Goal: Task Accomplishment & Management: Complete application form

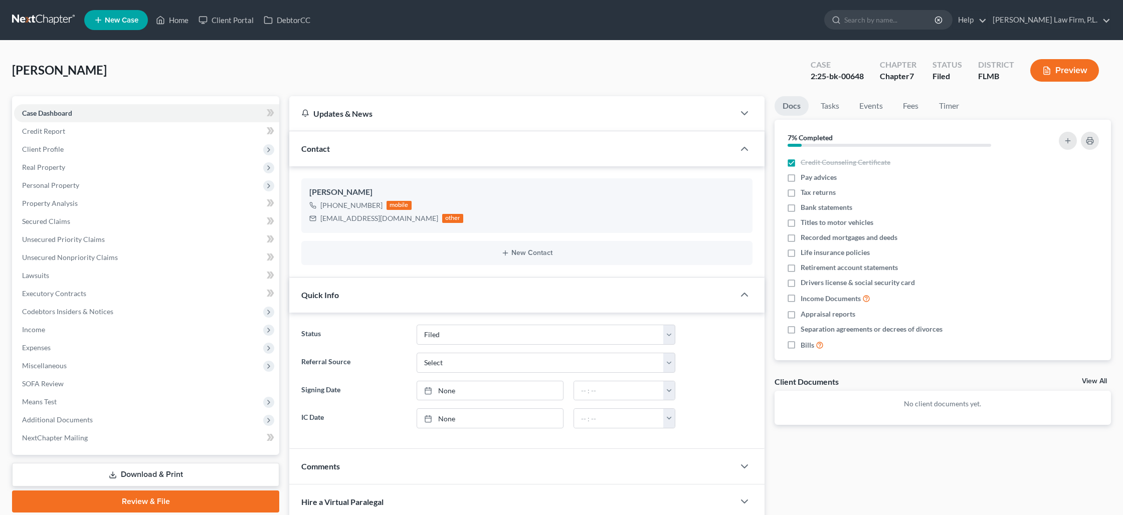
select select "2"
click at [165, 25] on icon at bounding box center [160, 20] width 9 height 12
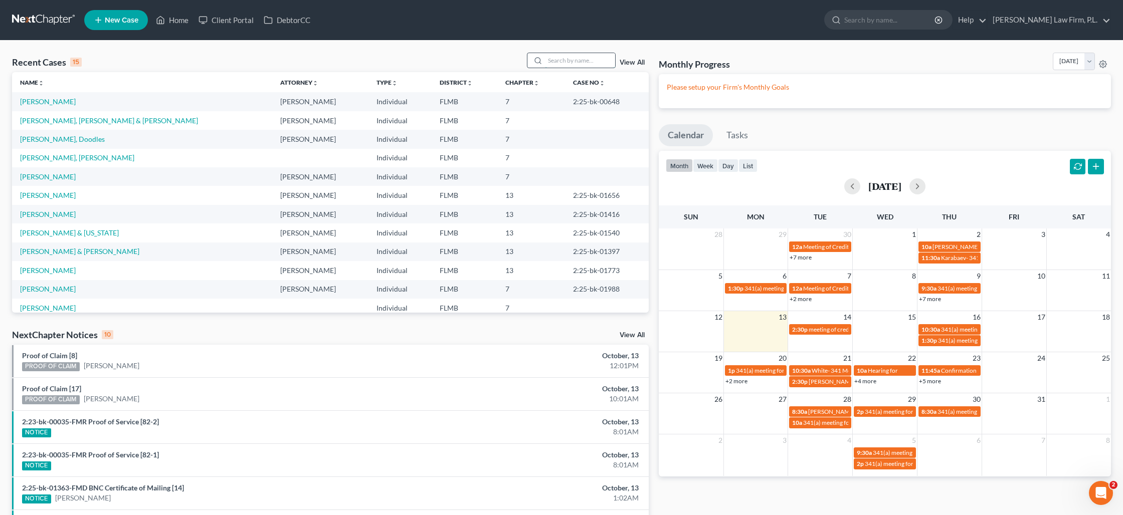
click at [563, 63] on input "search" at bounding box center [580, 60] width 70 height 15
type input "mure"
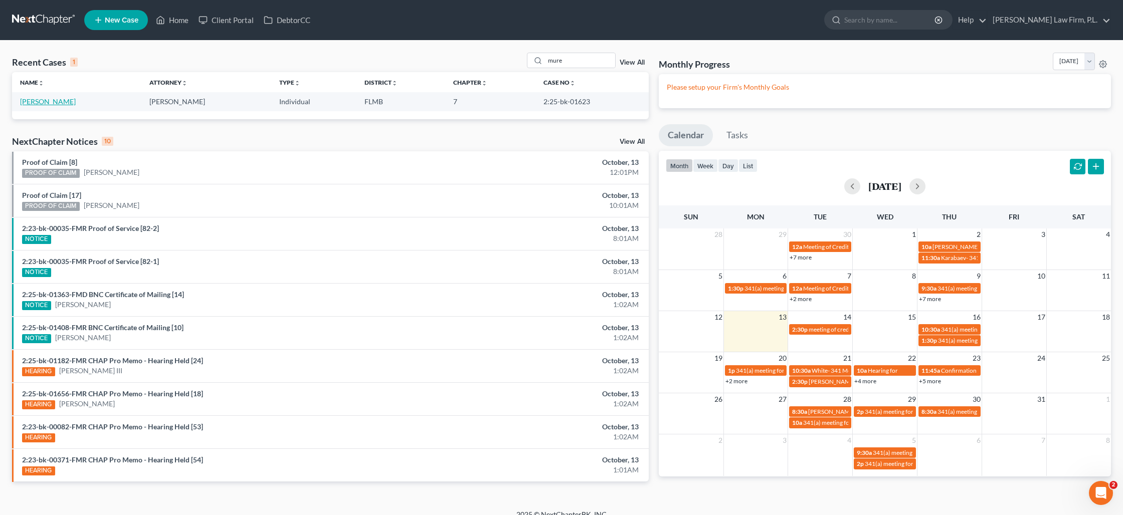
click at [56, 104] on link "[PERSON_NAME]" at bounding box center [48, 101] width 56 height 9
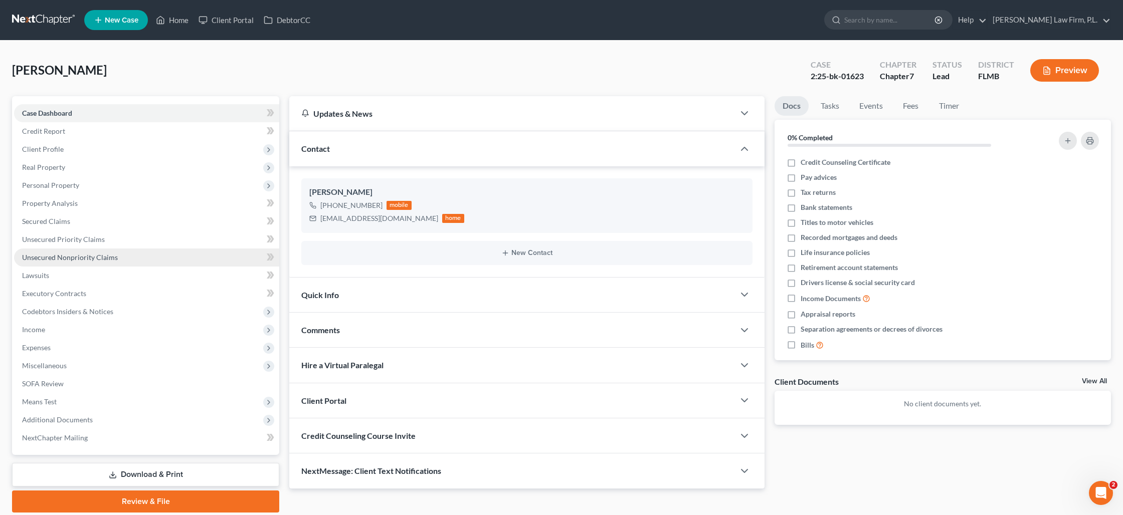
click at [72, 262] on link "Unsecured Nonpriority Claims" at bounding box center [146, 258] width 265 height 18
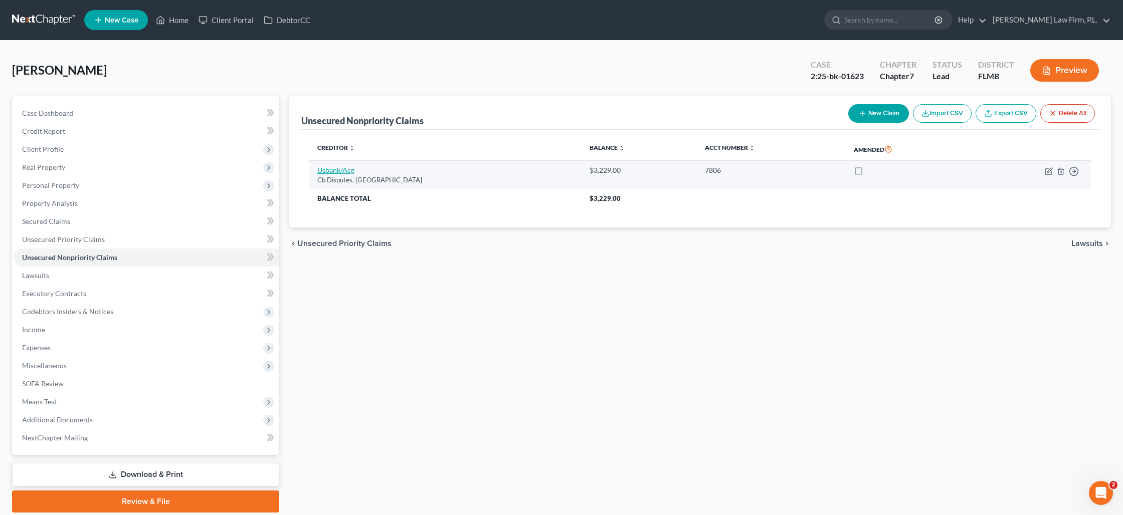
click at [321, 170] on link "Usbank/Acg" at bounding box center [335, 170] width 37 height 9
select select "26"
select select "0"
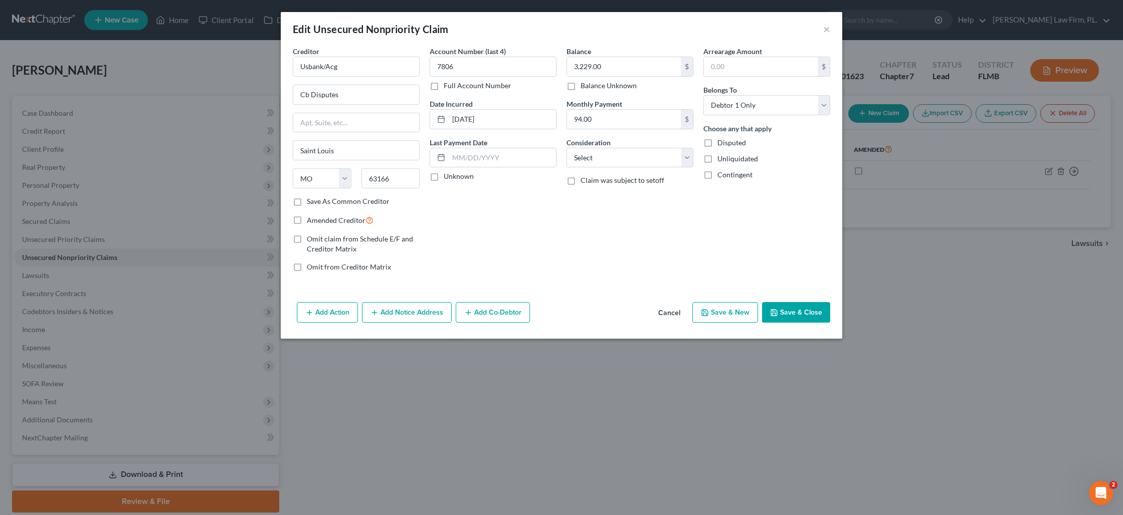
click at [436, 315] on button "Add Notice Address" at bounding box center [407, 312] width 90 height 21
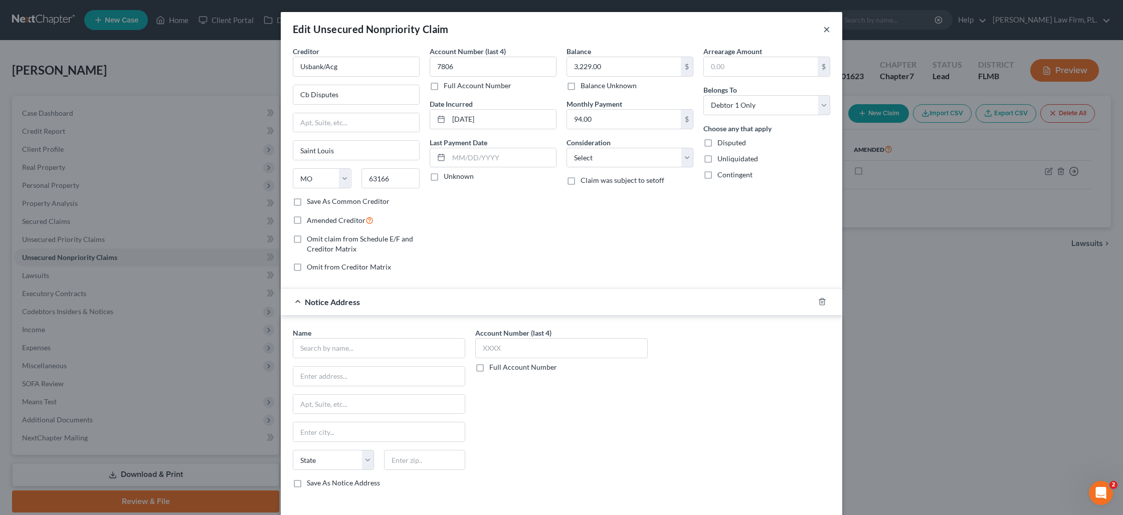
click at [824, 28] on button "×" at bounding box center [826, 29] width 7 height 12
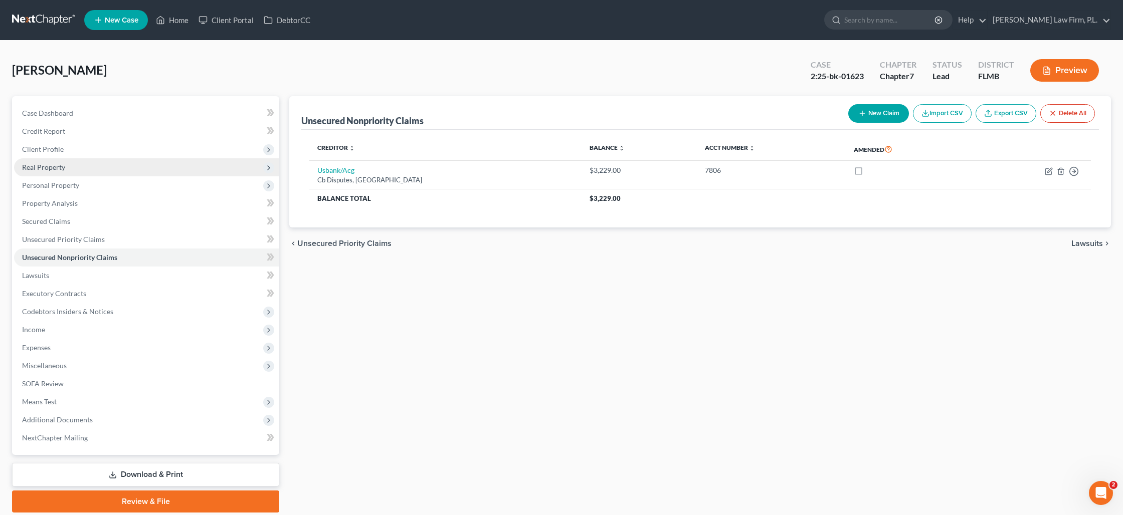
click at [51, 169] on span "Real Property" at bounding box center [43, 167] width 43 height 9
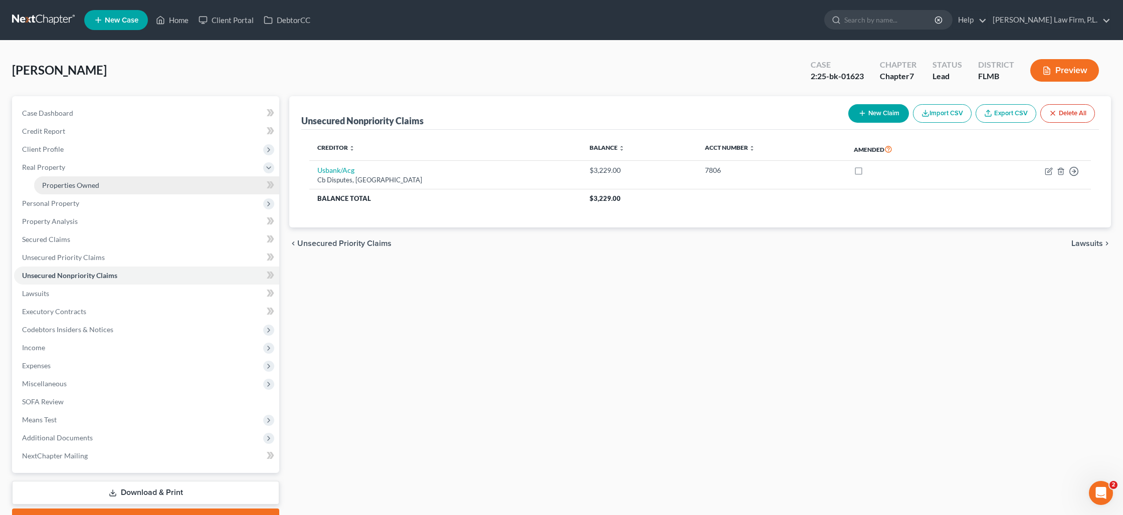
click at [82, 186] on span "Properties Owned" at bounding box center [70, 185] width 57 height 9
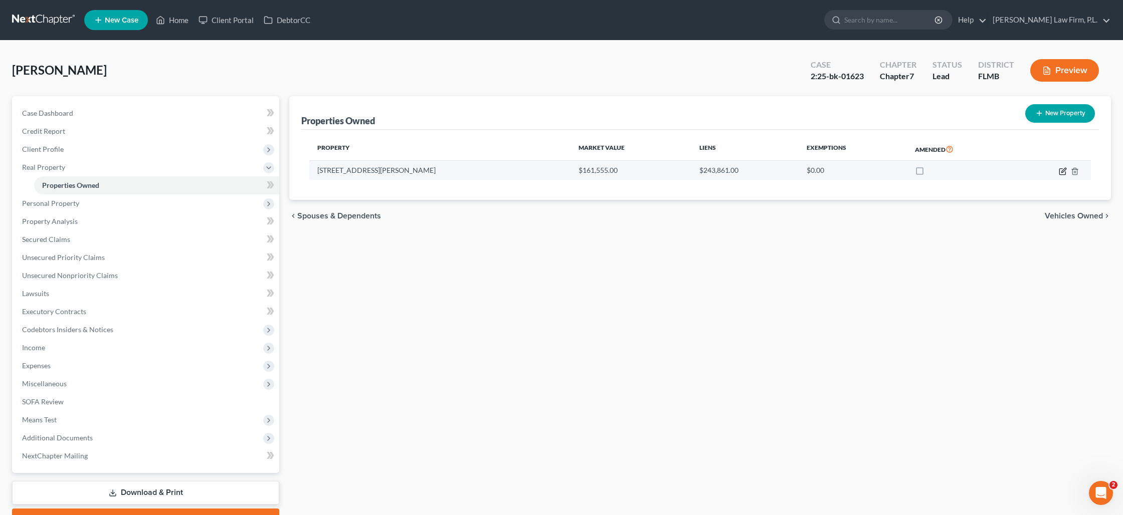
click at [1060, 171] on icon "button" at bounding box center [1063, 171] width 8 height 8
select select "9"
select select "0"
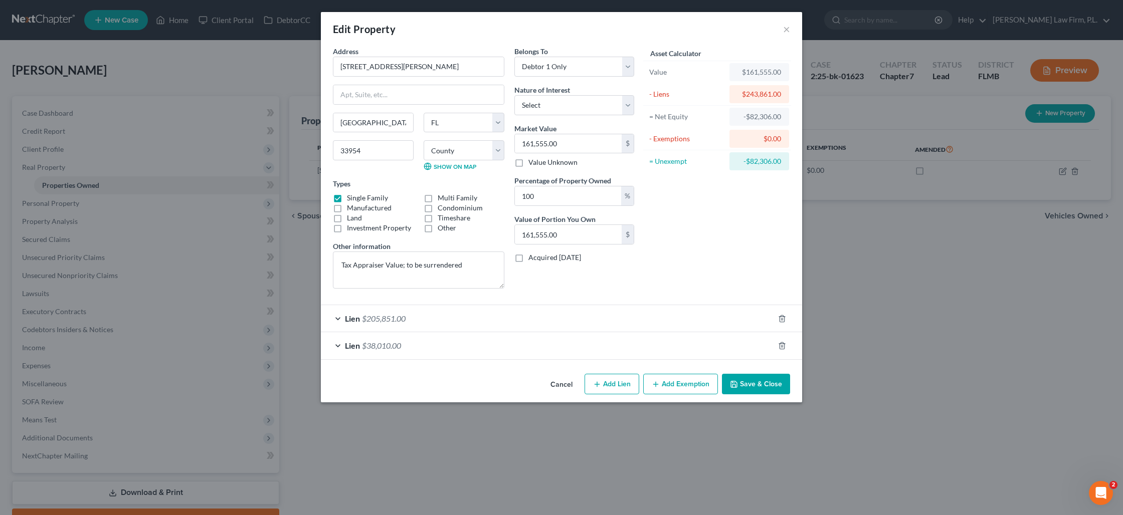
click at [409, 347] on div "Lien $38,010.00" at bounding box center [547, 345] width 453 height 27
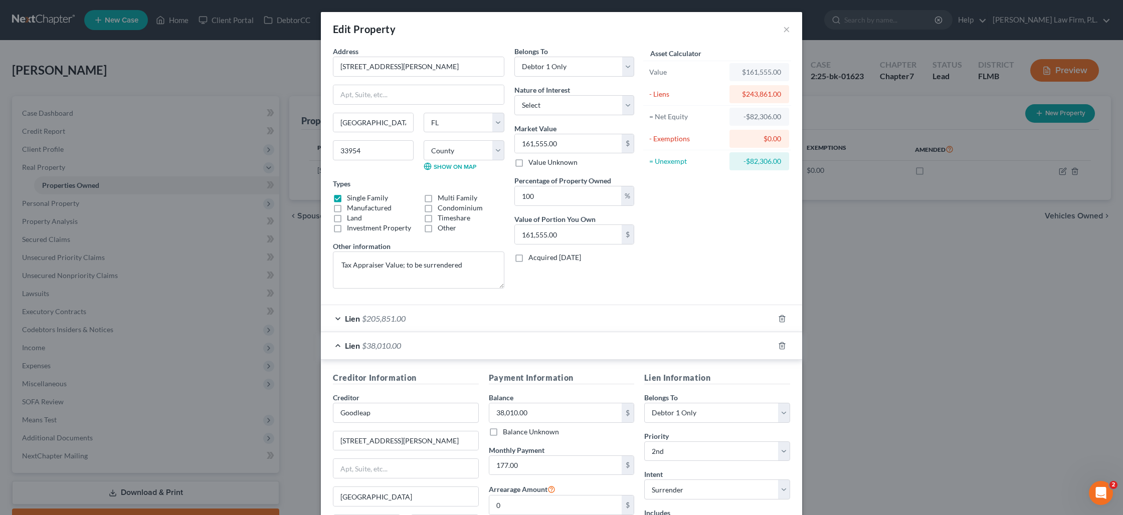
click at [409, 322] on div "Lien $205,851.00" at bounding box center [547, 318] width 453 height 27
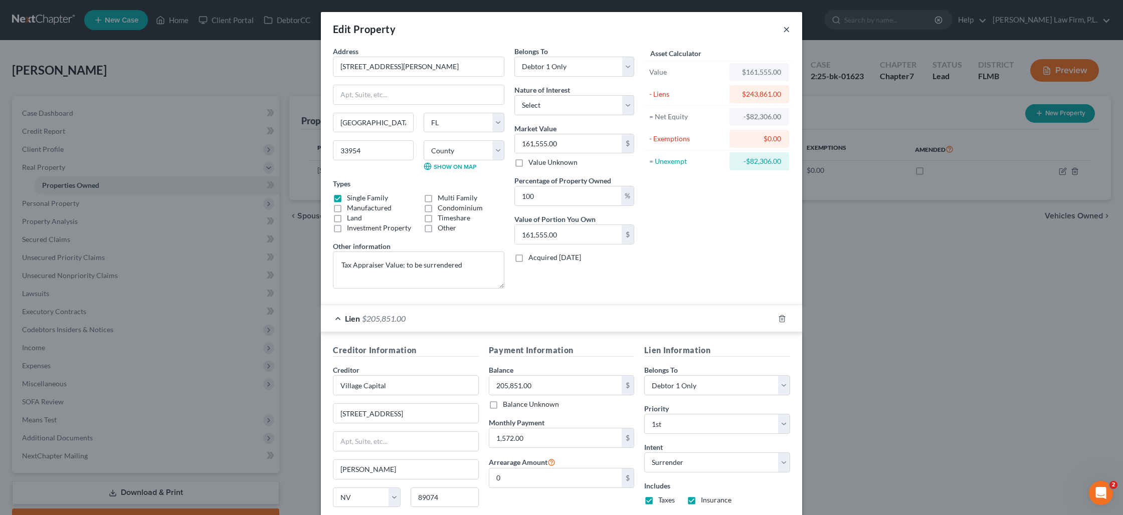
click at [788, 28] on button "×" at bounding box center [786, 29] width 7 height 12
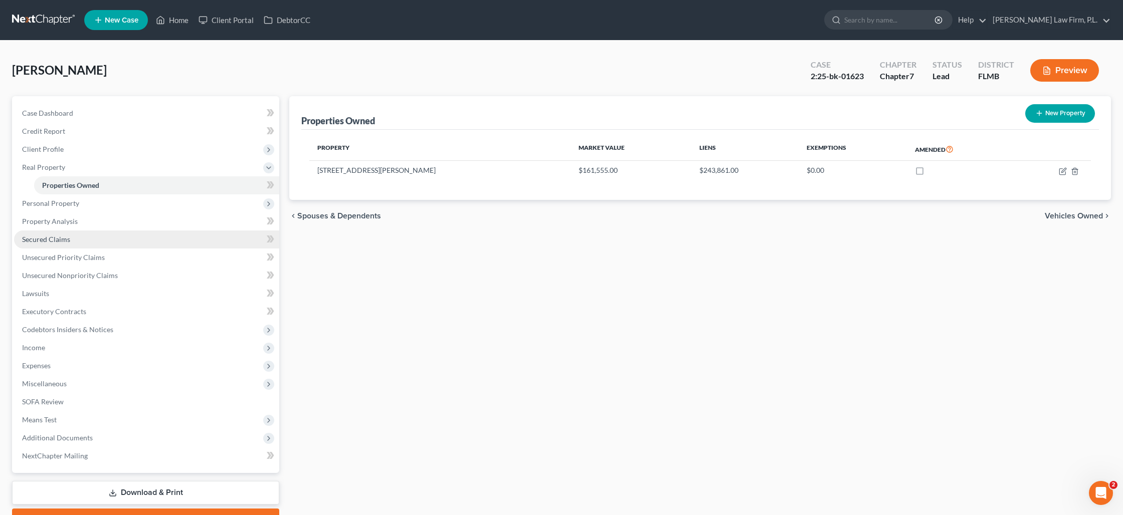
click at [72, 240] on link "Secured Claims" at bounding box center [146, 240] width 265 height 18
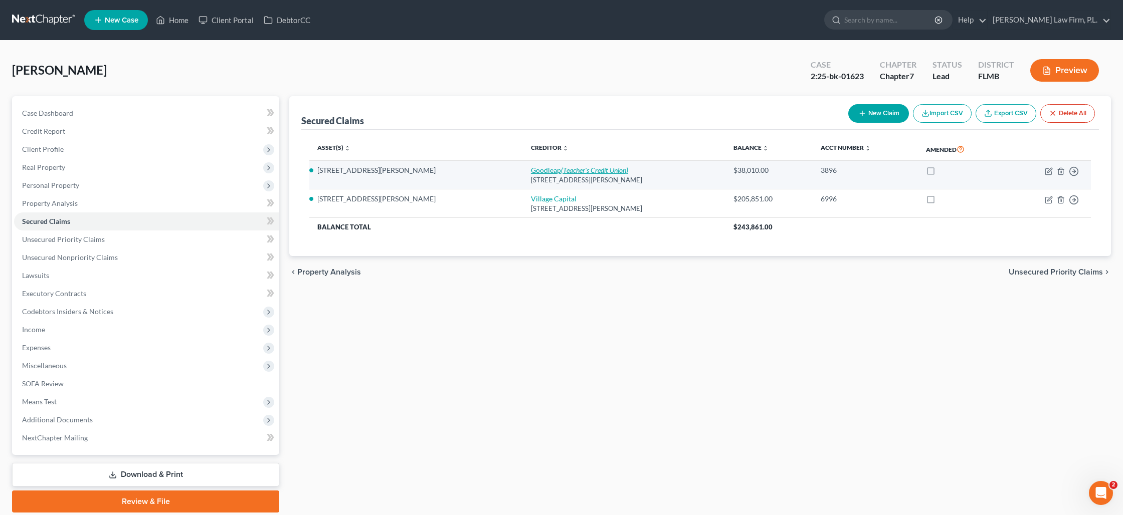
click at [561, 167] on icon "(Teacher's Credit Union)" at bounding box center [594, 170] width 67 height 9
select select "38"
select select "0"
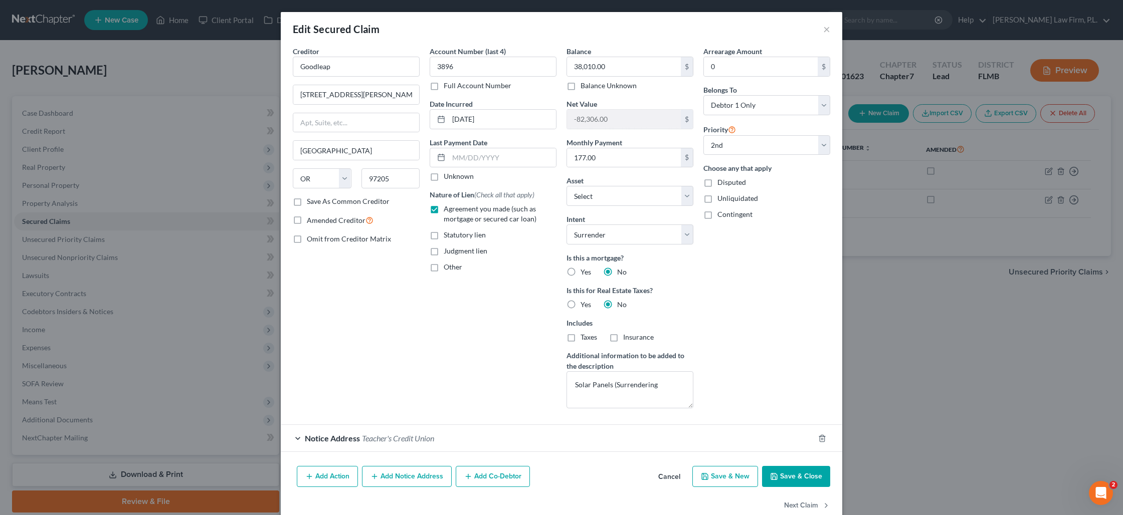
click at [788, 477] on button "Save & Close" at bounding box center [796, 476] width 68 height 21
select select "1"
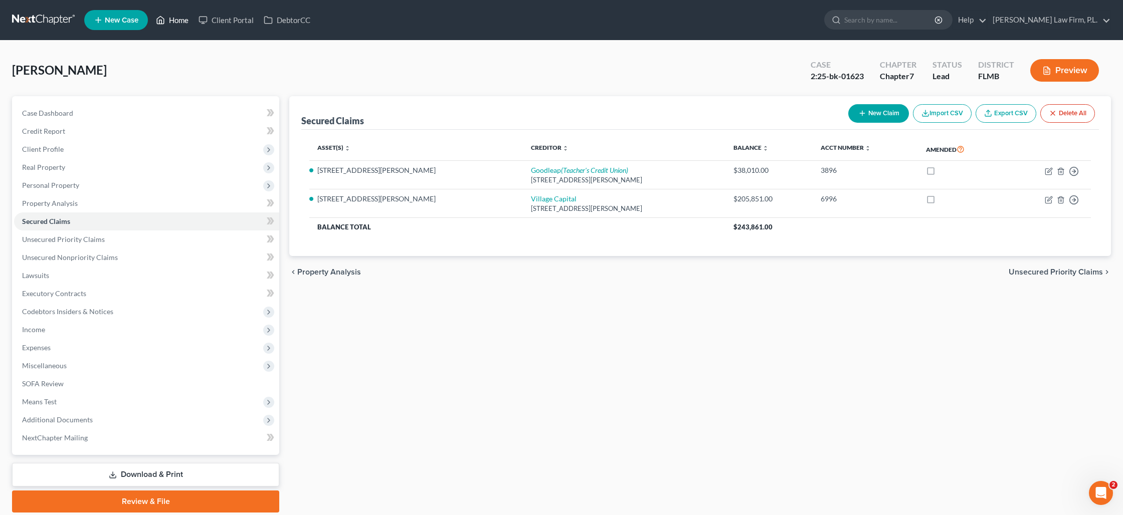
click at [166, 23] on link "Home" at bounding box center [172, 20] width 43 height 18
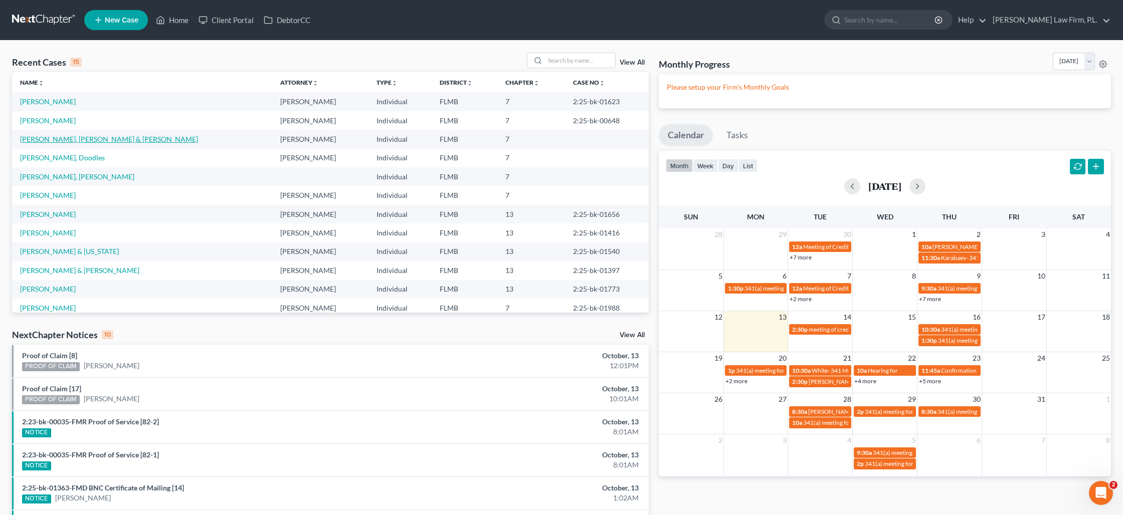
click at [47, 141] on link "[PERSON_NAME], [PERSON_NAME] & [PERSON_NAME]" at bounding box center [109, 139] width 178 height 9
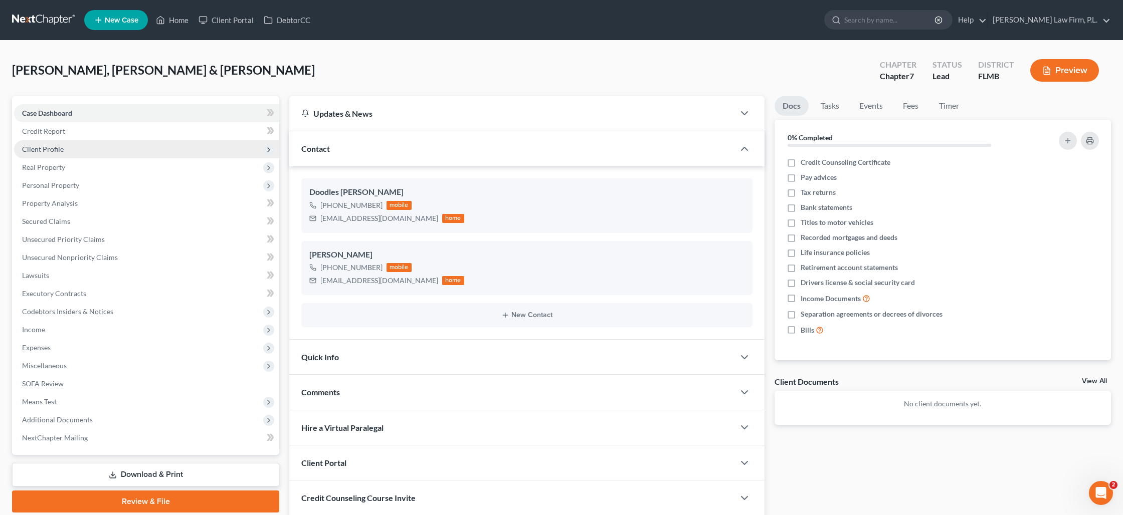
click at [52, 156] on span "Client Profile" at bounding box center [146, 149] width 265 height 18
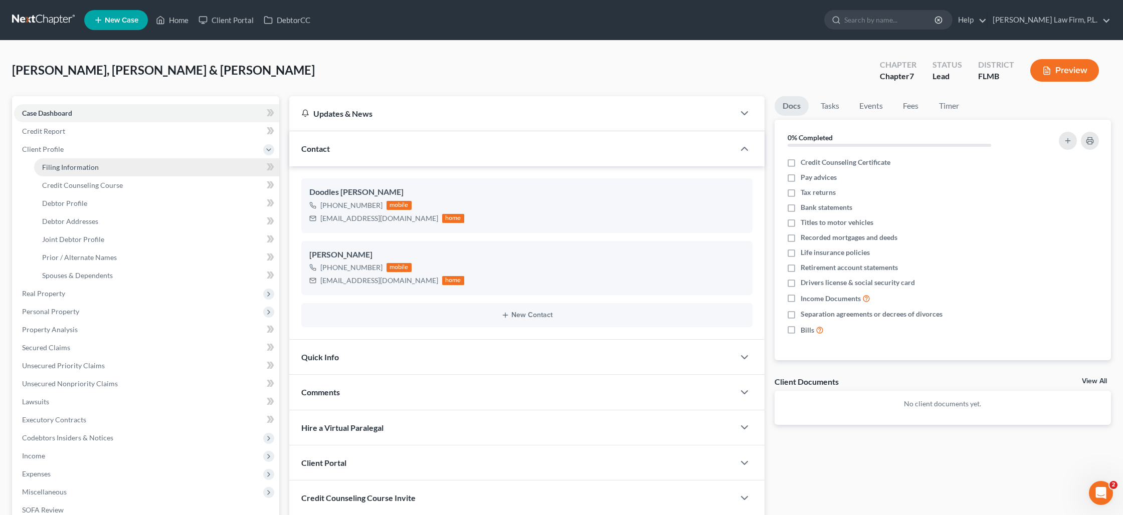
click at [61, 169] on span "Filing Information" at bounding box center [70, 167] width 57 height 9
select select "1"
select select "0"
select select "9"
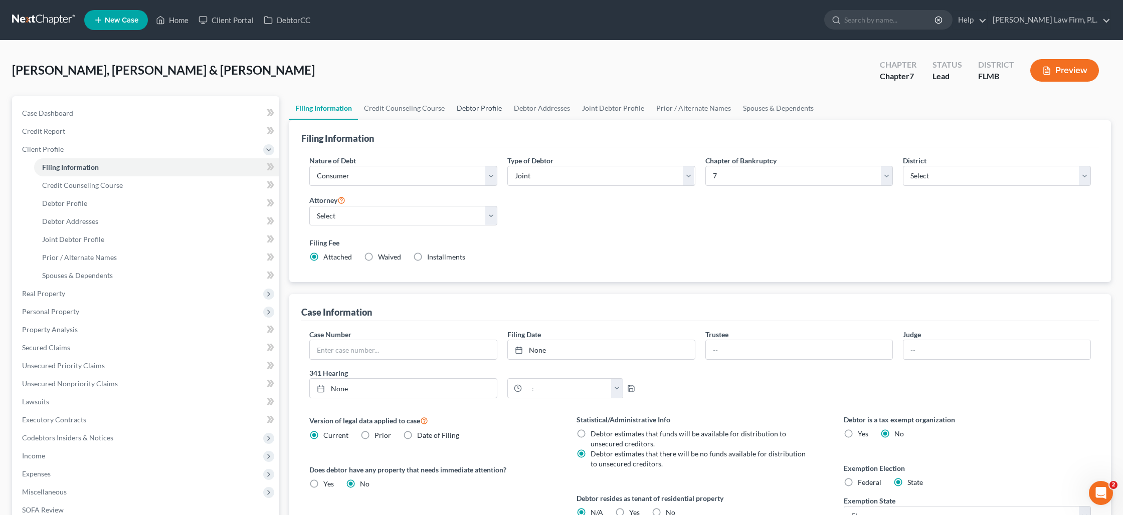
click at [465, 107] on link "Debtor Profile" at bounding box center [479, 108] width 57 height 24
select select "1"
select select "2"
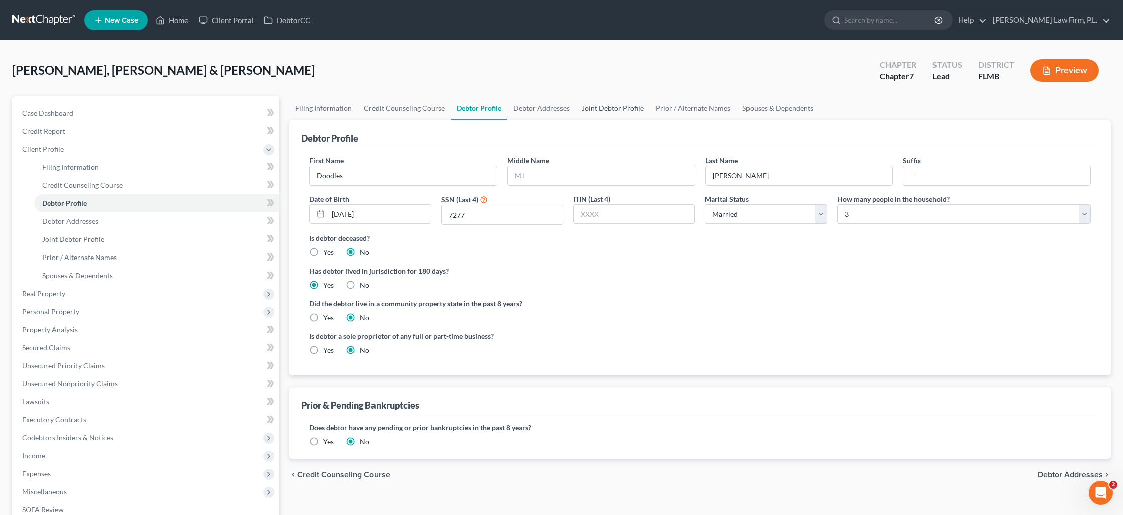
click at [586, 108] on link "Joint Debtor Profile" at bounding box center [612, 108] width 74 height 24
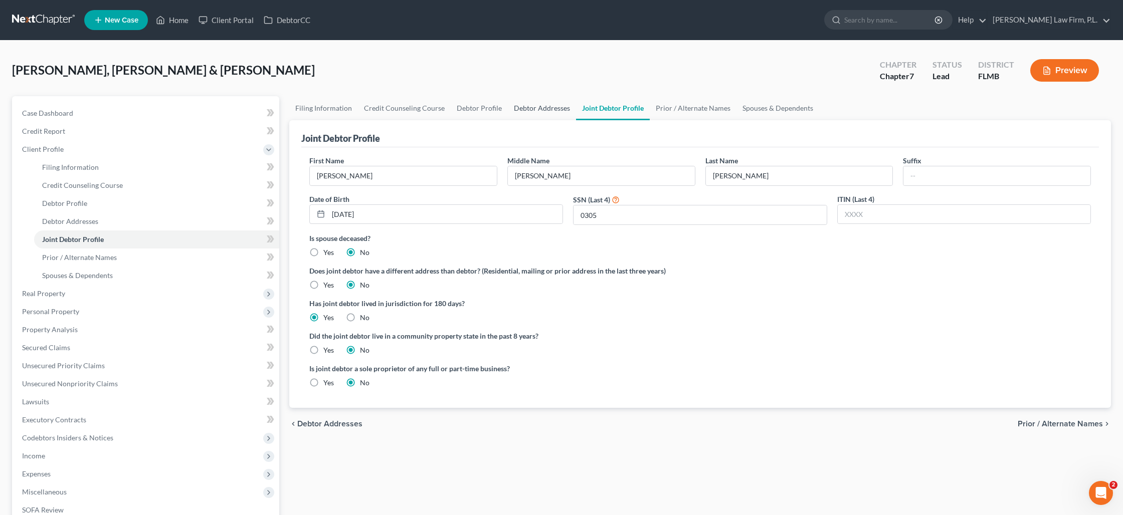
click at [516, 109] on link "Debtor Addresses" at bounding box center [542, 108] width 68 height 24
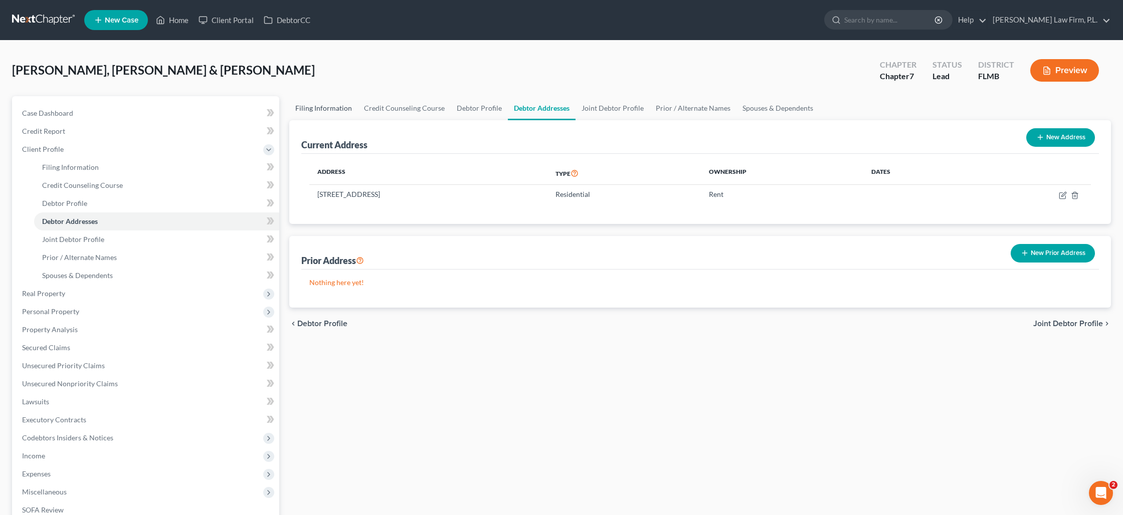
click at [334, 112] on link "Filing Information" at bounding box center [323, 108] width 69 height 24
select select "1"
select select "0"
select select "15"
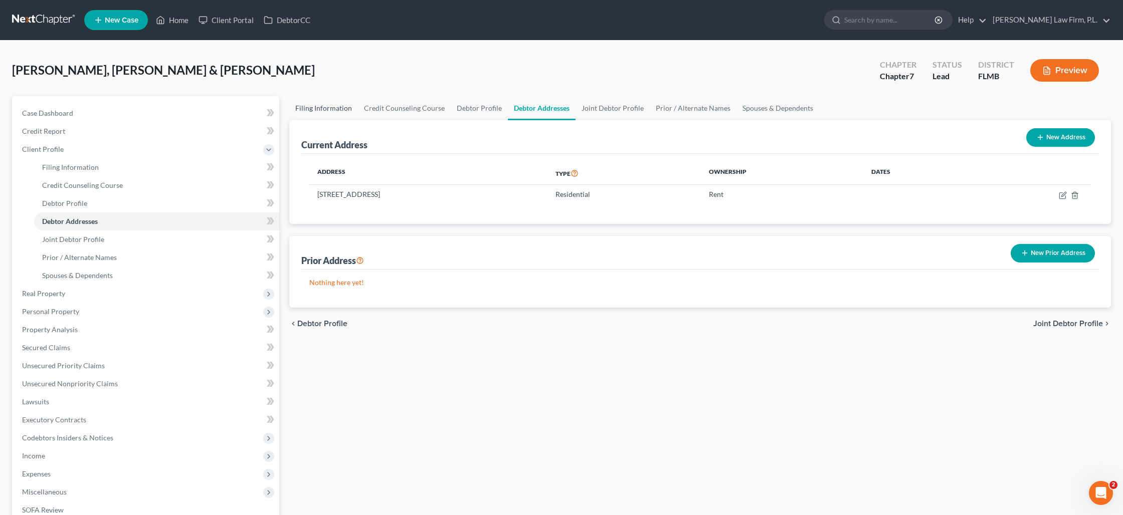
select select "0"
select select "9"
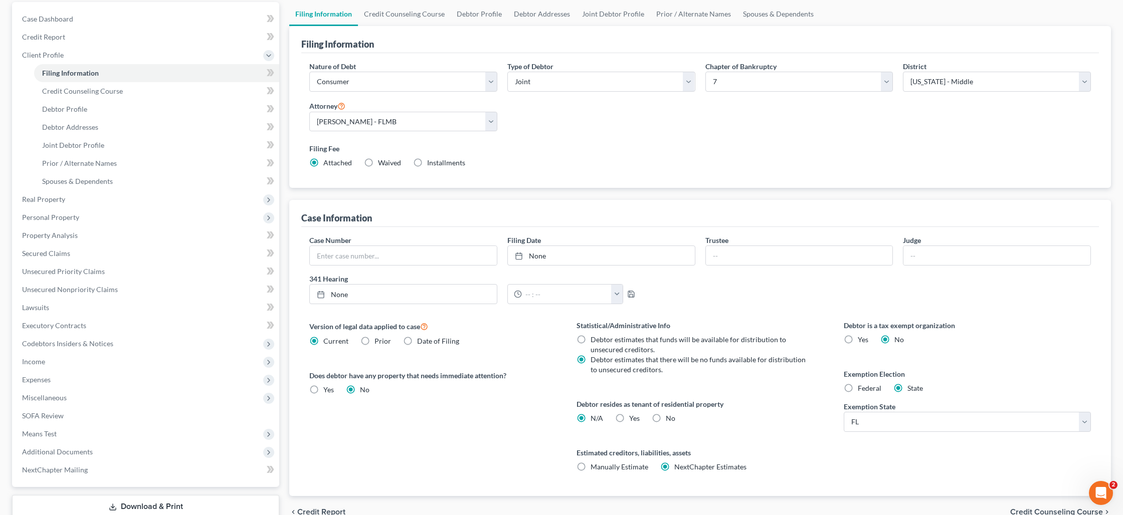
scroll to position [93, 0]
click at [629, 416] on label "Yes Yes" at bounding box center [634, 420] width 11 height 10
click at [633, 416] on input "Yes Yes" at bounding box center [636, 418] width 7 height 7
radio input "true"
radio input "false"
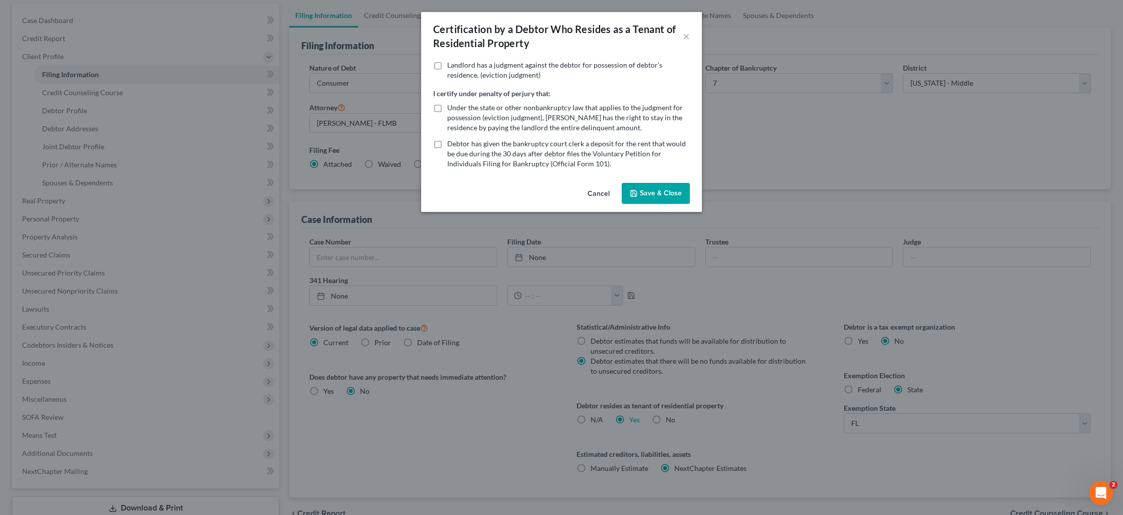
click at [447, 146] on label "Debtor has given the bankruptcy court clerk a deposit for the rent that would b…" at bounding box center [568, 154] width 243 height 30
click at [451, 145] on input "Debtor has given the bankruptcy court clerk a deposit for the rent that would b…" at bounding box center [454, 142] width 7 height 7
checkbox input "true"
click at [666, 200] on button "Save & Close" at bounding box center [656, 193] width 68 height 21
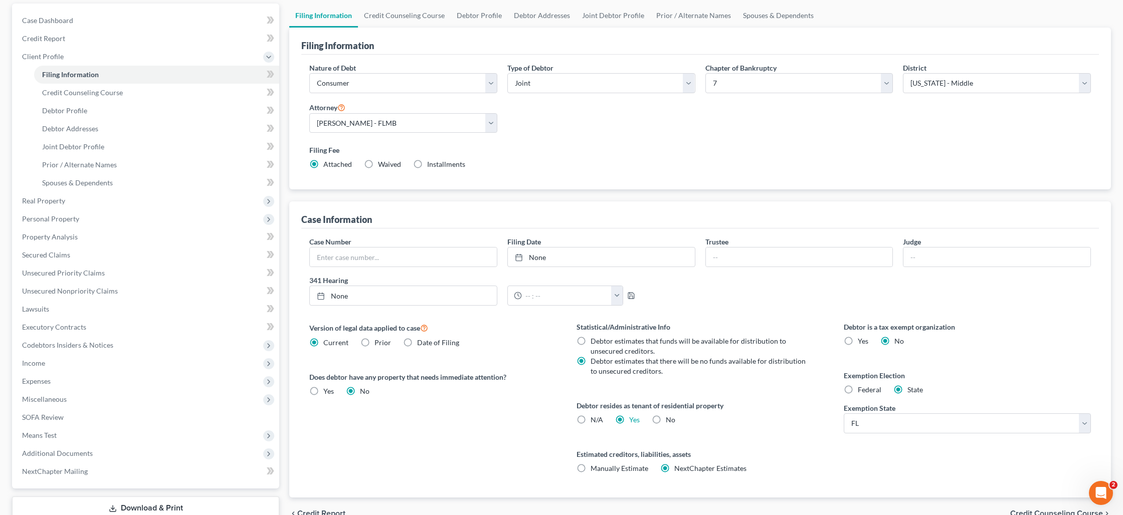
scroll to position [0, 0]
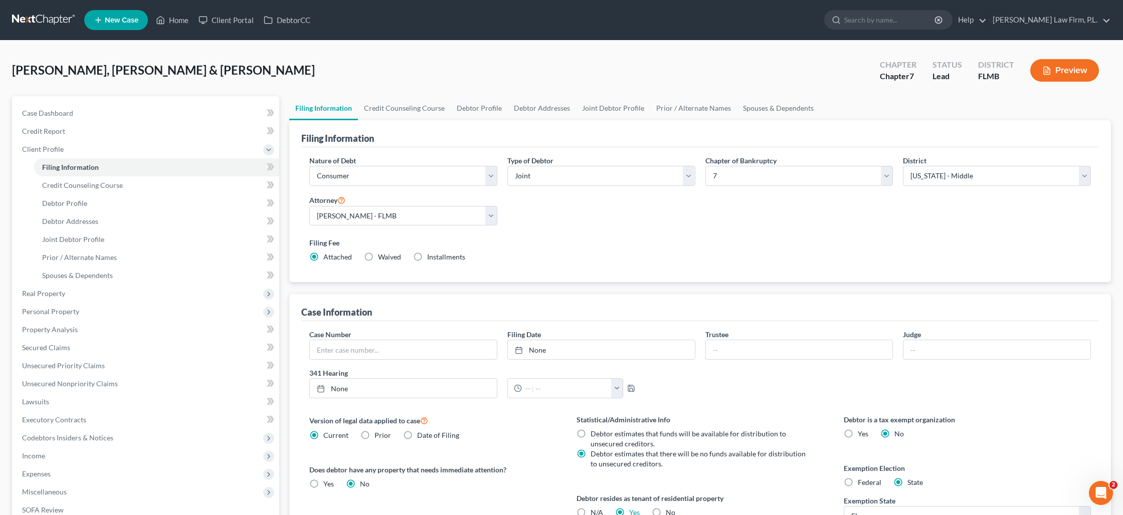
click at [1079, 71] on button "Preview" at bounding box center [1064, 70] width 69 height 23
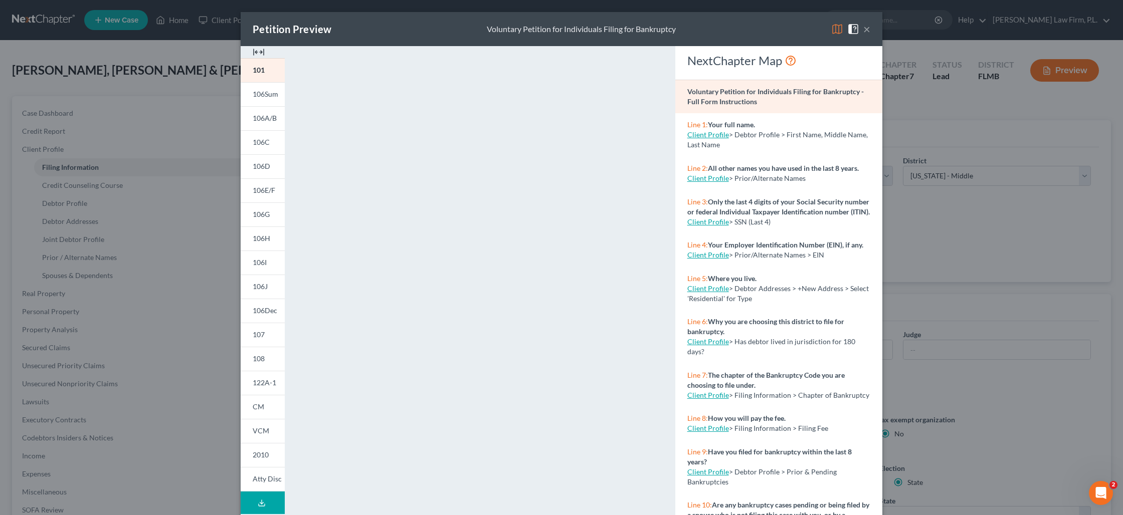
click at [1006, 225] on div "Petition Preview Voluntary Petition for Individuals Filing for Bankruptcy × 101…" at bounding box center [561, 257] width 1123 height 515
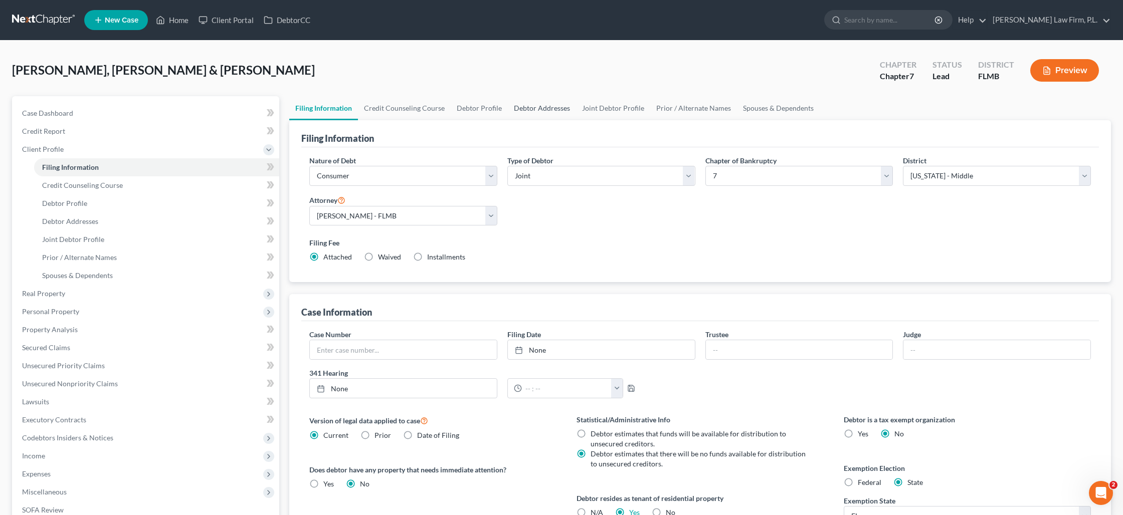
click at [541, 108] on link "Debtor Addresses" at bounding box center [542, 108] width 68 height 24
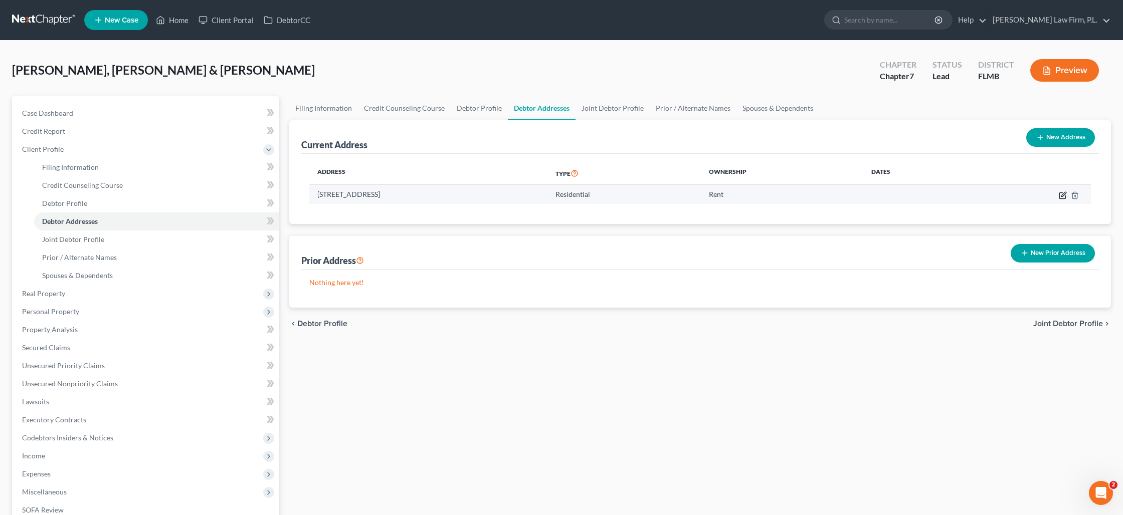
click at [1065, 196] on icon "button" at bounding box center [1062, 195] width 6 height 6
select select "9"
select select "34"
select select "0"
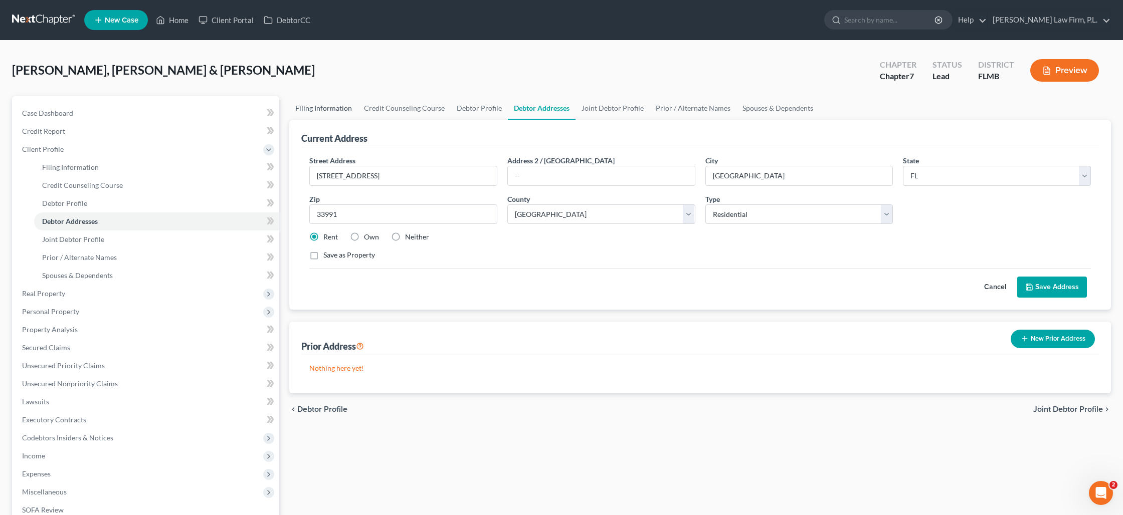
click at [336, 108] on link "Filing Information" at bounding box center [323, 108] width 69 height 24
select select "1"
select select "0"
select select "15"
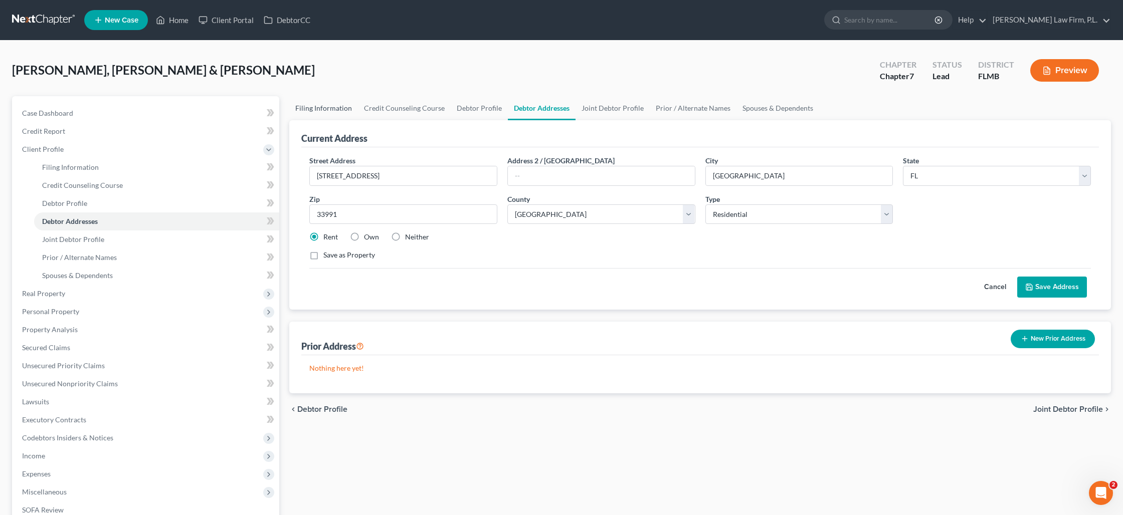
select select "0"
select select "9"
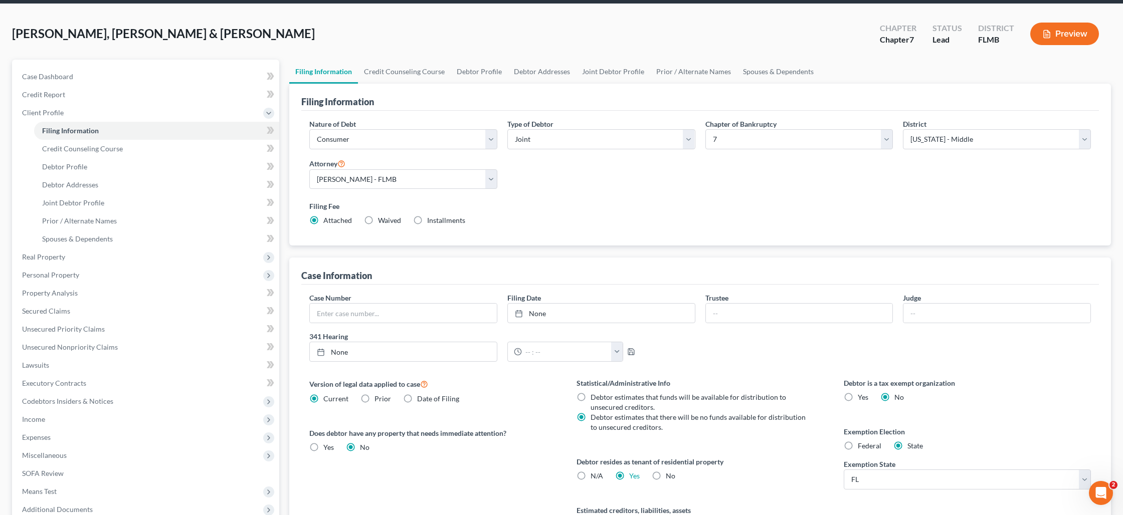
scroll to position [78, 0]
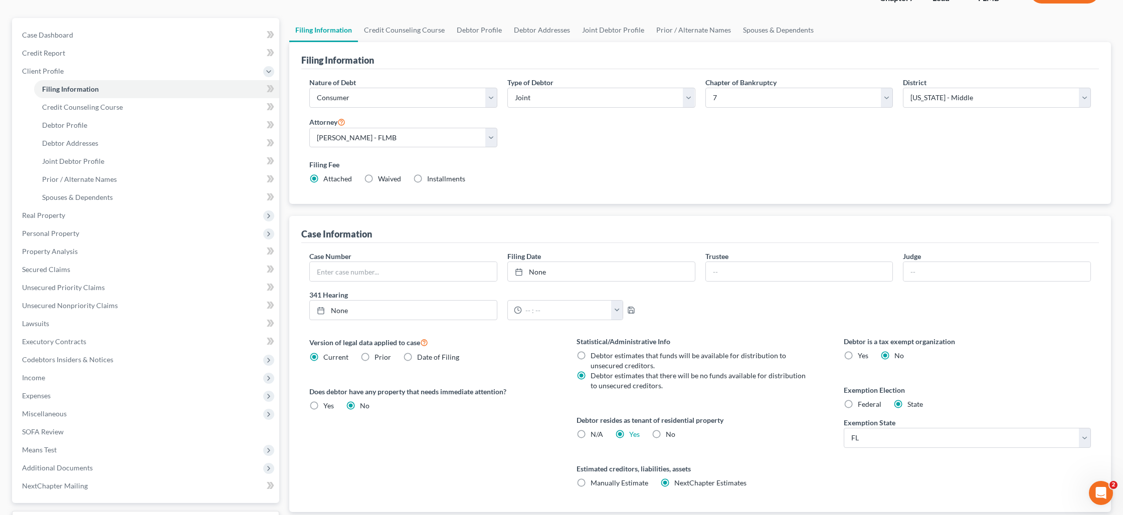
click at [666, 434] on label "No" at bounding box center [671, 435] width 10 height 10
click at [670, 434] on input "No" at bounding box center [673, 433] width 7 height 7
radio input "true"
click at [629, 433] on label "Yes Yes" at bounding box center [634, 435] width 11 height 10
click at [633, 433] on input "Yes Yes" at bounding box center [636, 433] width 7 height 7
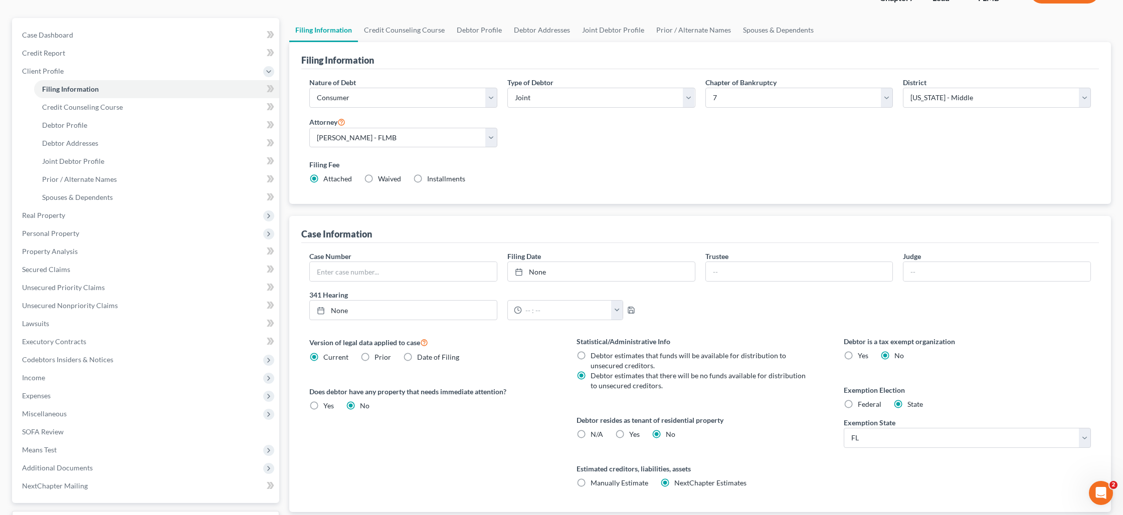
radio input "true"
radio input "false"
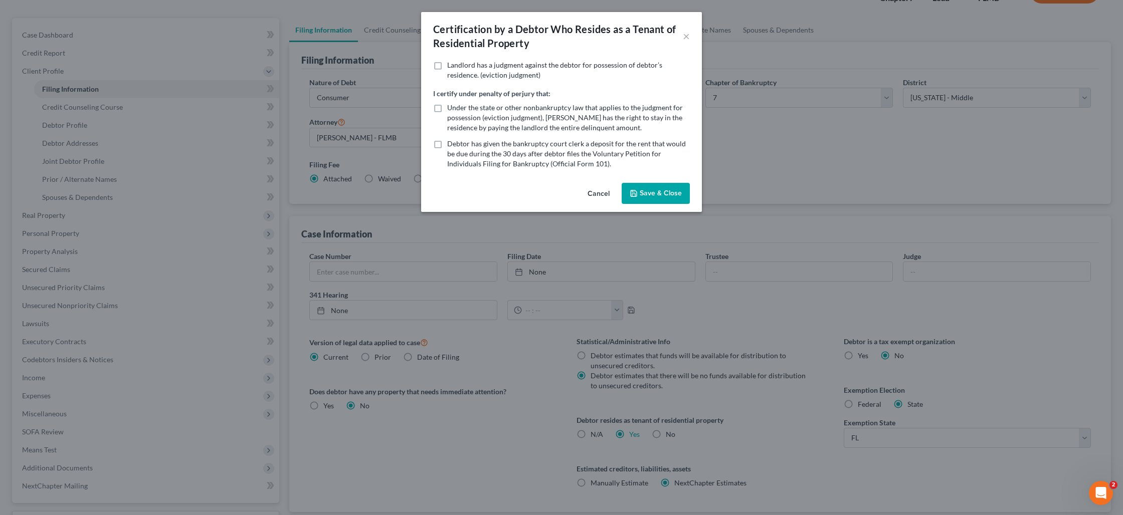
click at [643, 187] on button "Save & Close" at bounding box center [656, 193] width 68 height 21
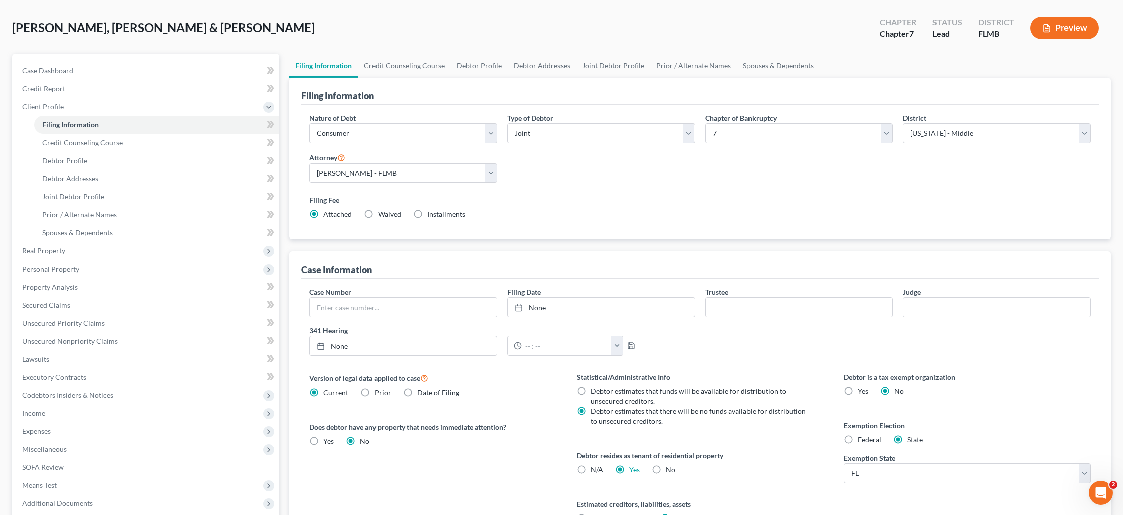
scroll to position [0, 0]
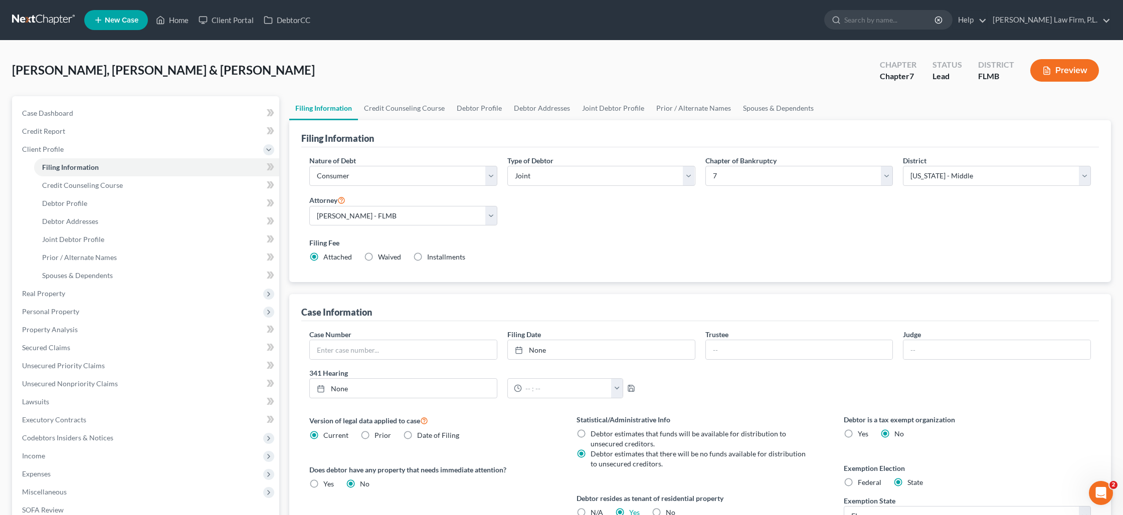
click at [1063, 64] on button "Preview" at bounding box center [1064, 70] width 69 height 23
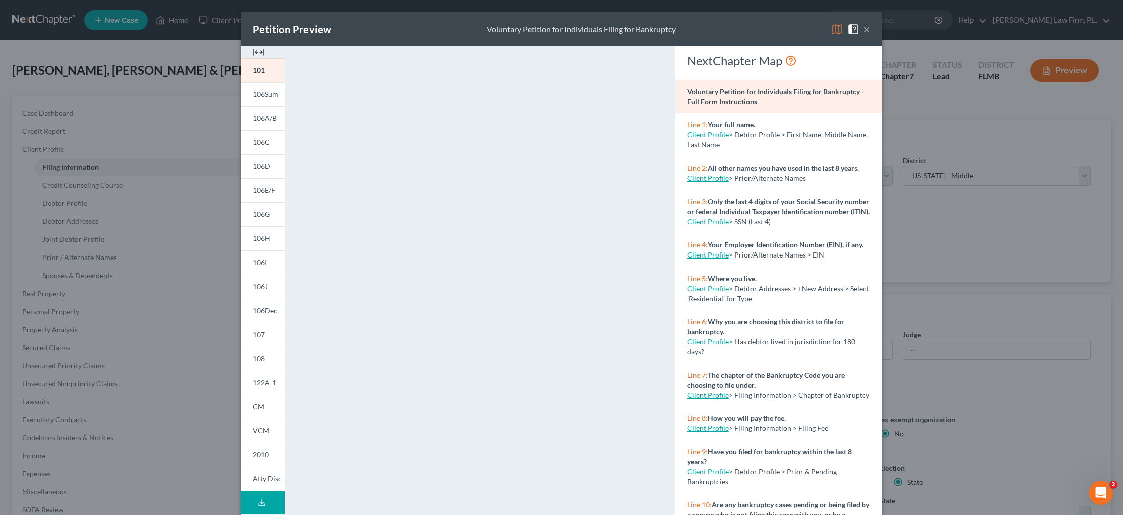
click at [930, 223] on div "Petition Preview Voluntary Petition for Individuals Filing for Bankruptcy × 101…" at bounding box center [561, 257] width 1123 height 515
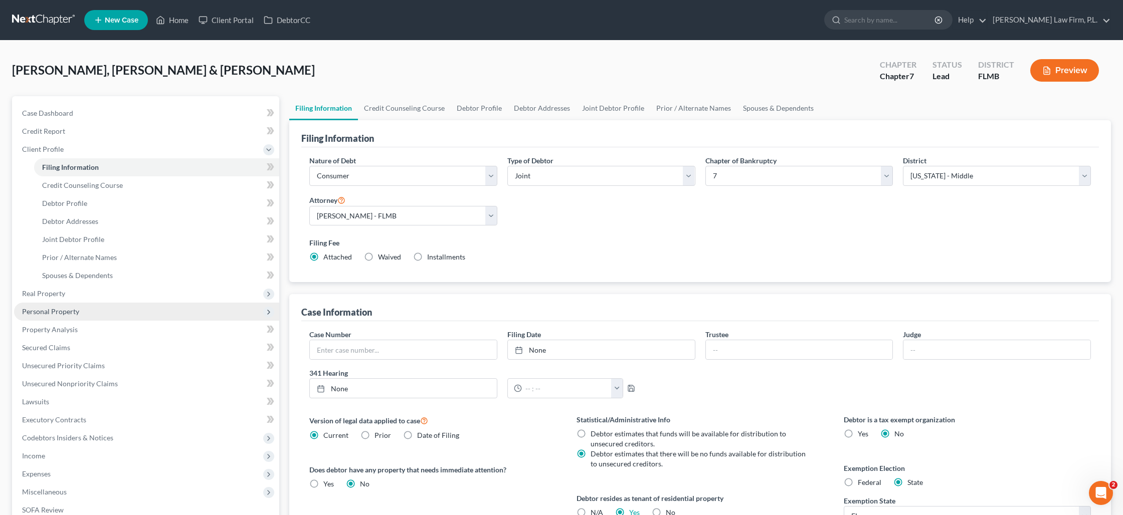
click at [53, 313] on span "Personal Property" at bounding box center [50, 311] width 57 height 9
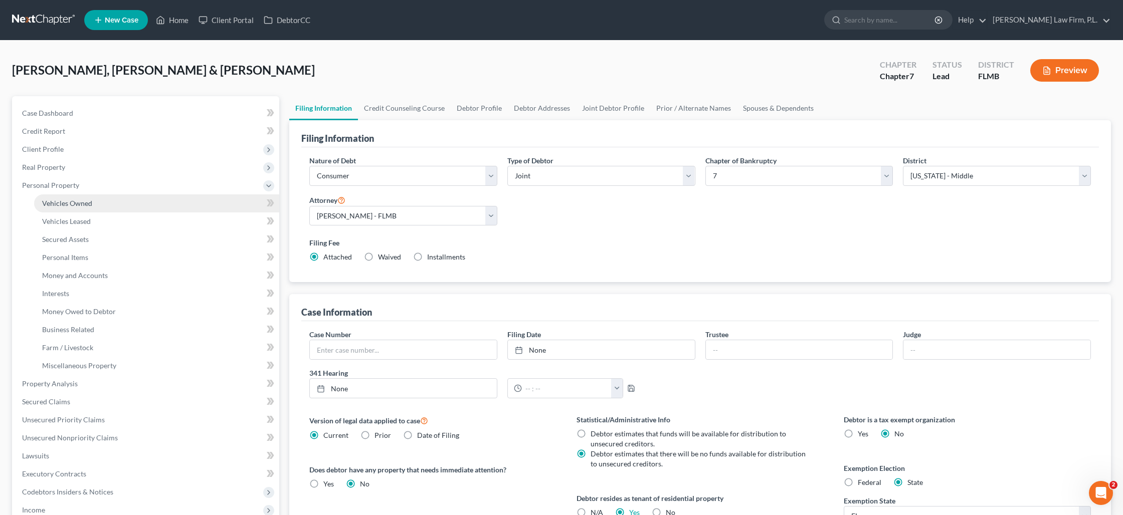
click at [91, 203] on span "Vehicles Owned" at bounding box center [67, 203] width 50 height 9
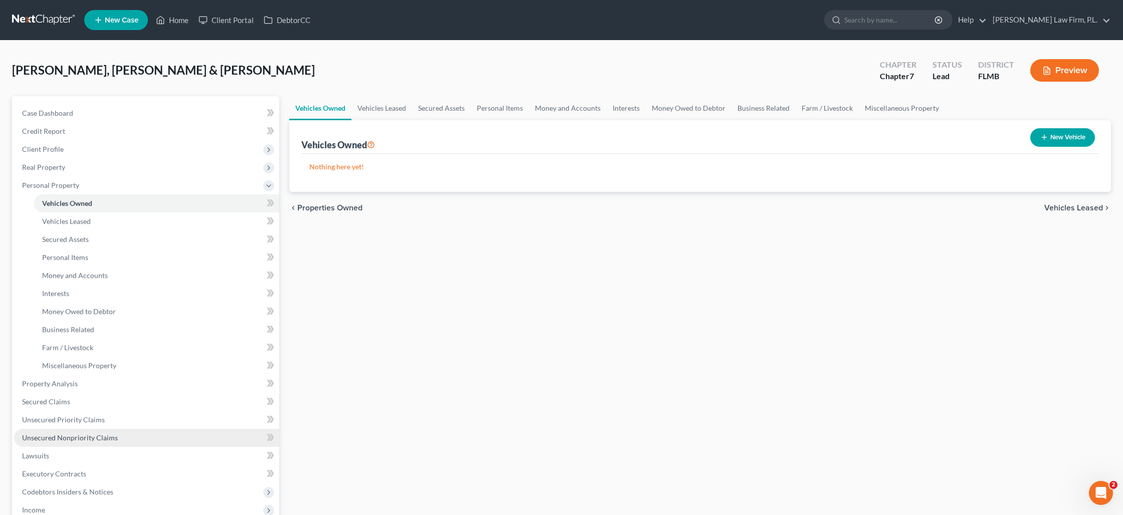
click at [57, 437] on span "Unsecured Nonpriority Claims" at bounding box center [70, 438] width 96 height 9
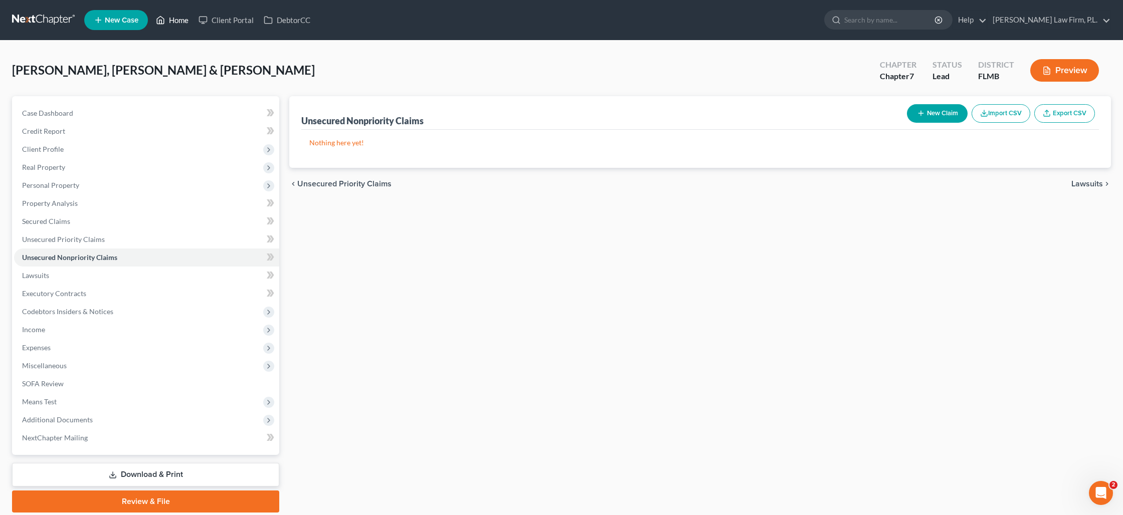
click at [172, 18] on link "Home" at bounding box center [172, 20] width 43 height 18
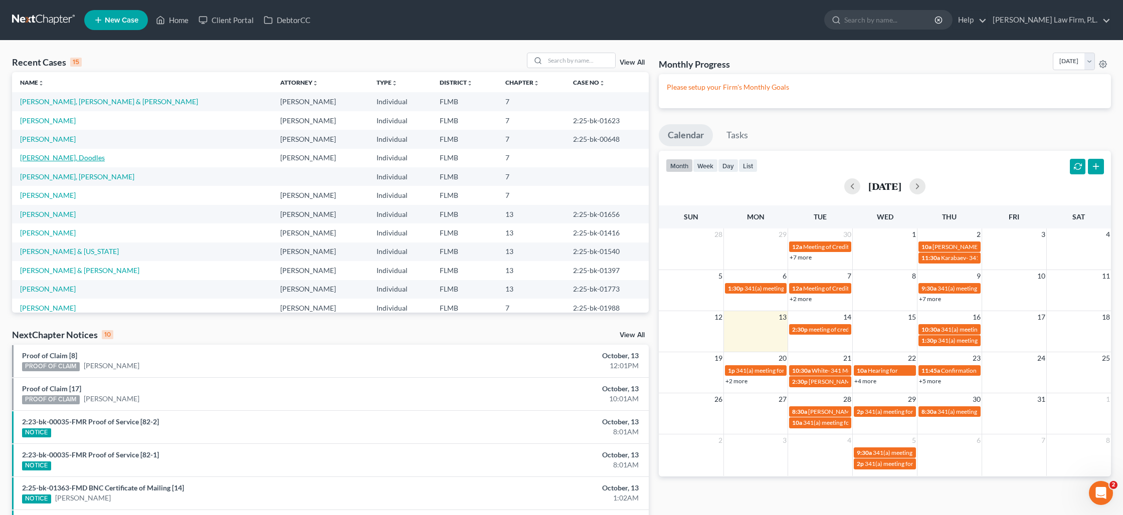
click at [58, 158] on link "[PERSON_NAME], Doodles" at bounding box center [62, 157] width 85 height 9
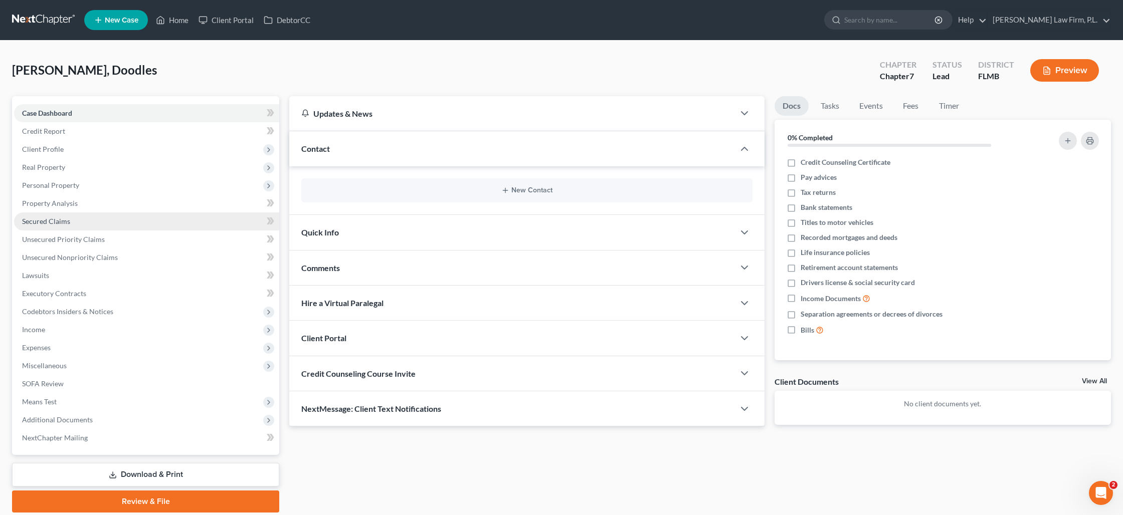
click at [50, 222] on span "Secured Claims" at bounding box center [46, 221] width 48 height 9
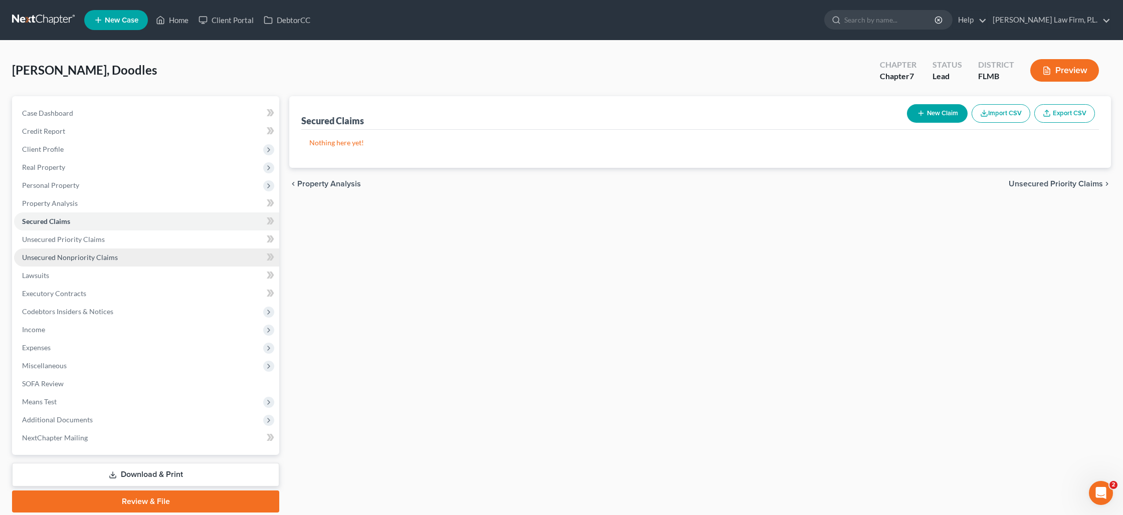
click at [50, 254] on span "Unsecured Nonpriority Claims" at bounding box center [70, 257] width 96 height 9
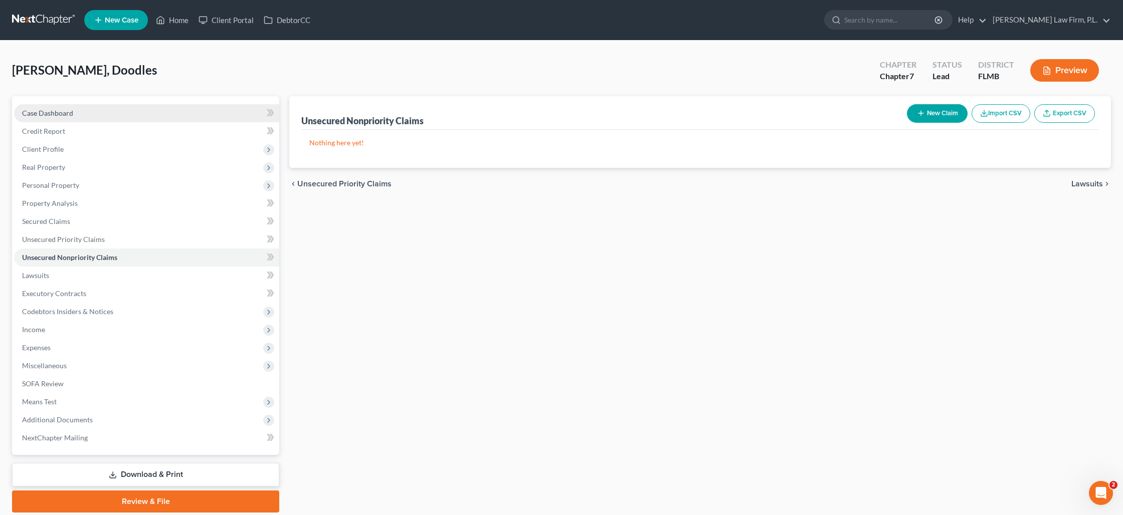
click at [39, 113] on span "Case Dashboard" at bounding box center [47, 113] width 51 height 9
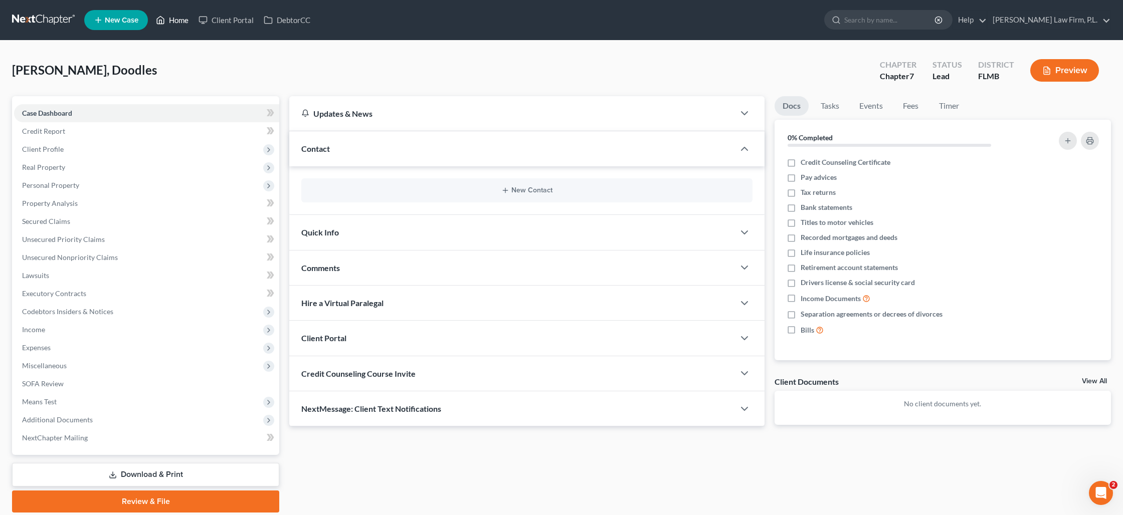
click at [175, 22] on link "Home" at bounding box center [172, 20] width 43 height 18
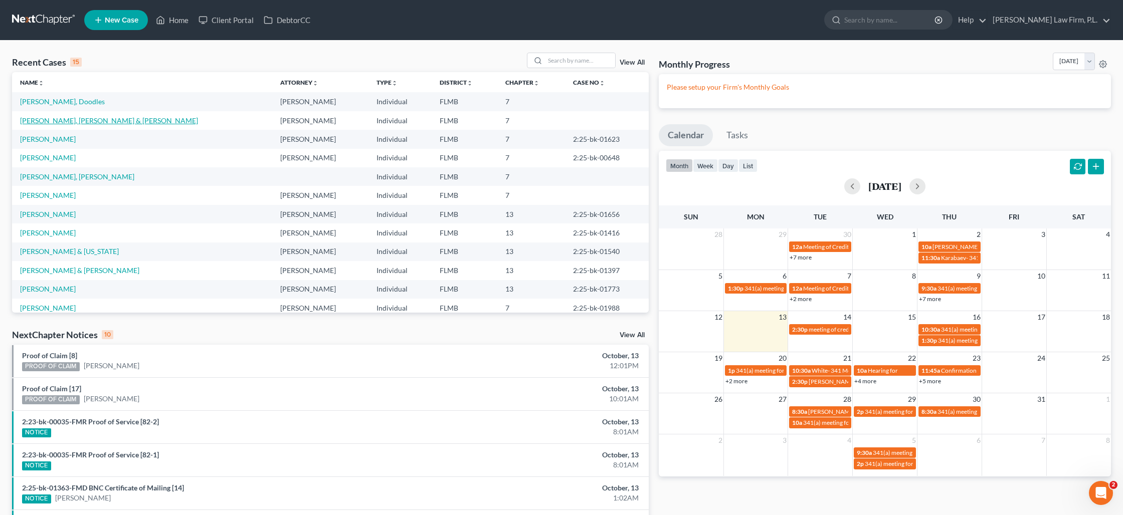
click at [67, 119] on link "[PERSON_NAME], [PERSON_NAME] & [PERSON_NAME]" at bounding box center [109, 120] width 178 height 9
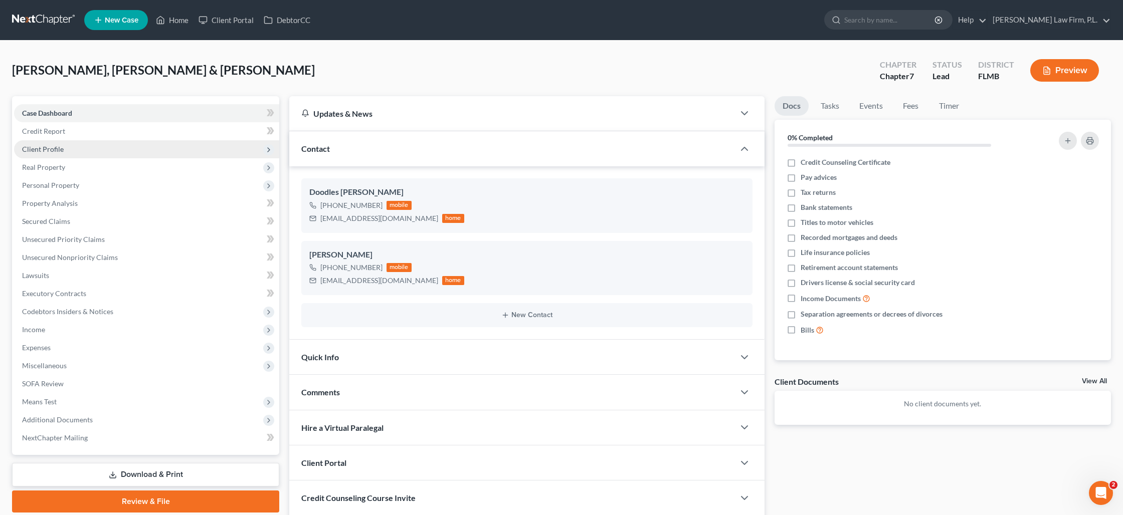
click at [52, 152] on span "Client Profile" at bounding box center [43, 149] width 42 height 9
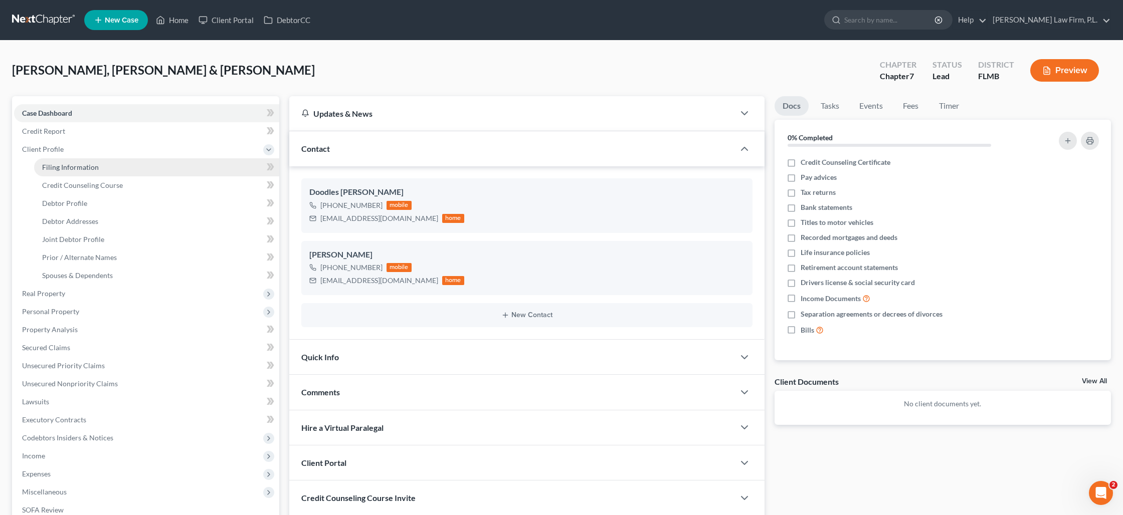
click at [55, 164] on span "Filing Information" at bounding box center [70, 167] width 57 height 9
select select "1"
select select "0"
select select "15"
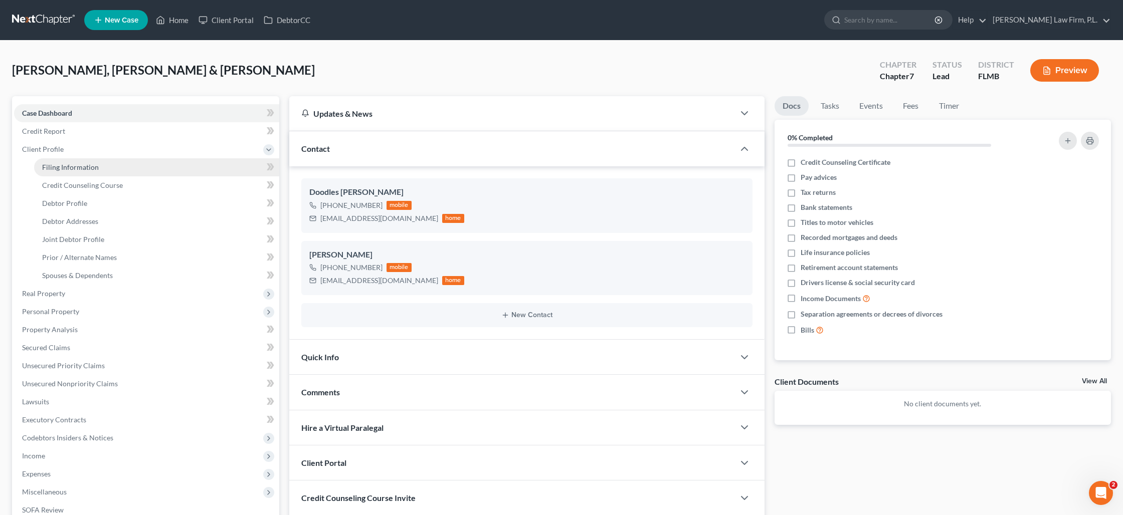
select select "0"
select select "9"
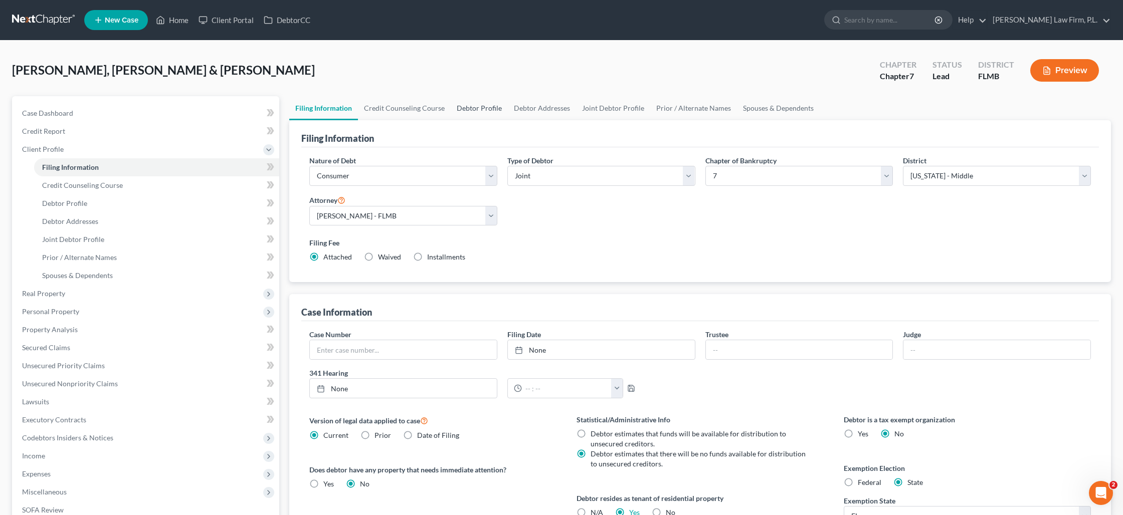
click at [470, 109] on link "Debtor Profile" at bounding box center [479, 108] width 57 height 24
select select "1"
select select "2"
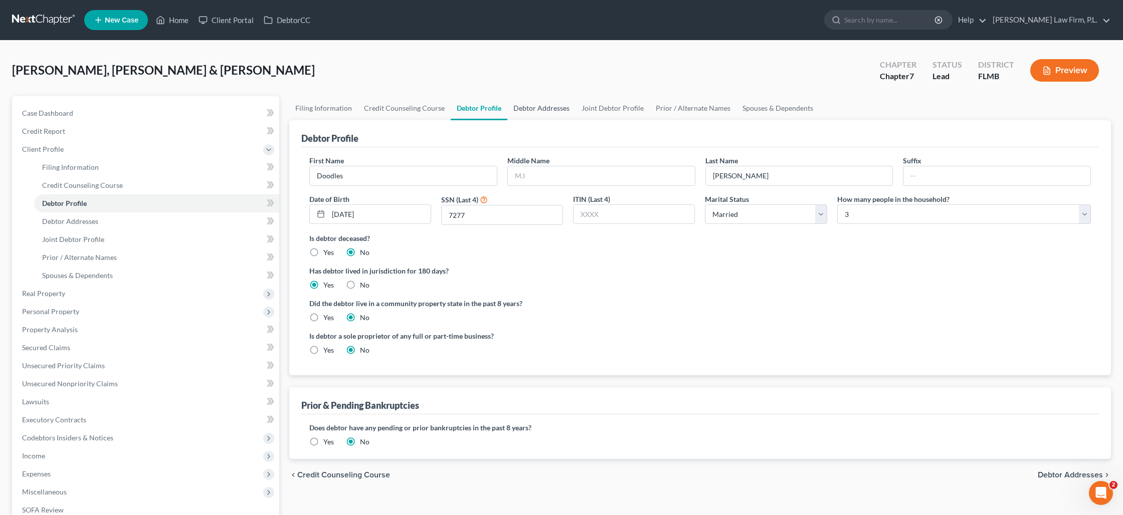
click at [519, 108] on link "Debtor Addresses" at bounding box center [541, 108] width 68 height 24
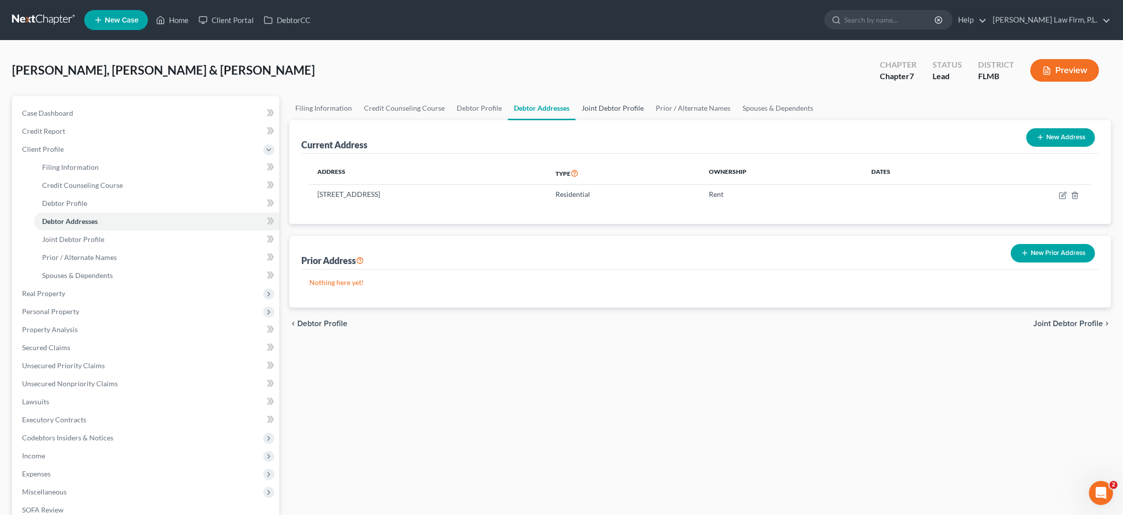
click at [612, 107] on link "Joint Debtor Profile" at bounding box center [612, 108] width 74 height 24
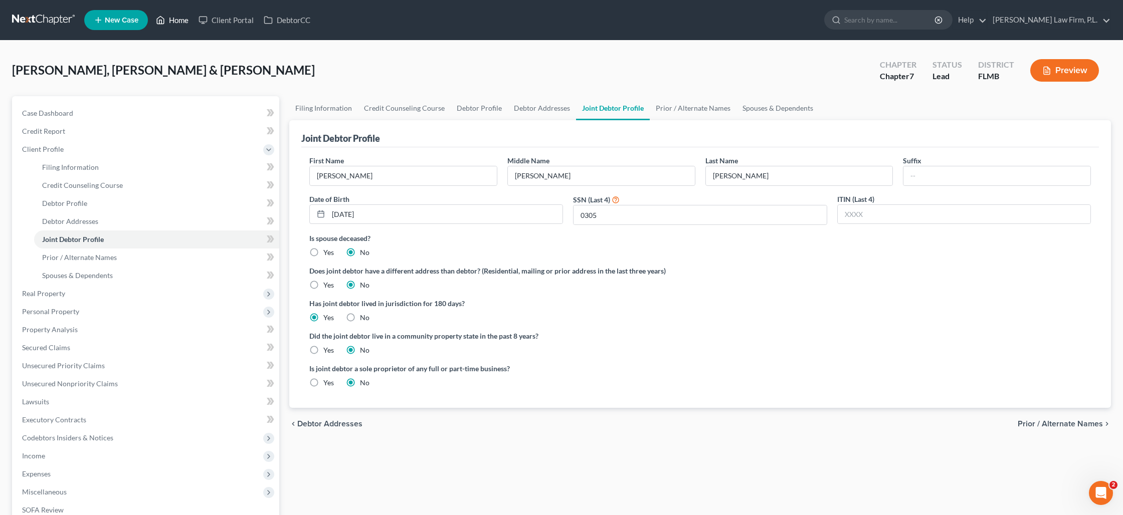
click at [180, 25] on link "Home" at bounding box center [172, 20] width 43 height 18
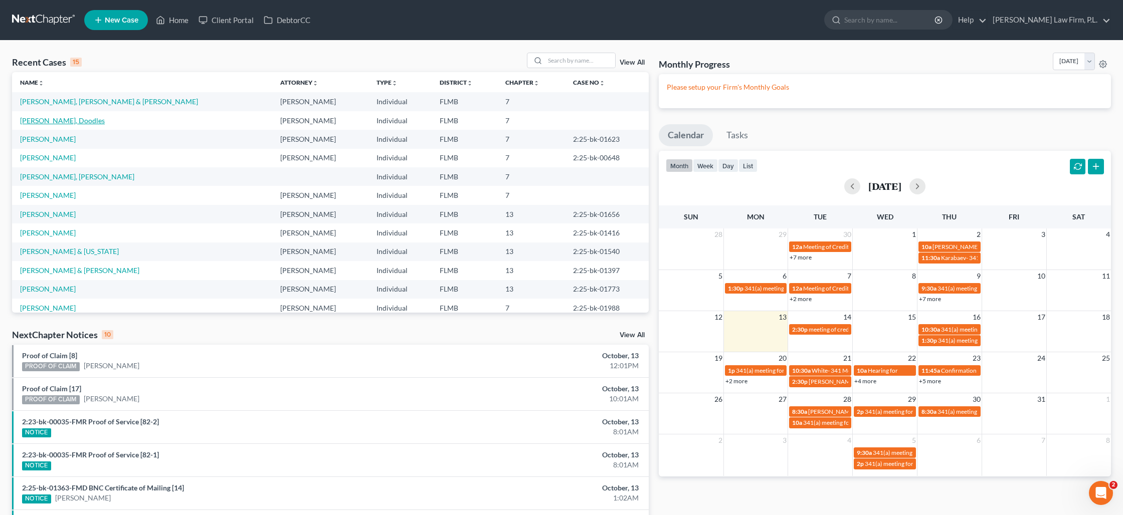
click at [62, 120] on link "[PERSON_NAME], Doodles" at bounding box center [62, 120] width 85 height 9
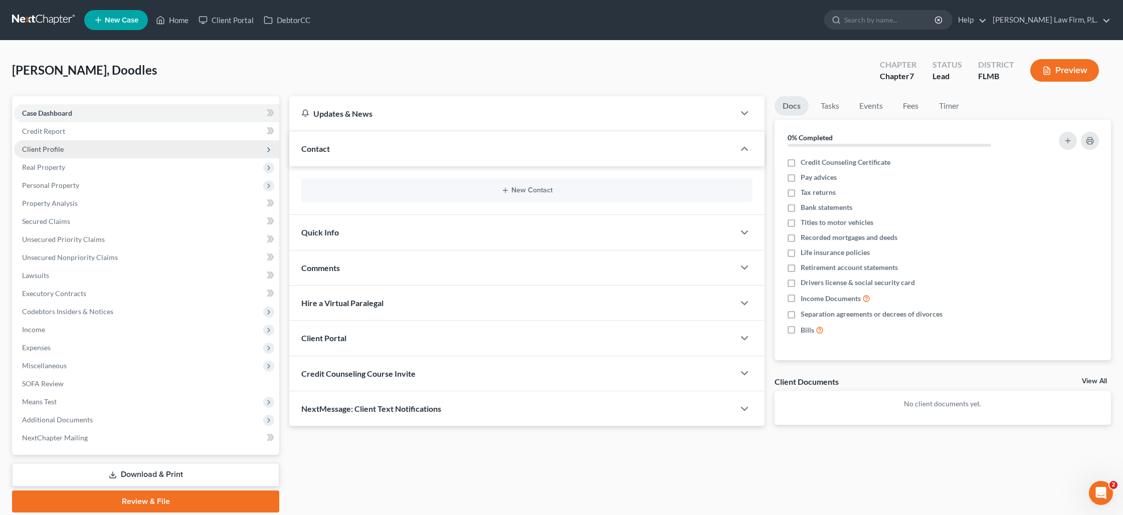
click at [60, 146] on span "Client Profile" at bounding box center [43, 149] width 42 height 9
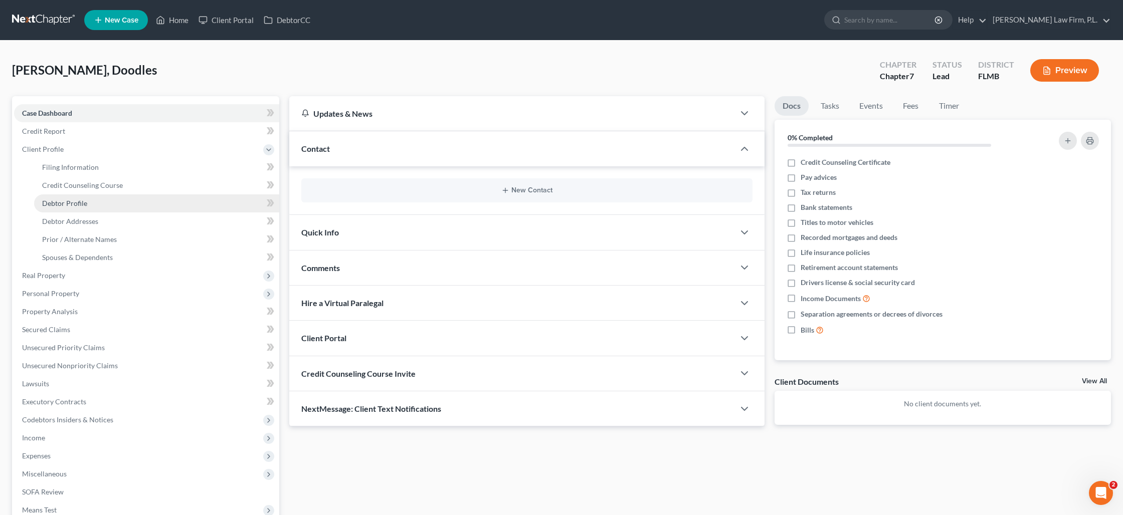
click at [77, 199] on span "Debtor Profile" at bounding box center [64, 203] width 45 height 9
select select "0"
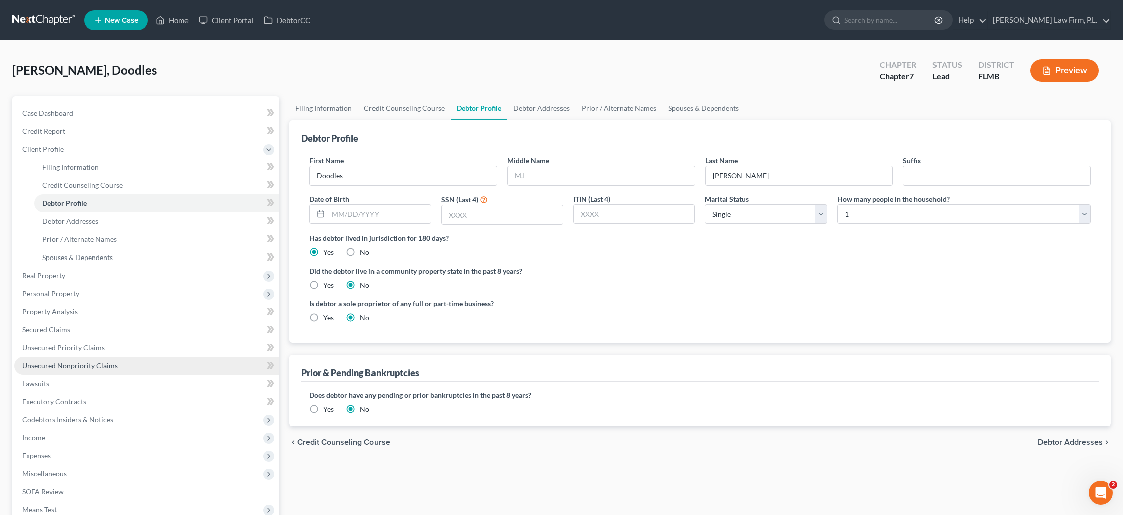
click at [52, 363] on span "Unsecured Nonpriority Claims" at bounding box center [70, 365] width 96 height 9
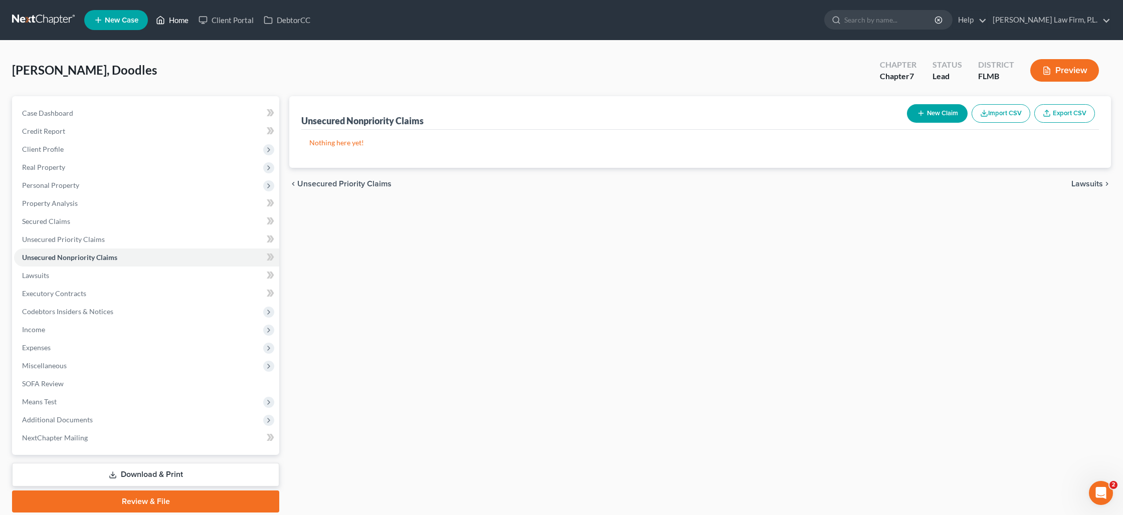
click at [163, 21] on icon at bounding box center [160, 20] width 9 height 12
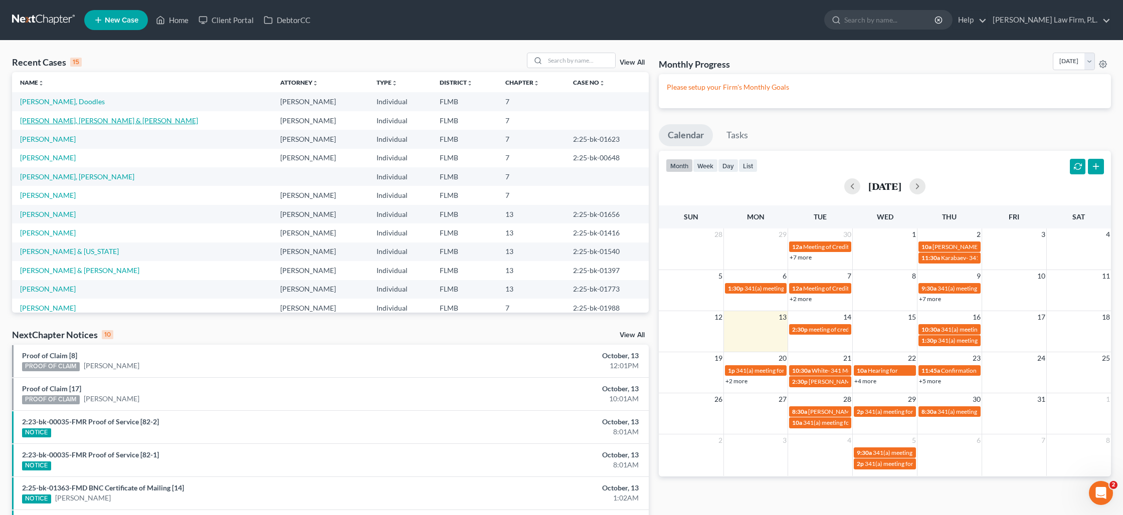
drag, startPoint x: 74, startPoint y: 118, endPoint x: 80, endPoint y: 118, distance: 6.5
click at [74, 118] on link "[PERSON_NAME], [PERSON_NAME] & [PERSON_NAME]" at bounding box center [109, 120] width 178 height 9
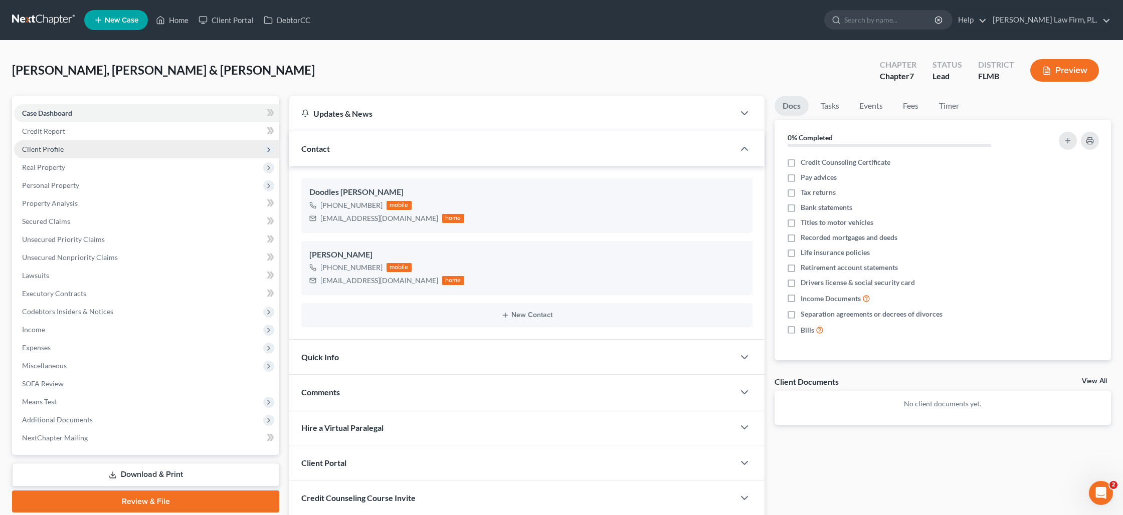
click at [50, 149] on span "Client Profile" at bounding box center [43, 149] width 42 height 9
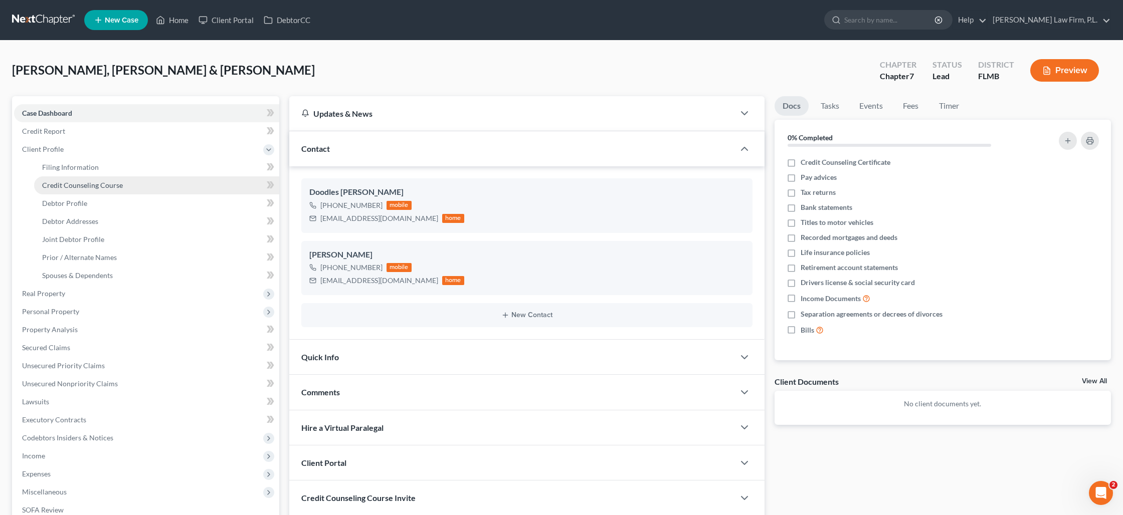
click at [60, 182] on span "Credit Counseling Course" at bounding box center [82, 185] width 81 height 9
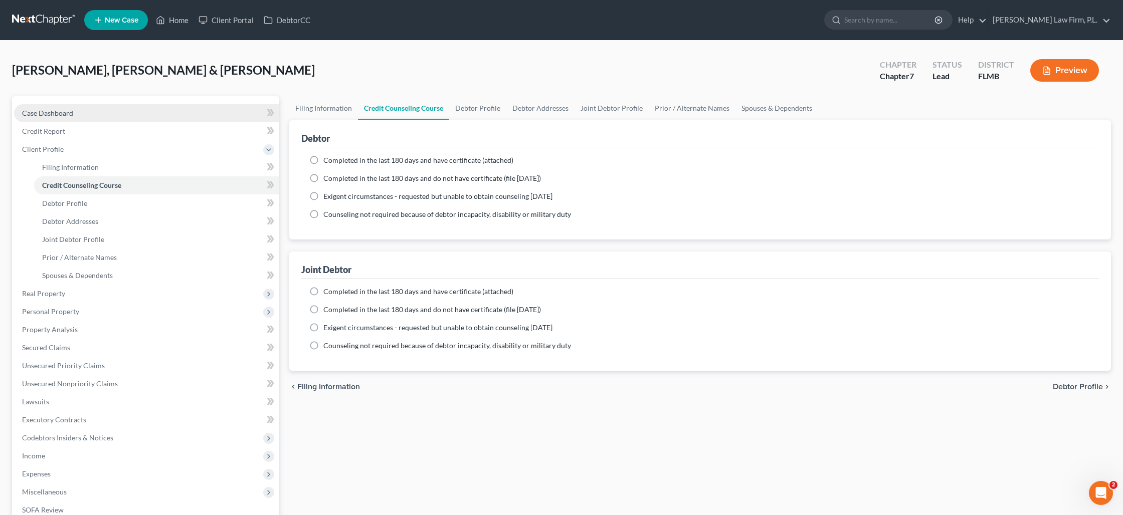
click at [61, 115] on span "Case Dashboard" at bounding box center [47, 113] width 51 height 9
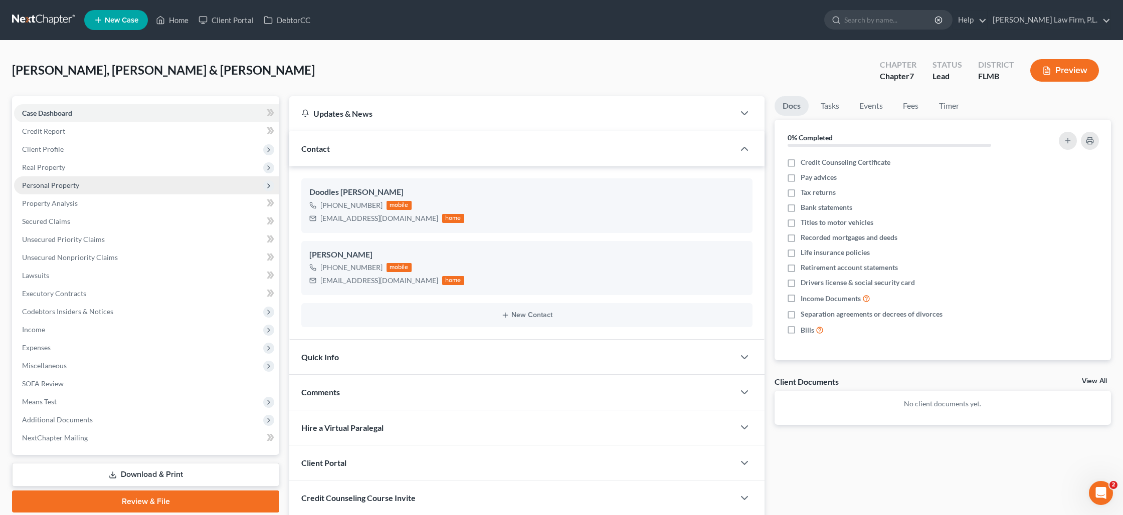
click at [58, 186] on span "Personal Property" at bounding box center [50, 185] width 57 height 9
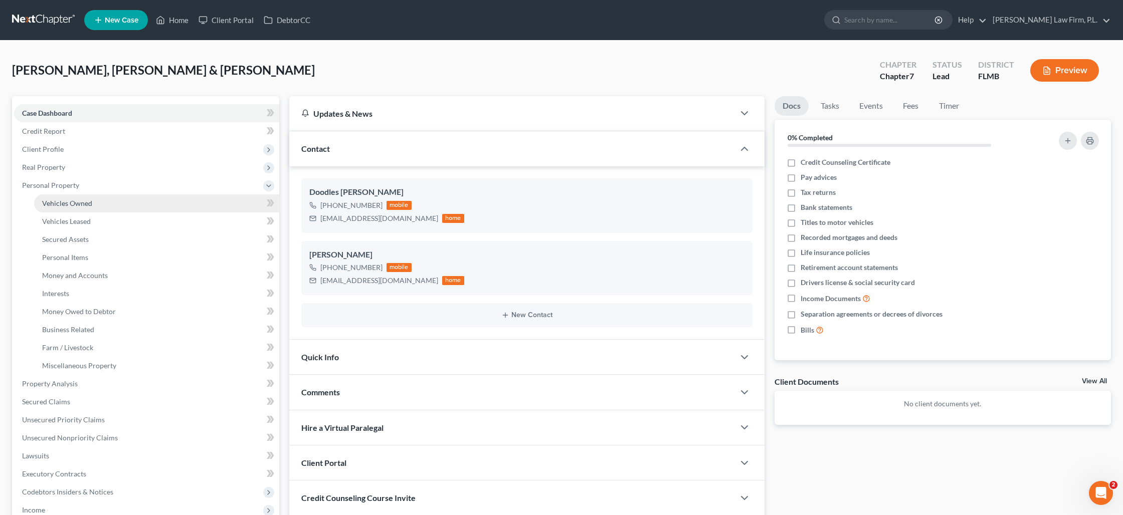
click at [60, 200] on span "Vehicles Owned" at bounding box center [67, 203] width 50 height 9
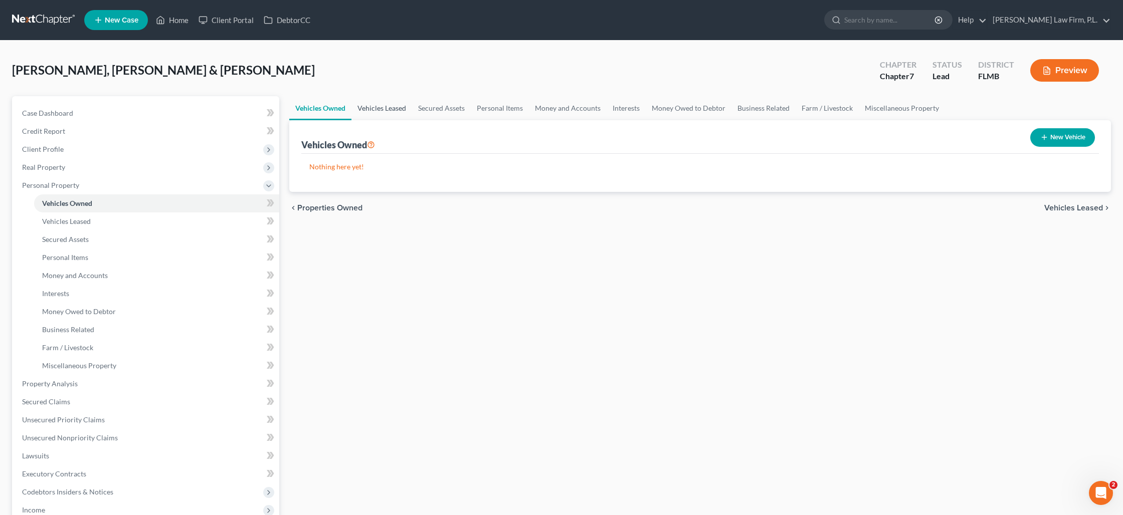
click at [369, 111] on link "Vehicles Leased" at bounding box center [381, 108] width 61 height 24
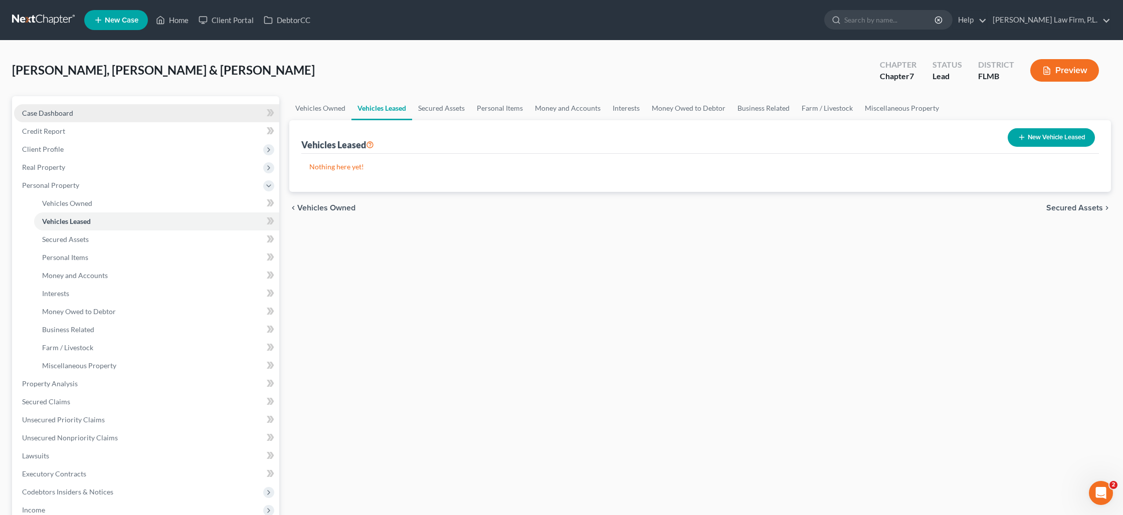
click at [72, 112] on span "Case Dashboard" at bounding box center [47, 113] width 51 height 9
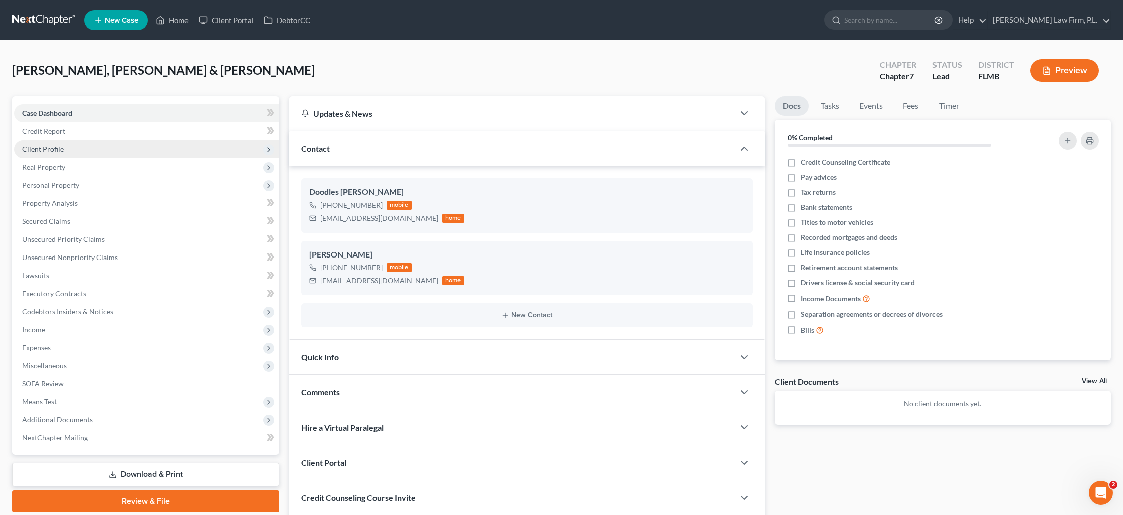
click at [68, 148] on span "Client Profile" at bounding box center [146, 149] width 265 height 18
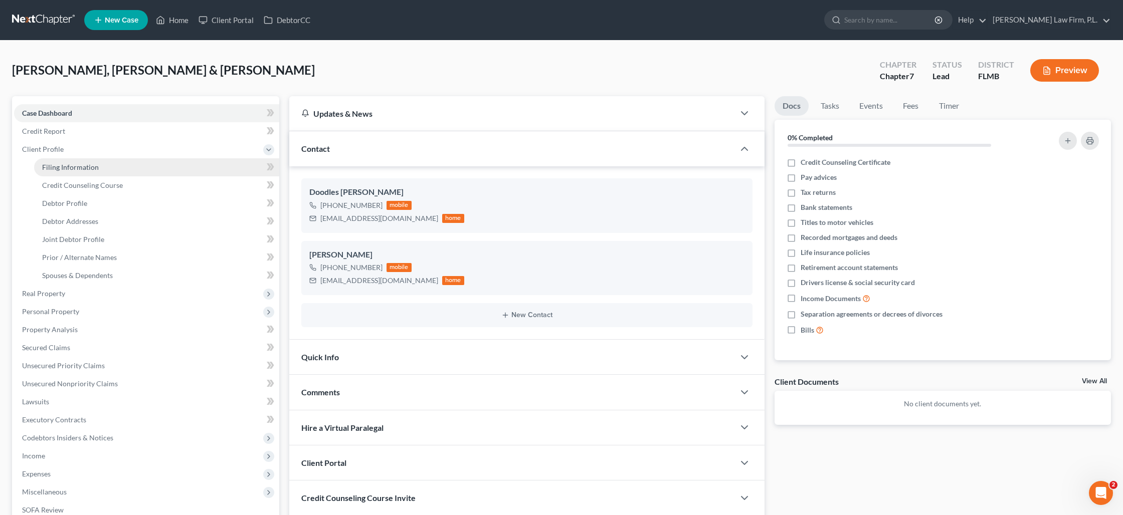
click at [73, 169] on span "Filing Information" at bounding box center [70, 167] width 57 height 9
select select "1"
select select "0"
select select "15"
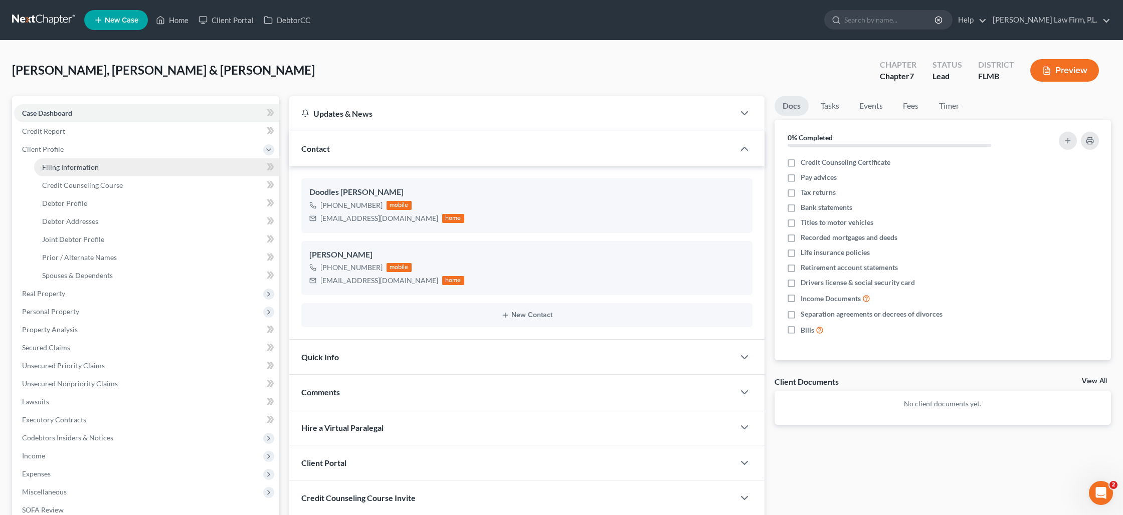
select select "0"
select select "9"
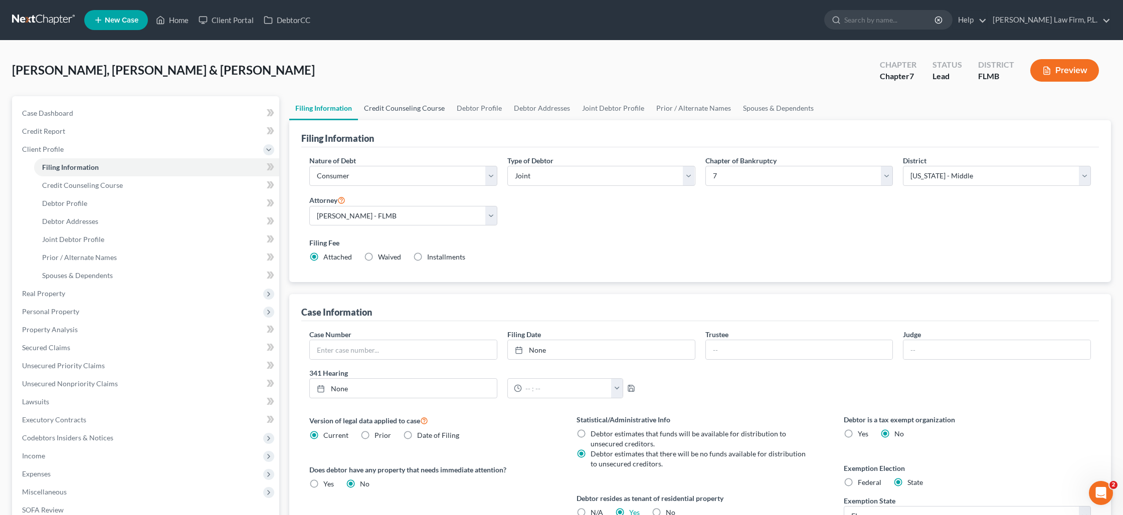
click at [431, 110] on link "Credit Counseling Course" at bounding box center [404, 108] width 93 height 24
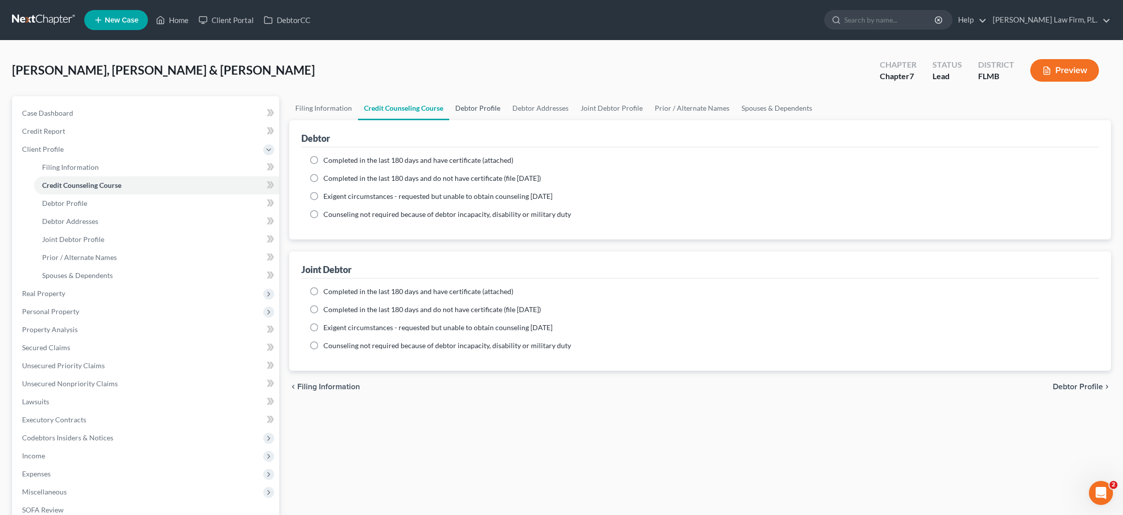
click at [475, 107] on link "Debtor Profile" at bounding box center [477, 108] width 57 height 24
select select "1"
select select "2"
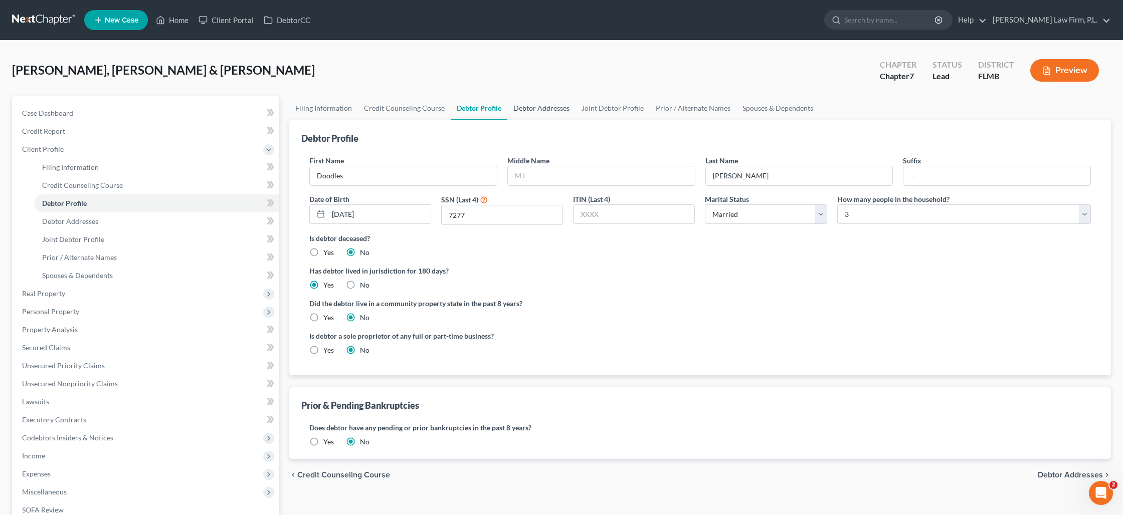
click at [543, 109] on link "Debtor Addresses" at bounding box center [541, 108] width 68 height 24
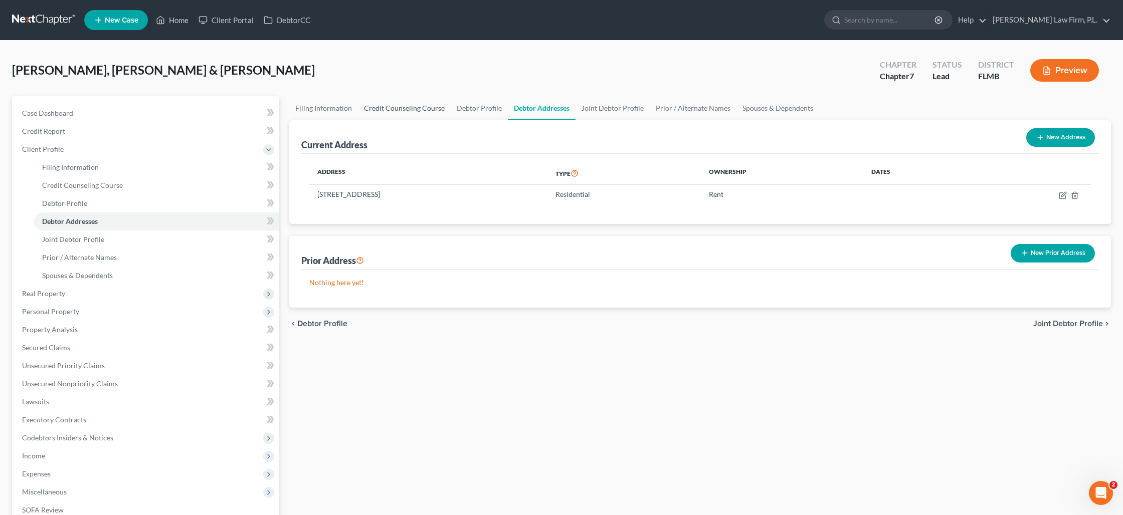
click at [368, 110] on link "Credit Counseling Course" at bounding box center [404, 108] width 93 height 24
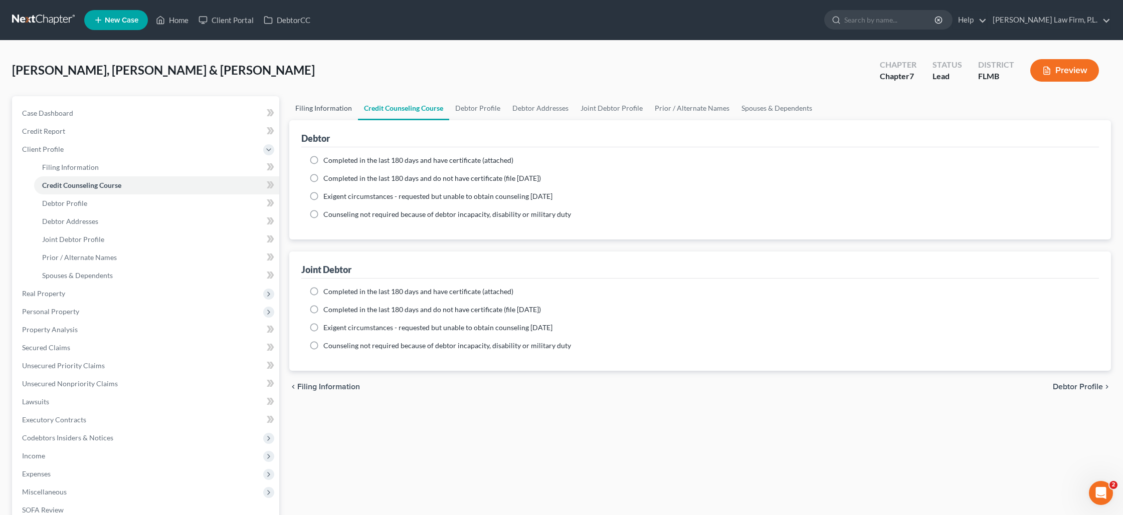
click at [334, 107] on link "Filing Information" at bounding box center [323, 108] width 69 height 24
select select "1"
select select "0"
select select "15"
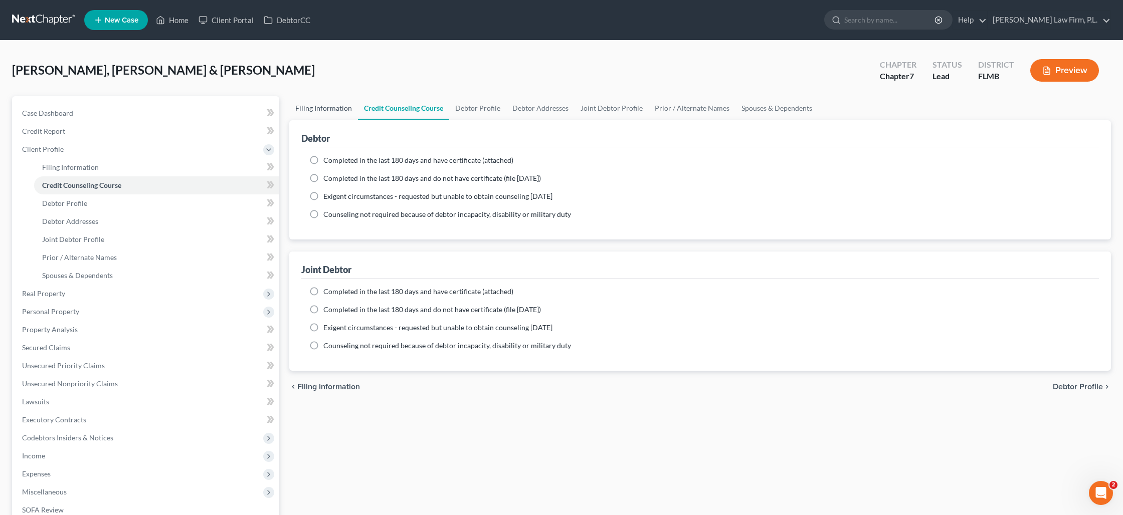
select select "0"
select select "9"
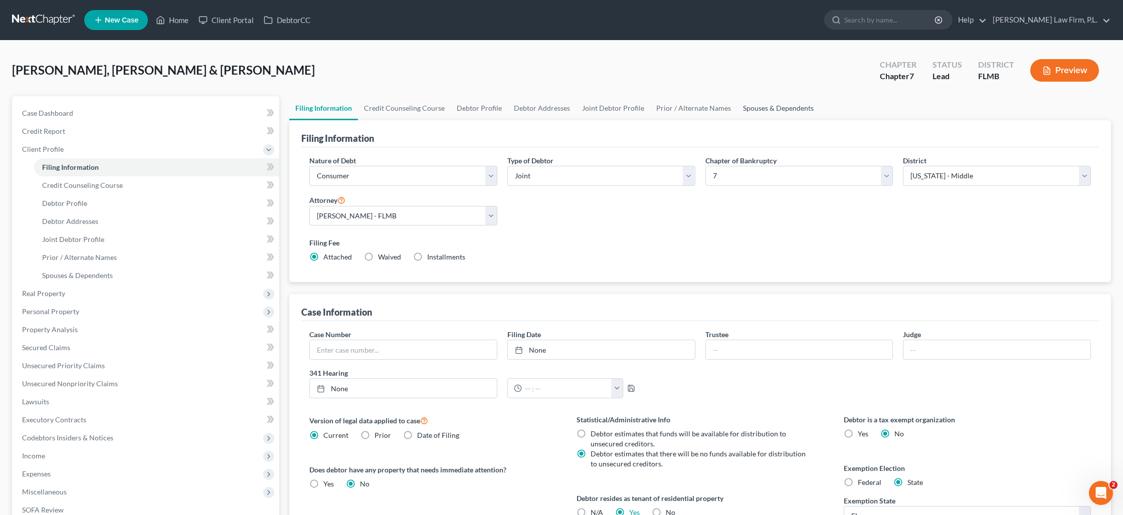
click at [774, 106] on link "Spouses & Dependents" at bounding box center [778, 108] width 83 height 24
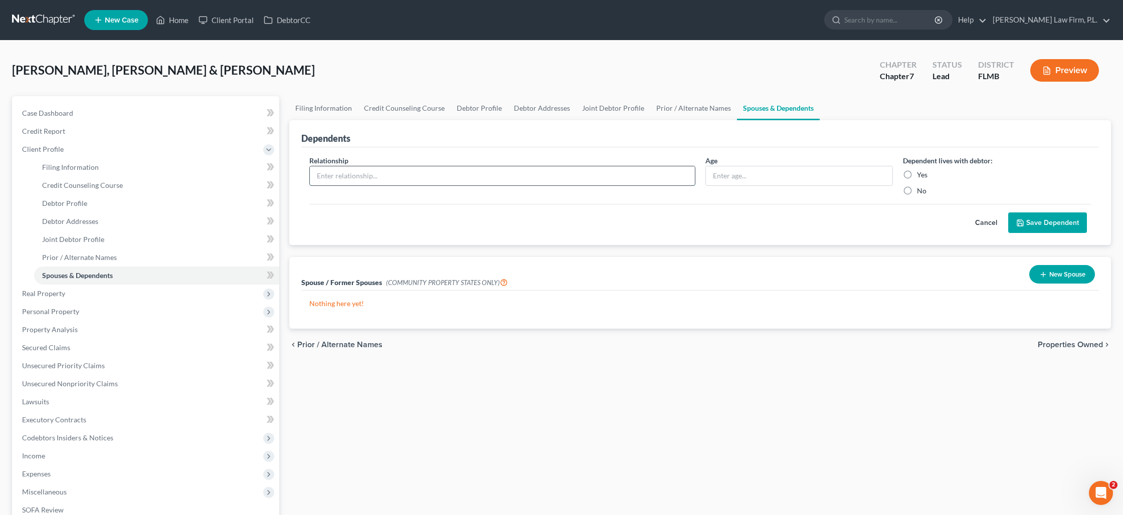
click at [543, 183] on input "text" at bounding box center [502, 175] width 385 height 19
type input "Son"
type input "18"
click at [917, 174] on label "Yes" at bounding box center [922, 175] width 11 height 10
click at [921, 174] on input "Yes" at bounding box center [924, 173] width 7 height 7
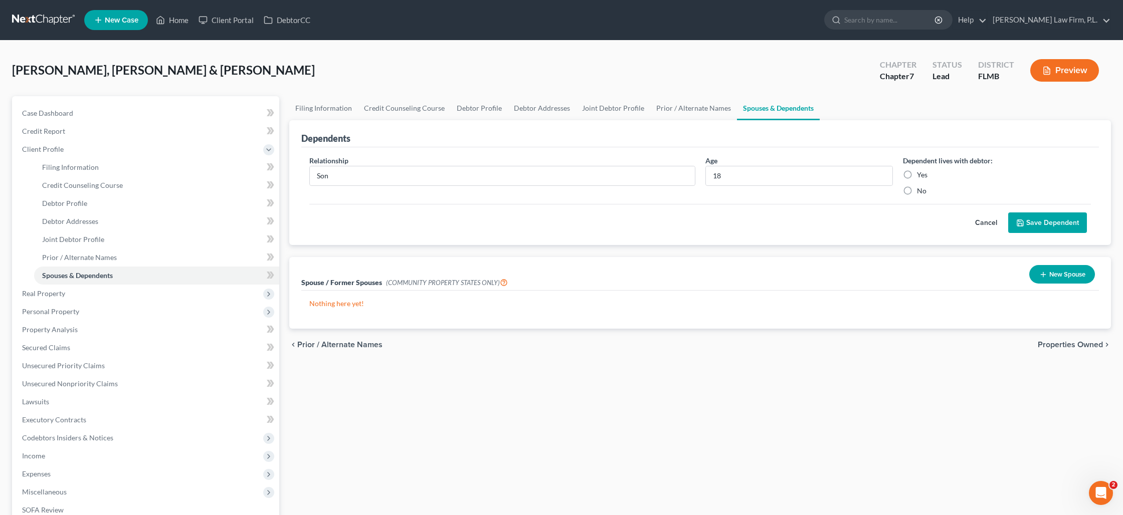
radio input "true"
click at [1042, 221] on button "Save Dependent" at bounding box center [1047, 223] width 79 height 21
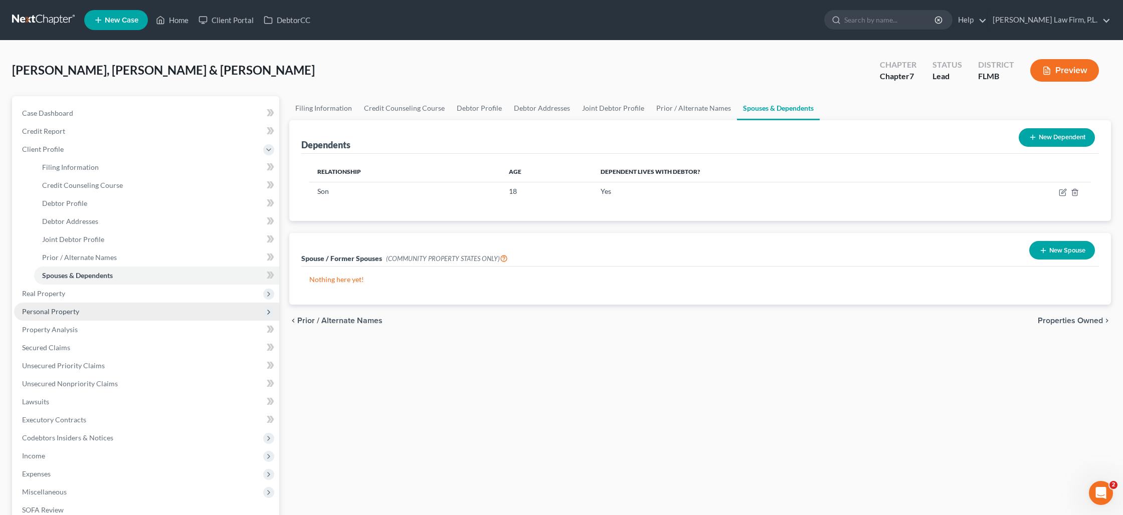
click at [68, 307] on span "Personal Property" at bounding box center [50, 311] width 57 height 9
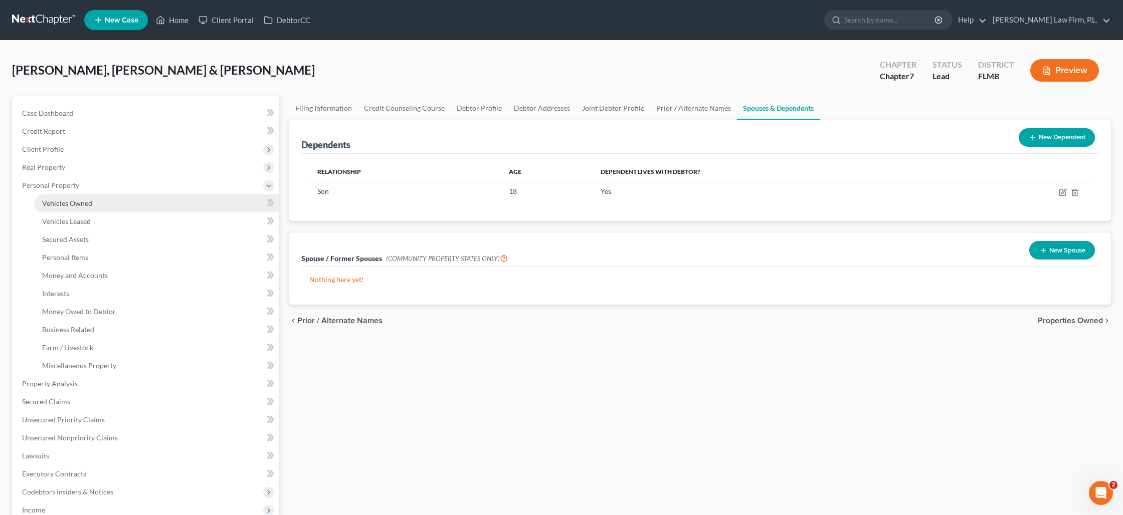
click at [74, 209] on link "Vehicles Owned" at bounding box center [156, 203] width 245 height 18
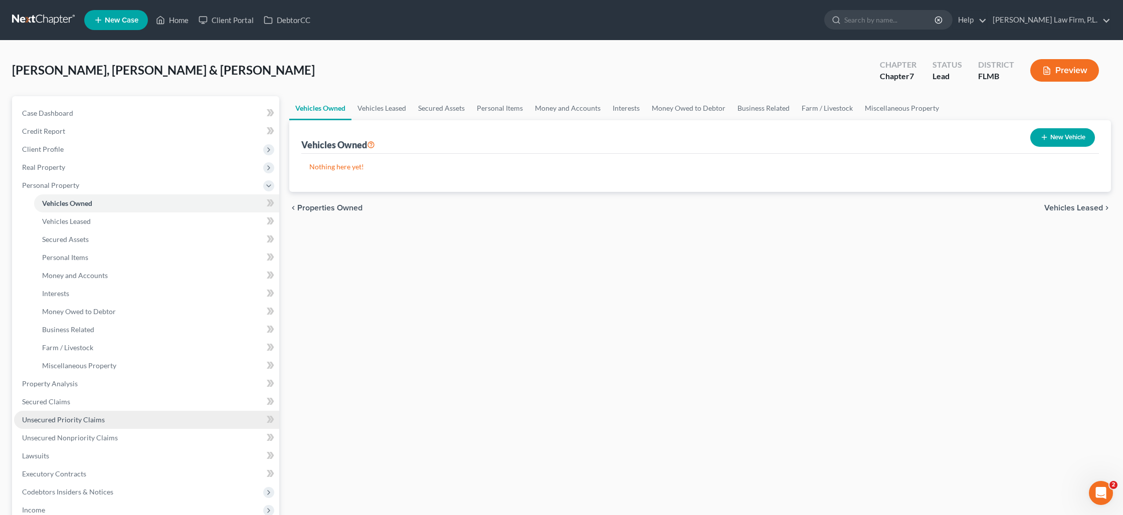
click at [66, 424] on link "Unsecured Priority Claims" at bounding box center [146, 420] width 265 height 18
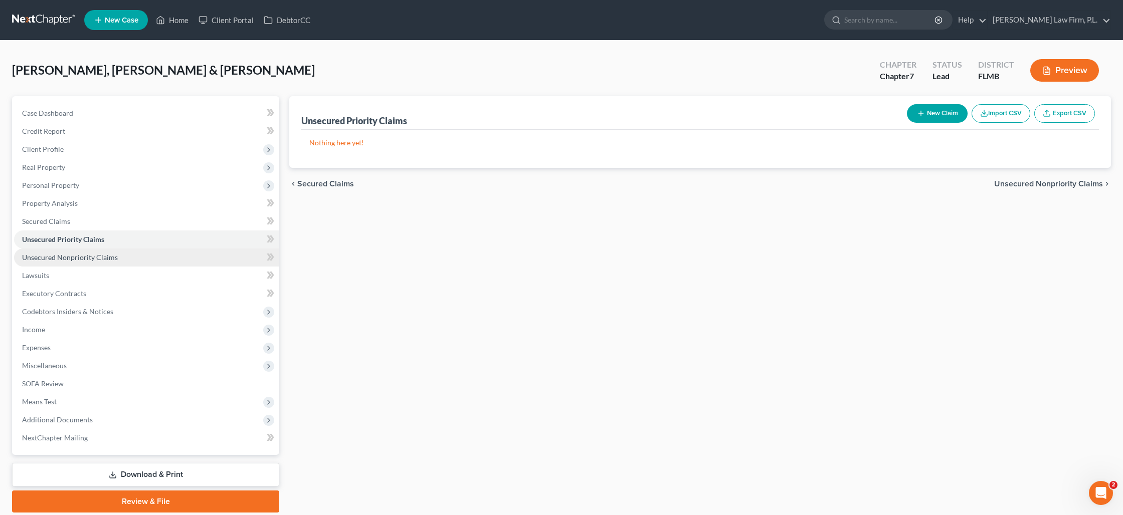
click at [73, 258] on span "Unsecured Nonpriority Claims" at bounding box center [70, 257] width 96 height 9
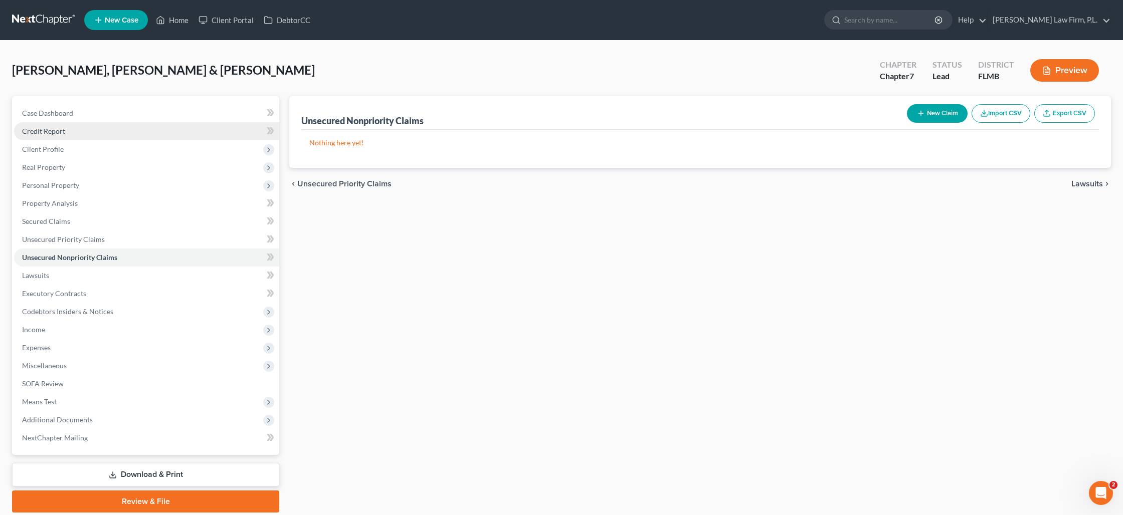
click at [45, 132] on span "Credit Report" at bounding box center [43, 131] width 43 height 9
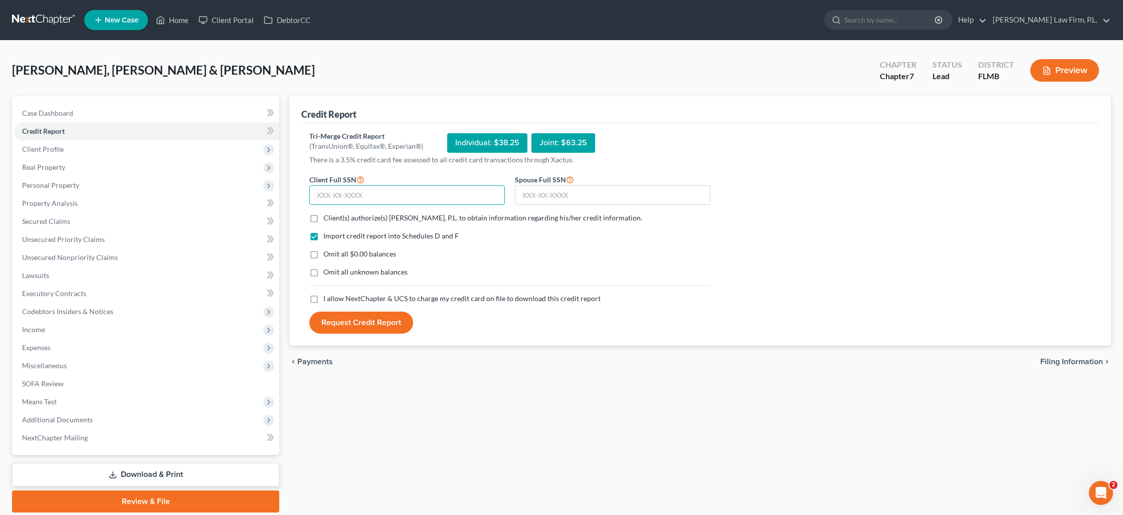
click at [349, 194] on input "text" at bounding box center [407, 195] width 196 height 20
click at [65, 113] on span "Case Dashboard" at bounding box center [47, 113] width 51 height 9
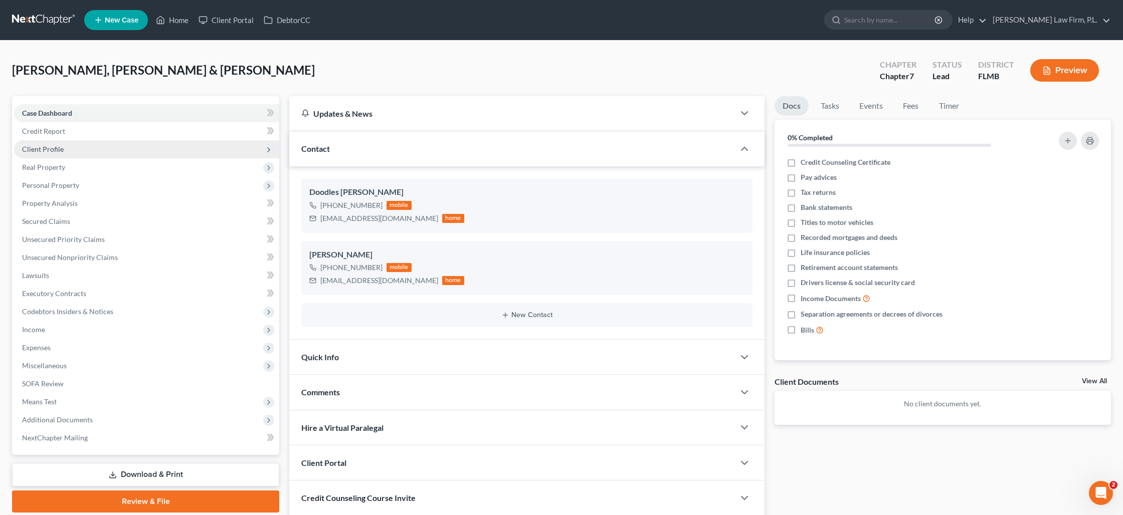
click at [61, 145] on span "Client Profile" at bounding box center [43, 149] width 42 height 9
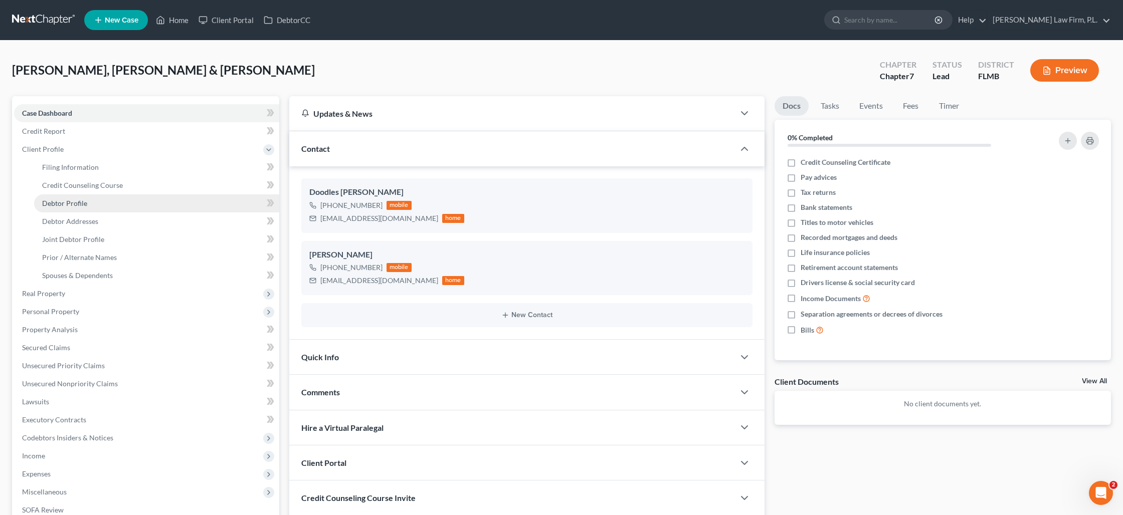
click at [72, 202] on span "Debtor Profile" at bounding box center [64, 203] width 45 height 9
select select "1"
select select "2"
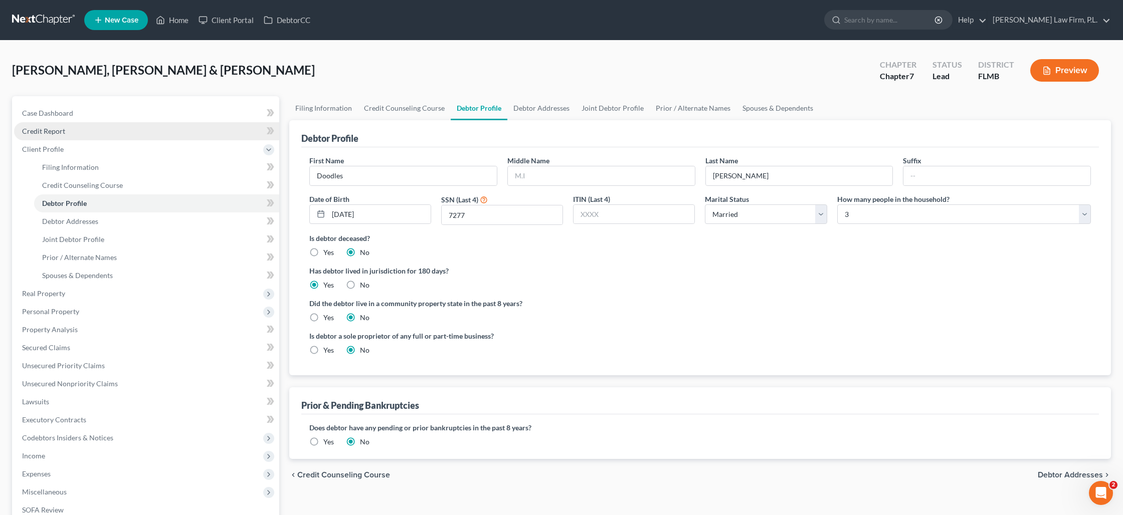
click at [60, 136] on link "Credit Report" at bounding box center [146, 131] width 265 height 18
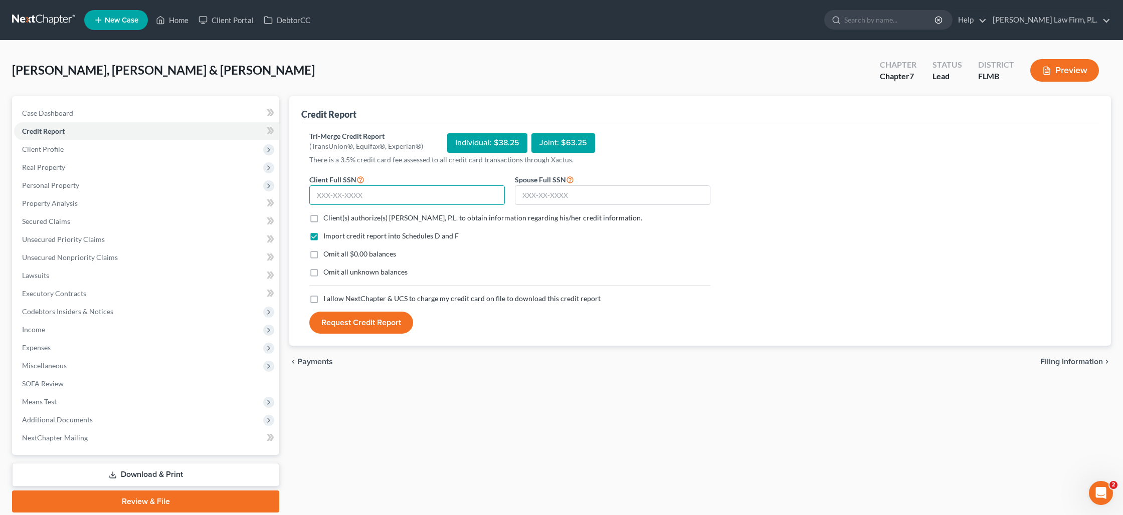
click at [374, 190] on input "text" at bounding box center [407, 195] width 196 height 20
type input "157-84-7277"
type input "594-60-0305"
click at [323, 252] on label "Omit all $0.00 balances" at bounding box center [359, 254] width 73 height 10
click at [327, 252] on input "Omit all $0.00 balances" at bounding box center [330, 252] width 7 height 7
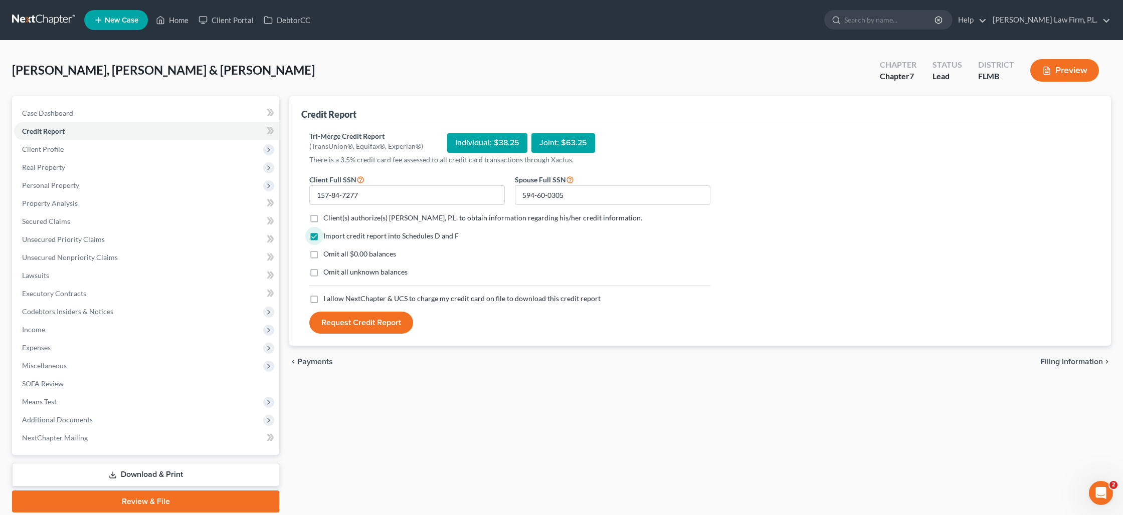
checkbox input "true"
click at [323, 219] on label "Client(s) authorize(s) [PERSON_NAME], P.L. to obtain information regarding his/…" at bounding box center [482, 218] width 319 height 10
click at [327, 219] on input "Client(s) authorize(s) [PERSON_NAME], P.L. to obtain information regarding his/…" at bounding box center [330, 216] width 7 height 7
checkbox input "true"
click at [323, 297] on label "I allow NextChapter & UCS to charge my credit card on file to download this cre…" at bounding box center [461, 299] width 277 height 10
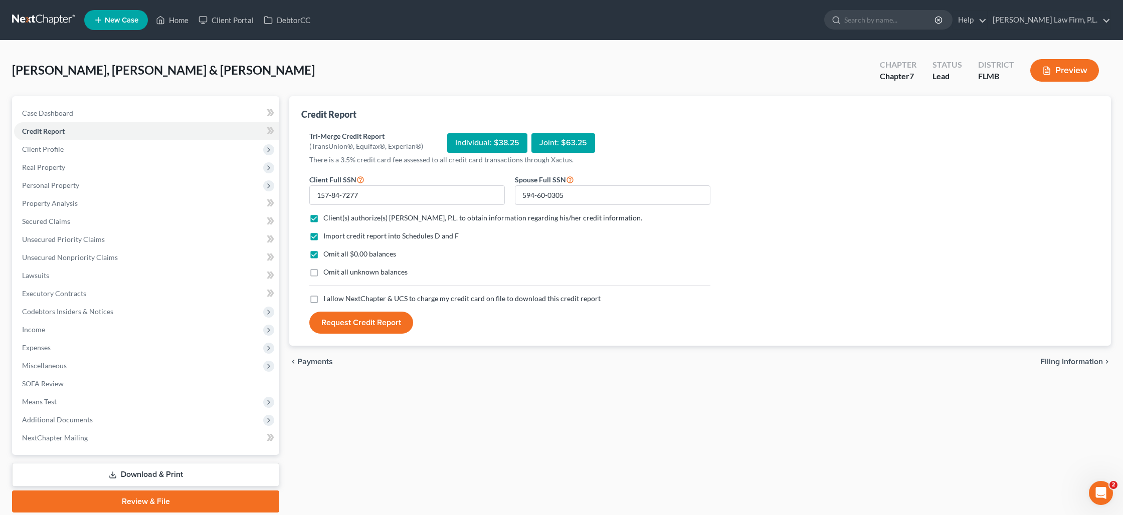
click at [327, 297] on input "I allow NextChapter & UCS to charge my credit card on file to download this cre…" at bounding box center [330, 297] width 7 height 7
checkbox input "true"
click at [557, 143] on div "Joint: $63.25" at bounding box center [563, 143] width 64 height 20
click at [362, 323] on button "Request Credit Report" at bounding box center [361, 323] width 104 height 22
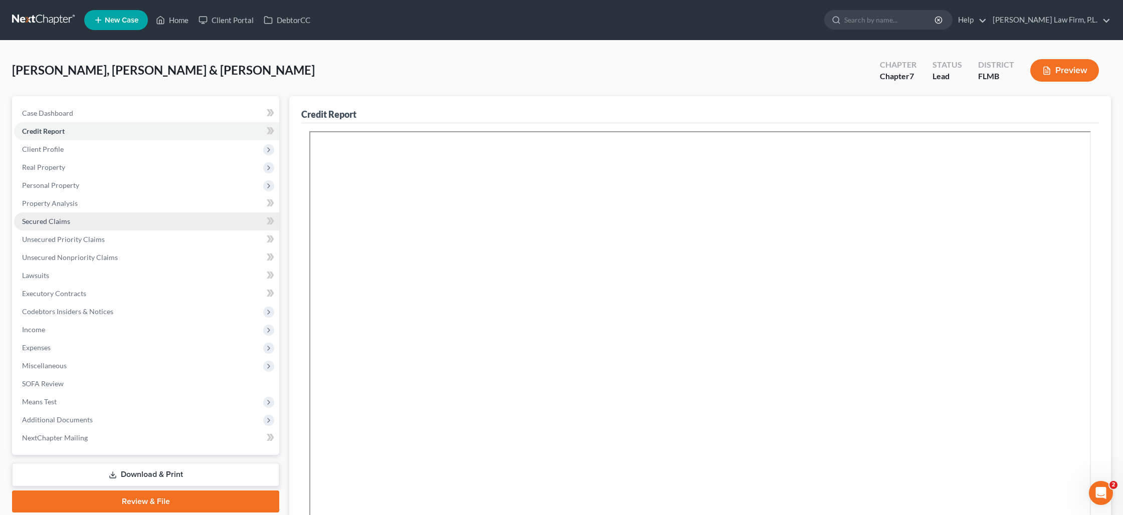
click at [50, 221] on span "Secured Claims" at bounding box center [46, 221] width 48 height 9
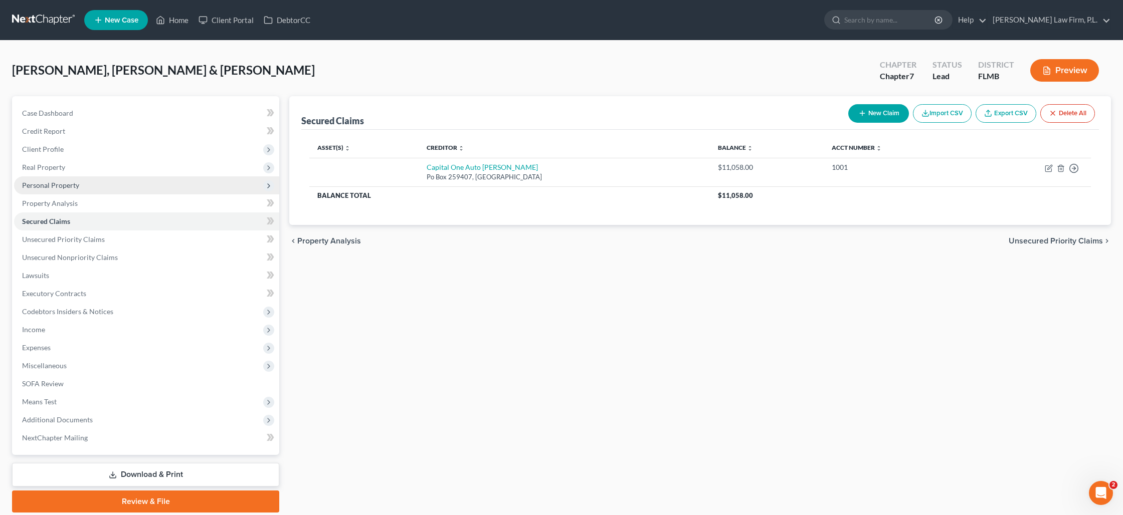
click at [52, 189] on span "Personal Property" at bounding box center [50, 185] width 57 height 9
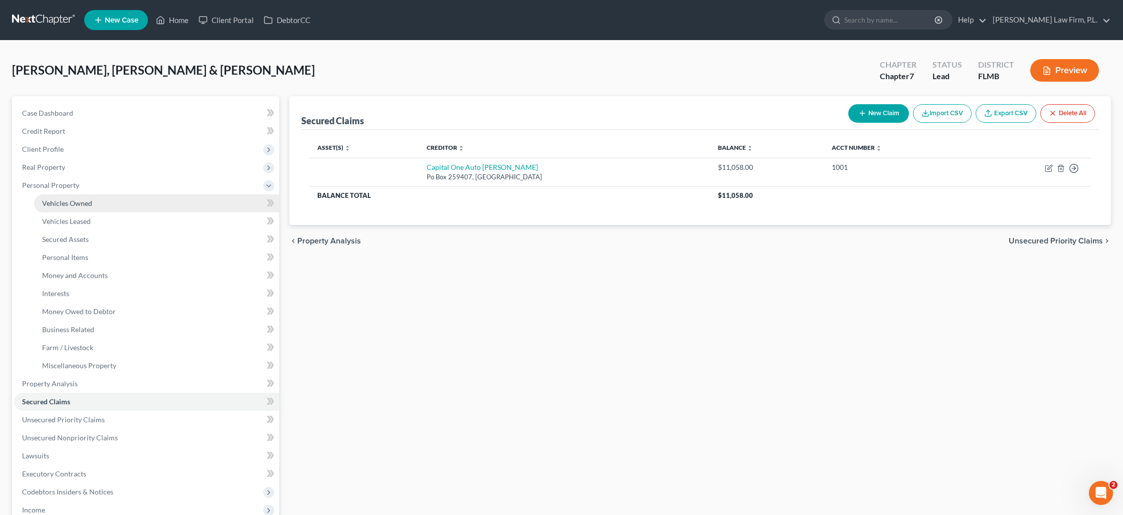
click at [65, 203] on span "Vehicles Owned" at bounding box center [67, 203] width 50 height 9
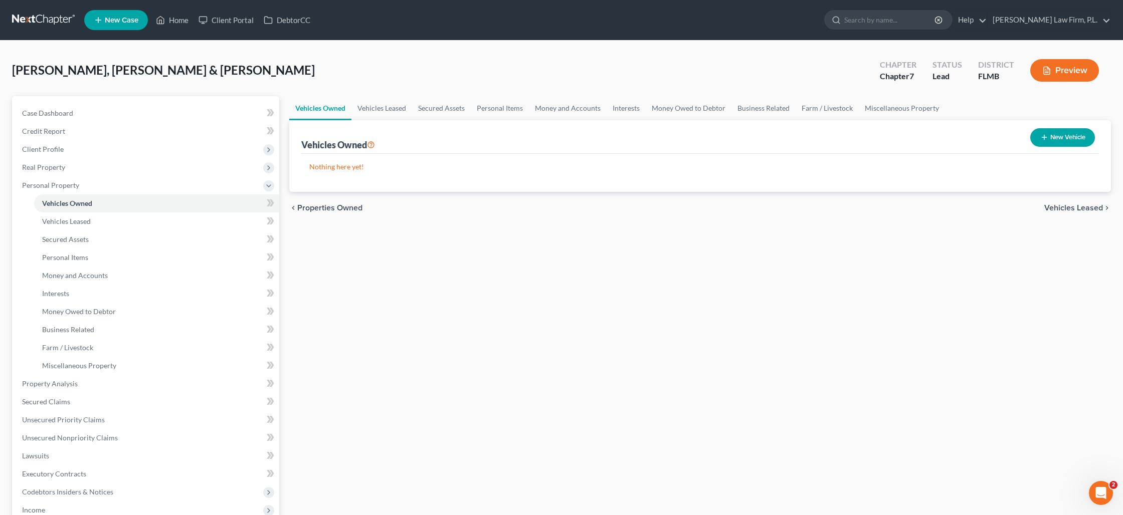
click at [1043, 135] on icon "button" at bounding box center [1044, 137] width 8 height 8
select select "0"
select select "2"
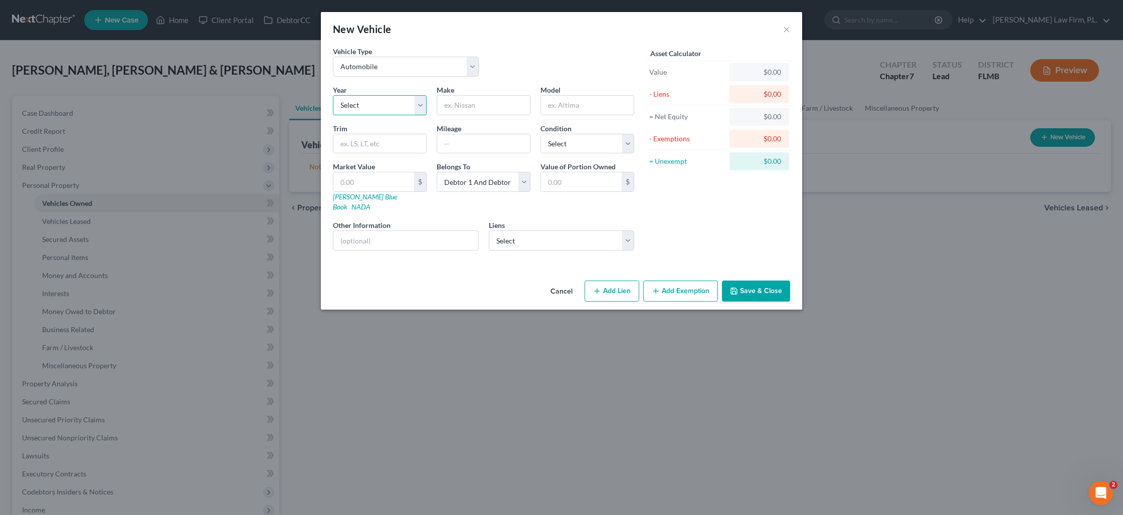
click at [380, 110] on select "Select 2026 2025 2024 2023 2022 2021 2020 2019 2018 2017 2016 2015 2014 2013 20…" at bounding box center [380, 105] width 94 height 20
select select "6"
click at [333, 95] on select "Select 2026 2025 2024 2023 2022 2021 2020 2019 2018 2017 2016 2015 2014 2013 20…" at bounding box center [380, 105] width 94 height 20
click at [486, 107] on input "text" at bounding box center [483, 105] width 93 height 19
type input "Dodge"
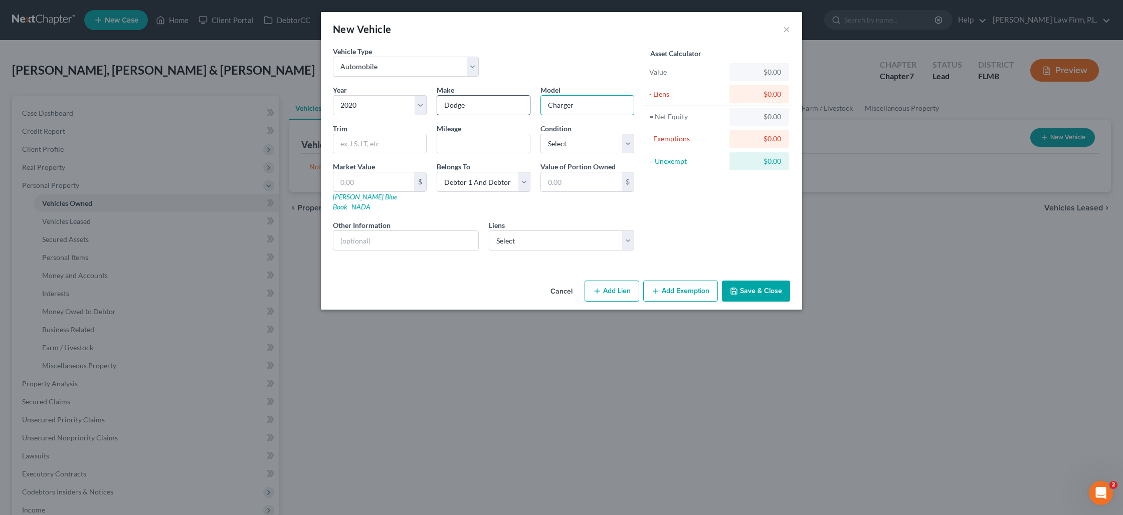
type input "Charger"
click at [517, 231] on select "Select Capital One Auto [PERSON_NAME] - $11,058.00" at bounding box center [562, 241] width 146 height 20
click at [557, 182] on input "text" at bounding box center [581, 181] width 81 height 19
type input "12,000"
click at [424, 233] on input "text" at bounding box center [405, 240] width 145 height 19
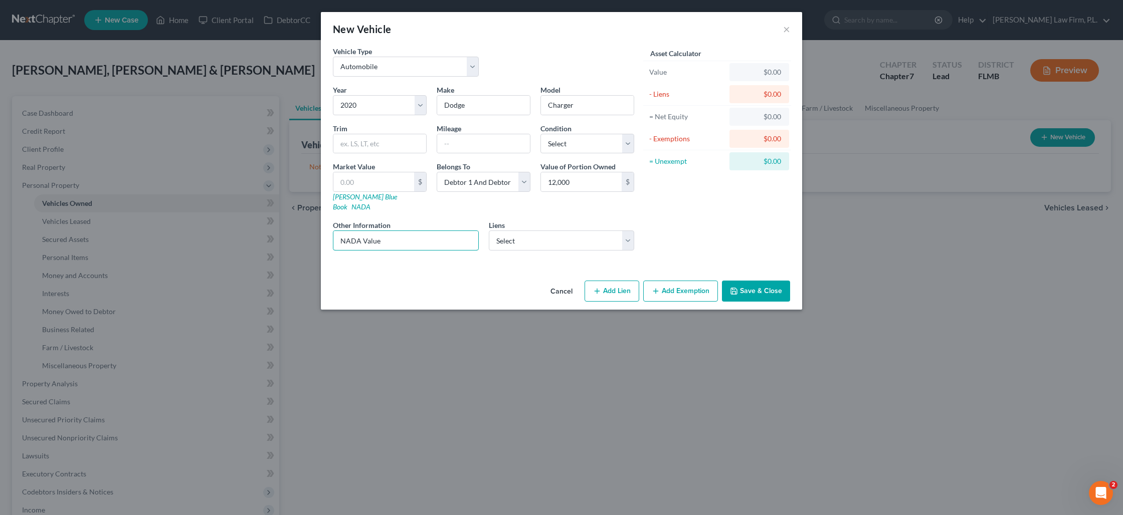
type input "NADA Value"
click at [674, 281] on button "Add Exemption" at bounding box center [680, 291] width 75 height 21
select select "2"
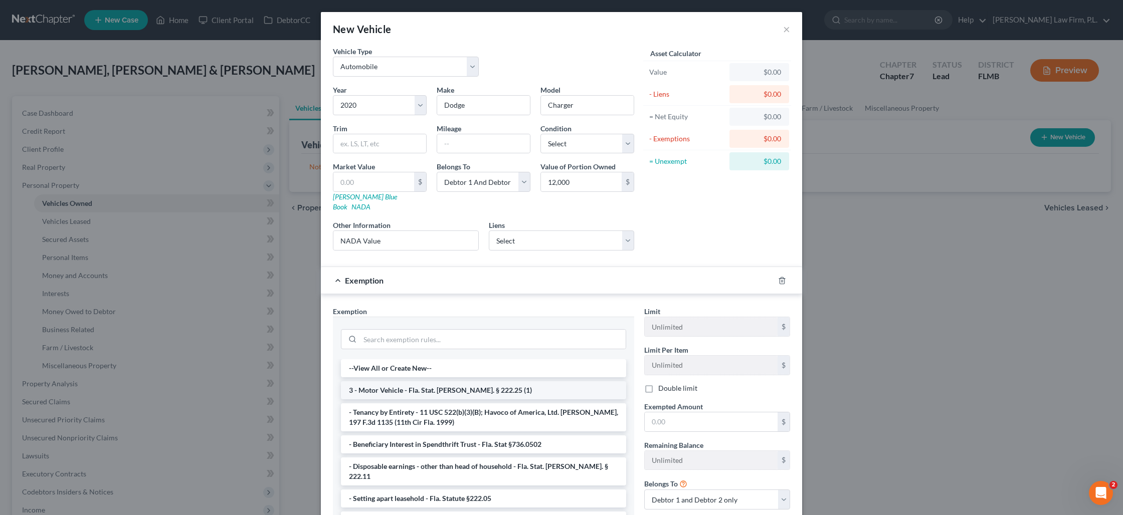
click at [425, 385] on li "3 - Motor Vehicle - Fla. Stat. [PERSON_NAME]. § 222.25 (1)" at bounding box center [483, 390] width 285 height 18
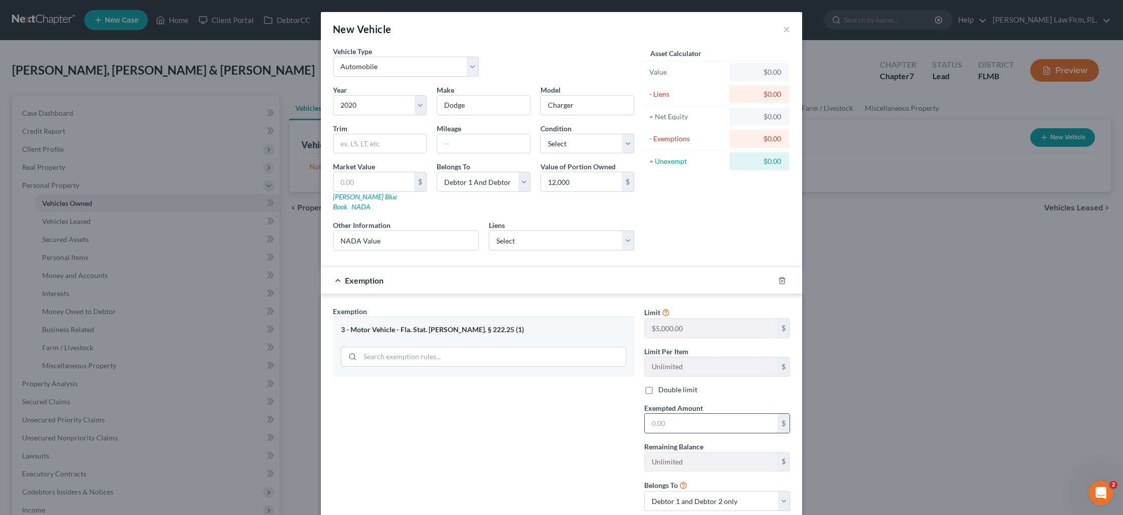
click at [723, 414] on input "text" at bounding box center [711, 423] width 133 height 19
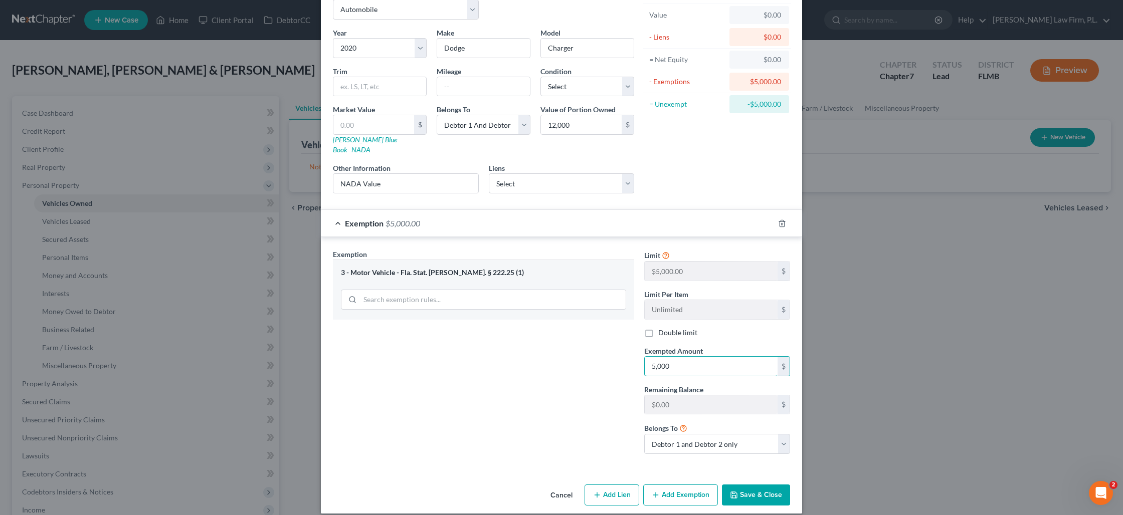
type input "5,000"
click at [753, 487] on button "Save & Close" at bounding box center [756, 495] width 68 height 21
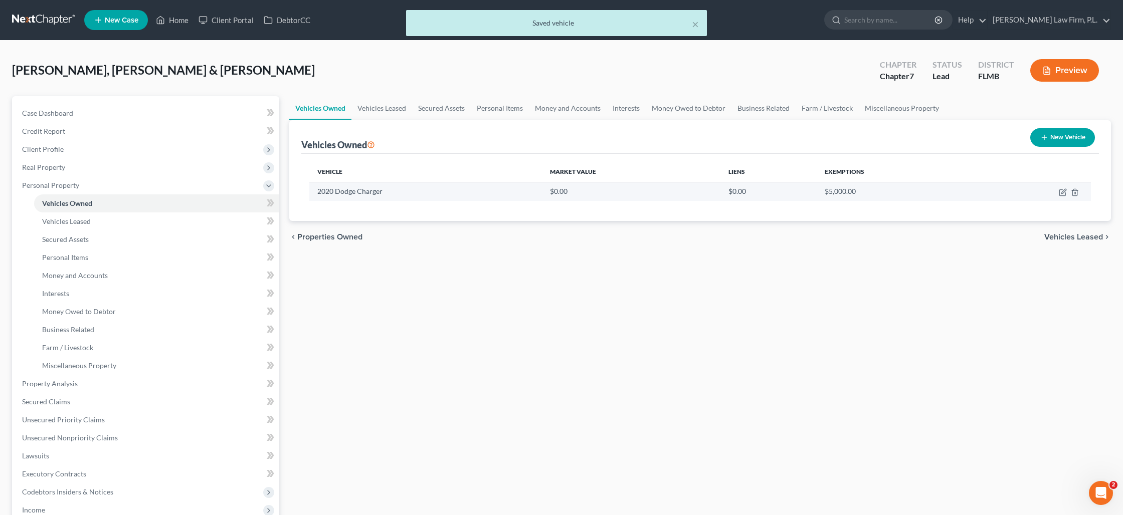
click at [1069, 189] on td at bounding box center [1033, 191] width 115 height 19
click at [1063, 191] on icon "button" at bounding box center [1063, 192] width 8 height 8
select select "0"
select select "6"
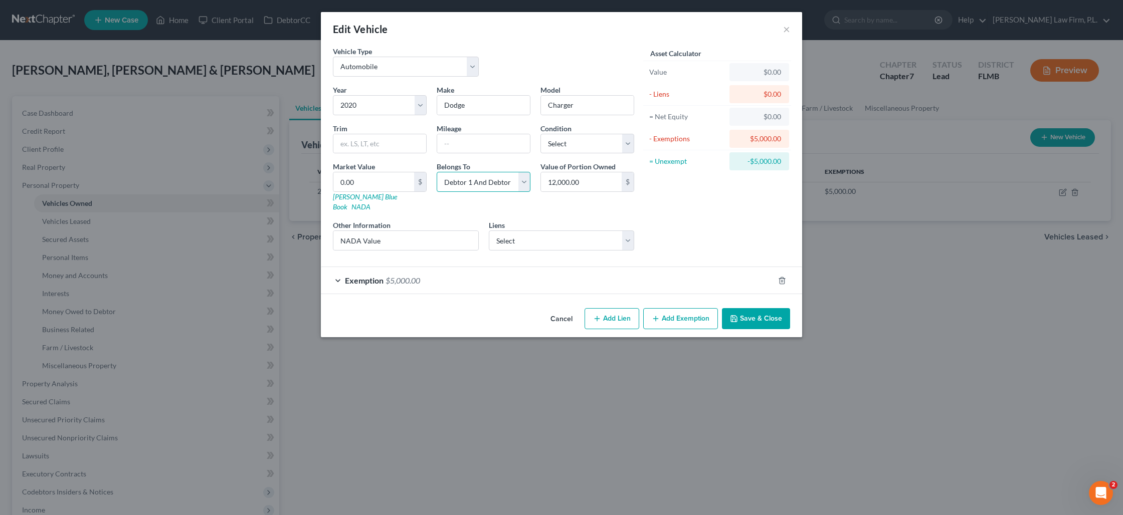
click at [452, 180] on select "Select Debtor 1 Only Debtor 2 Only Debtor 1 And Debtor 2 Only At Least One Of T…" at bounding box center [484, 182] width 94 height 20
select select "0"
click at [437, 172] on select "Select Debtor 1 Only Debtor 2 Only Debtor 1 And Debtor 2 Only At Least One Of T…" at bounding box center [484, 182] width 94 height 20
click at [740, 309] on button "Save & Close" at bounding box center [756, 318] width 68 height 21
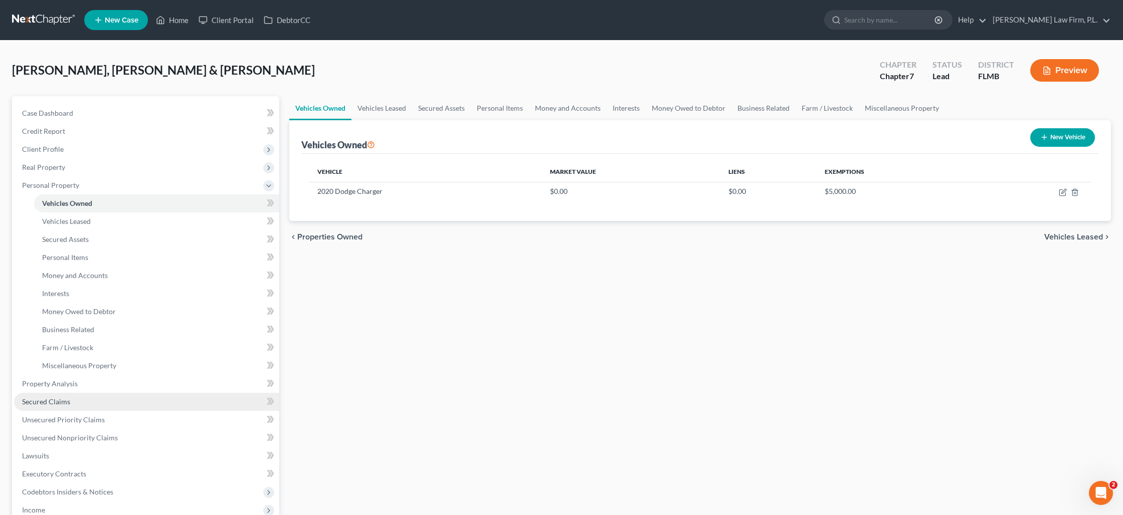
click at [82, 396] on link "Secured Claims" at bounding box center [146, 402] width 265 height 18
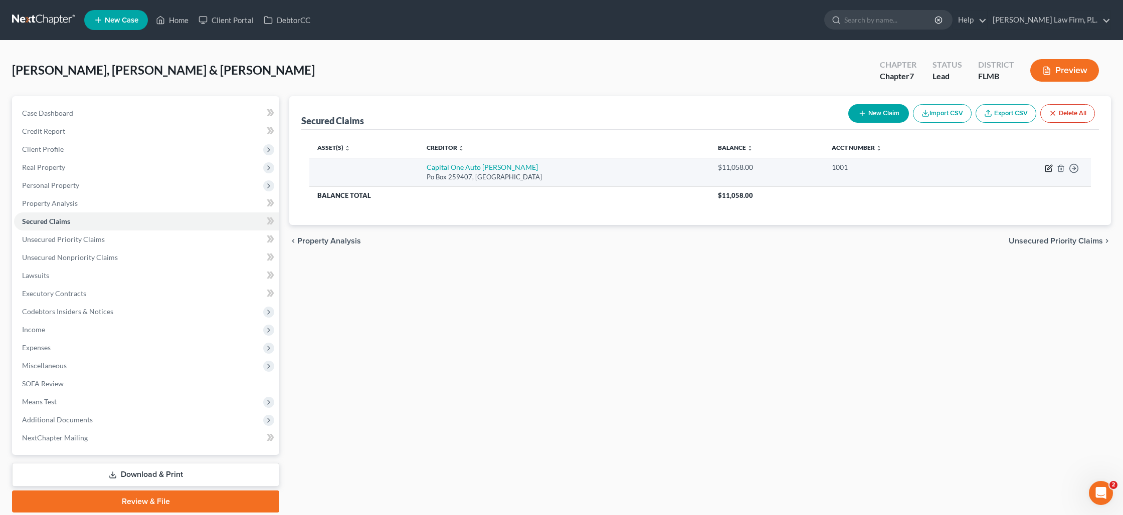
click at [1046, 166] on icon "button" at bounding box center [1049, 168] width 8 height 8
select select "45"
select select "0"
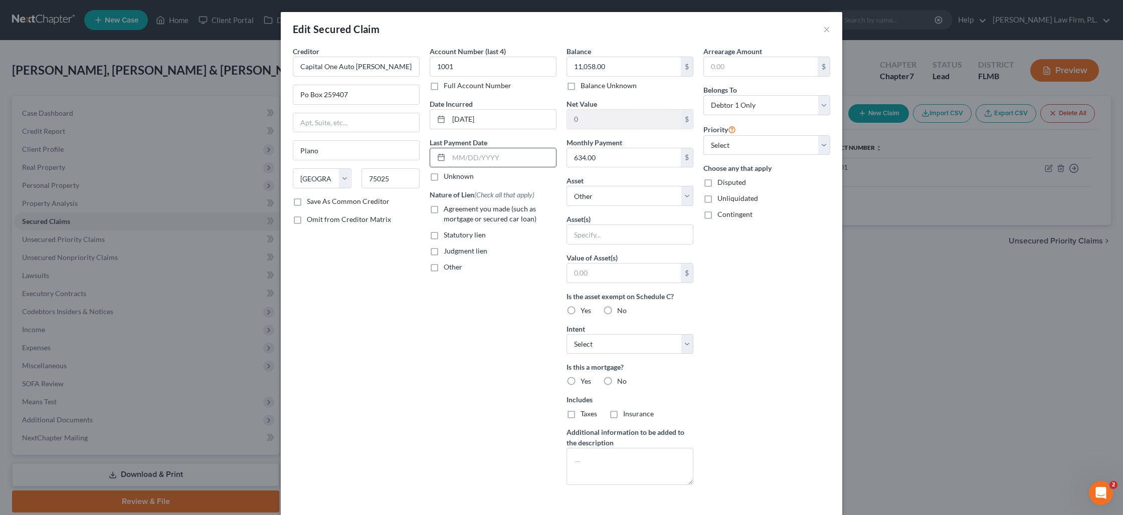
click at [513, 156] on input "text" at bounding box center [502, 157] width 107 height 19
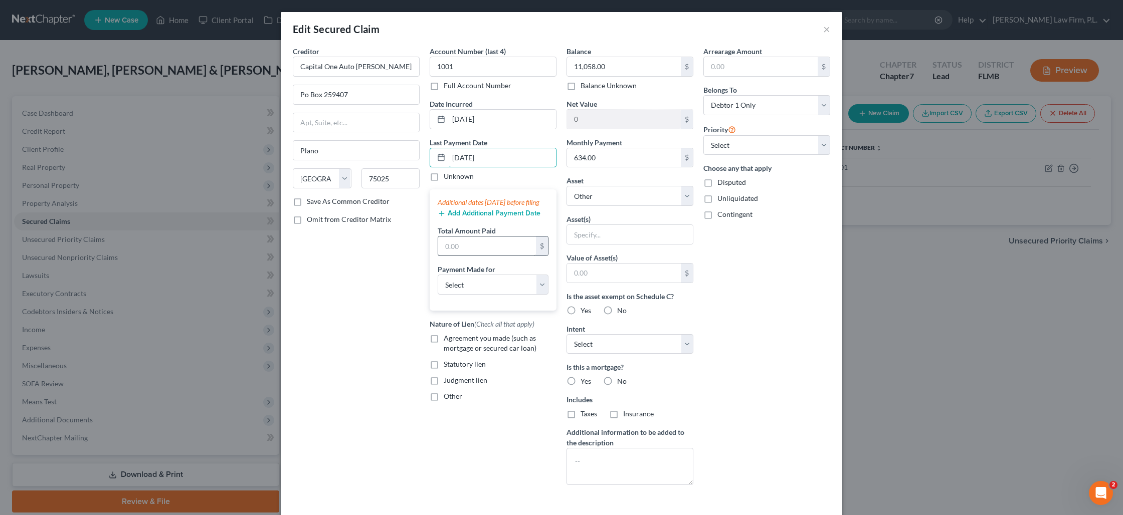
type input "[DATE]"
click at [465, 256] on input "text" at bounding box center [487, 246] width 98 height 19
type input "634"
click at [489, 292] on select "Select Car Credit Card Loan Repayment Mortgage Other Suppliers Or Vendors" at bounding box center [493, 285] width 111 height 20
select select "0"
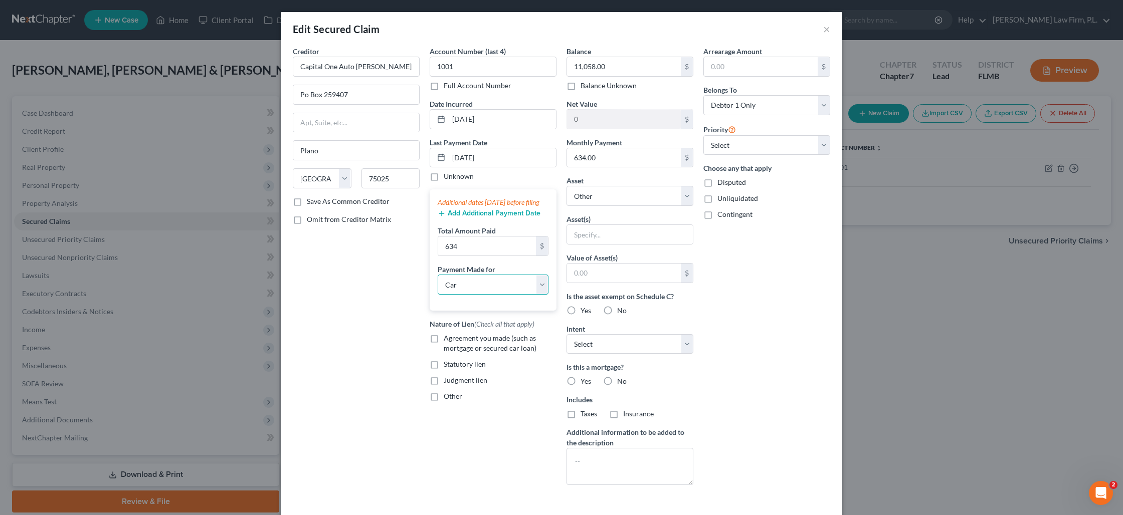
click at [438, 285] on select "Select Car Credit Card Loan Repayment Mortgage Other Suppliers Or Vendors" at bounding box center [493, 285] width 111 height 20
drag, startPoint x: 469, startPoint y: 256, endPoint x: 418, endPoint y: 243, distance: 52.9
click at [418, 243] on div "Creditor * Capital One Auto [PERSON_NAME] Po Box 259407 Plano State [US_STATE][…" at bounding box center [561, 269] width 547 height 447
click at [475, 218] on button "Add Additional Payment Date" at bounding box center [489, 214] width 103 height 8
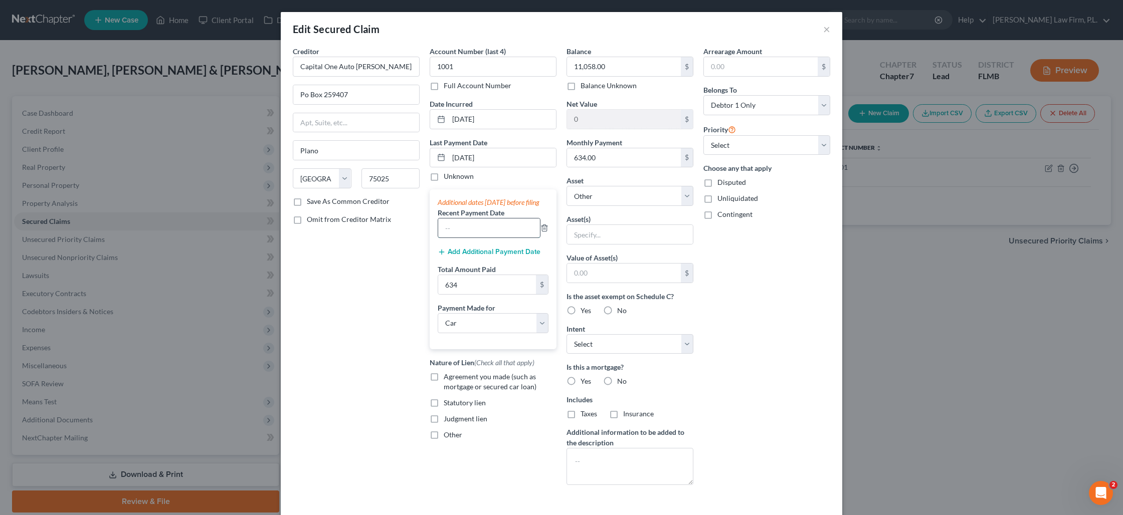
click at [474, 236] on input "text" at bounding box center [489, 228] width 102 height 19
type input "0"
type input "[DATE]"
click at [474, 256] on button "Add Additional Payment Date" at bounding box center [489, 252] width 103 height 8
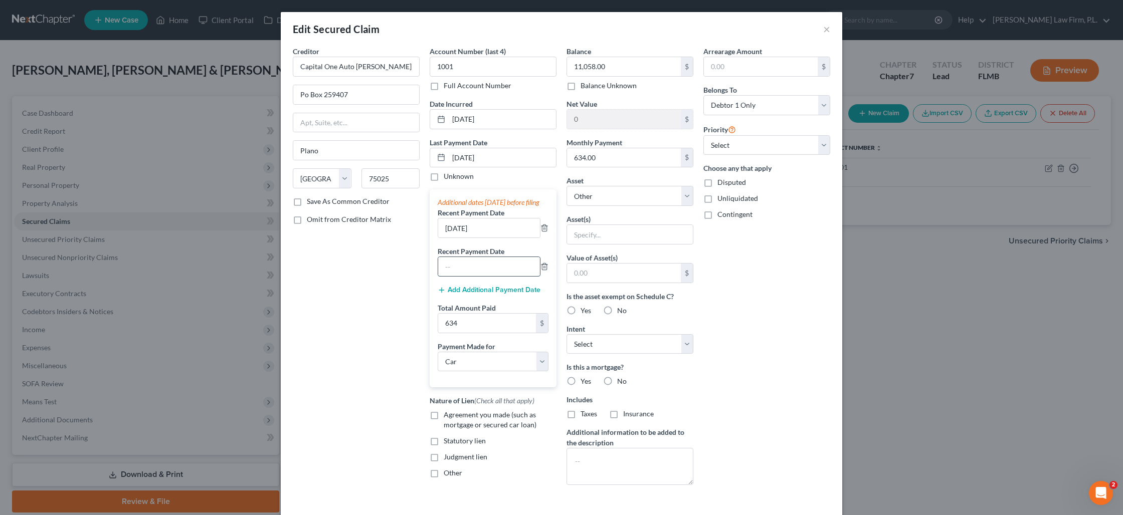
click at [452, 275] on input "text" at bounding box center [489, 266] width 102 height 19
type input "[DATE]"
click at [460, 294] on button "Add Additional Payment Date" at bounding box center [489, 290] width 103 height 8
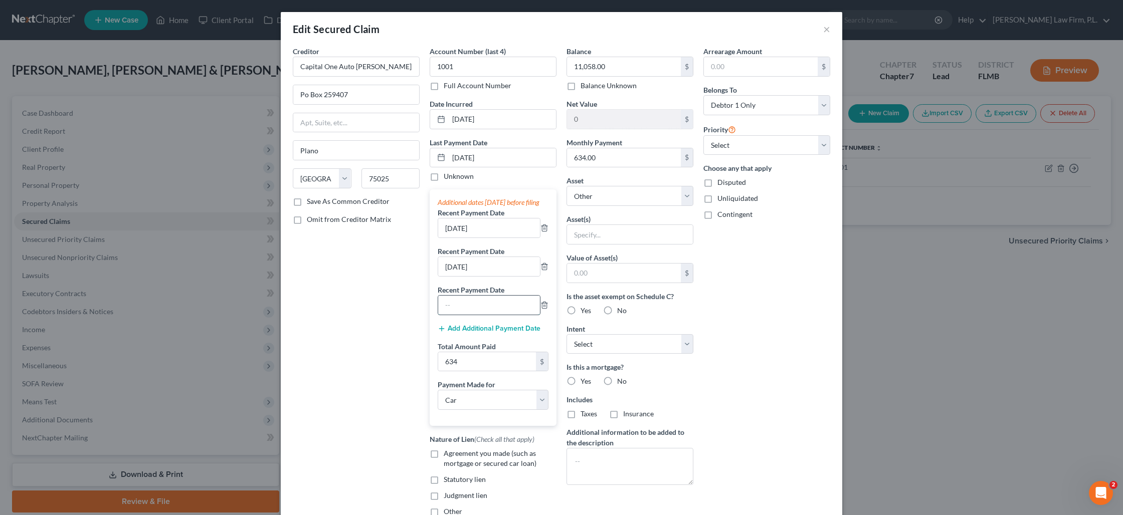
click at [453, 315] on input "text" at bounding box center [489, 305] width 102 height 19
type input "[DATE]"
click at [460, 371] on input "634" at bounding box center [487, 361] width 98 height 19
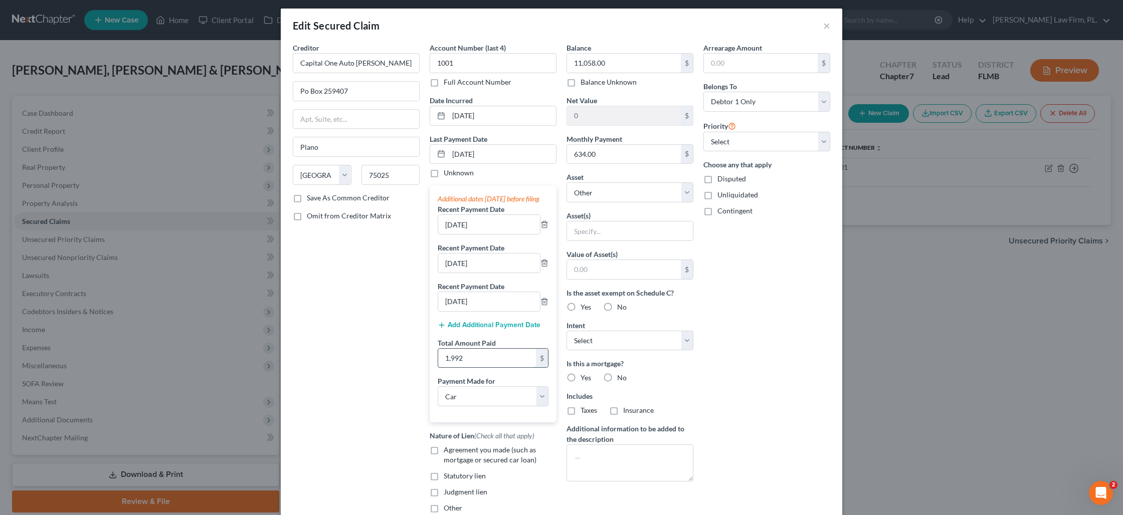
click at [457, 366] on input "1,992" at bounding box center [487, 358] width 98 height 19
type input "1,902"
drag, startPoint x: 604, startPoint y: 153, endPoint x: 595, endPoint y: 151, distance: 9.2
click at [595, 151] on input "634.00" at bounding box center [624, 154] width 114 height 19
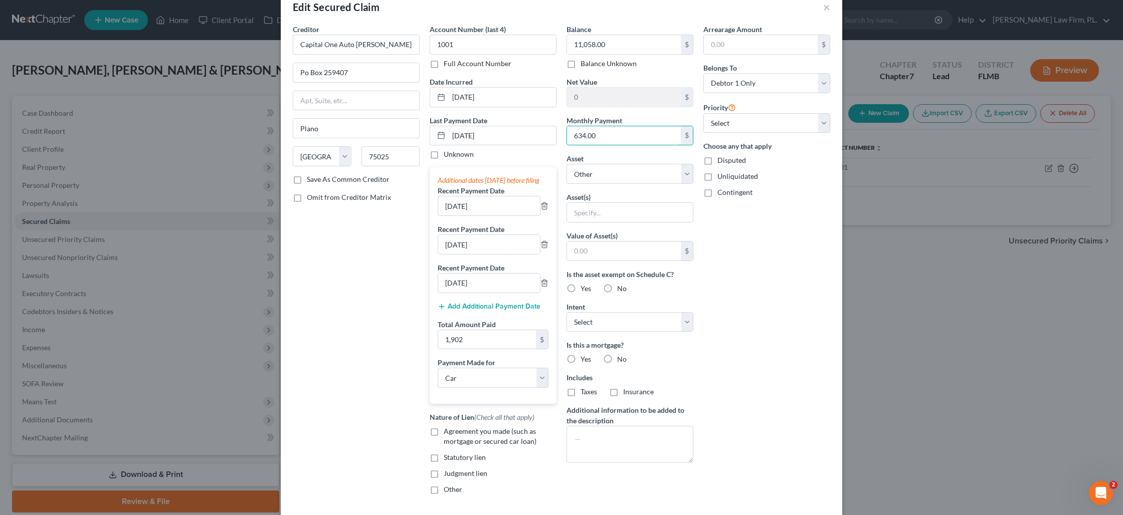
scroll to position [29, 0]
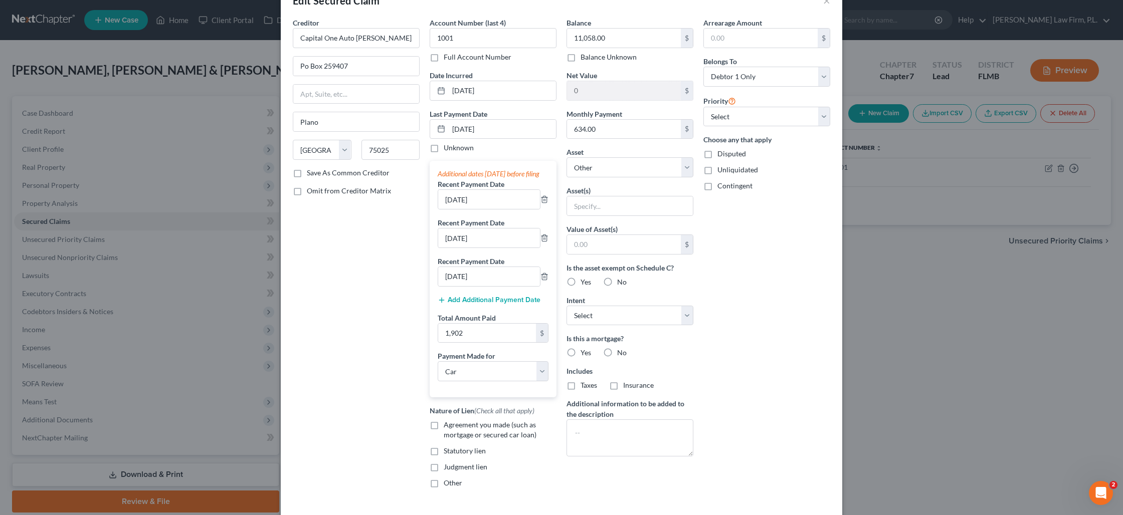
click at [617, 354] on label "No" at bounding box center [622, 353] width 10 height 10
click at [621, 354] on input "No" at bounding box center [624, 351] width 7 height 7
radio input "true"
click at [617, 385] on label "No" at bounding box center [622, 385] width 10 height 10
click at [621, 385] on input "No" at bounding box center [624, 383] width 7 height 7
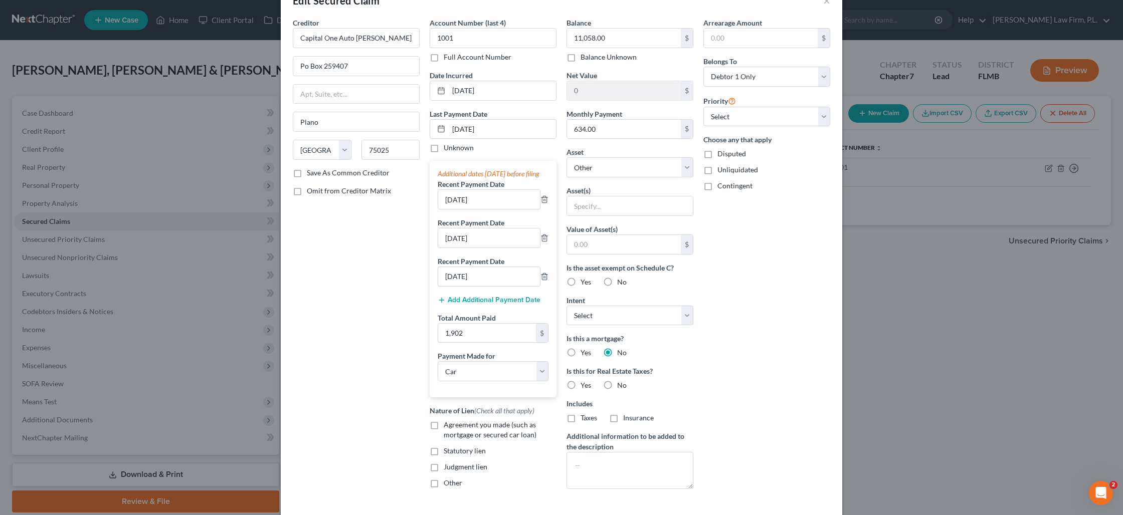
radio input "true"
click at [444, 437] on label "Agreement you made (such as mortgage or secured car loan)" at bounding box center [500, 430] width 113 height 20
click at [448, 427] on input "Agreement you made (such as mortgage or secured car loan)" at bounding box center [451, 423] width 7 height 7
checkbox input "true"
click at [731, 118] on select "Select 1st 2nd 3rd 4th 5th 6th 7th 8th 9th 10th 11th 12th 13th 14th 15th 16th 1…" at bounding box center [766, 117] width 127 height 20
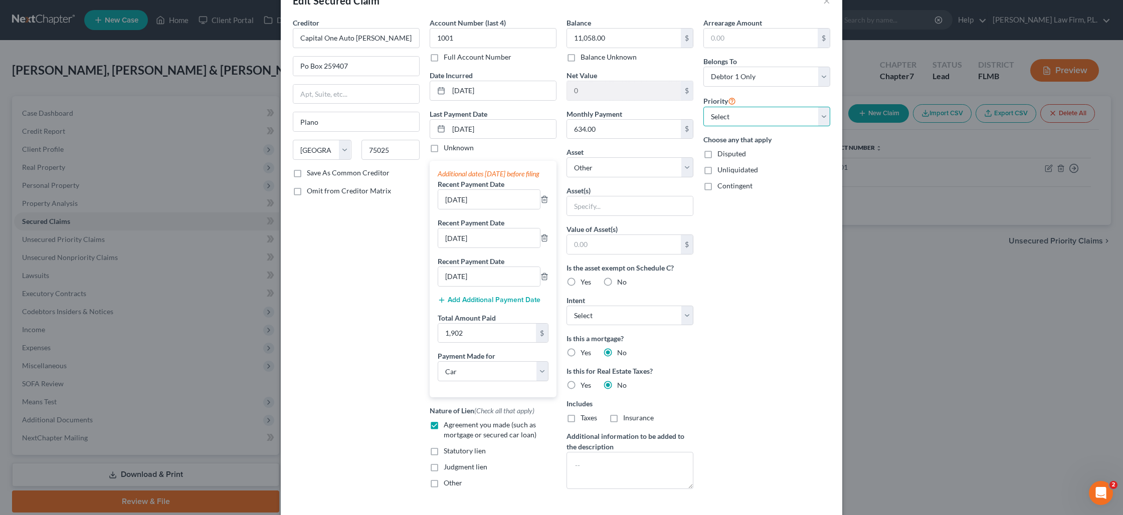
select select "0"
click at [703, 107] on select "Select 1st 2nd 3rd 4th 5th 6th 7th 8th 9th 10th 11th 12th 13th 14th 15th 16th 1…" at bounding box center [766, 117] width 127 height 20
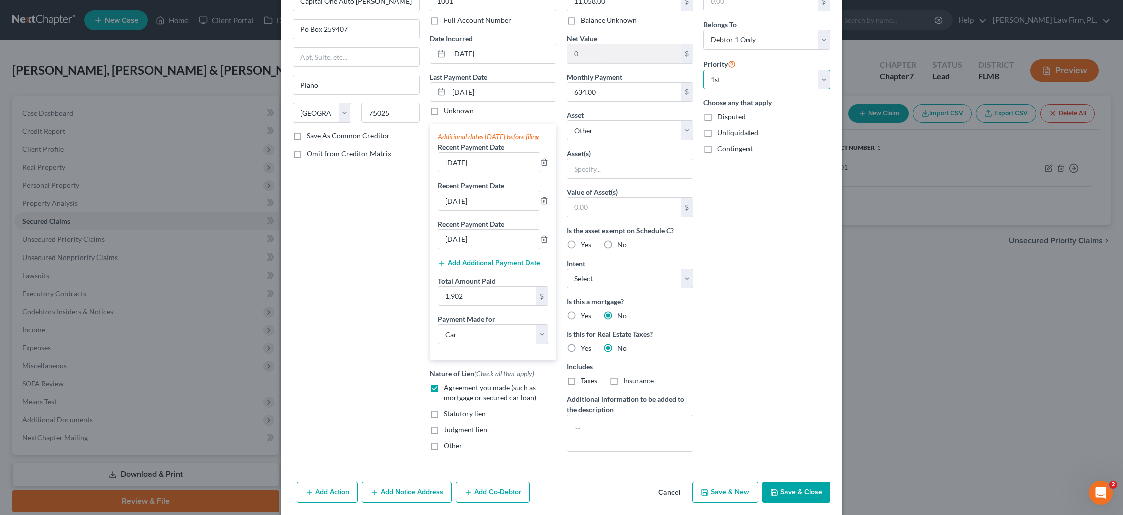
scroll to position [91, 0]
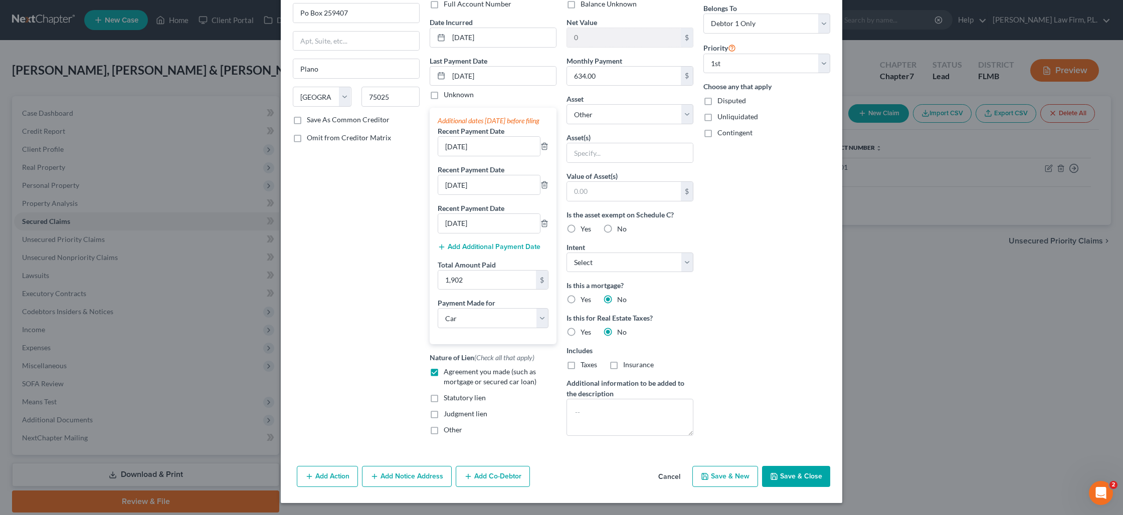
click at [794, 473] on button "Save & Close" at bounding box center [796, 476] width 68 height 21
select select
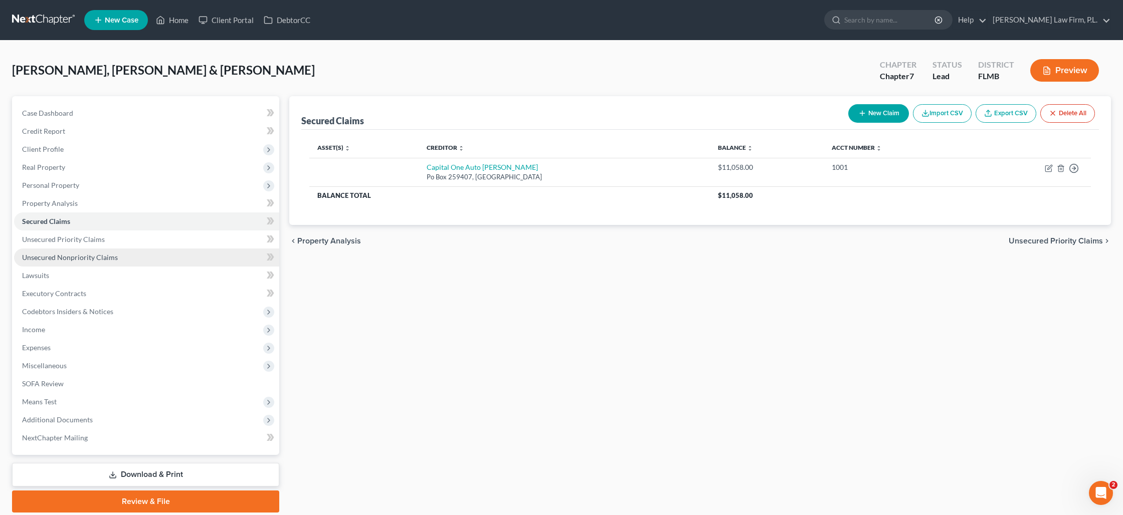
click at [82, 254] on span "Unsecured Nonpriority Claims" at bounding box center [70, 257] width 96 height 9
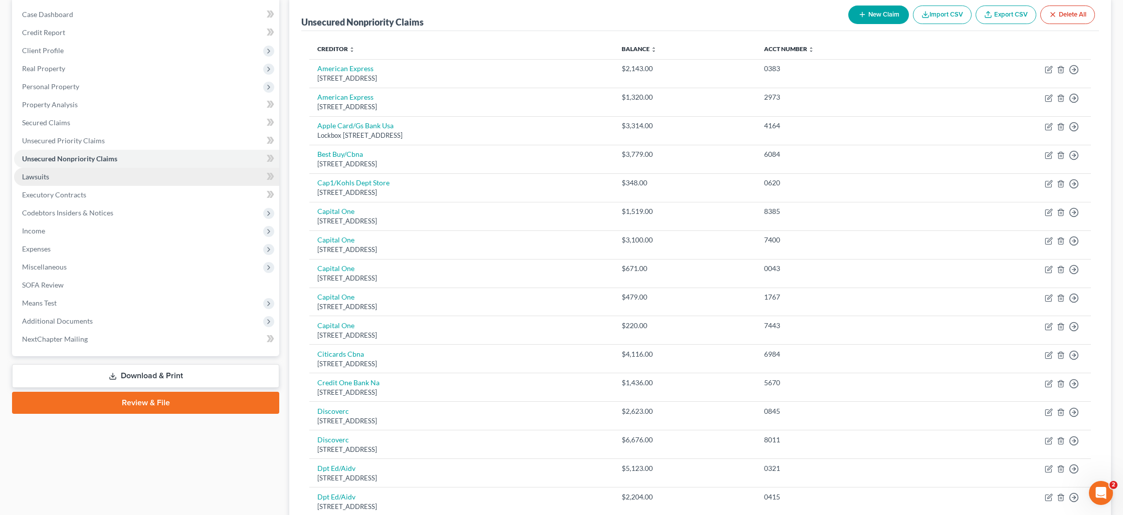
scroll to position [97, 0]
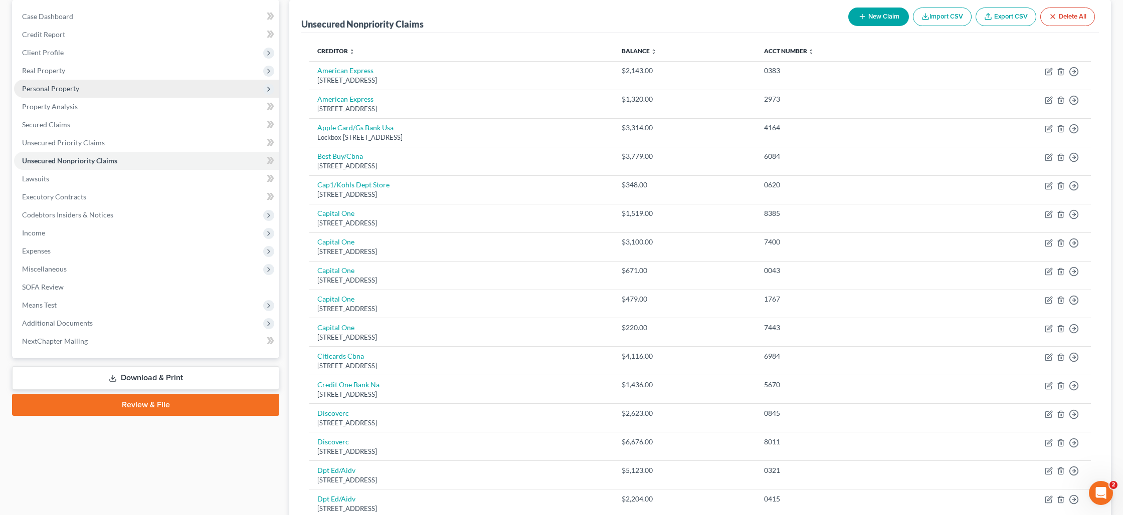
click at [60, 86] on span "Personal Property" at bounding box center [50, 88] width 57 height 9
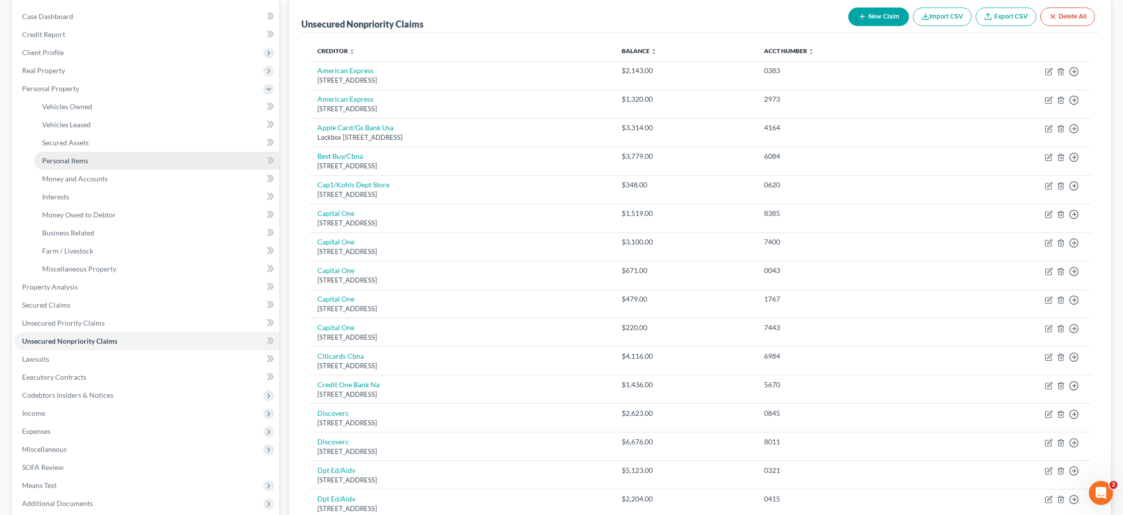
click at [73, 160] on span "Personal Items" at bounding box center [65, 160] width 46 height 9
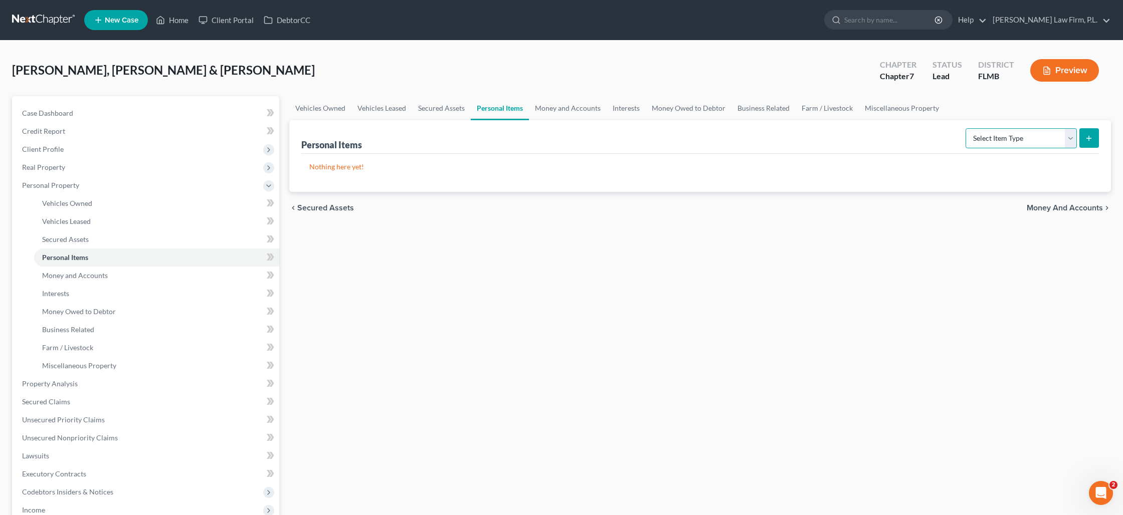
click at [1074, 138] on select "Select Item Type Clothing Collectibles Of Value Electronics Firearms Household …" at bounding box center [1020, 138] width 111 height 20
select select "collectibles_of_value"
click at [966, 128] on select "Select Item Type Clothing Collectibles Of Value Electronics Firearms Household …" at bounding box center [1020, 138] width 111 height 20
click at [1092, 143] on button "submit" at bounding box center [1089, 138] width 20 height 20
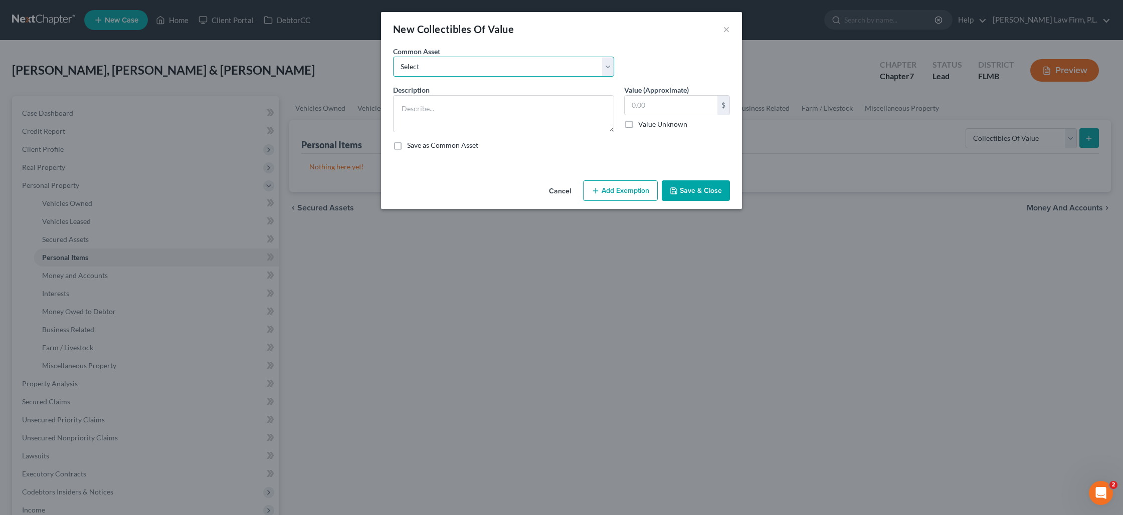
click at [603, 65] on select "Select Books, Pictures, Discs, Etc. Books, Pictures, Discs, Etc. Books, Picture…" at bounding box center [503, 67] width 221 height 20
click at [483, 98] on textarea at bounding box center [503, 113] width 221 height 37
type textarea "books and pictures"
type input "10"
click at [614, 187] on button "Add Exemption" at bounding box center [620, 190] width 75 height 21
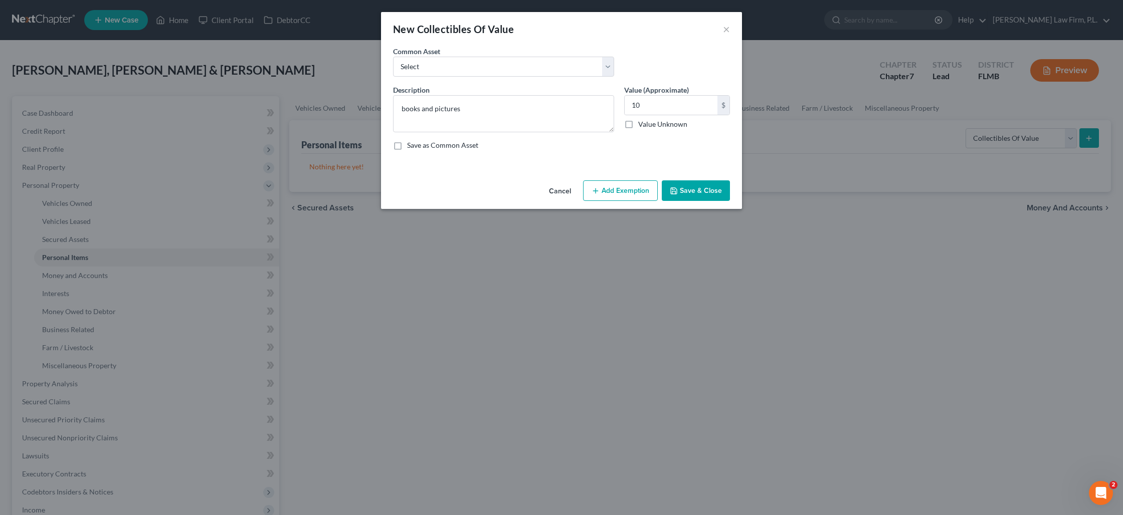
select select "2"
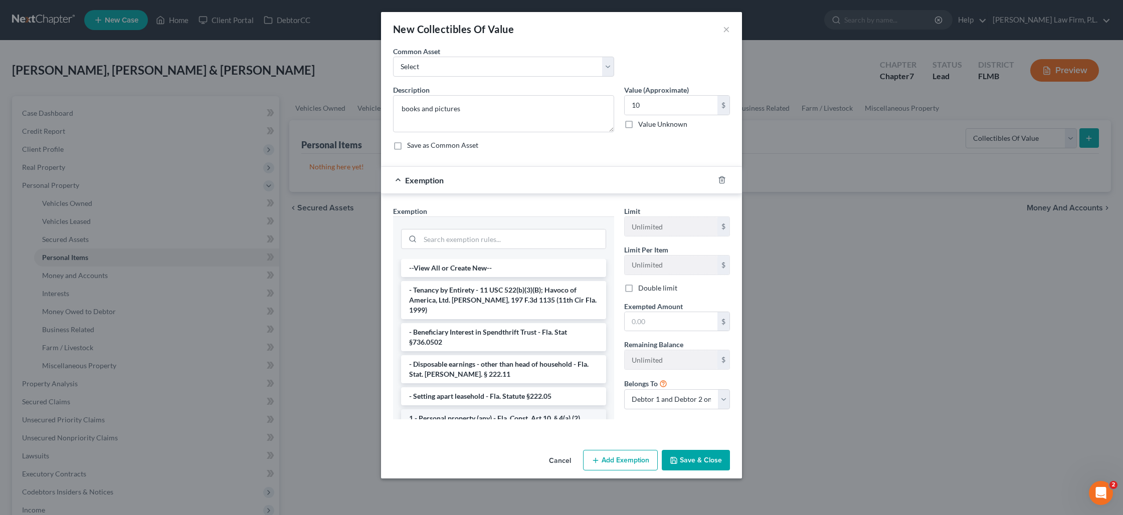
click at [462, 411] on li "1 - Personal property (any) - Fla. Const. Art.10, § 4(a) (2)" at bounding box center [503, 419] width 205 height 18
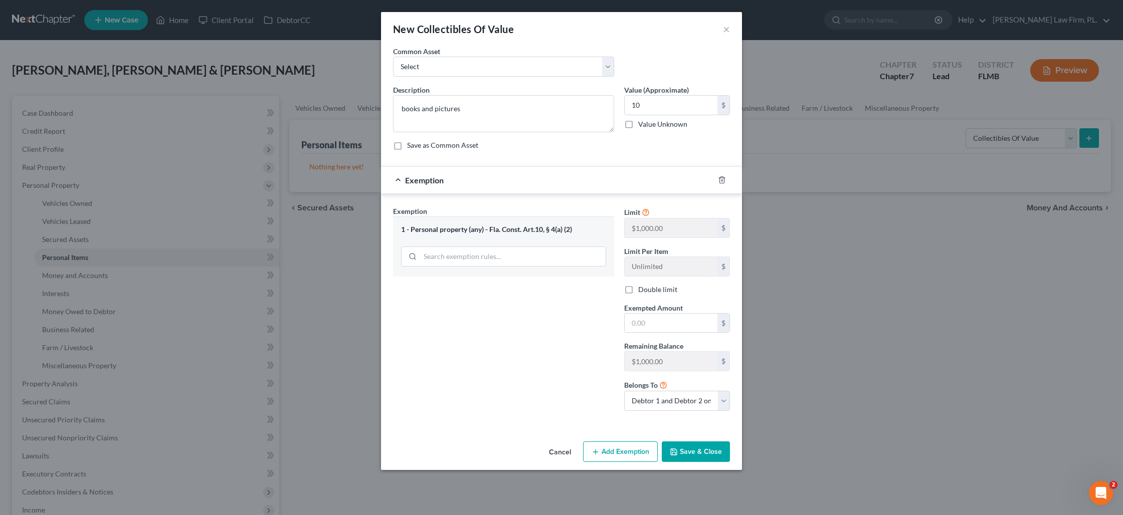
click at [638, 293] on label "Double limit" at bounding box center [657, 290] width 39 height 10
click at [642, 291] on input "Double limit" at bounding box center [645, 288] width 7 height 7
checkbox input "true"
click at [653, 325] on input "text" at bounding box center [671, 323] width 93 height 19
type input "10"
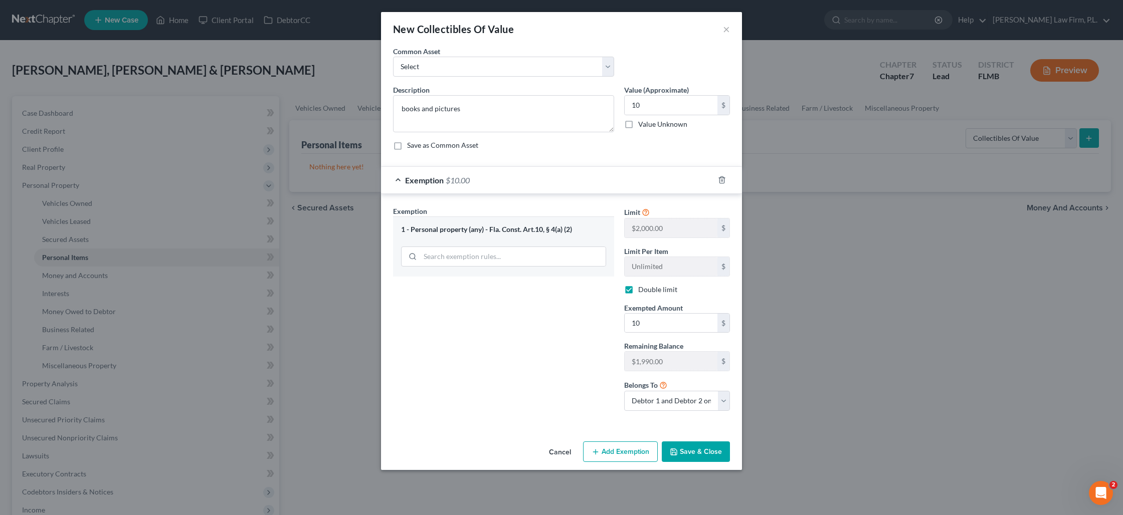
click at [686, 450] on button "Save & Close" at bounding box center [696, 452] width 68 height 21
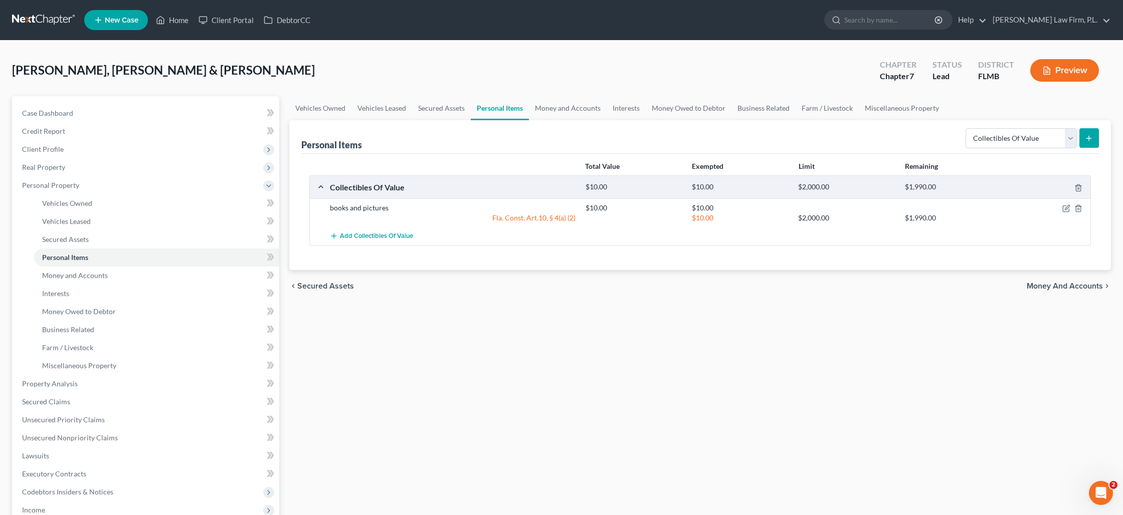
click at [1090, 135] on icon "submit" at bounding box center [1089, 138] width 8 height 8
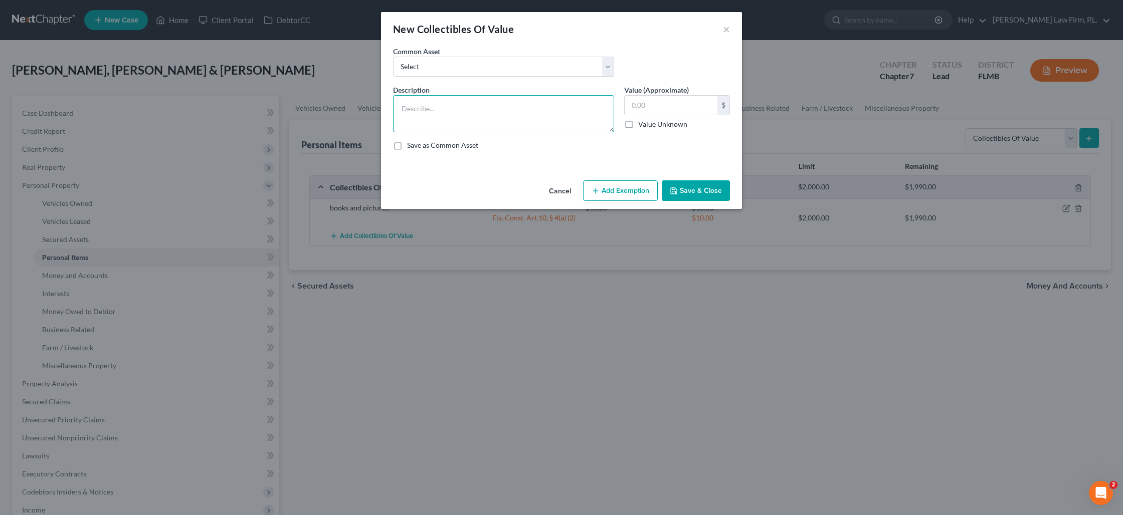
click at [527, 103] on textarea at bounding box center [503, 113] width 221 height 37
click at [604, 64] on select "Select Books, Pictures, Discs, Etc. Books, Pictures, Discs, Etc. Books, Picture…" at bounding box center [503, 67] width 221 height 20
click at [725, 31] on button "×" at bounding box center [726, 29] width 7 height 12
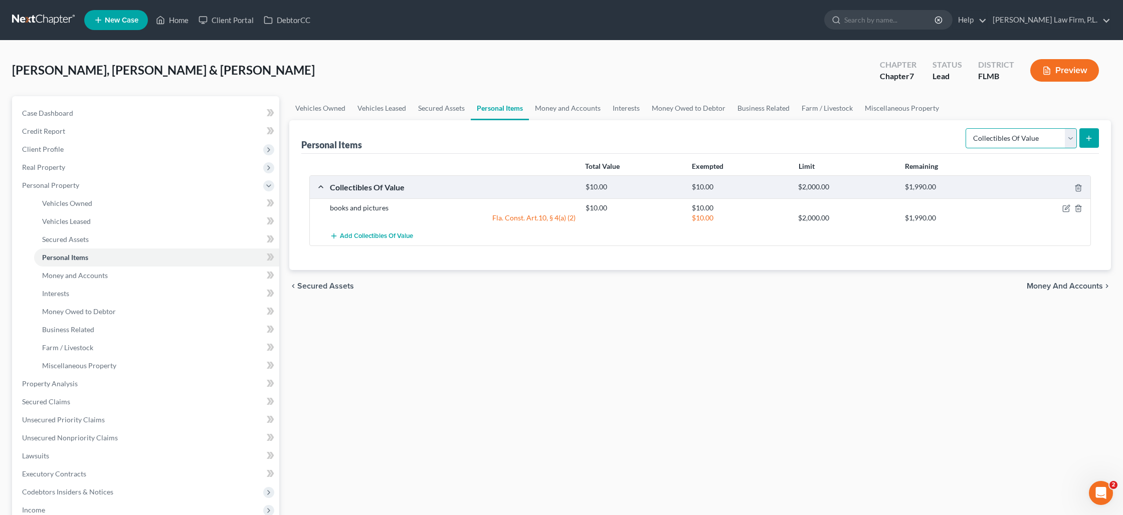
click at [1068, 140] on select "Select Item Type Clothing Collectibles Of Value Electronics Firearms Household …" at bounding box center [1020, 138] width 111 height 20
select select "clothing"
click at [966, 128] on select "Select Item Type Clothing Collectibles Of Value Electronics Firearms Household …" at bounding box center [1020, 138] width 111 height 20
click at [1092, 138] on icon "submit" at bounding box center [1089, 138] width 8 height 8
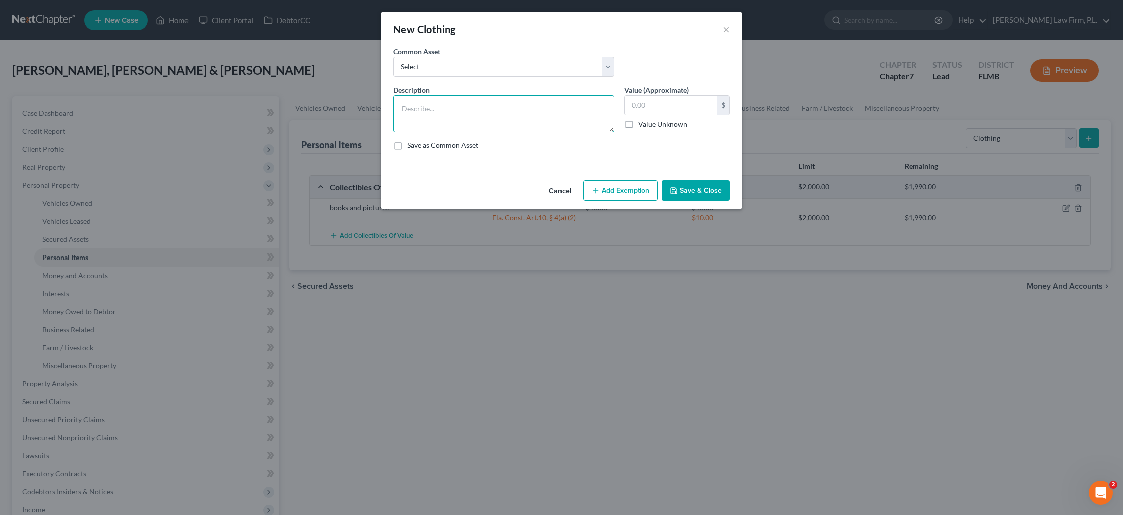
click at [523, 108] on textarea at bounding box center [503, 113] width 221 height 37
type textarea "clothes"
click at [658, 101] on input "text" at bounding box center [671, 105] width 93 height 19
type input "100"
click at [608, 194] on button "Add Exemption" at bounding box center [620, 190] width 75 height 21
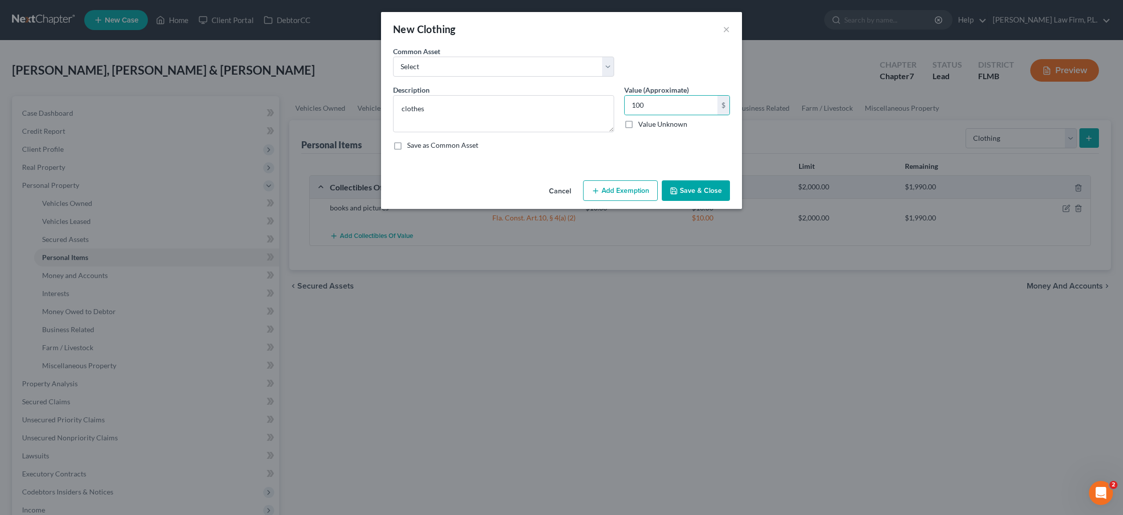
select select "2"
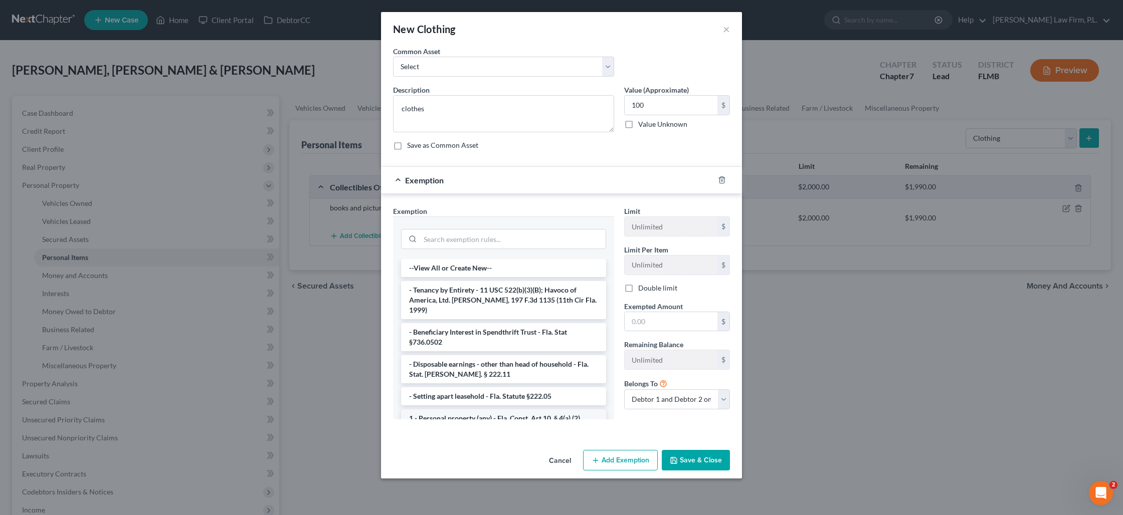
click at [474, 410] on li "1 - Personal property (any) - Fla. Const. Art.10, § 4(a) (2)" at bounding box center [503, 419] width 205 height 18
checkbox input "true"
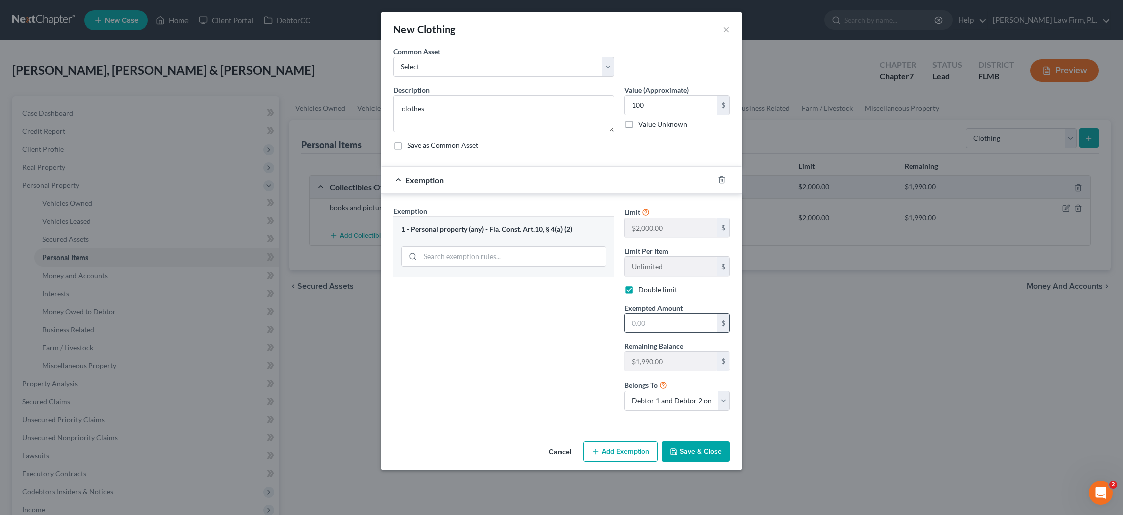
click at [653, 316] on input "text" at bounding box center [671, 323] width 93 height 19
type input "100"
click at [687, 451] on button "Save & Close" at bounding box center [696, 452] width 68 height 21
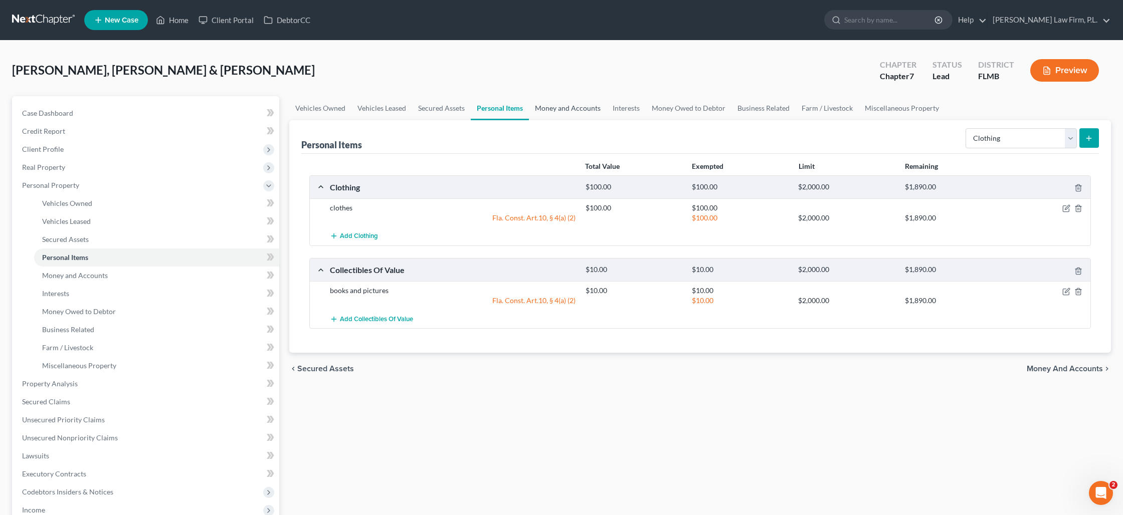
click at [572, 110] on link "Money and Accounts" at bounding box center [568, 108] width 78 height 24
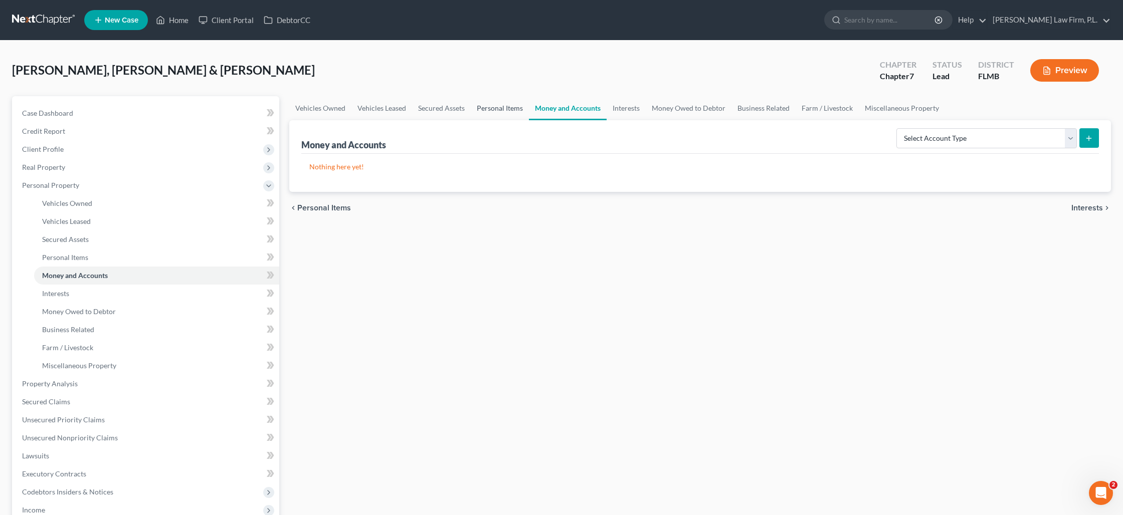
click at [504, 105] on link "Personal Items" at bounding box center [500, 108] width 58 height 24
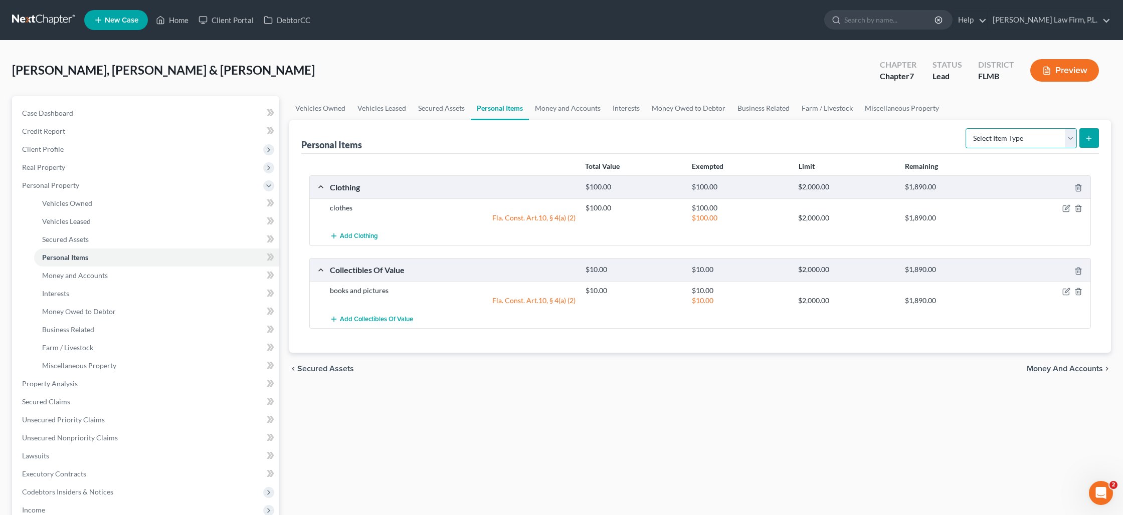
click at [1071, 140] on select "Select Item Type Clothing Collectibles Of Value Electronics Firearms Household …" at bounding box center [1020, 138] width 111 height 20
click at [1069, 138] on select "Select Item Type Clothing Collectibles Of Value Electronics Firearms Household …" at bounding box center [1020, 138] width 111 height 20
select select "household_goods"
click at [966, 128] on select "Select Item Type Clothing Collectibles Of Value Electronics Firearms Household …" at bounding box center [1020, 138] width 111 height 20
click at [1086, 137] on icon "submit" at bounding box center [1089, 138] width 8 height 8
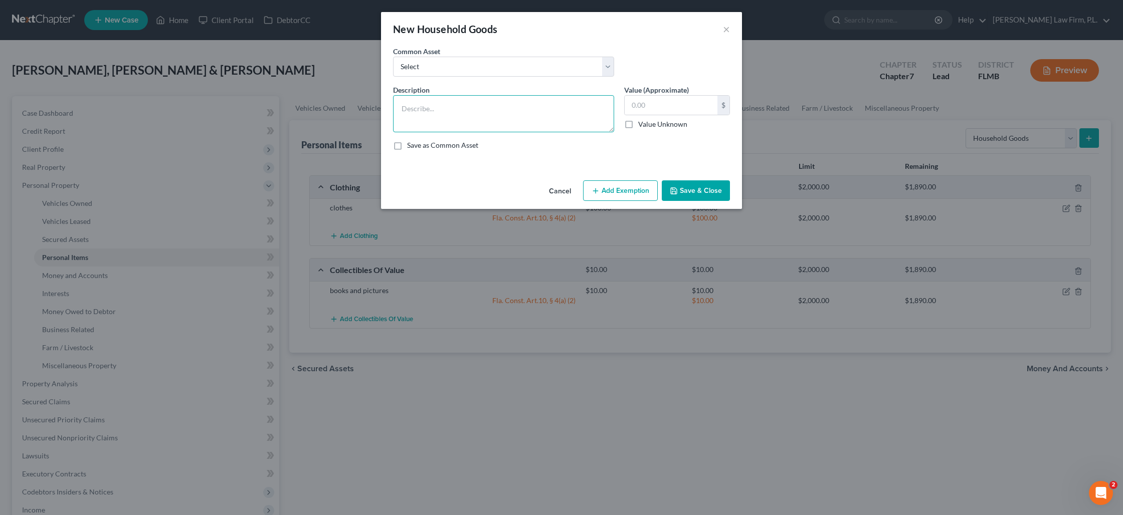
click at [486, 108] on textarea at bounding box center [503, 113] width 221 height 37
click at [554, 121] on textarea "Living Room: 2 couches, 2 lamps, tv. Bedrooms: 2 beds, dresser, desk , 2 lamps,…" at bounding box center [503, 113] width 221 height 37
type textarea "Living Room: 2 couches, 2 lamps, tv. Bedrooms: 2 beds, dresser, desk , 2 lamps,…"
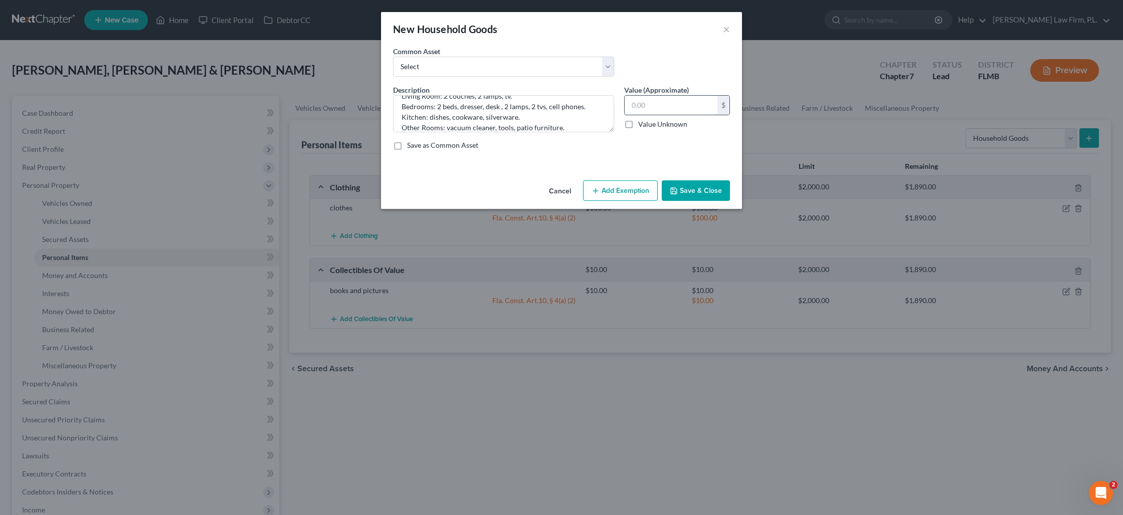
click at [631, 106] on input "text" at bounding box center [671, 105] width 93 height 19
type input "1,250"
click at [622, 188] on button "Add Exemption" at bounding box center [620, 190] width 75 height 21
select select "2"
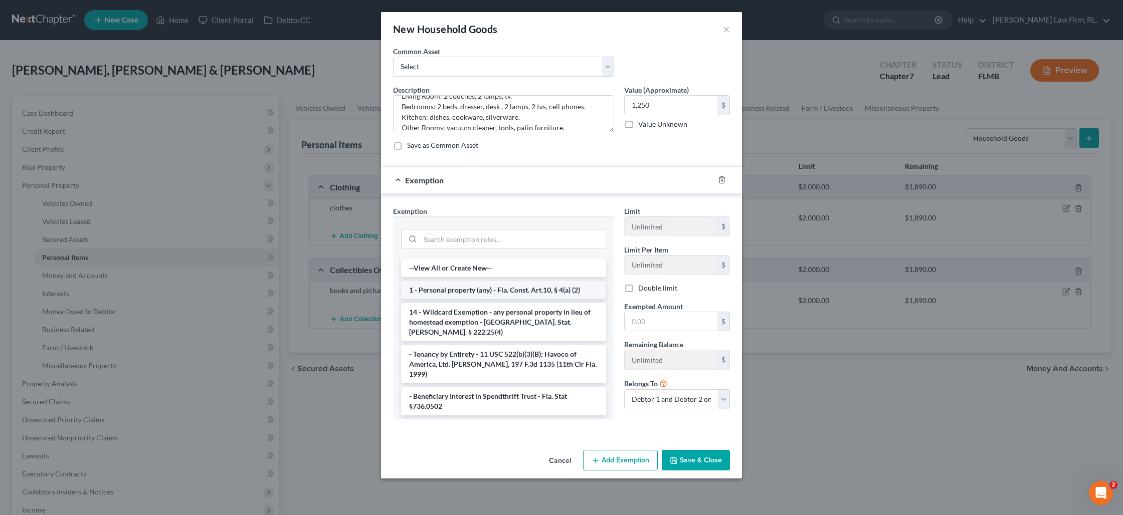
click at [492, 291] on li "1 - Personal property (any) - Fla. Const. Art.10, § 4(a) (2)" at bounding box center [503, 290] width 205 height 18
checkbox input "true"
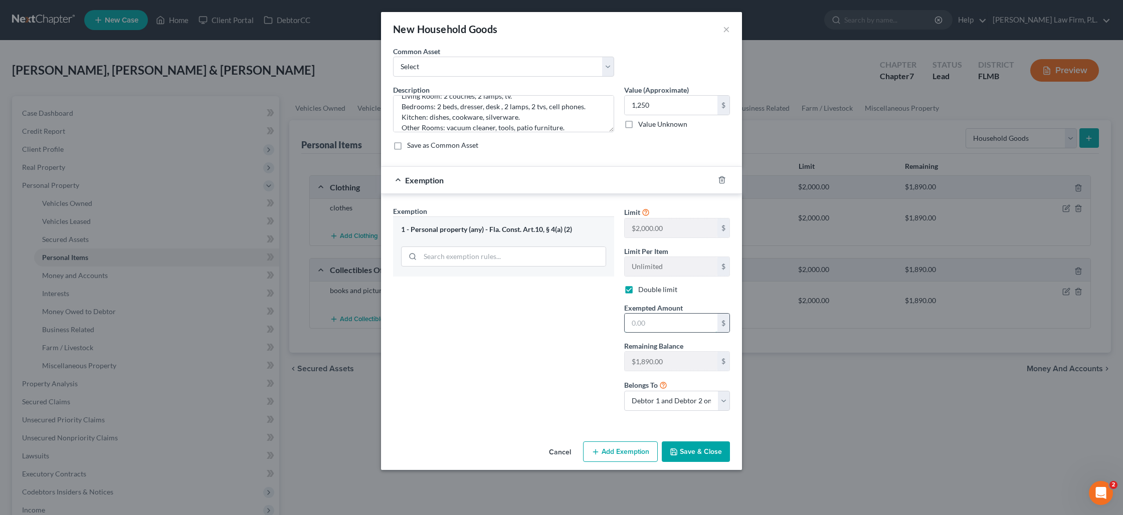
click at [654, 326] on input "text" at bounding box center [671, 323] width 93 height 19
type input "1,250"
click at [686, 454] on button "Save & Close" at bounding box center [696, 452] width 68 height 21
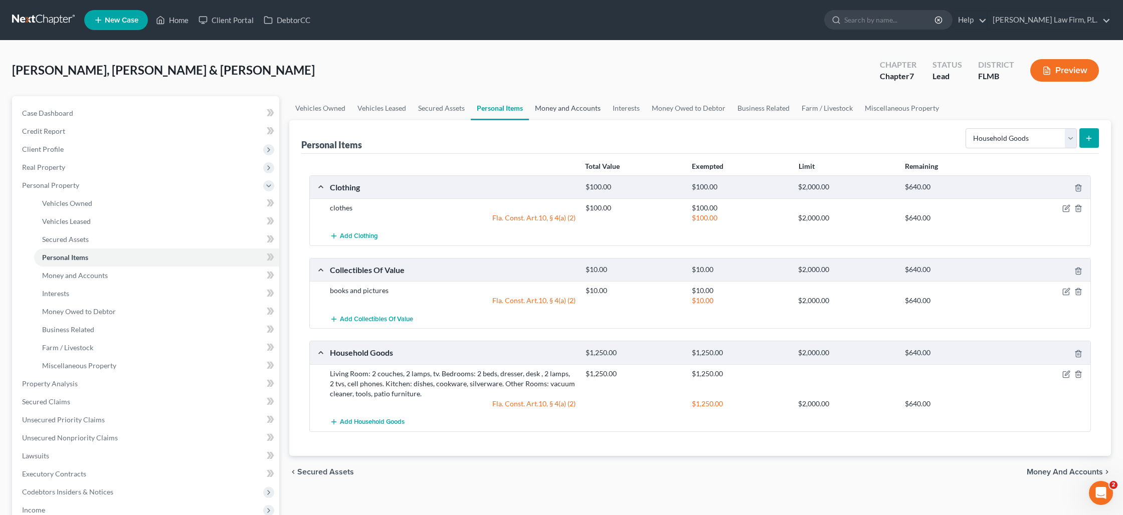
click at [556, 107] on link "Money and Accounts" at bounding box center [568, 108] width 78 height 24
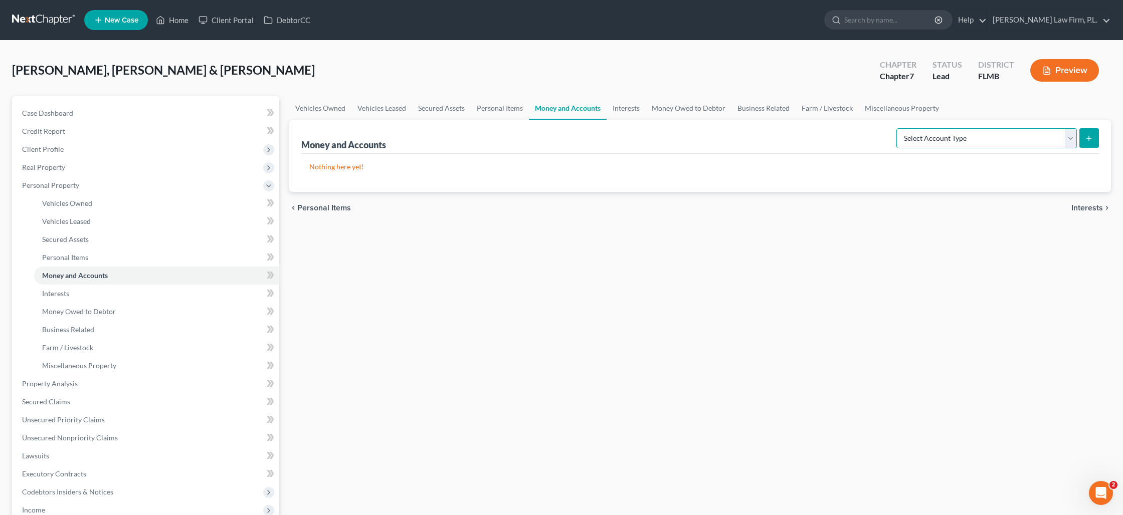
click at [1006, 143] on select "Select Account Type Brokerage Cash on Hand Certificates of Deposit Checking Acc…" at bounding box center [986, 138] width 180 height 20
select select "checking"
click at [898, 128] on select "Select Account Type Brokerage Cash on Hand Certificates of Deposit Checking Acc…" at bounding box center [986, 138] width 180 height 20
click at [1088, 139] on icon "submit" at bounding box center [1089, 138] width 8 height 8
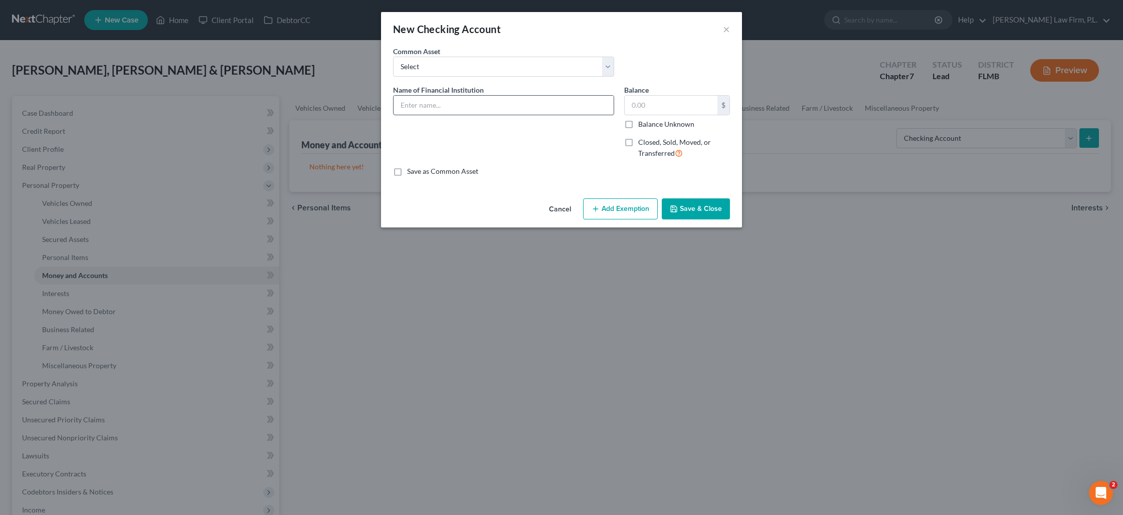
click at [501, 105] on input "text" at bounding box center [504, 105] width 220 height 19
type input "Chase Checking xx6633"
click at [638, 126] on label "Balance Unknown" at bounding box center [666, 124] width 56 height 10
click at [642, 126] on input "Balance Unknown" at bounding box center [645, 122] width 7 height 7
checkbox input "true"
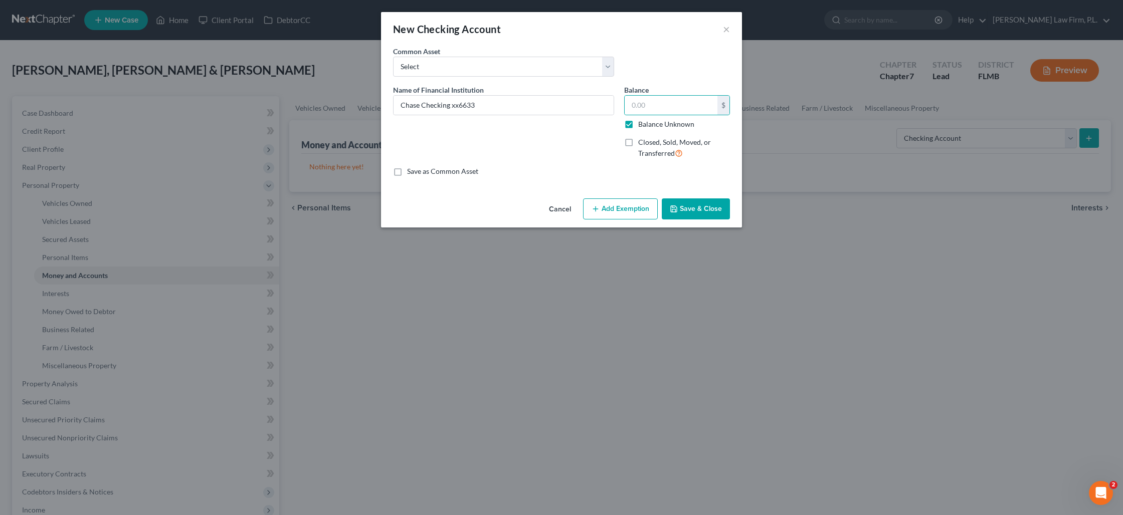
type input "0.00"
click at [692, 209] on button "Save & Close" at bounding box center [696, 209] width 68 height 21
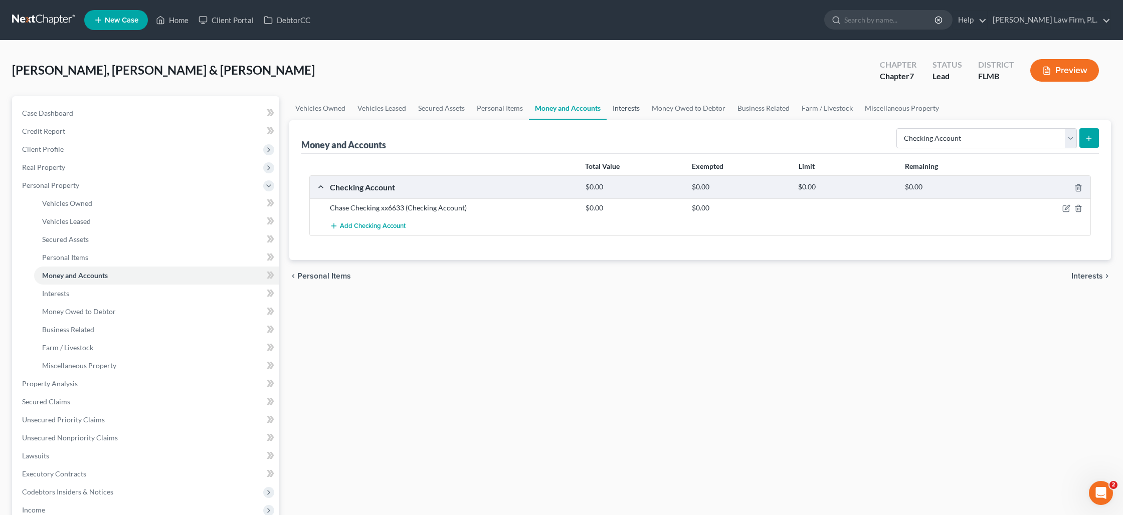
click at [615, 108] on link "Interests" at bounding box center [626, 108] width 39 height 24
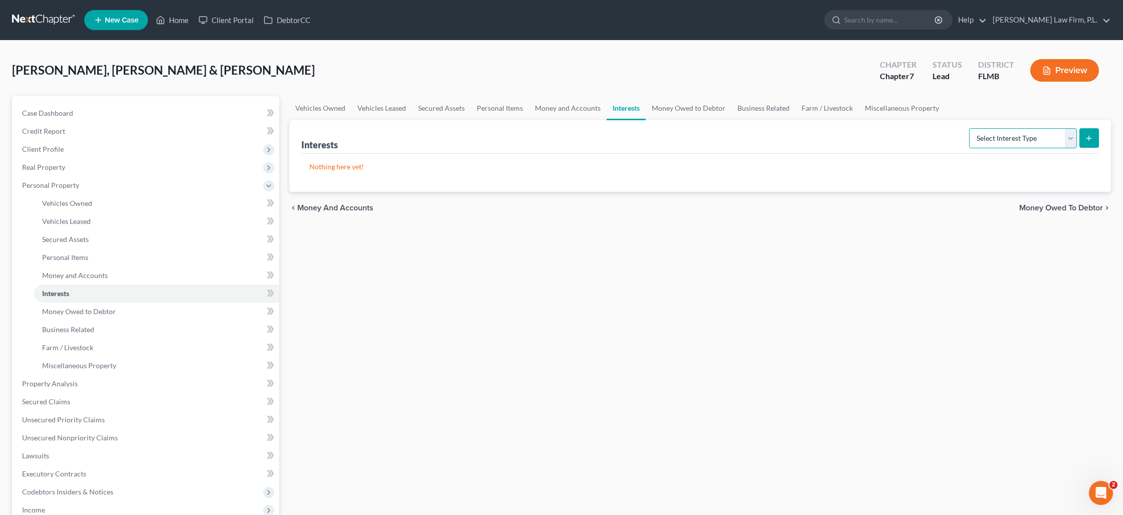
click at [1073, 140] on select "Select Interest Type 401K Annuity Bond Education IRA Government Bond Government…" at bounding box center [1023, 138] width 108 height 20
click at [668, 109] on link "Money Owed to Debtor" at bounding box center [689, 108] width 86 height 24
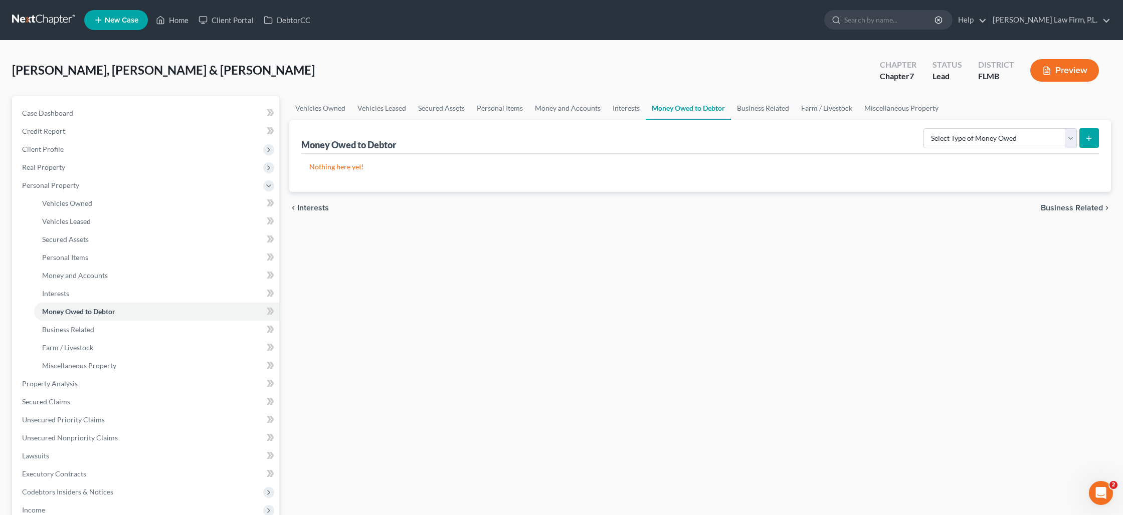
click at [1086, 144] on button "submit" at bounding box center [1089, 138] width 20 height 20
click at [1070, 142] on select "Select Type of Money Owed Accounts Receivable Alimony Child Support Claims Agai…" at bounding box center [999, 138] width 153 height 20
select select "expected_tax_refund"
click at [925, 128] on select "Select Type of Money Owed Accounts Receivable Alimony Child Support Claims Agai…" at bounding box center [999, 138] width 153 height 20
click at [1085, 139] on icon "submit" at bounding box center [1089, 138] width 8 height 8
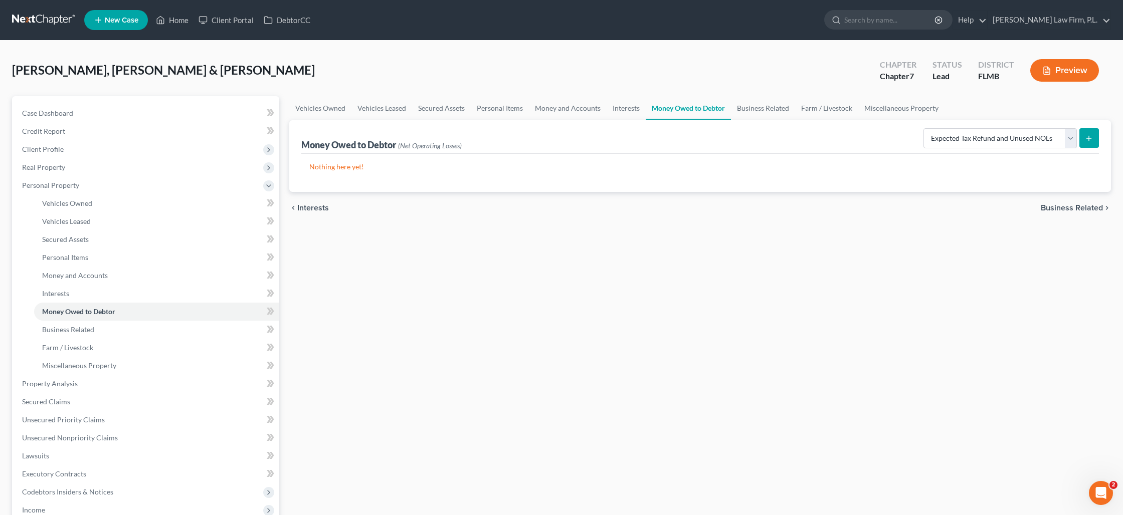
select select "0"
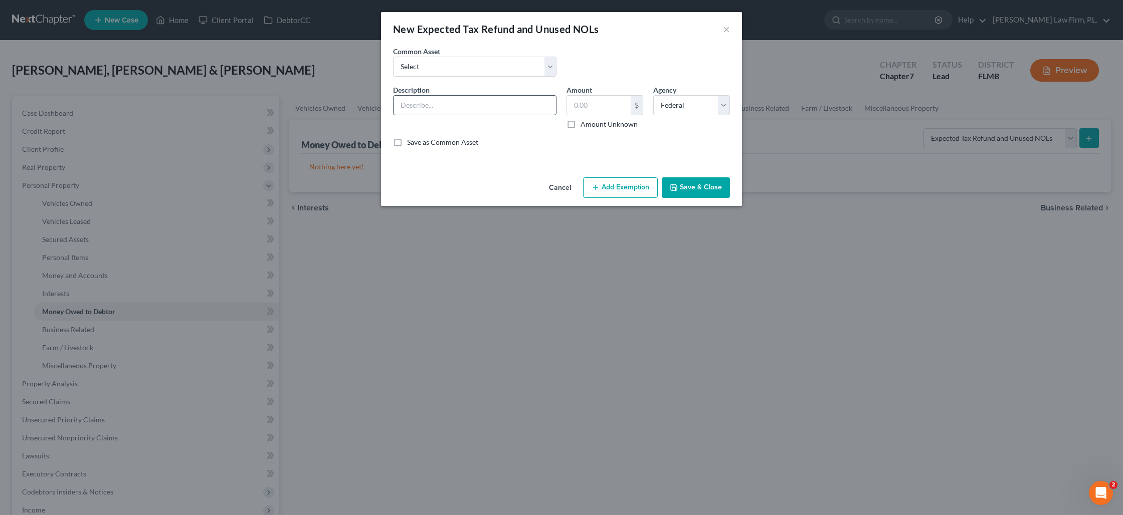
click at [490, 105] on input "text" at bounding box center [475, 105] width 162 height 19
type input "1"
type input "9/12ths of 2025 Federal Tax Return minus Earned Income Credit"
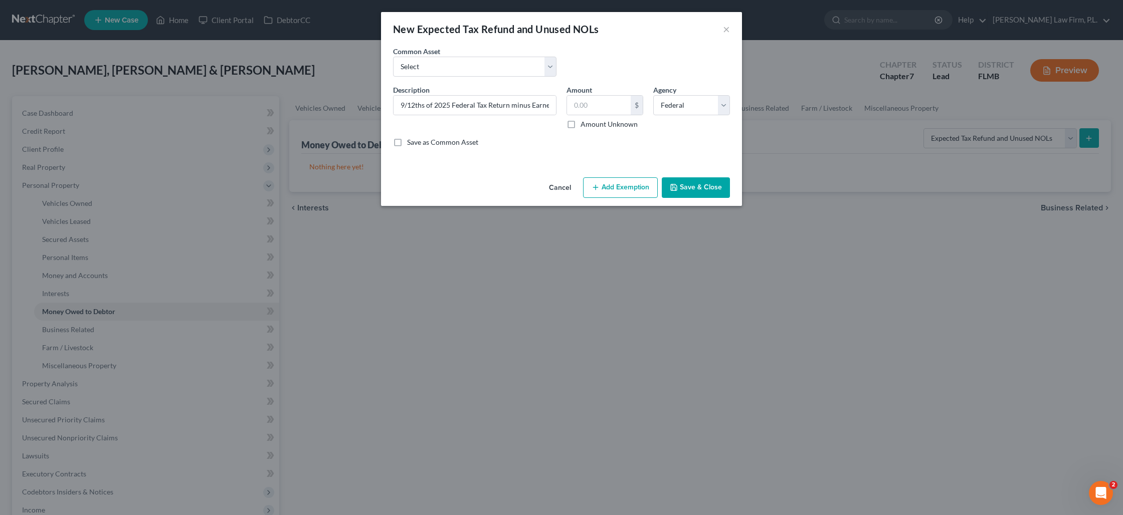
click at [580, 125] on label "Amount Unknown" at bounding box center [608, 124] width 57 height 10
click at [584, 125] on input "Amount Unknown" at bounding box center [587, 122] width 7 height 7
checkbox input "true"
type input "0.00"
click at [692, 186] on button "Save & Close" at bounding box center [696, 187] width 68 height 21
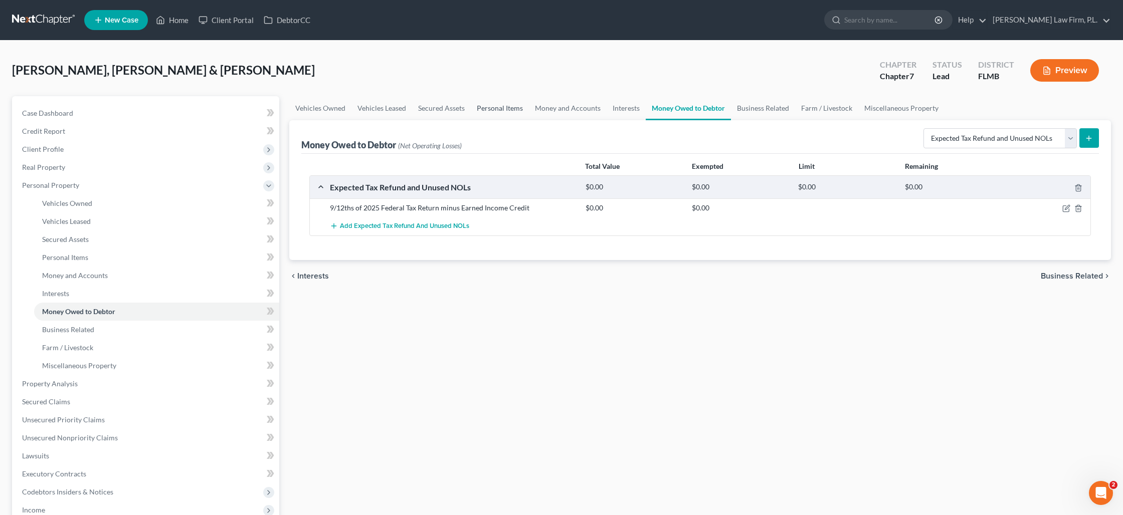
click at [502, 109] on link "Personal Items" at bounding box center [500, 108] width 58 height 24
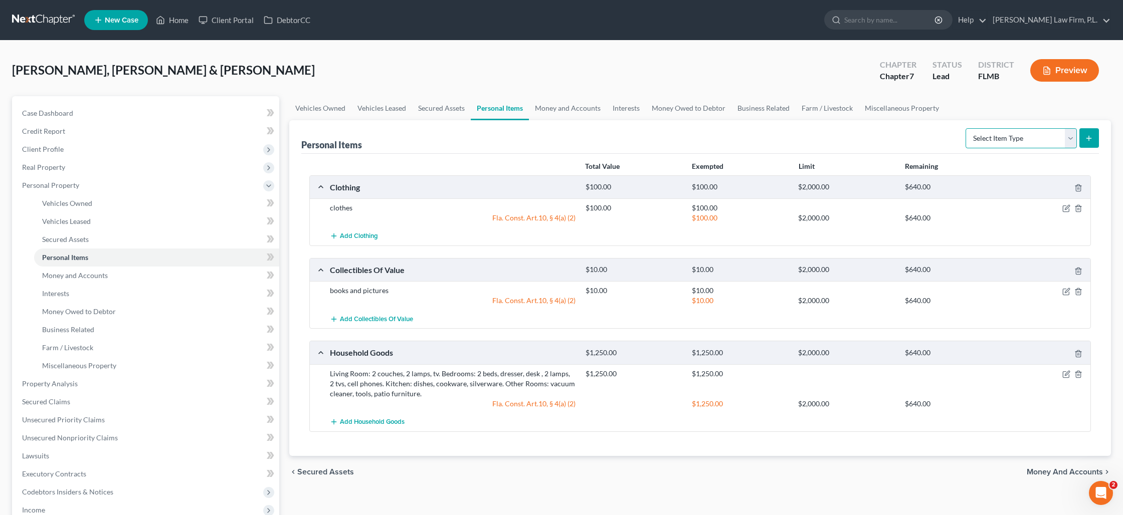
click at [1020, 133] on select "Select Item Type Clothing Collectibles Of Value Electronics Firearms Household …" at bounding box center [1020, 138] width 111 height 20
select select "jewelry"
click at [966, 128] on select "Select Item Type Clothing Collectibles Of Value Electronics Firearms Household …" at bounding box center [1020, 138] width 111 height 20
click at [1091, 134] on icon "submit" at bounding box center [1089, 138] width 8 height 8
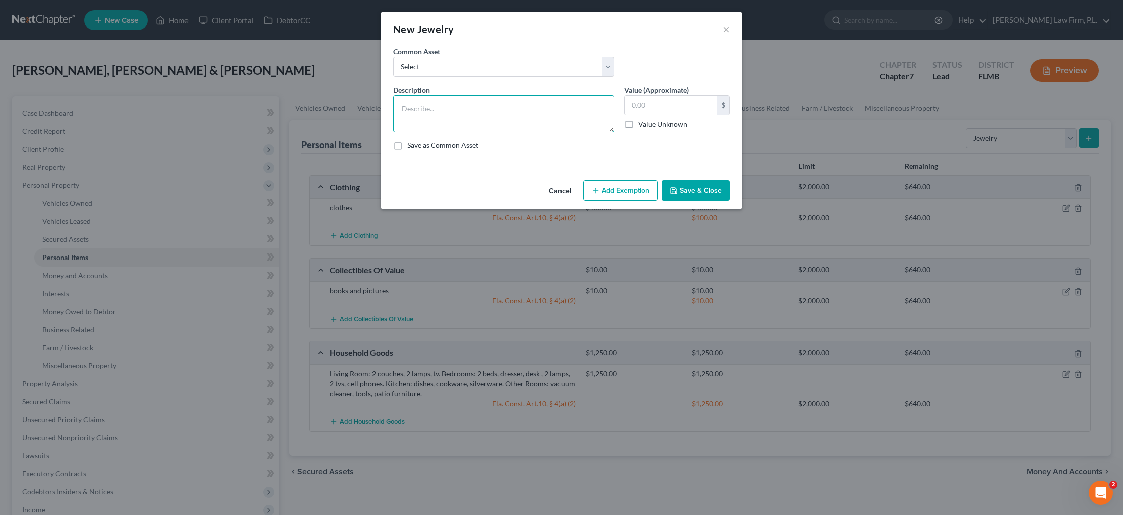
click at [429, 103] on textarea at bounding box center [503, 113] width 221 height 37
type textarea "misc. costume jewelry"
type input "50"
click at [684, 188] on button "Save & Close" at bounding box center [696, 190] width 68 height 21
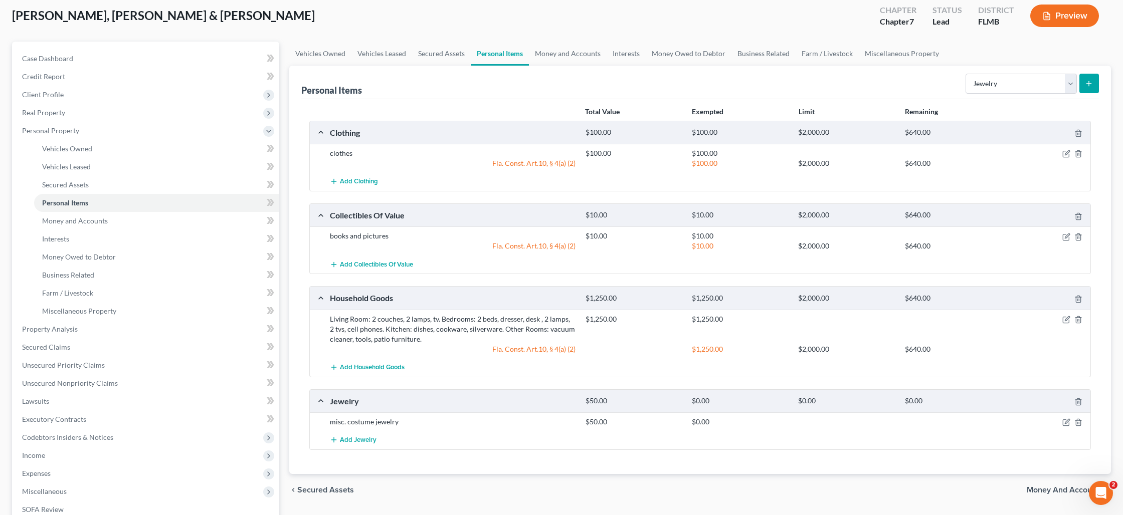
scroll to position [98, 0]
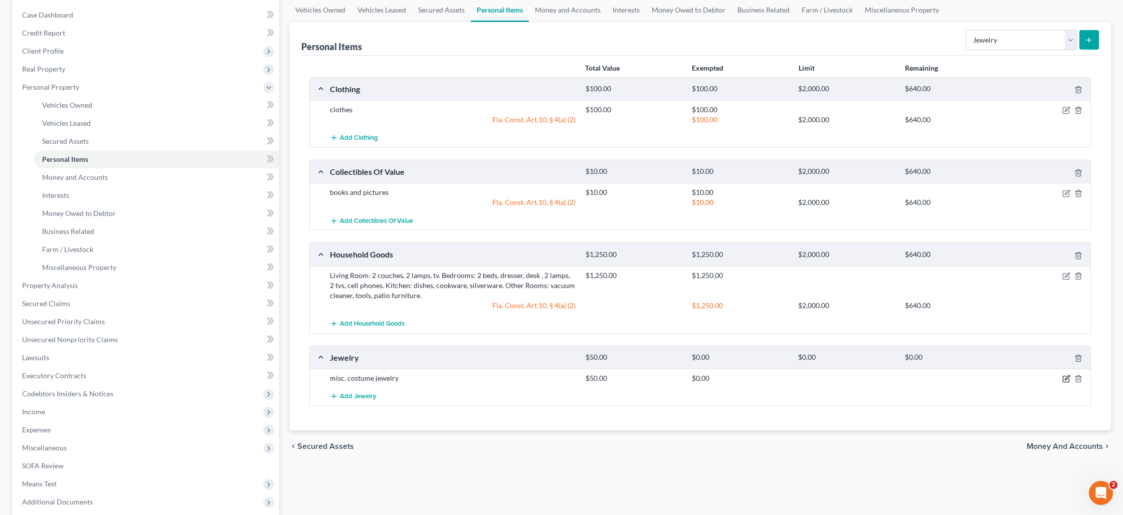
drag, startPoint x: 1066, startPoint y: 376, endPoint x: 1060, endPoint y: 374, distance: 6.8
click at [1063, 375] on icon "button" at bounding box center [1066, 379] width 8 height 8
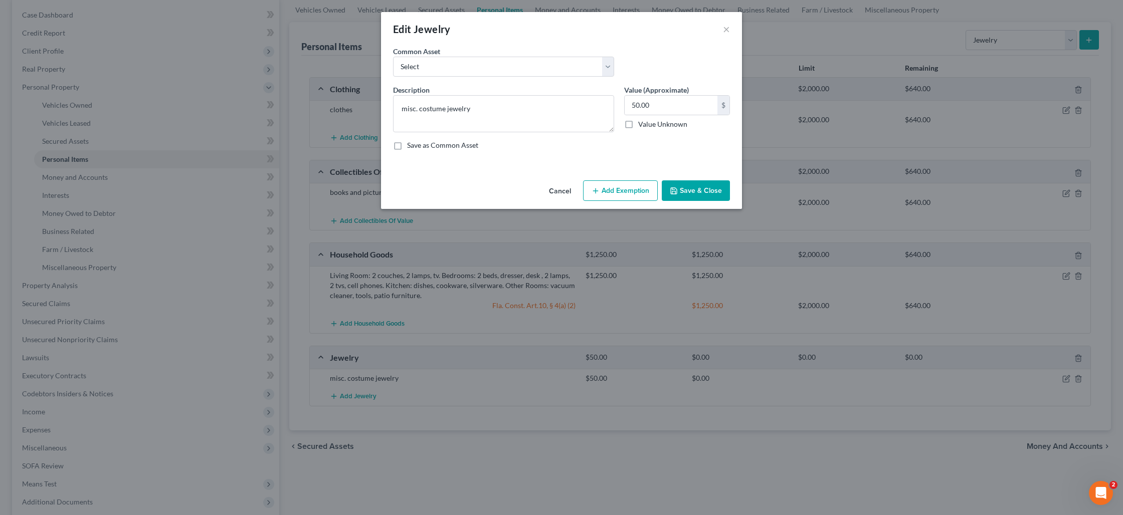
click at [608, 189] on button "Add Exemption" at bounding box center [620, 190] width 75 height 21
select select "2"
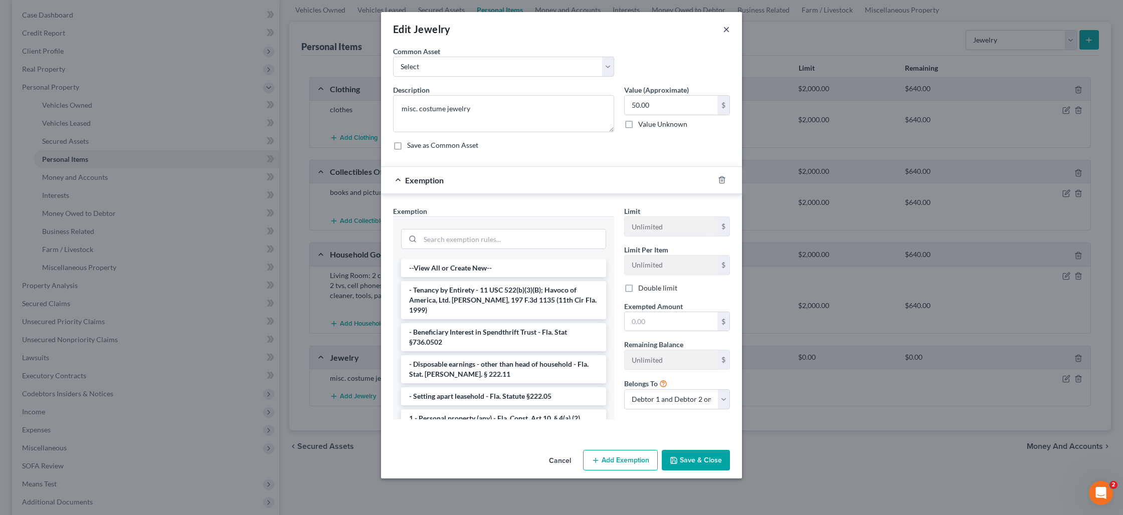
click at [726, 32] on button "×" at bounding box center [726, 29] width 7 height 12
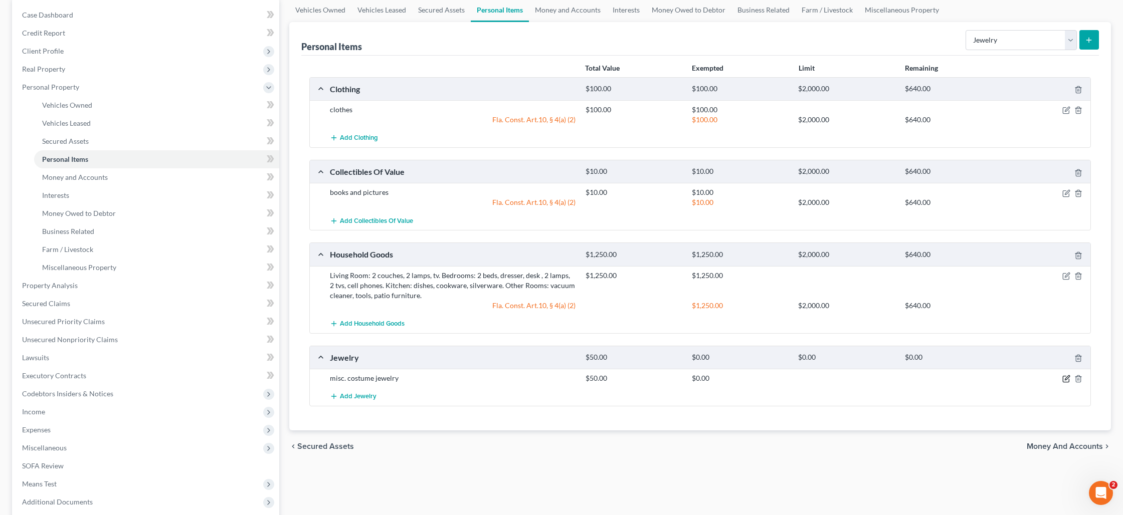
click at [1065, 381] on icon "button" at bounding box center [1066, 379] width 8 height 8
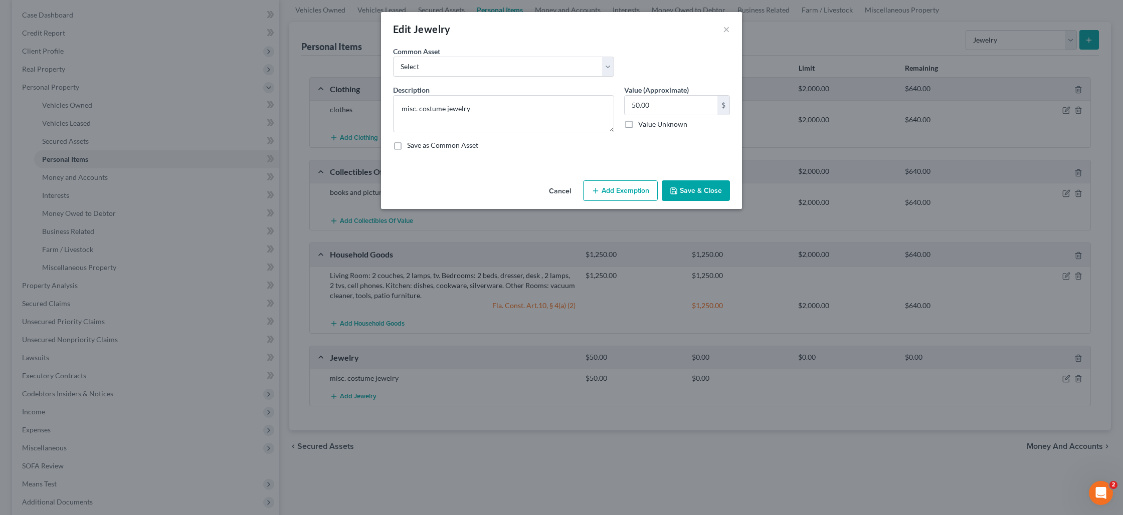
click at [623, 190] on button "Add Exemption" at bounding box center [620, 190] width 75 height 21
select select "2"
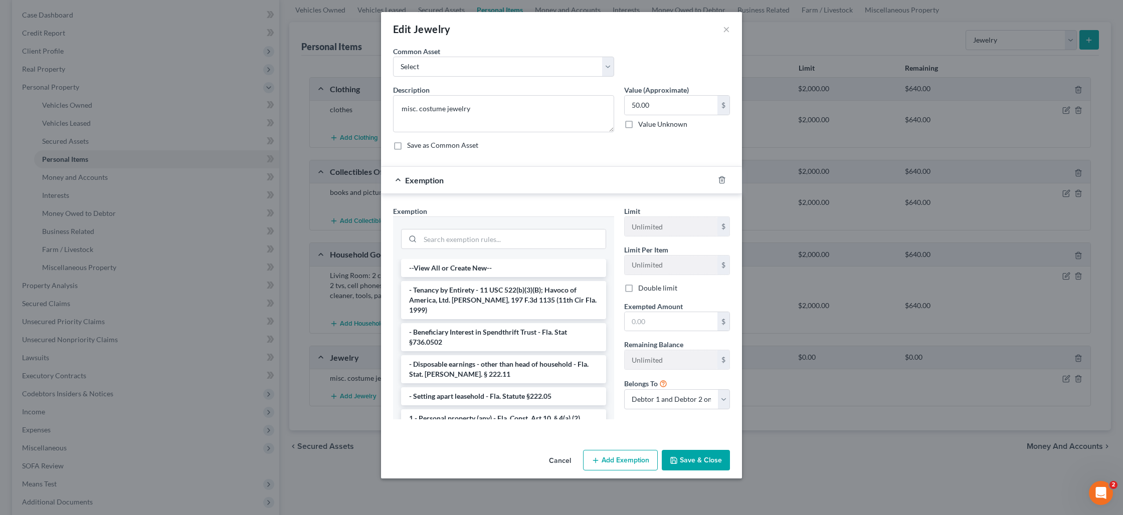
drag, startPoint x: 484, startPoint y: 407, endPoint x: 542, endPoint y: 398, distance: 58.8
click at [485, 410] on li "1 - Personal property (any) - Fla. Const. Art.10, § 4(a) (2)" at bounding box center [503, 419] width 205 height 18
checkbox input "true"
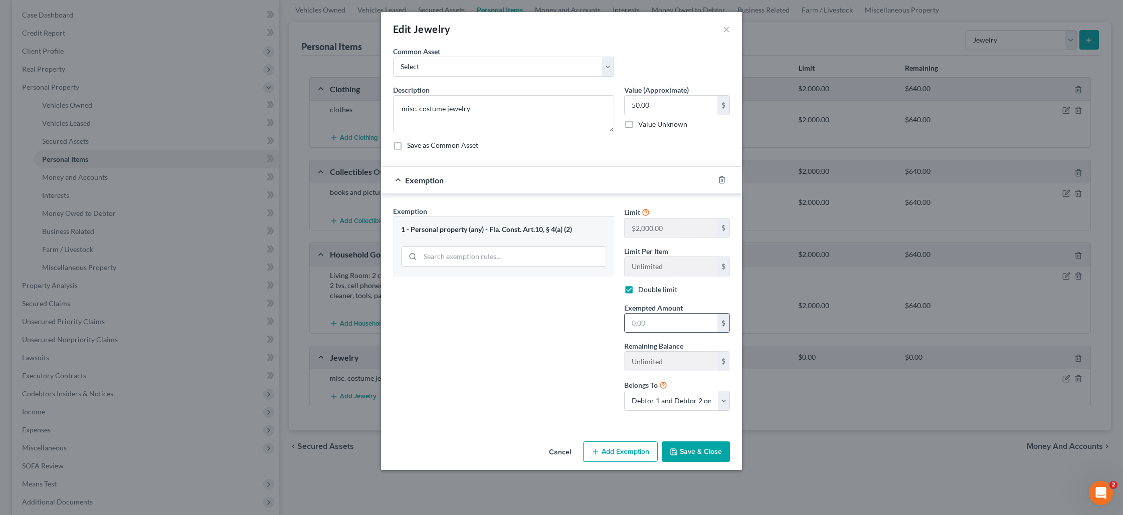
click at [653, 323] on input "text" at bounding box center [671, 323] width 93 height 19
type input "50"
click at [673, 452] on polyline "button" at bounding box center [674, 453] width 4 height 3
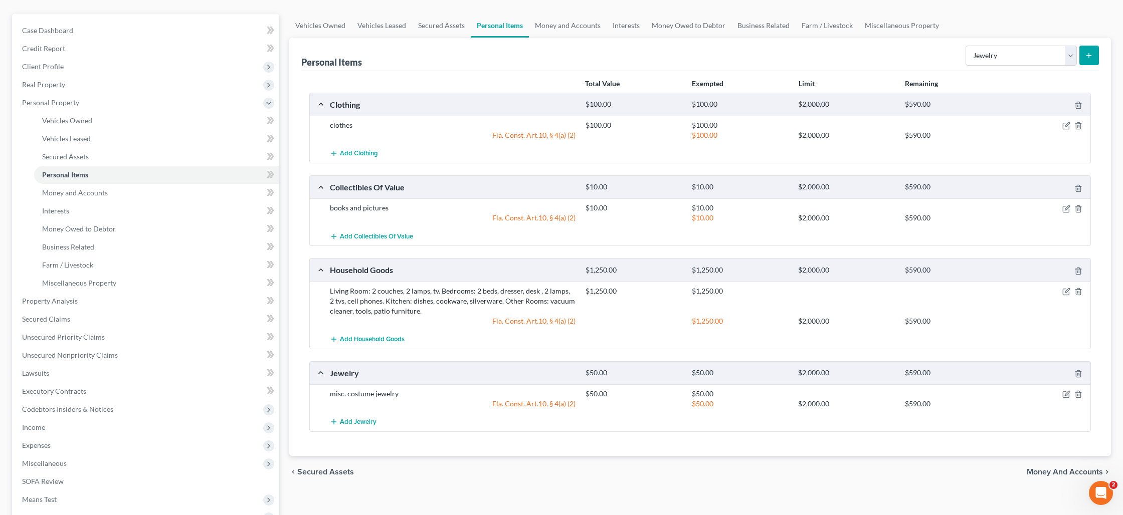
scroll to position [54, 0]
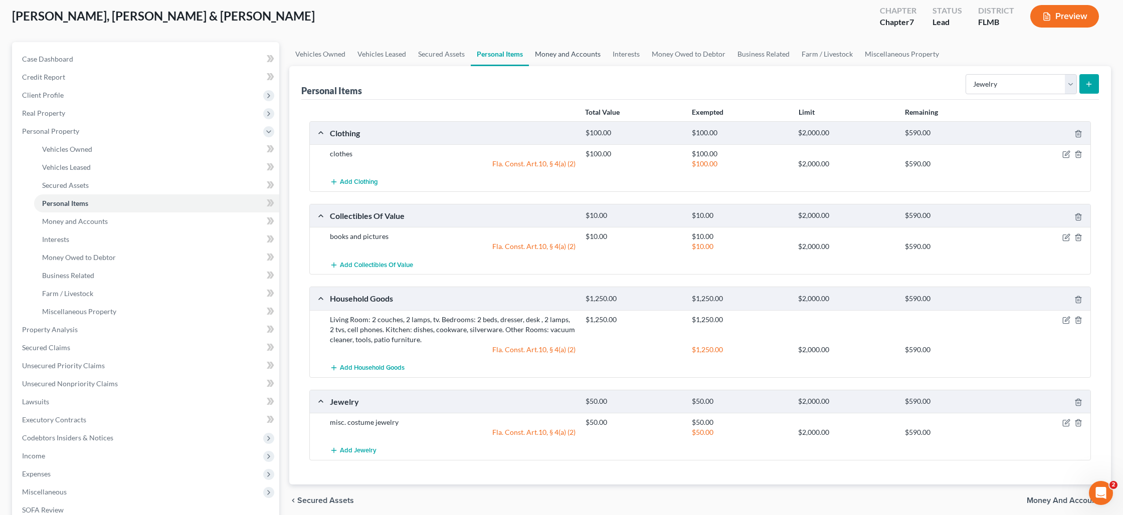
click at [582, 60] on link "Money and Accounts" at bounding box center [568, 54] width 78 height 24
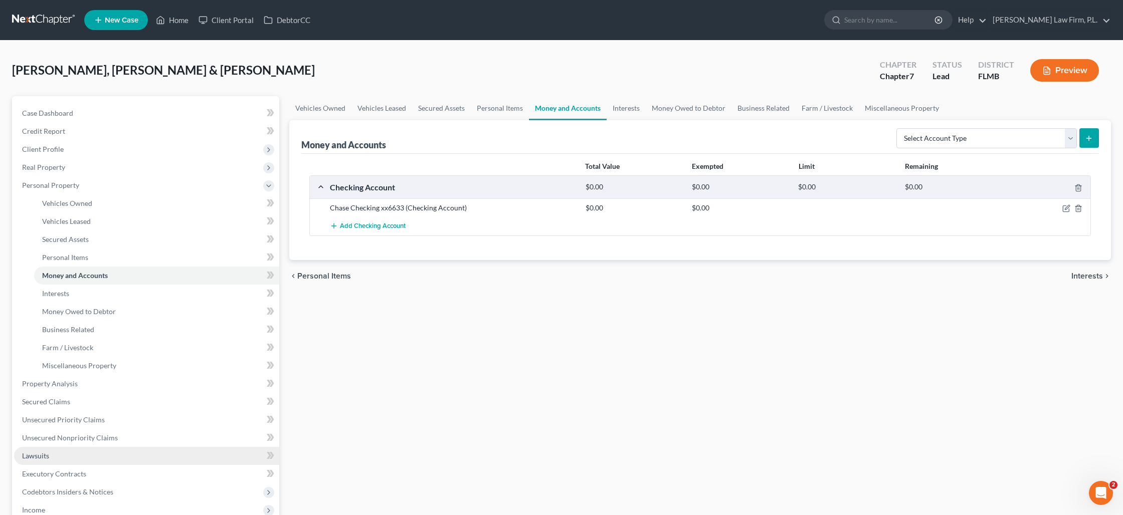
click at [81, 450] on link "Lawsuits" at bounding box center [146, 456] width 265 height 18
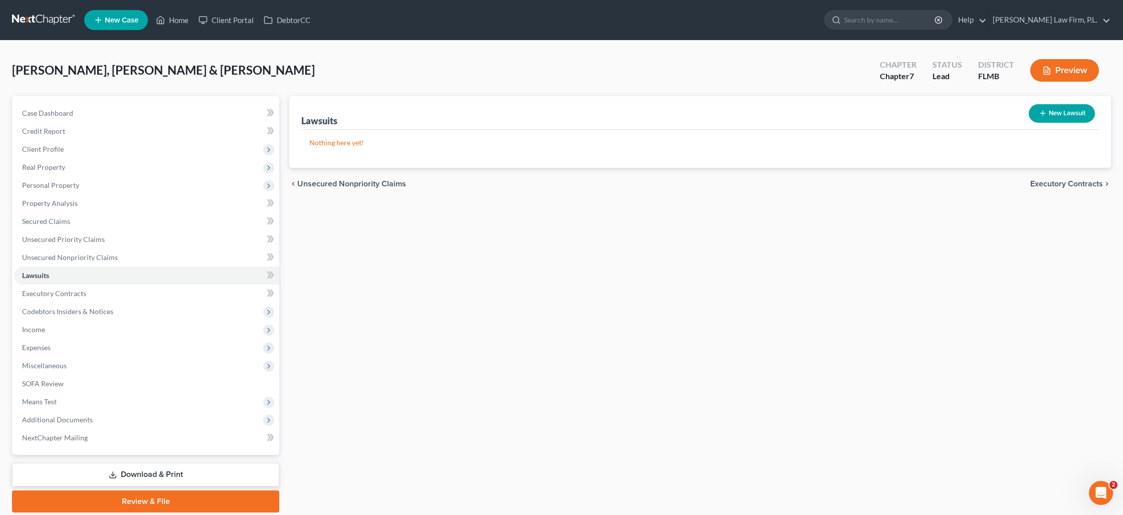
click at [1054, 114] on button "New Lawsuit" at bounding box center [1062, 113] width 66 height 19
select select "0"
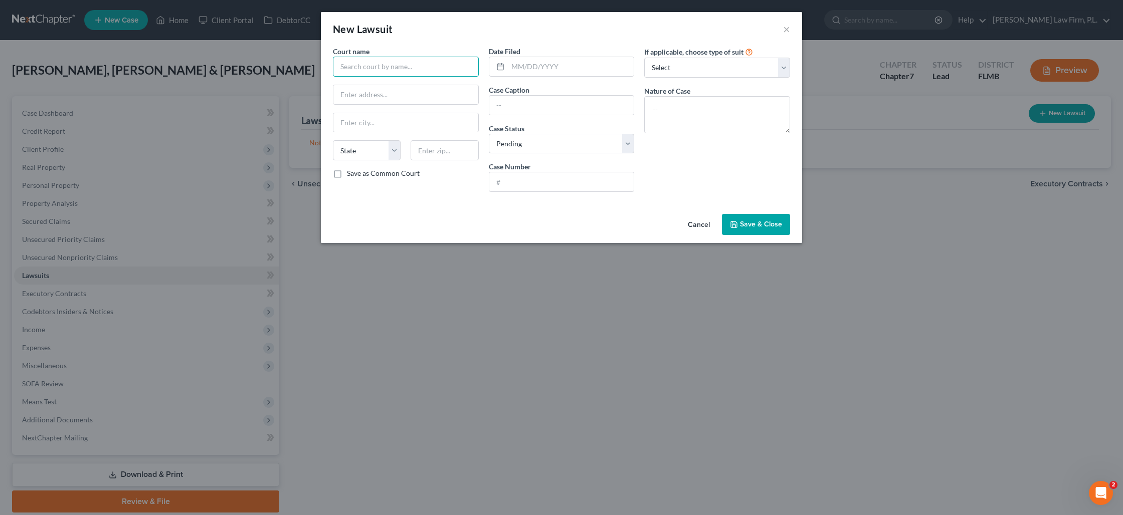
click at [457, 66] on input "text" at bounding box center [406, 67] width 146 height 20
type input "[GEOGRAPHIC_DATA]"
click at [704, 229] on button "Cancel" at bounding box center [699, 225] width 38 height 20
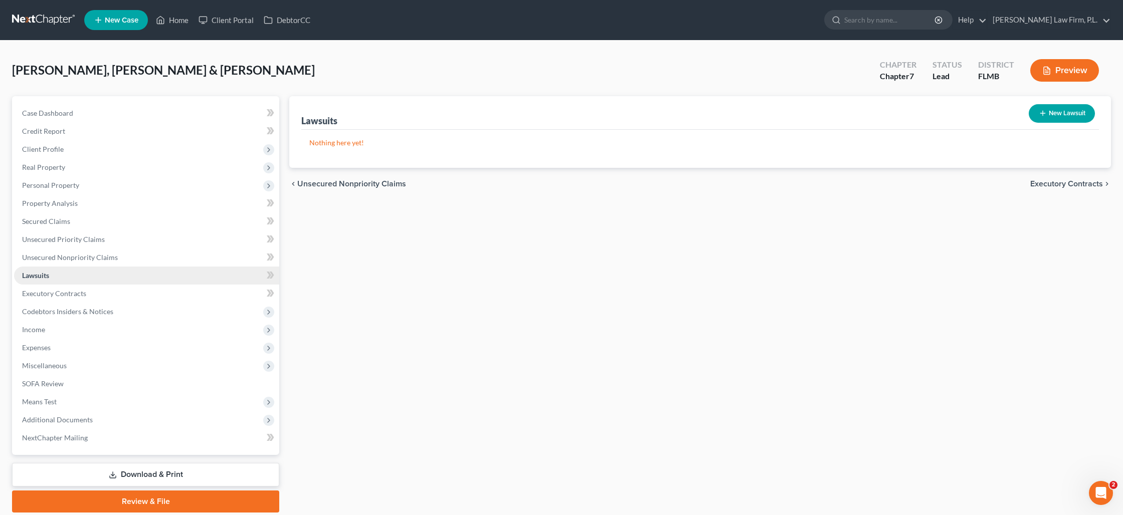
click at [146, 280] on link "Lawsuits" at bounding box center [146, 276] width 265 height 18
click at [1047, 121] on button "New Lawsuit" at bounding box center [1062, 113] width 66 height 19
select select "0"
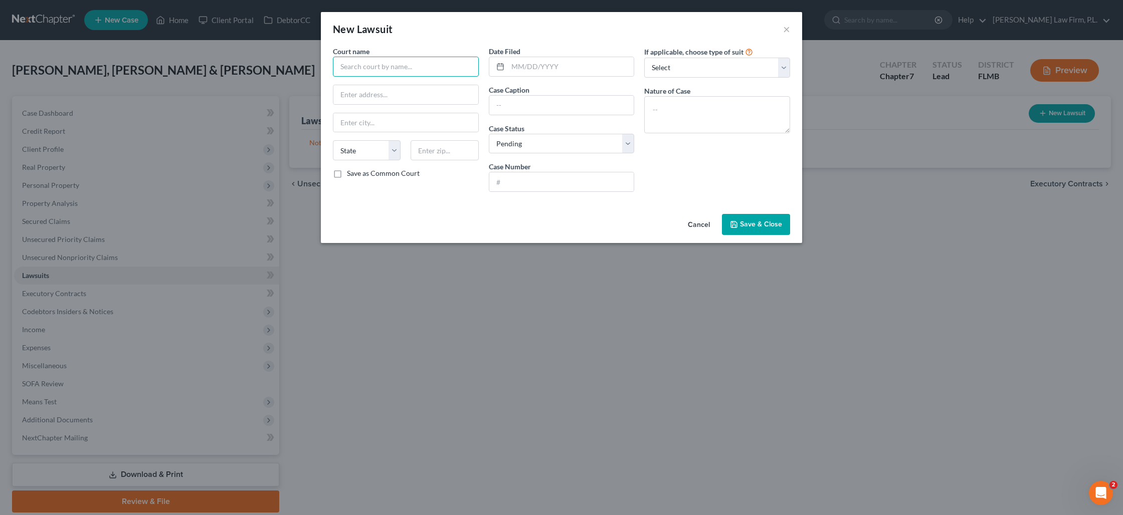
click at [394, 68] on input "text" at bounding box center [406, 67] width 146 height 20
type input "[GEOGRAPHIC_DATA]"
click at [516, 102] on input "text" at bounding box center [561, 105] width 145 height 19
type input "Velocity Investments v. Doodles [PERSON_NAME]"
type input "25-CC-00719"
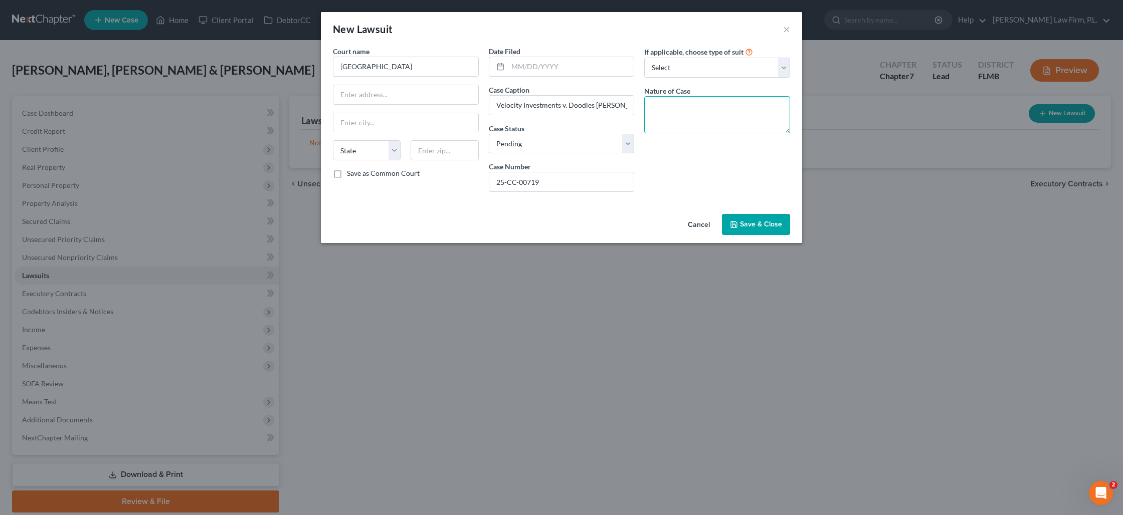
click at [676, 105] on textarea at bounding box center [717, 114] width 146 height 37
type textarea "CI"
click at [420, 68] on input "[GEOGRAPHIC_DATA]" at bounding box center [406, 67] width 146 height 20
click at [421, 68] on input "[GEOGRAPHIC_DATA]" at bounding box center [406, 67] width 146 height 20
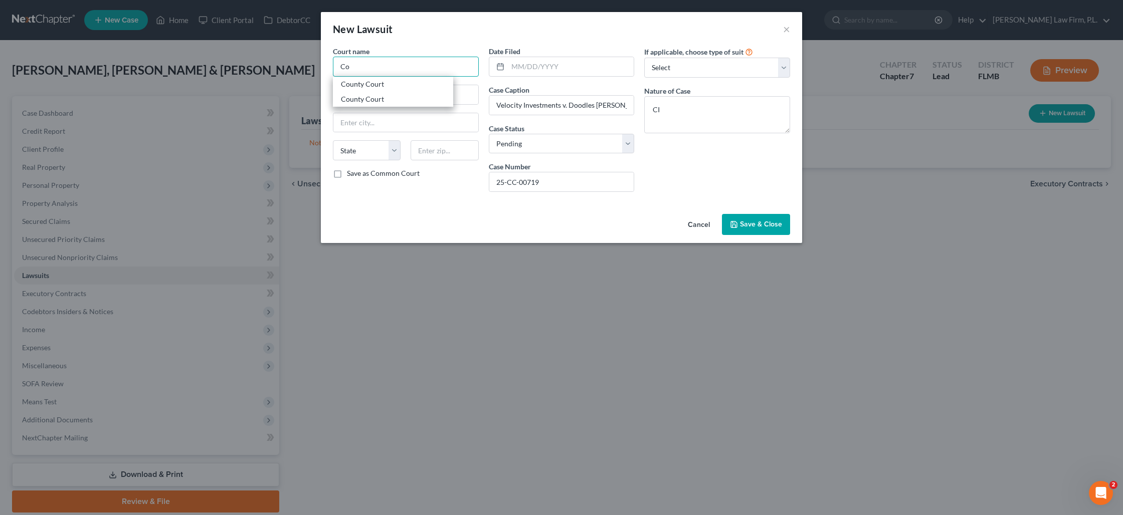
type input "C"
type input "K"
type input "[GEOGRAPHIC_DATA]"
type input "[US_STATE]"
click at [677, 111] on textarea "CI" at bounding box center [717, 114] width 146 height 37
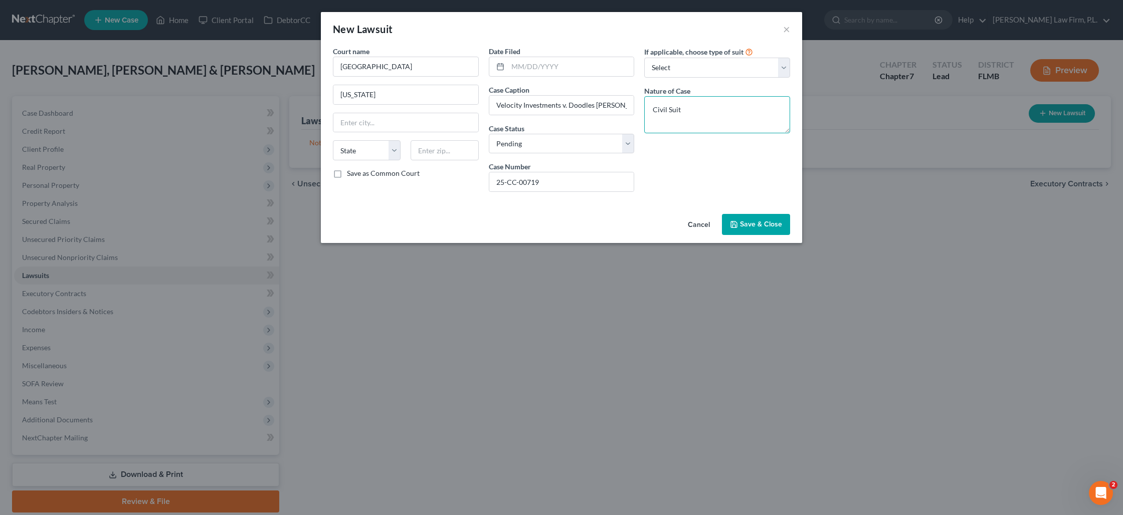
type textarea "Civil Suit"
click at [746, 222] on span "Save & Close" at bounding box center [761, 224] width 42 height 9
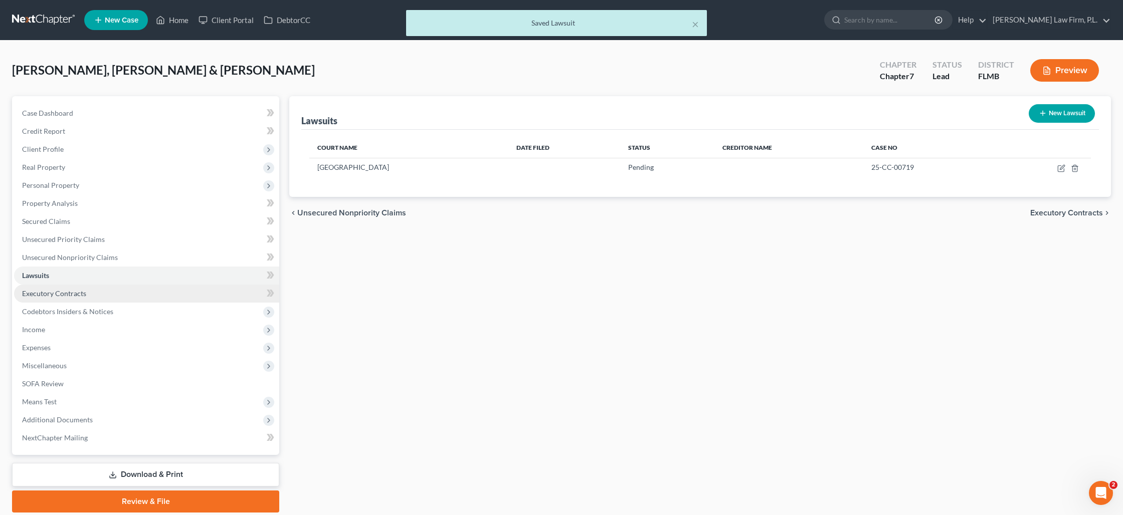
click at [27, 294] on span "Executory Contracts" at bounding box center [54, 293] width 64 height 9
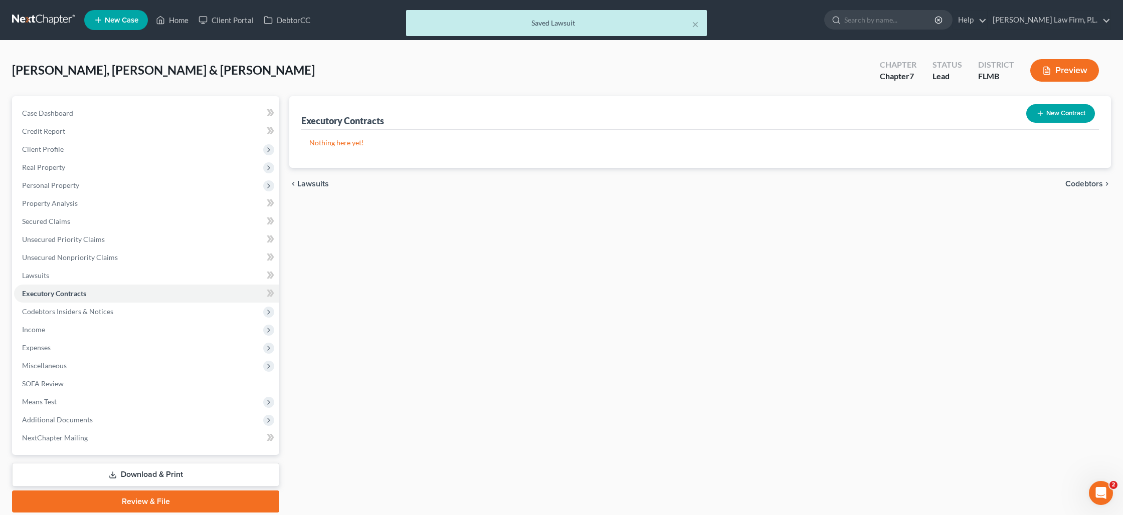
click at [1048, 118] on button "New Contract" at bounding box center [1060, 113] width 69 height 19
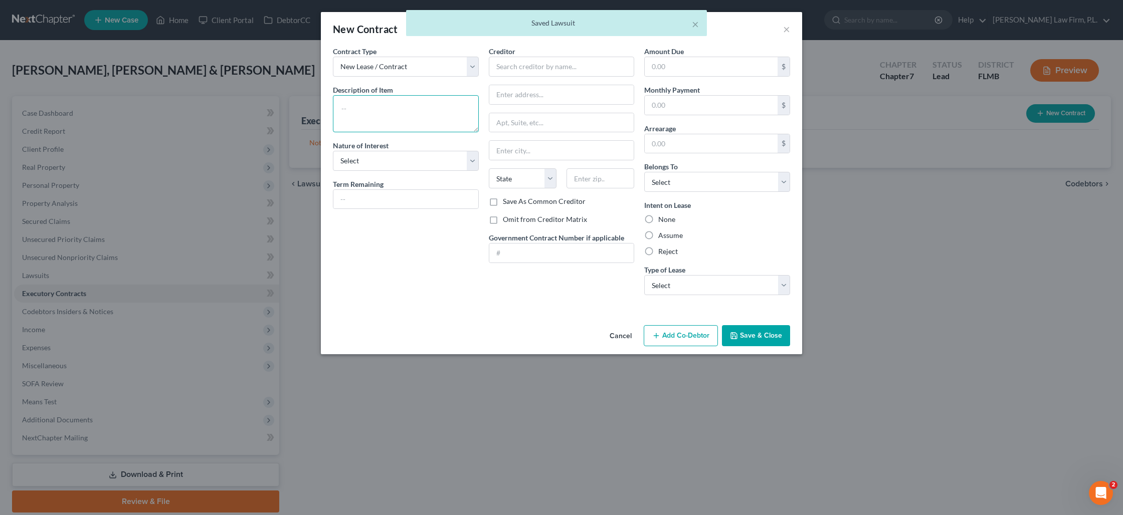
click at [377, 104] on textarea at bounding box center [406, 113] width 146 height 37
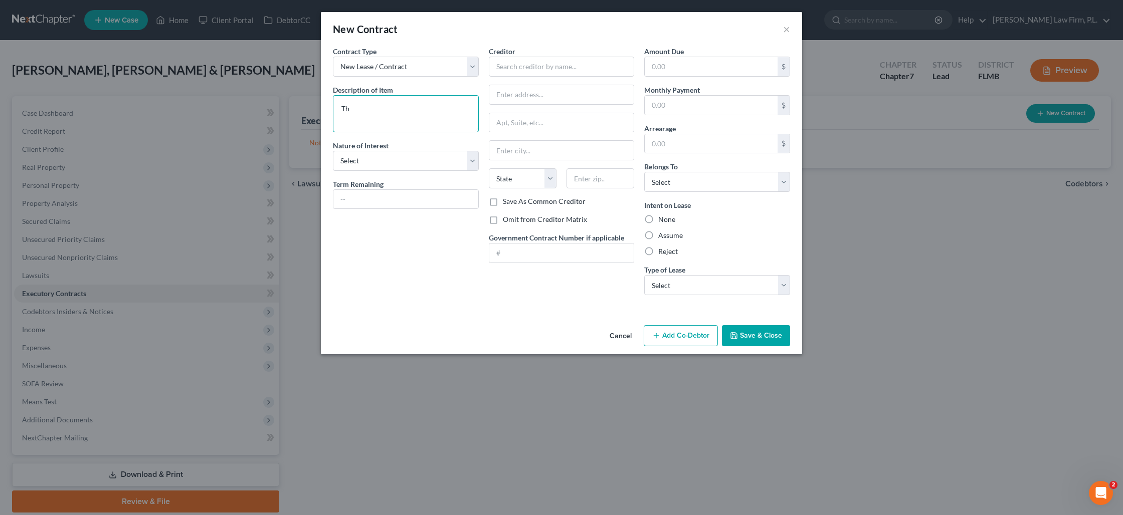
type textarea "T"
type textarea "Residential Lease"
click at [473, 158] on select "Select Purchaser Agent Lessor Lessee" at bounding box center [406, 161] width 146 height 20
click at [469, 68] on select "New Lease / Contract New Timeshare" at bounding box center [406, 67] width 146 height 20
click at [333, 57] on select "New Lease / Contract New Timeshare" at bounding box center [406, 67] width 146 height 20
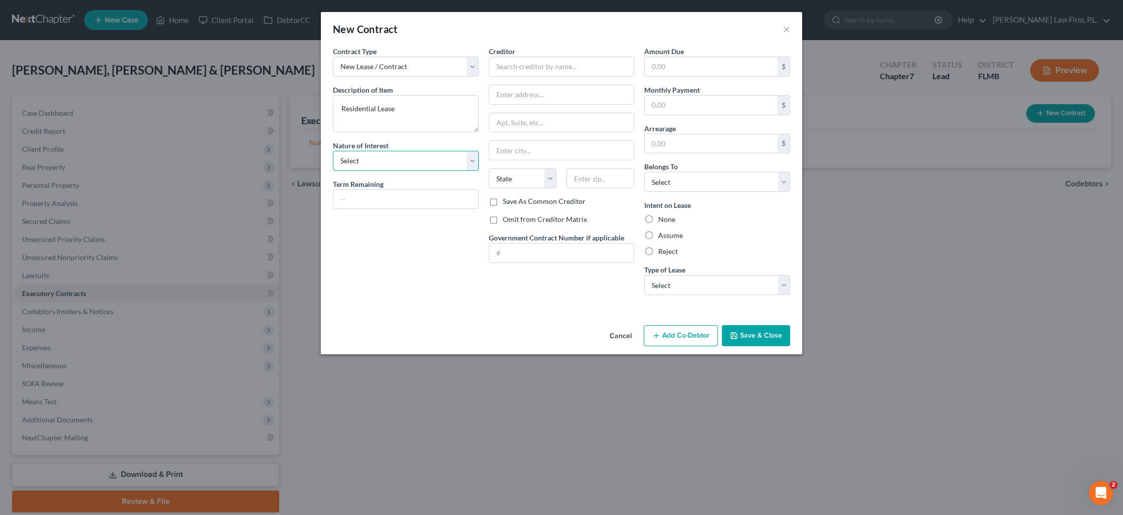
click at [469, 167] on select "Select Purchaser Agent Lessor Lessee" at bounding box center [406, 161] width 146 height 20
click at [537, 70] on input "text" at bounding box center [562, 67] width 146 height 20
type input "The Palms of [GEOGRAPHIC_DATA]"
drag, startPoint x: 495, startPoint y: 223, endPoint x: 548, endPoint y: 229, distance: 54.0
click at [503, 223] on label "Omit from Creditor Matrix" at bounding box center [545, 220] width 84 height 10
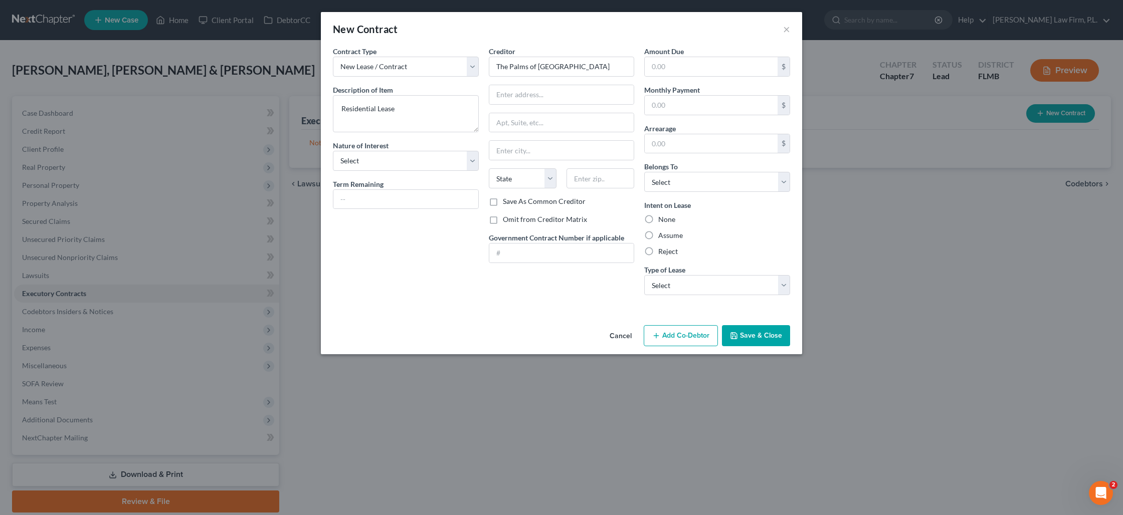
click at [507, 221] on input "Omit from Creditor Matrix" at bounding box center [510, 218] width 7 height 7
checkbox input "true"
click at [658, 234] on label "Assume" at bounding box center [670, 236] width 25 height 10
click at [662, 234] on input "Assume" at bounding box center [665, 234] width 7 height 7
radio input "true"
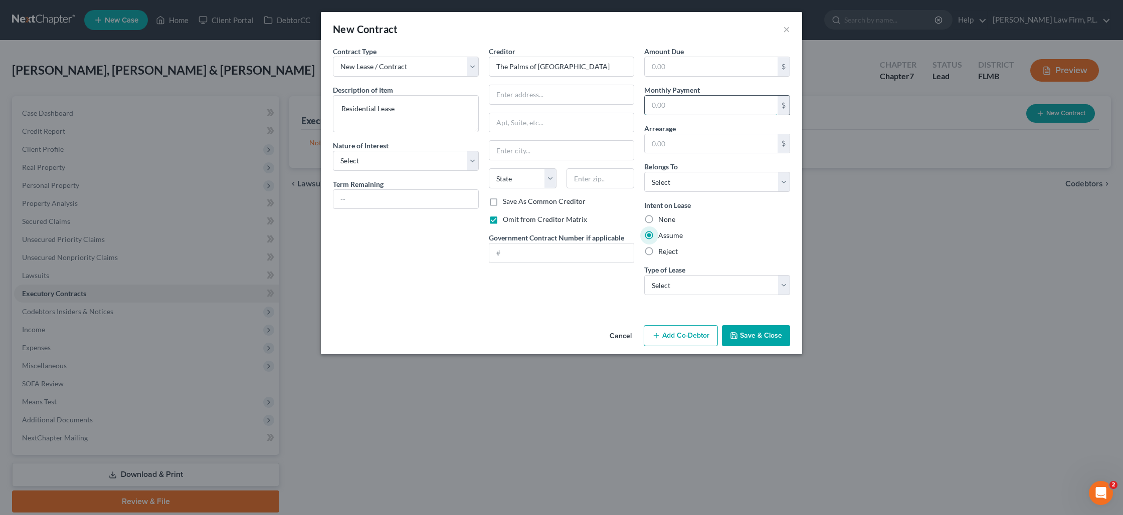
click at [671, 100] on input "text" at bounding box center [711, 105] width 133 height 19
click at [536, 94] on input "text" at bounding box center [561, 94] width 145 height 19
type input "[STREET_ADDRESS]"
click at [574, 183] on input "text" at bounding box center [600, 178] width 68 height 20
type input "33991"
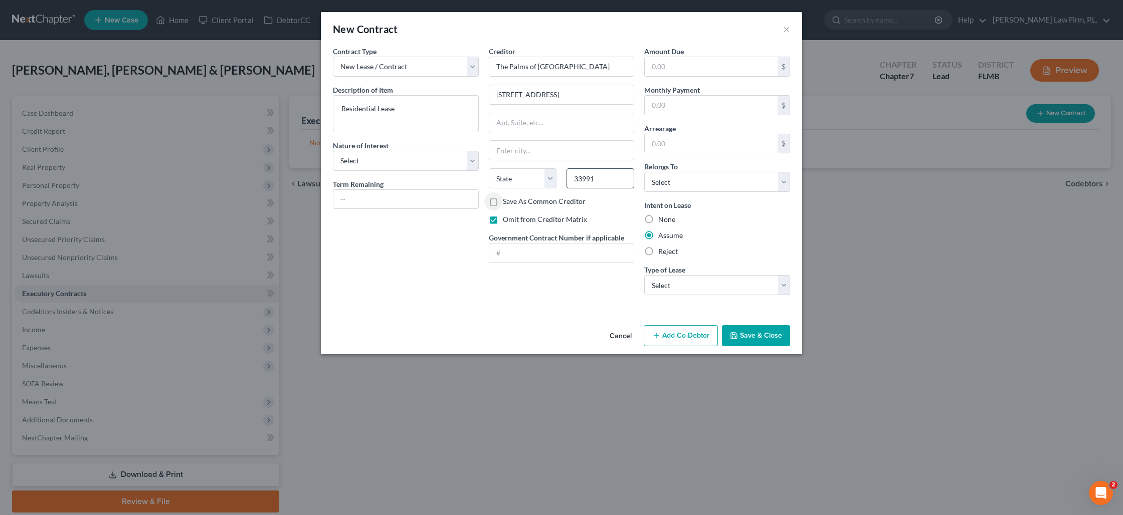
type input "[GEOGRAPHIC_DATA]"
select select "9"
type input "0.00"
type input "1"
type input "1,880"
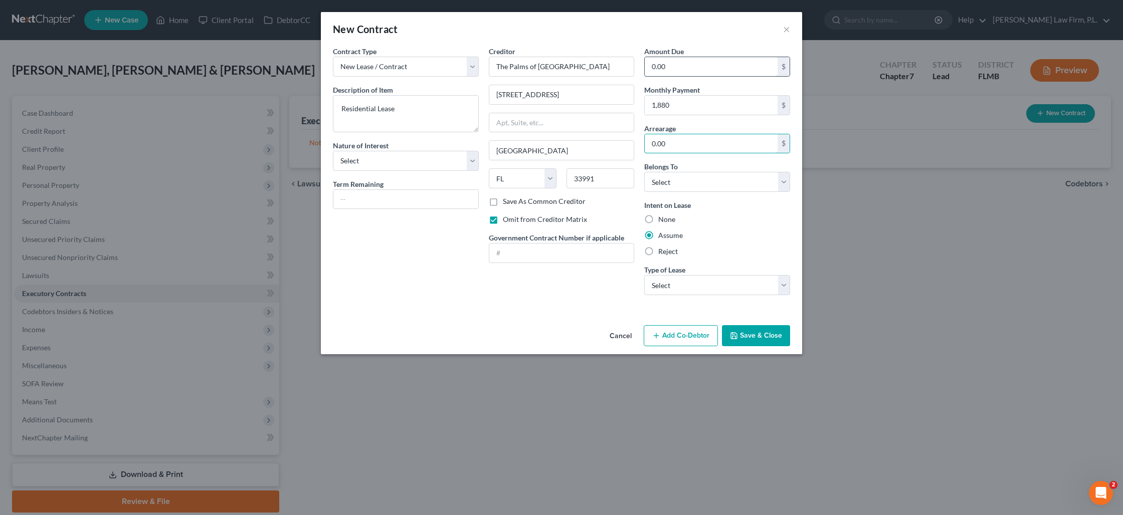
type input "0.00"
click at [671, 73] on input "0.00" at bounding box center [711, 66] width 133 height 19
type input "10,000"
click at [673, 281] on select "Select Real Estate Car Other" at bounding box center [717, 285] width 146 height 20
select select "0"
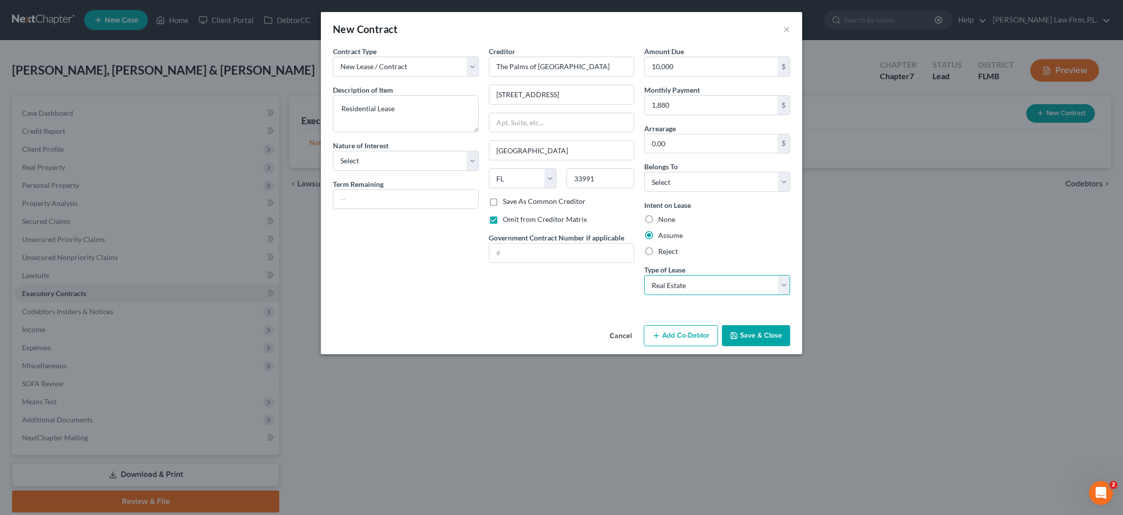
click at [644, 275] on select "Select Real Estate Car Other" at bounding box center [717, 285] width 146 height 20
click at [752, 339] on button "Save & Close" at bounding box center [756, 335] width 68 height 21
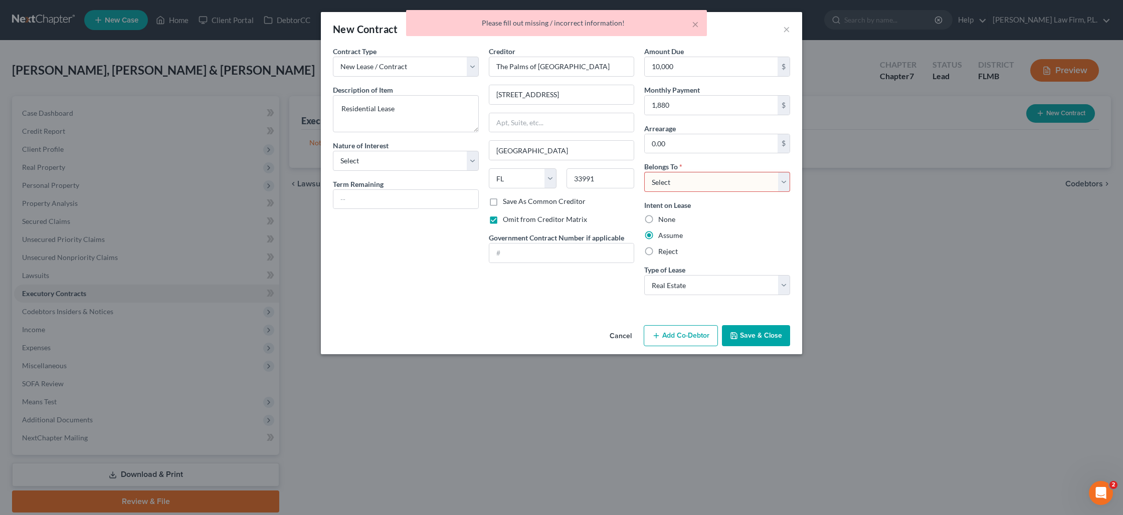
click at [661, 184] on select "Select Debtor 1 Only Debtor 2 Only Debtor 1 And Debtor 2 Only At Least One Of T…" at bounding box center [717, 182] width 146 height 20
select select "2"
click at [644, 172] on select "Select Debtor 1 Only Debtor 2 Only Debtor 1 And Debtor 2 Only At Least One Of T…" at bounding box center [717, 182] width 146 height 20
click at [751, 341] on button "Save & Close" at bounding box center [756, 335] width 68 height 21
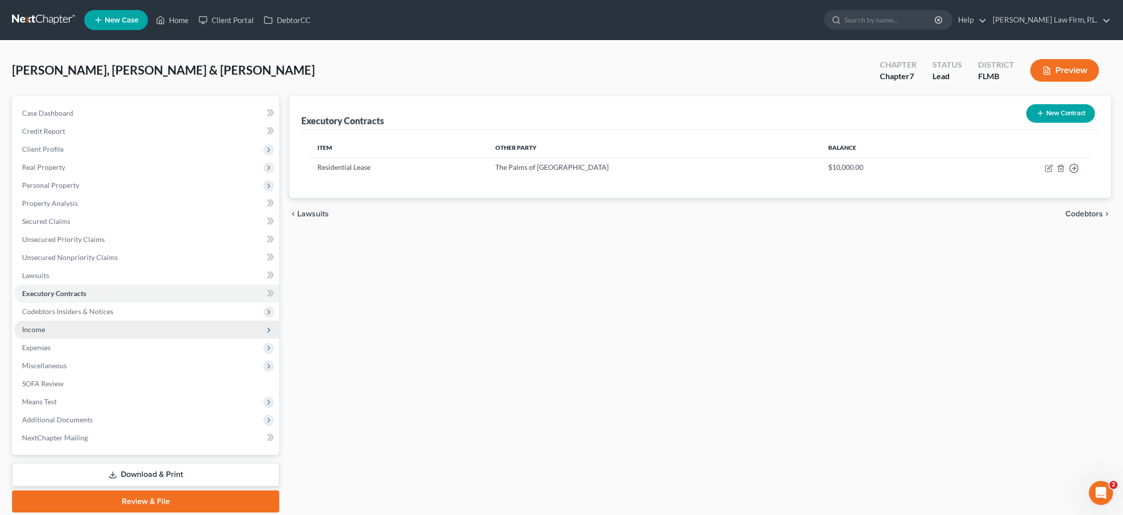
click at [135, 331] on span "Income" at bounding box center [146, 330] width 265 height 18
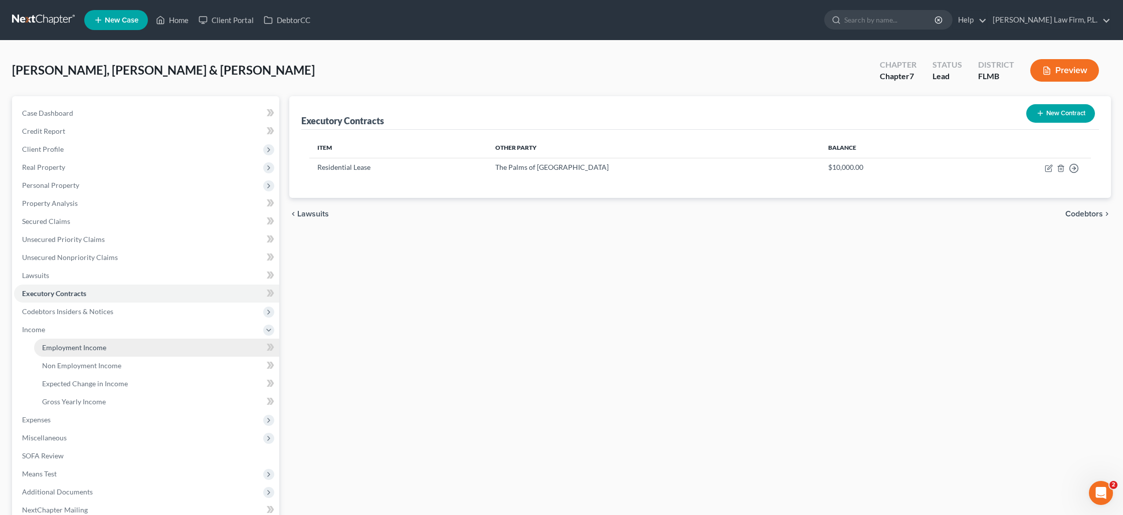
click at [178, 343] on link "Employment Income" at bounding box center [156, 348] width 245 height 18
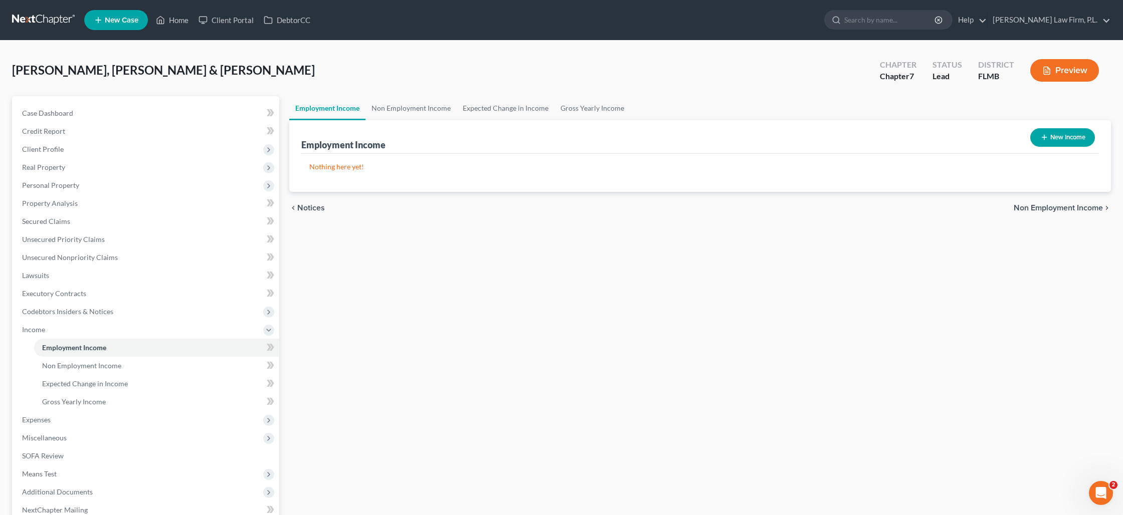
click at [1065, 139] on button "New Income" at bounding box center [1062, 137] width 65 height 19
select select "0"
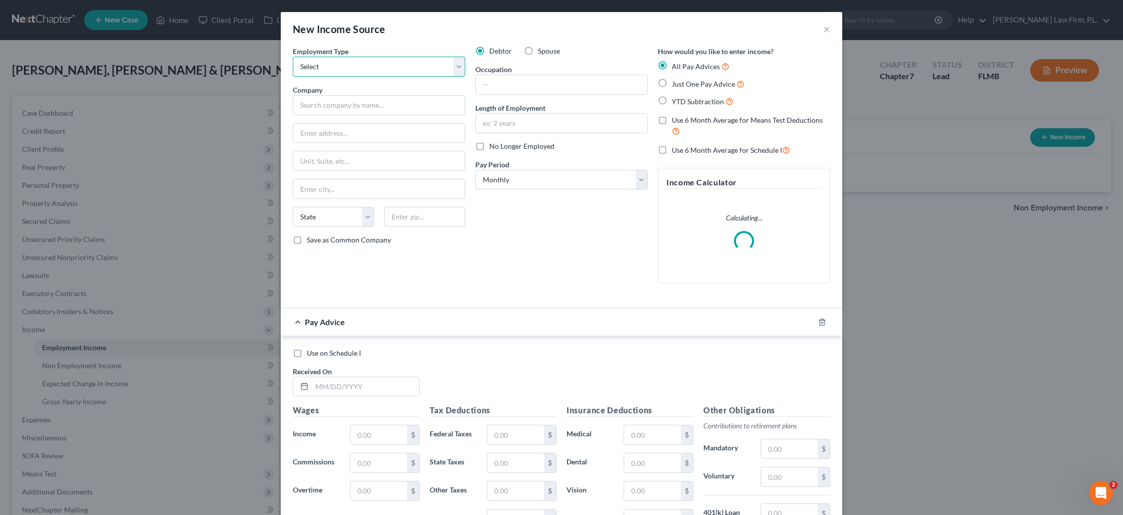
click at [457, 69] on select "Select Full or [DEMOGRAPHIC_DATA] Employment Self Employment" at bounding box center [379, 67] width 172 height 20
select select "0"
click at [293, 57] on select "Select Full or [DEMOGRAPHIC_DATA] Employment Self Employment" at bounding box center [379, 67] width 172 height 20
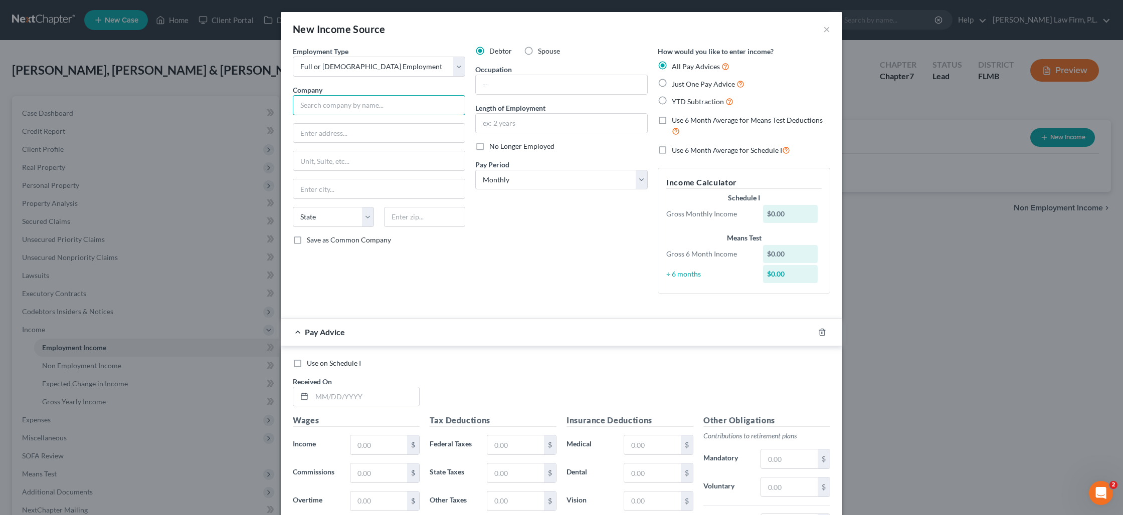
click at [382, 106] on input "text" at bounding box center [379, 105] width 172 height 20
type input "G"
type input "Kag Merchant Gas Group"
click at [379, 103] on input "Kag Merchant Gas Group" at bounding box center [379, 105] width 172 height 20
click at [374, 130] on input "text" at bounding box center [378, 133] width 171 height 19
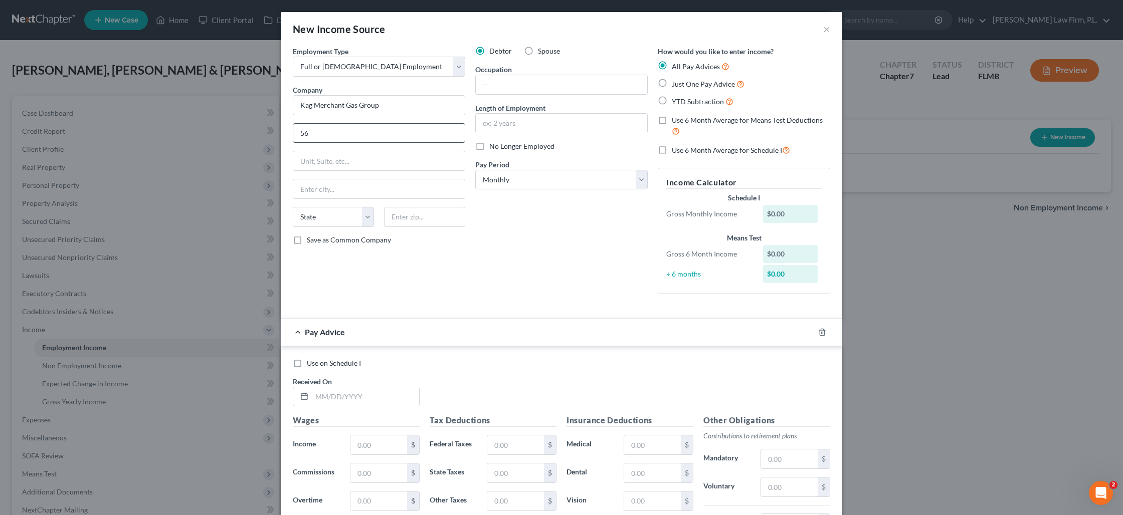
type input "5"
type input "4366 Mt. [GEOGRAPHIC_DATA], NW"
type input "44720"
type input "[GEOGRAPHIC_DATA]"
select select "36"
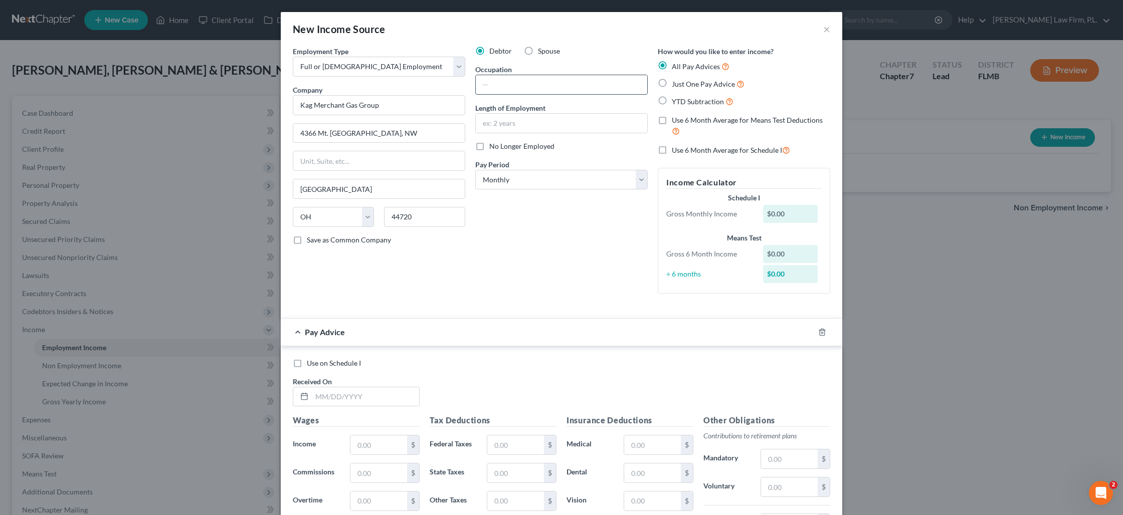
click at [500, 87] on input "text" at bounding box center [561, 84] width 171 height 19
type input "Company Driver"
type input "3 years"
click at [491, 177] on select "Select Monthly Twice Monthly Every Other Week Weekly" at bounding box center [561, 180] width 172 height 20
select select "3"
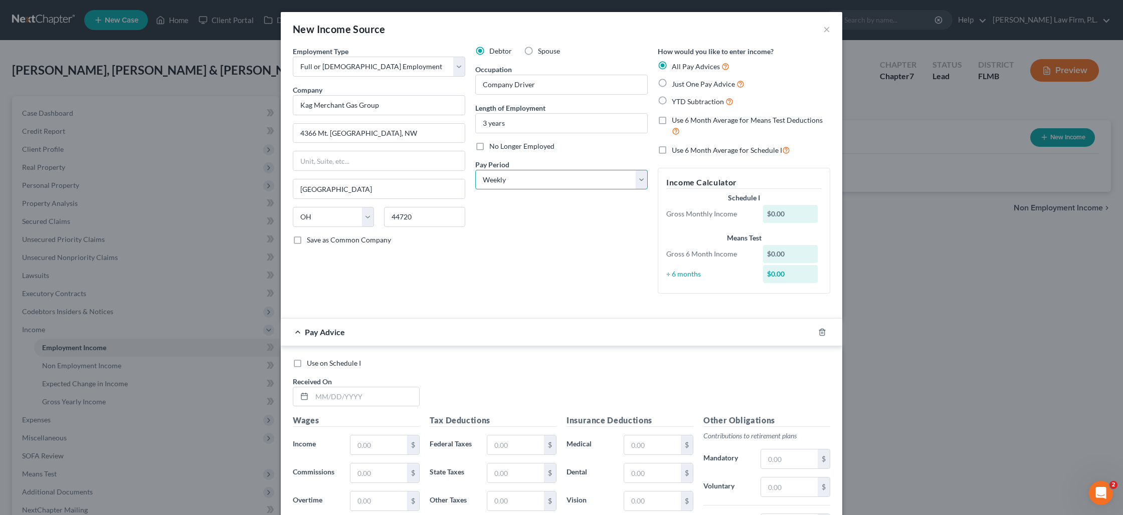
click at [475, 170] on select "Select Monthly Twice Monthly Every Other Week Weekly" at bounding box center [561, 180] width 172 height 20
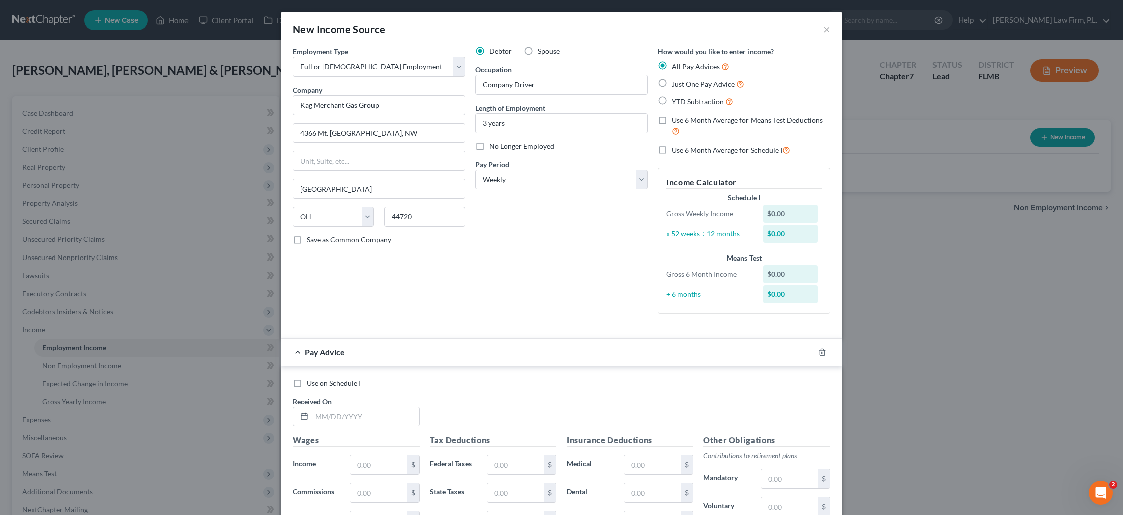
click at [672, 100] on label "YTD Subtraction" at bounding box center [703, 102] width 62 height 12
click at [676, 100] on input "YTD Subtraction" at bounding box center [679, 99] width 7 height 7
radio input "true"
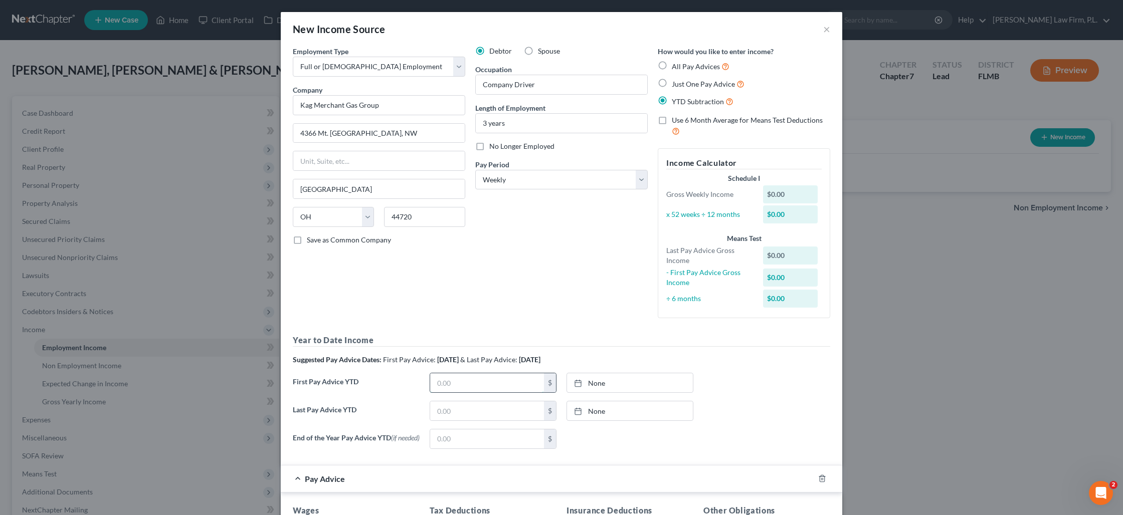
click at [485, 378] on input "text" at bounding box center [487, 382] width 114 height 19
type input "29,105.96"
type input "81,150.81"
drag, startPoint x: 485, startPoint y: 378, endPoint x: 496, endPoint y: 435, distance: 58.3
click at [483, 380] on input "29,105.96" at bounding box center [487, 382] width 114 height 19
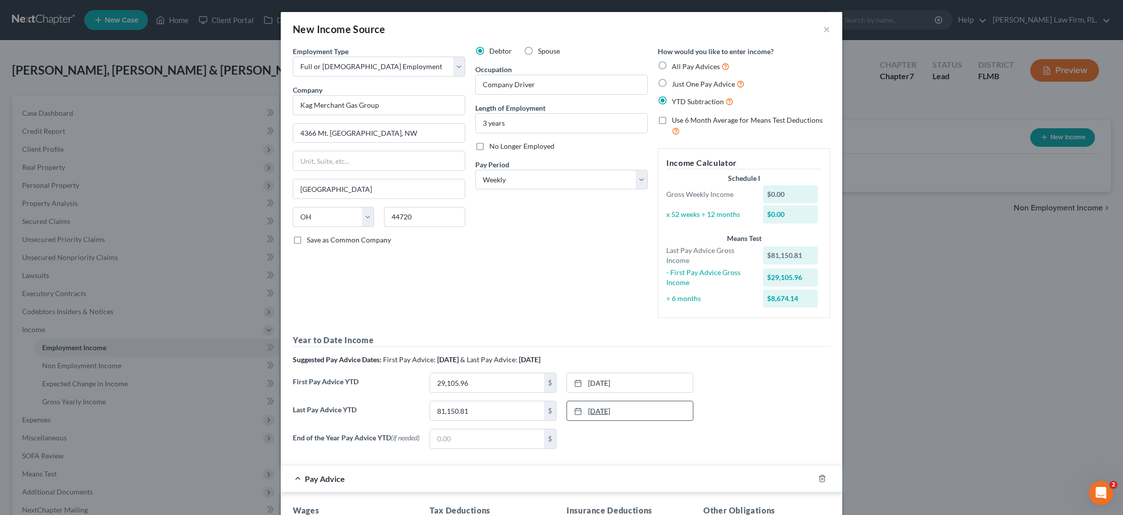
click at [609, 412] on link "[DATE]" at bounding box center [630, 411] width 126 height 19
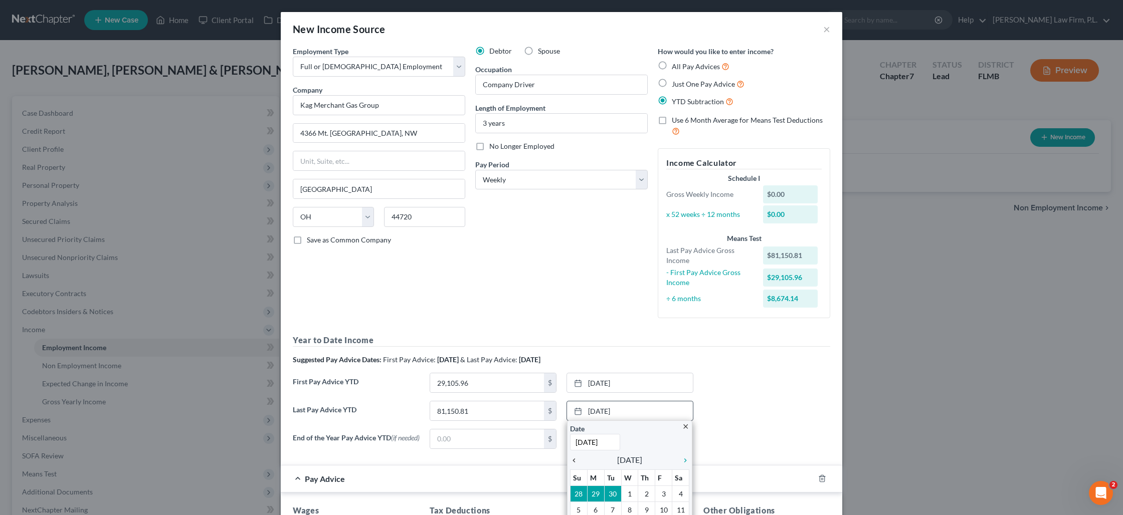
click at [575, 459] on icon "chevron_left" at bounding box center [576, 461] width 13 height 8
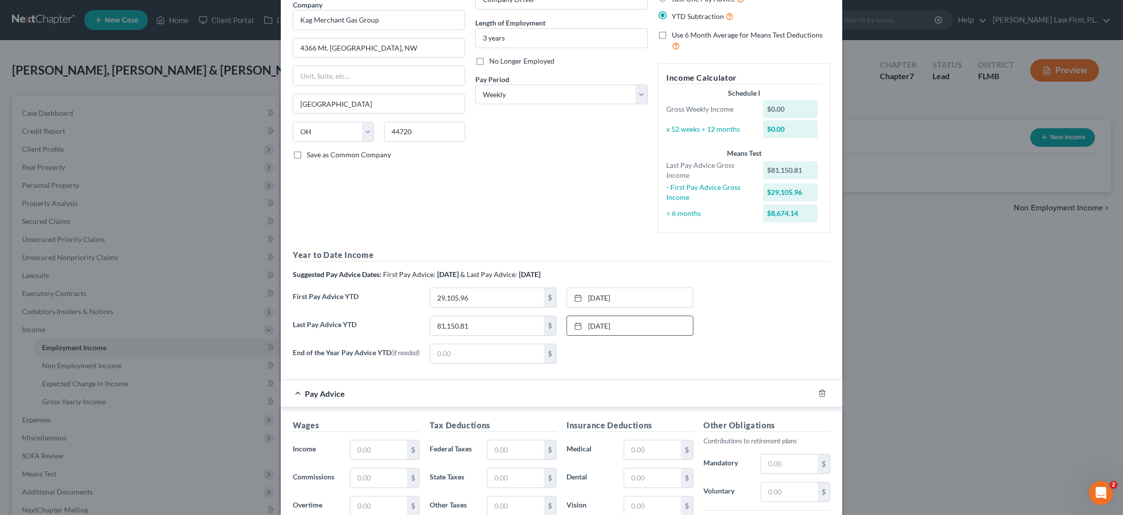
scroll to position [90, 0]
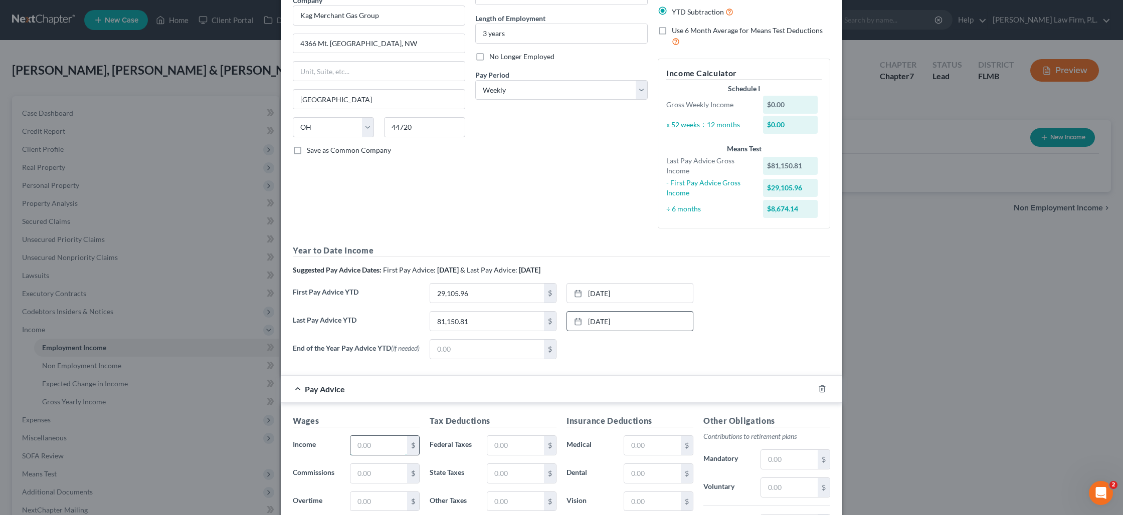
drag, startPoint x: 367, startPoint y: 444, endPoint x: 391, endPoint y: 438, distance: 24.3
click at [368, 444] on input "text" at bounding box center [378, 445] width 57 height 19
type input "1,977.79"
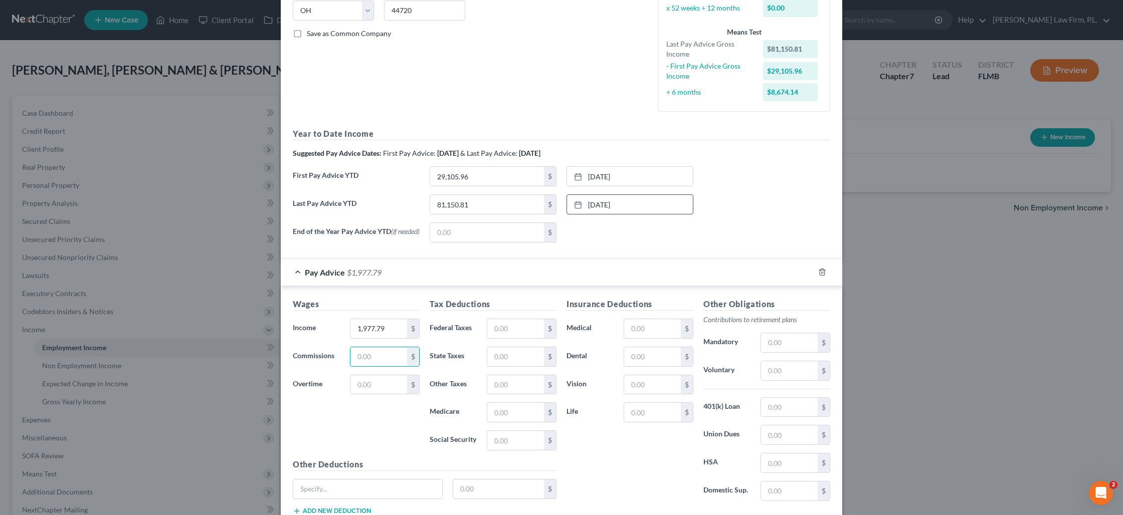
scroll to position [211, 0]
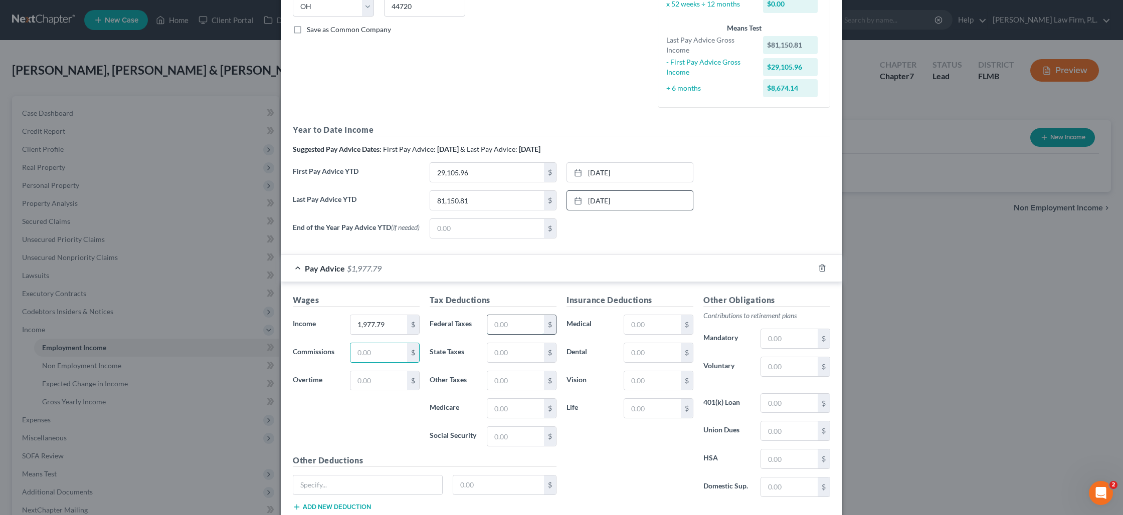
click at [521, 329] on input "text" at bounding box center [515, 324] width 57 height 19
type input "288.32"
click at [774, 409] on input "text" at bounding box center [789, 403] width 57 height 19
type input "81.31"
click at [775, 375] on input "text" at bounding box center [789, 366] width 57 height 19
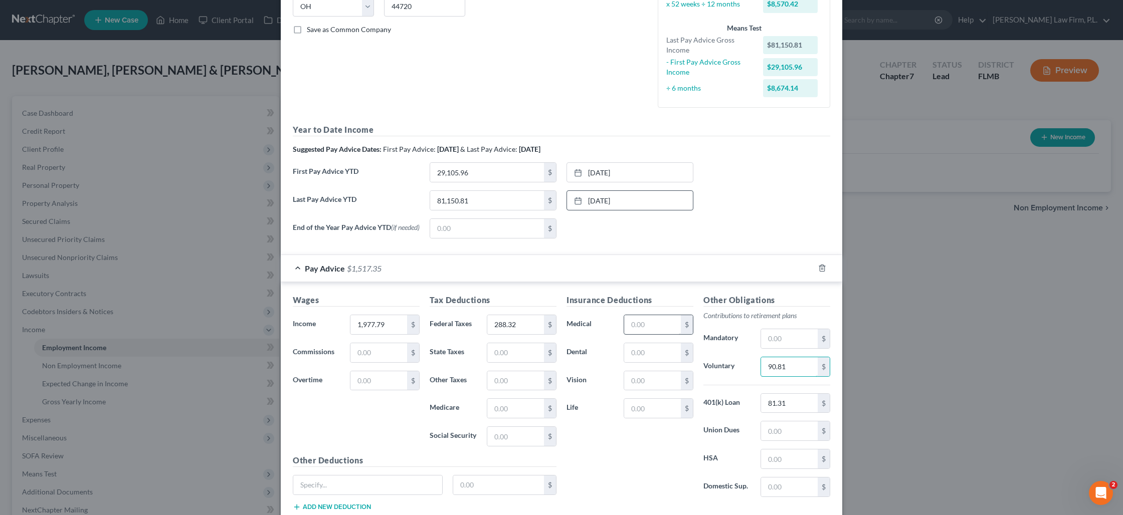
type input "90.81"
click at [670, 333] on input "text" at bounding box center [652, 324] width 57 height 19
type input "268.12"
drag, startPoint x: 365, startPoint y: 487, endPoint x: 358, endPoint y: 483, distance: 7.7
click at [365, 487] on input "text" at bounding box center [367, 485] width 149 height 19
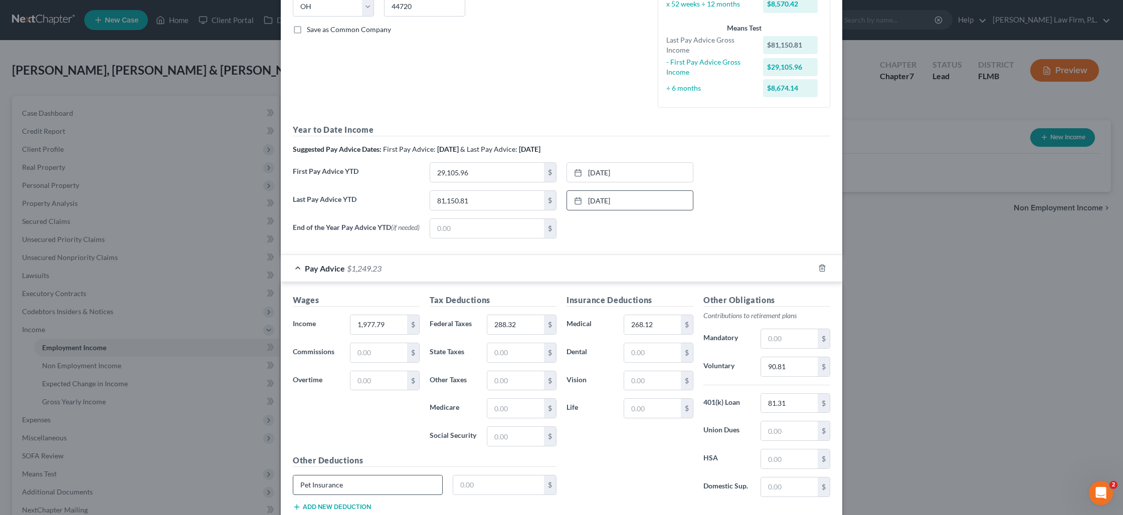
type input "Pet Insurance"
type input "27.58"
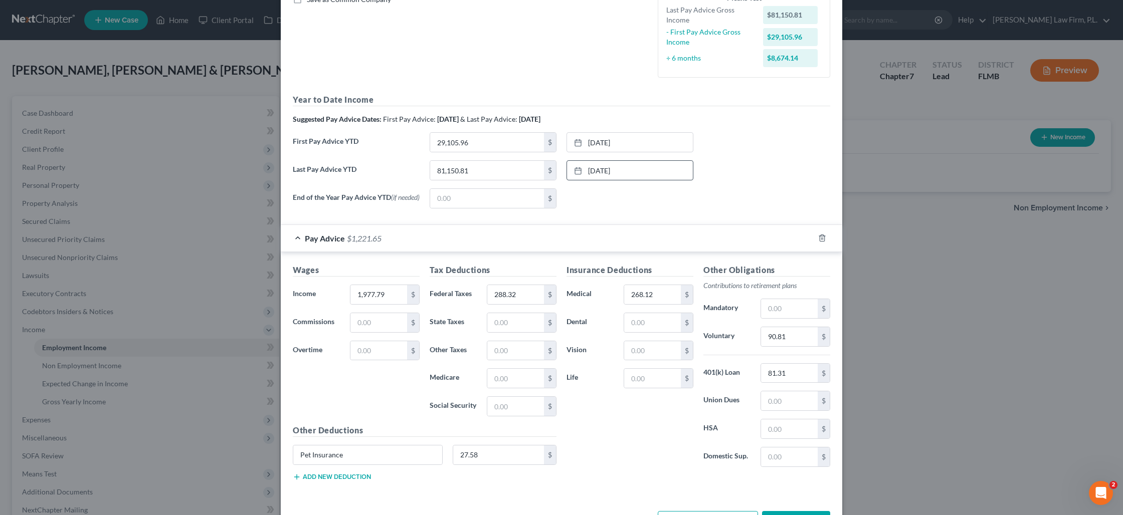
scroll to position [254, 0]
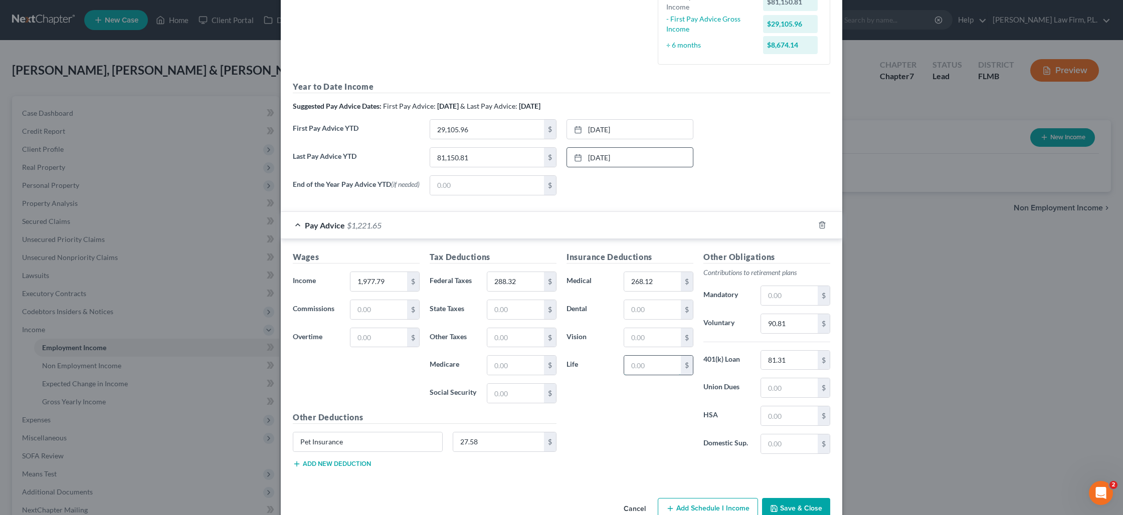
click at [653, 375] on input "text" at bounding box center [652, 365] width 57 height 19
type input "21.65"
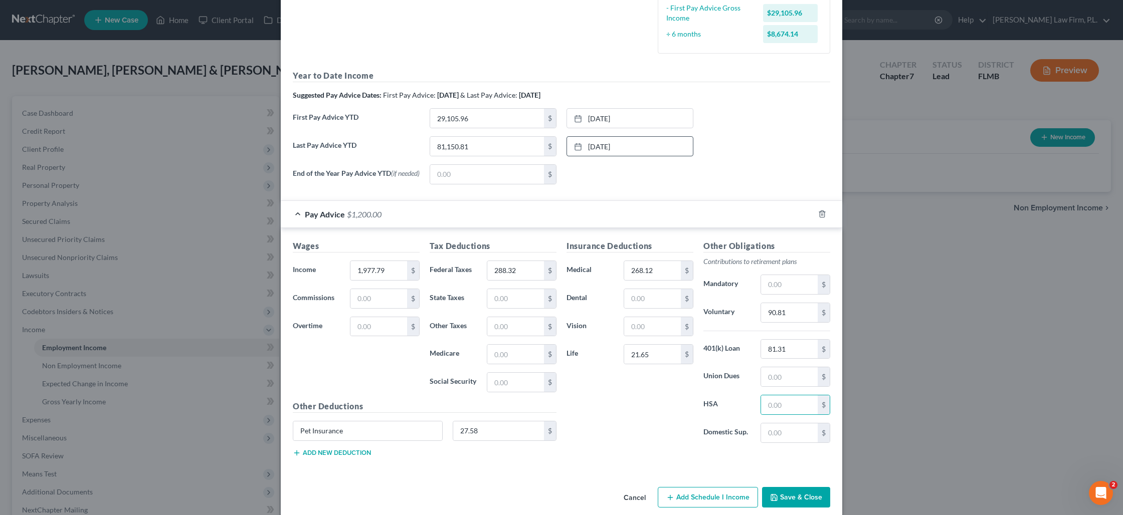
click at [790, 506] on button "Save & Close" at bounding box center [796, 497] width 68 height 21
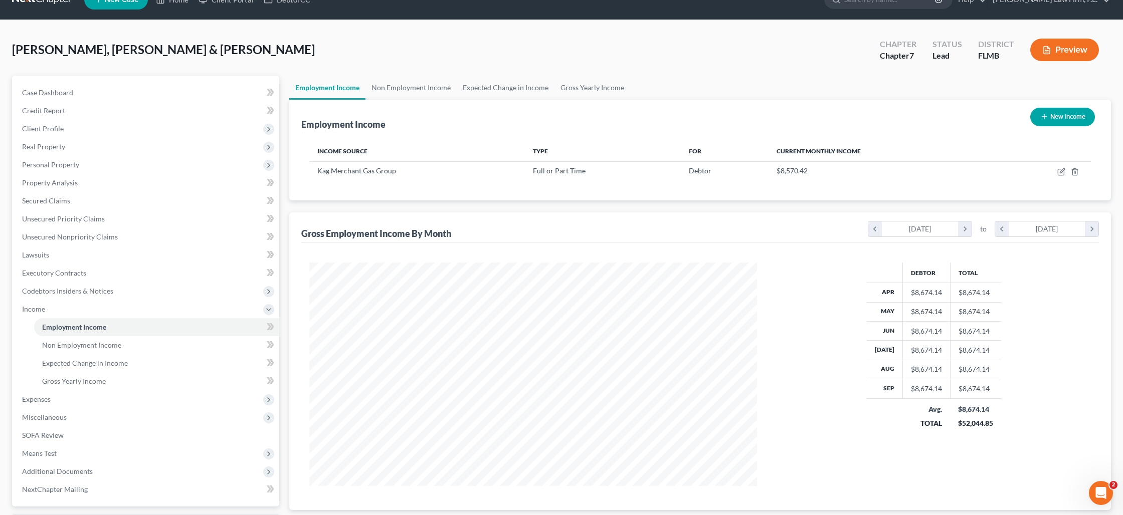
scroll to position [24, 0]
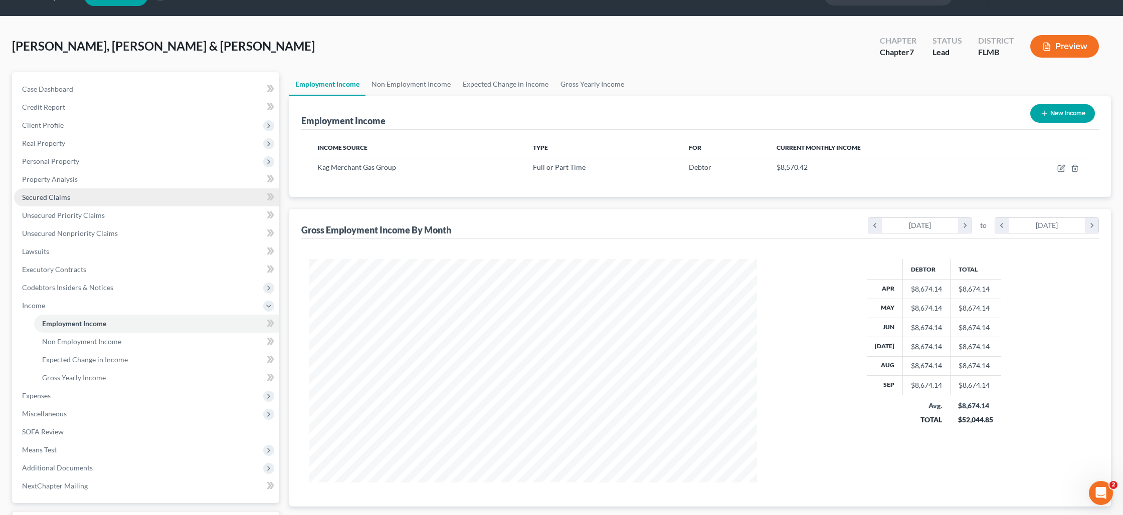
click at [81, 200] on link "Secured Claims" at bounding box center [146, 197] width 265 height 18
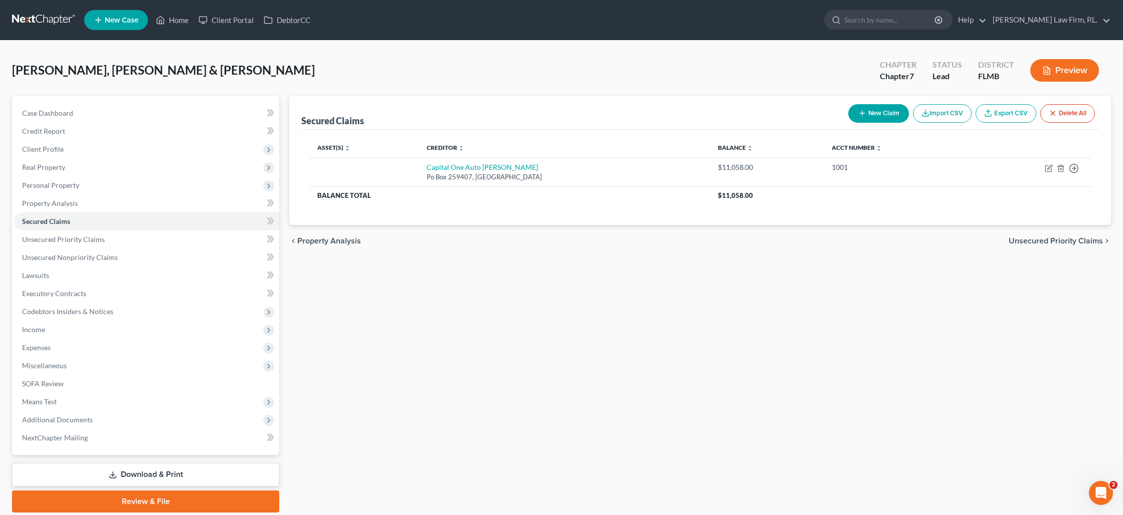
click at [863, 113] on icon "button" at bounding box center [862, 113] width 8 height 8
select select "0"
select select "2"
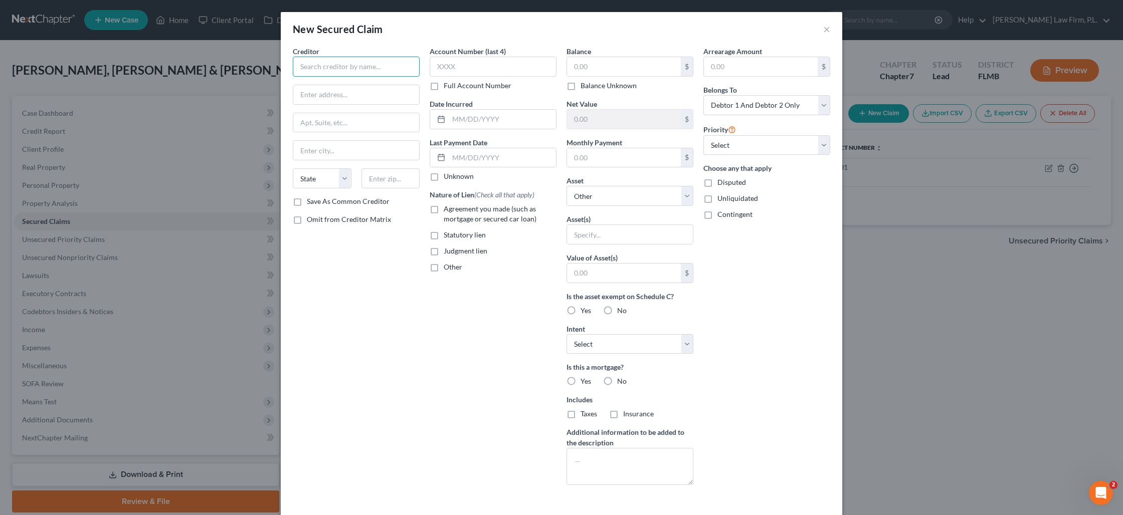
click at [365, 70] on input "text" at bounding box center [356, 67] width 127 height 20
type input "401k loan"
click at [610, 66] on input "text" at bounding box center [624, 66] width 114 height 19
click at [616, 67] on input "29.14" at bounding box center [624, 66] width 114 height 19
click at [616, 66] on input "29.14" at bounding box center [624, 66] width 114 height 19
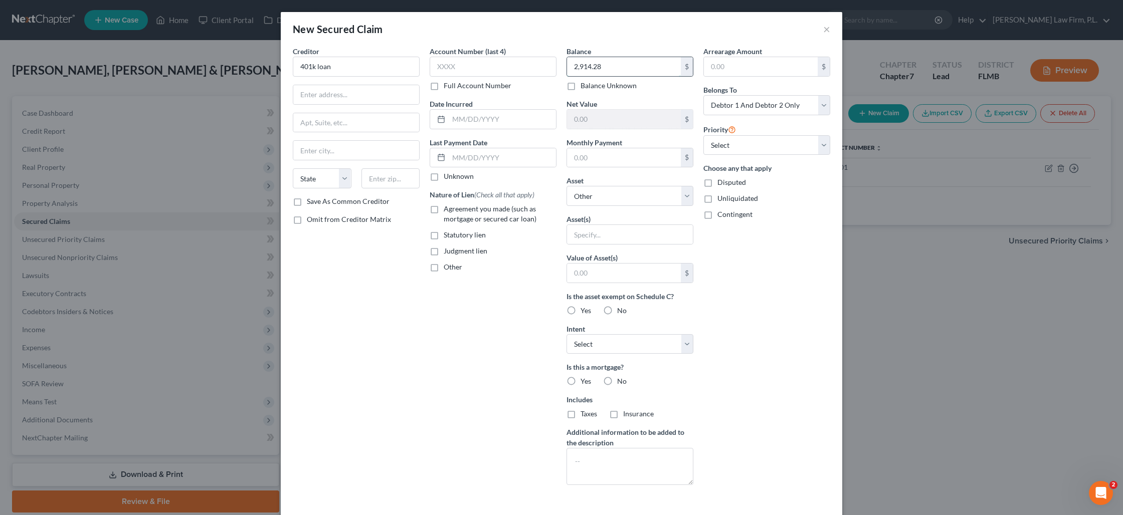
type input "2,914.28"
type input "81.31"
click at [492, 159] on input "text" at bounding box center [502, 157] width 107 height 19
type input "1"
click at [464, 154] on input "text" at bounding box center [502, 157] width 107 height 19
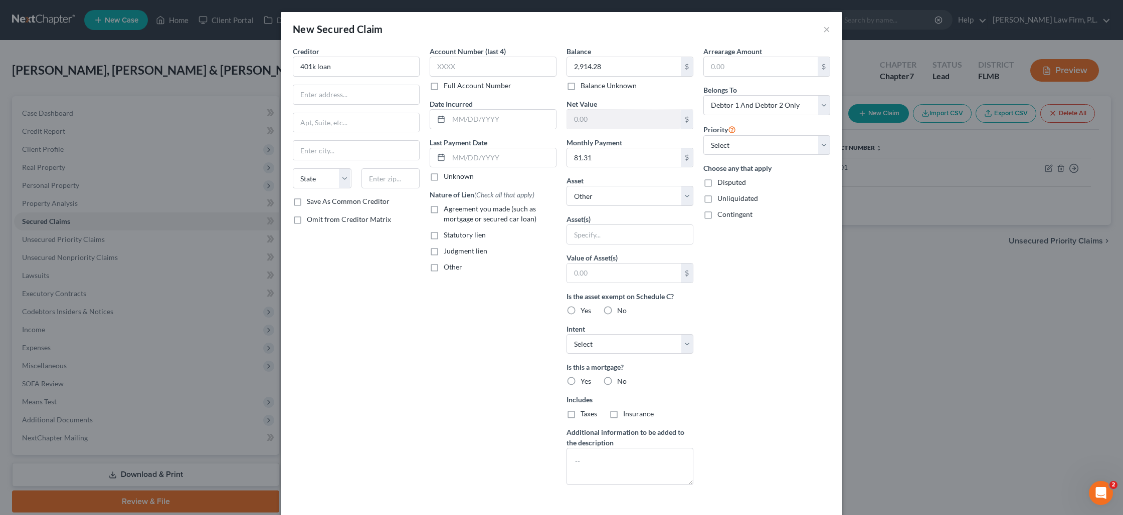
click at [470, 201] on div "Nature of Lien (Check all that apply) Agreement you made (such as mortgage or s…" at bounding box center [493, 230] width 127 height 83
click at [476, 163] on input "text" at bounding box center [502, 157] width 107 height 19
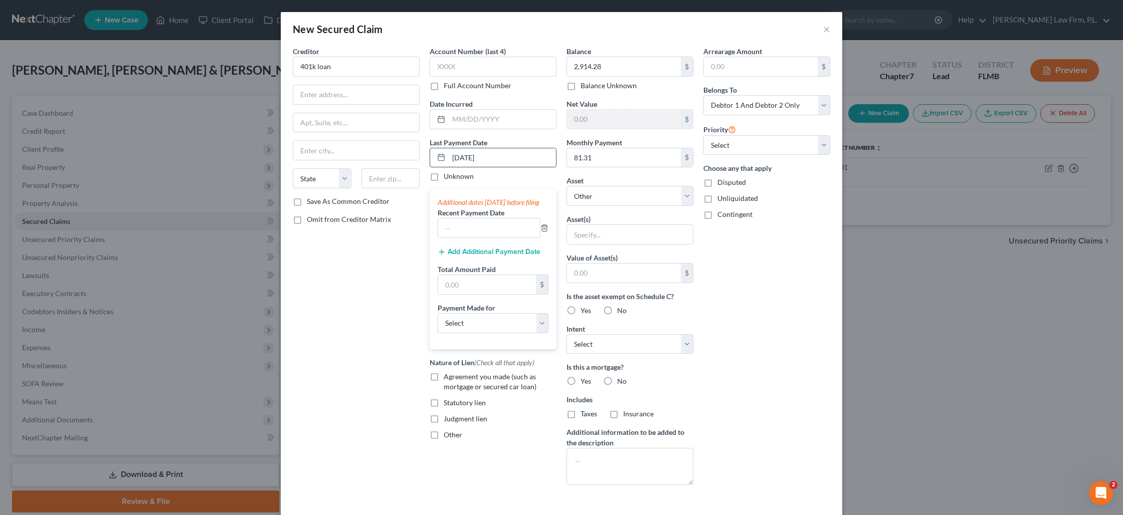
type input "[DATE]"
type input "1057"
drag, startPoint x: 464, startPoint y: 238, endPoint x: 437, endPoint y: 236, distance: 26.6
click at [438, 236] on div "1057" at bounding box center [489, 228] width 103 height 20
click at [484, 288] on input "text" at bounding box center [487, 284] width 98 height 19
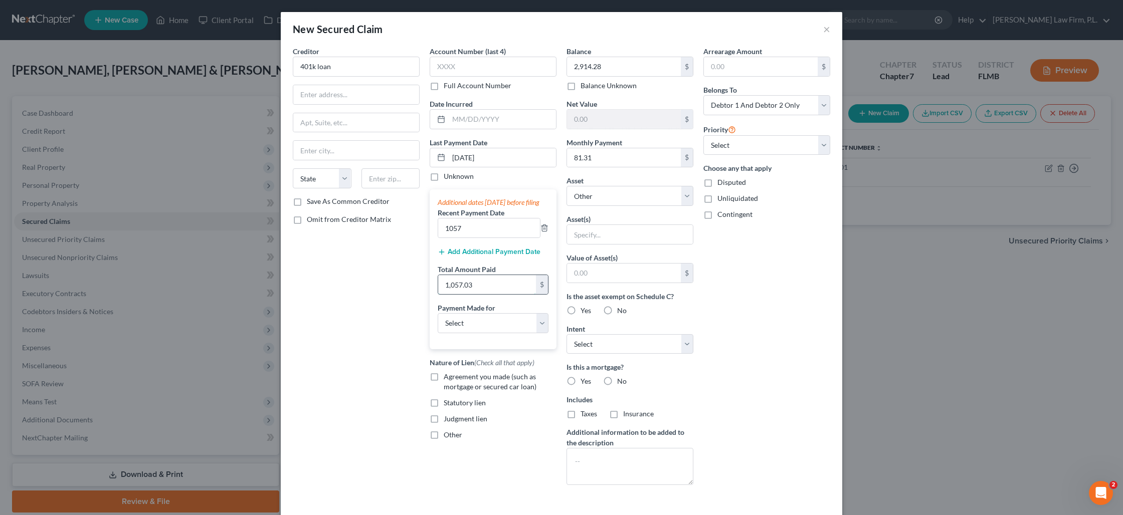
type input "1,057.03"
click at [469, 233] on input "1057" at bounding box center [489, 228] width 102 height 19
type input "81.31"
click at [465, 159] on input "[DATE]" at bounding box center [502, 157] width 107 height 19
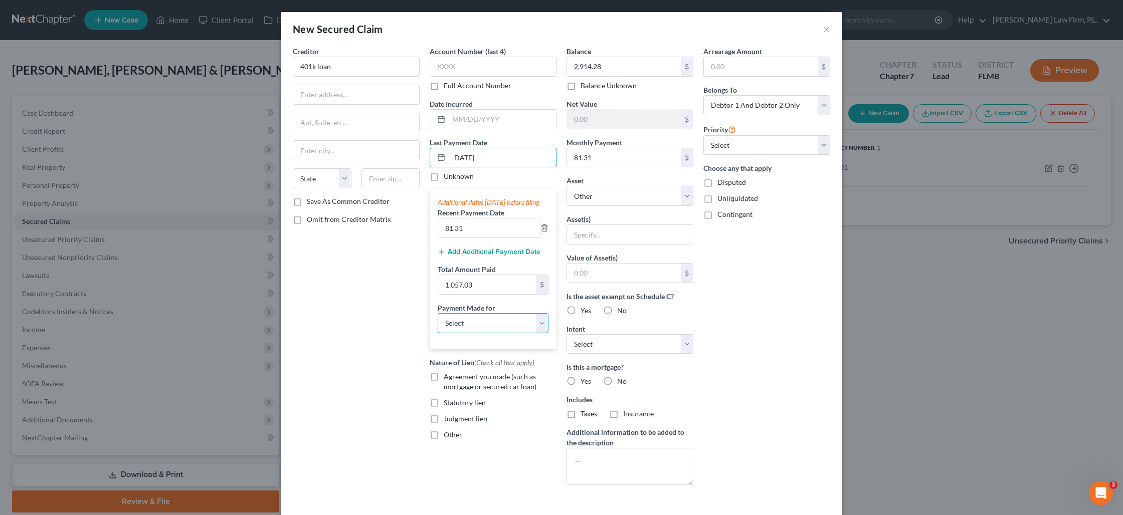
click at [543, 333] on select "Select Car Credit Card Loan Repayment Mortgage Other Suppliers Or Vendors" at bounding box center [493, 323] width 111 height 20
select select "4"
click at [438, 323] on select "Select Car Credit Card Loan Repayment Mortgage Other Suppliers Or Vendors" at bounding box center [493, 323] width 111 height 20
click at [475, 361] on input "text" at bounding box center [493, 351] width 110 height 19
click at [594, 237] on input "text" at bounding box center [630, 234] width 126 height 19
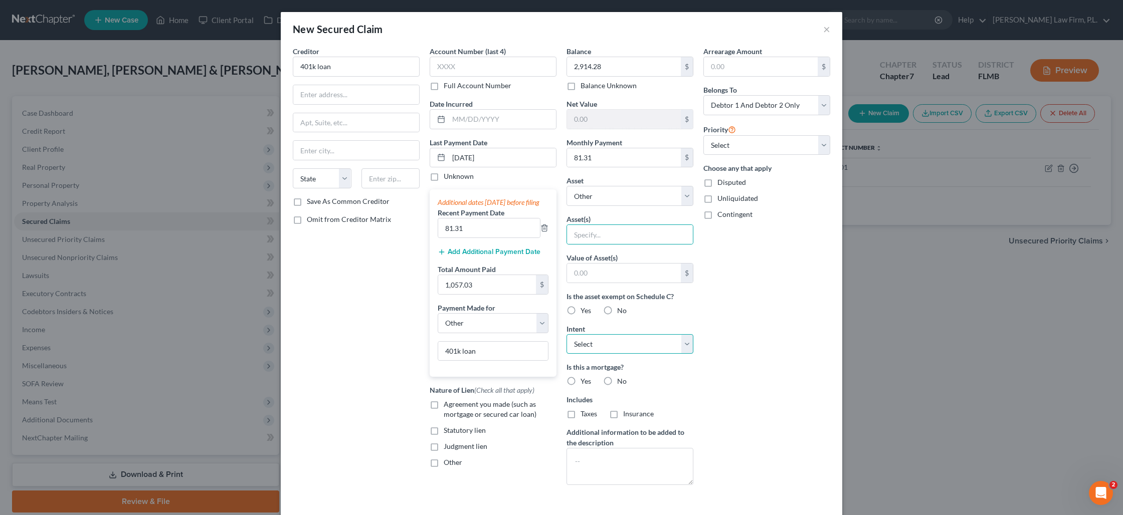
click at [597, 339] on select "Select Surrender Redeem Reaffirm Avoid Other" at bounding box center [629, 344] width 127 height 20
click at [566, 334] on select "Select Surrender Redeem Reaffirm Avoid Other" at bounding box center [629, 344] width 127 height 20
click at [617, 382] on label "No" at bounding box center [622, 381] width 10 height 10
click at [621, 382] on input "No" at bounding box center [624, 379] width 7 height 7
click at [617, 418] on label "No" at bounding box center [622, 414] width 10 height 10
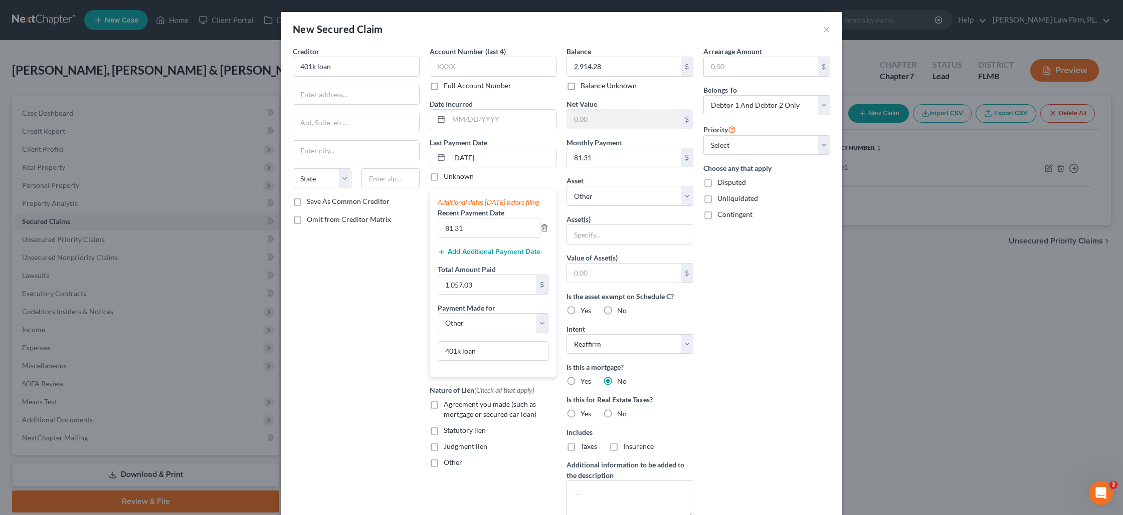
click at [621, 416] on input "No" at bounding box center [624, 412] width 7 height 7
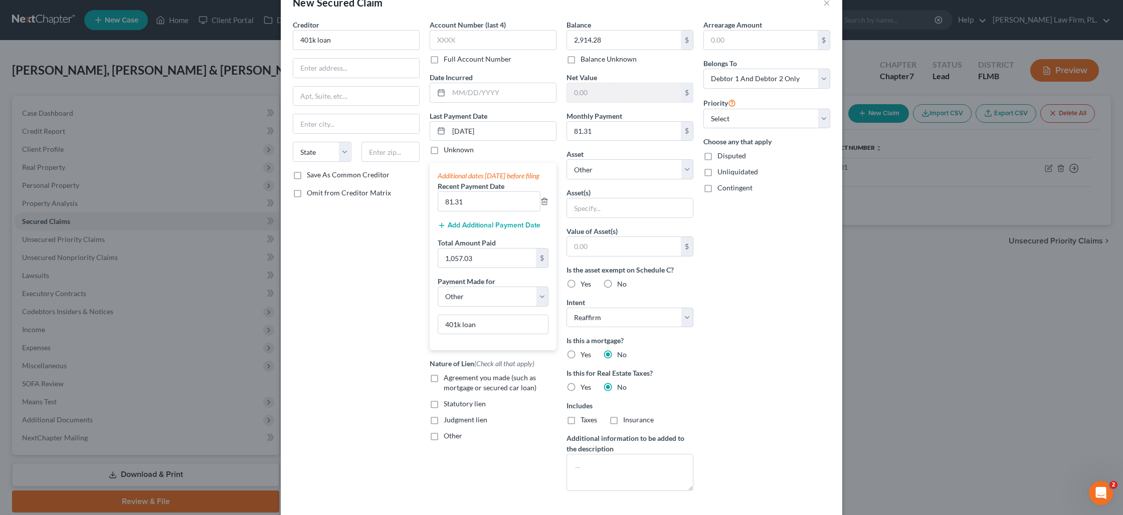
scroll to position [34, 0]
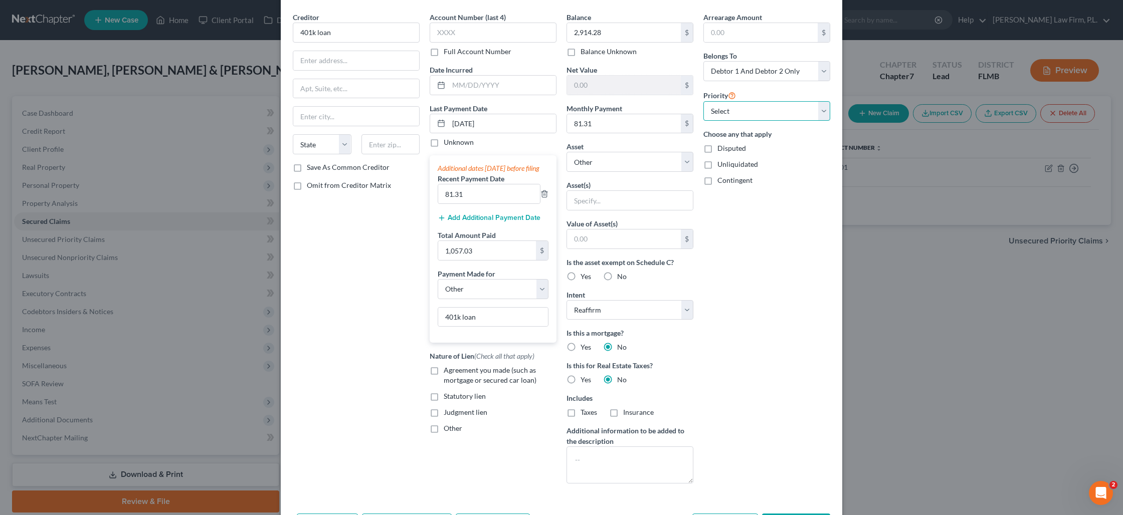
click at [734, 112] on select "Select 1st 2nd 3rd 4th 5th 6th 7th 8th 9th 10th 11th 12th 13th 14th 15th 16th 1…" at bounding box center [766, 111] width 127 height 20
click at [703, 101] on select "Select 1st 2nd 3rd 4th 5th 6th 7th 8th 9th 10th 11th 12th 13th 14th 15th 16th 1…" at bounding box center [766, 111] width 127 height 20
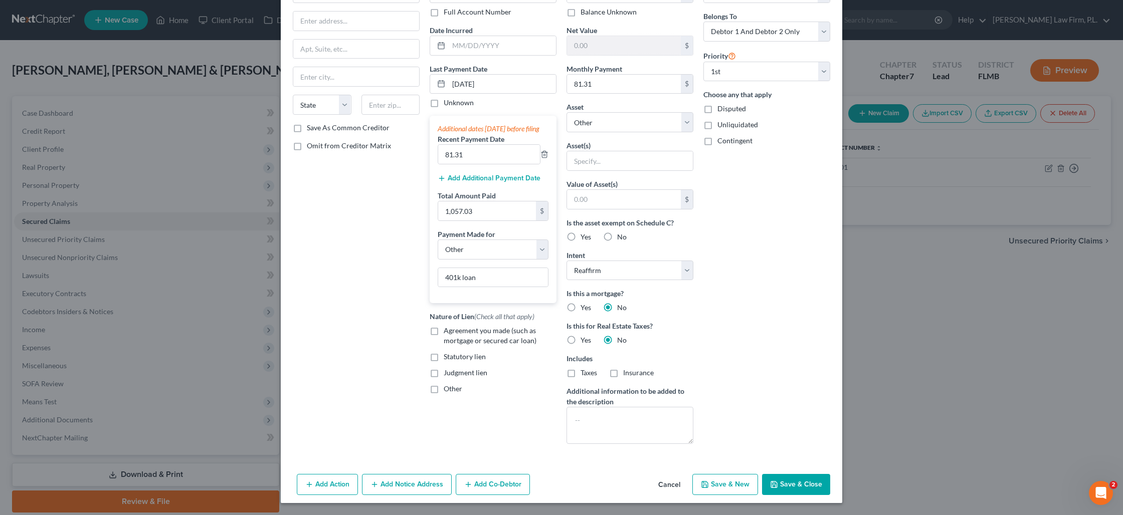
click at [801, 481] on button "Save & Close" at bounding box center [796, 484] width 68 height 21
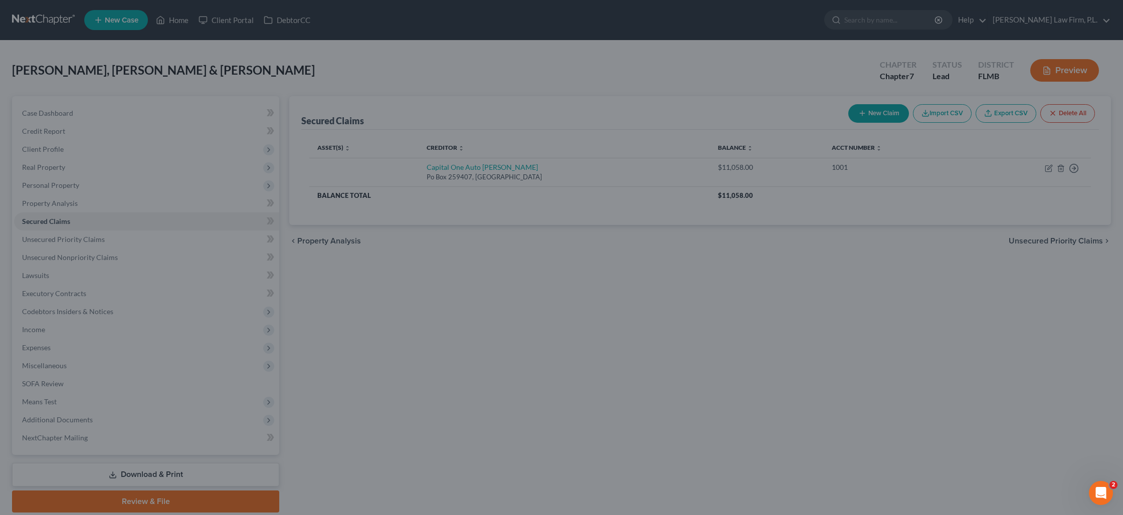
scroll to position [6, 0]
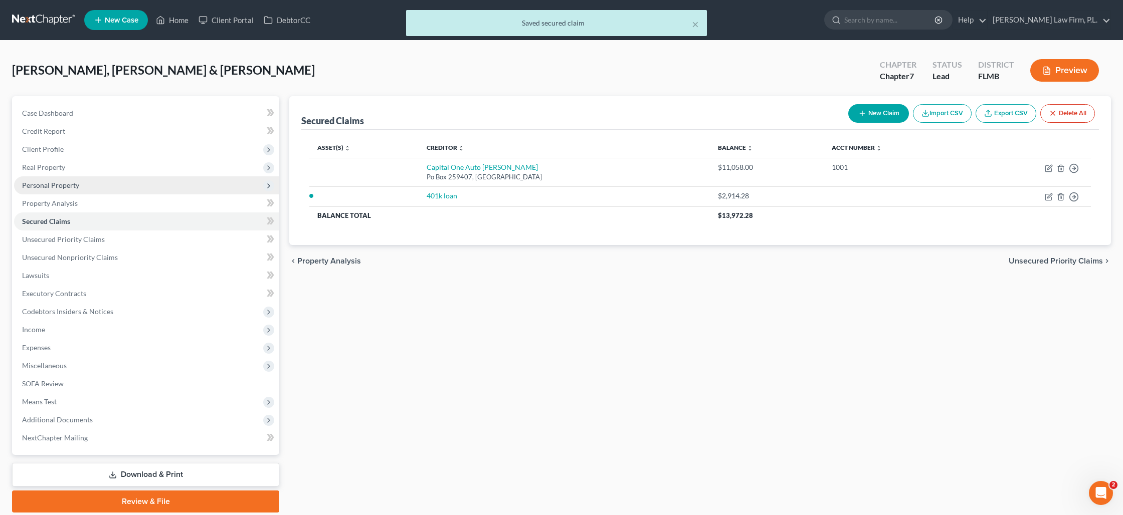
click at [62, 182] on span "Personal Property" at bounding box center [50, 185] width 57 height 9
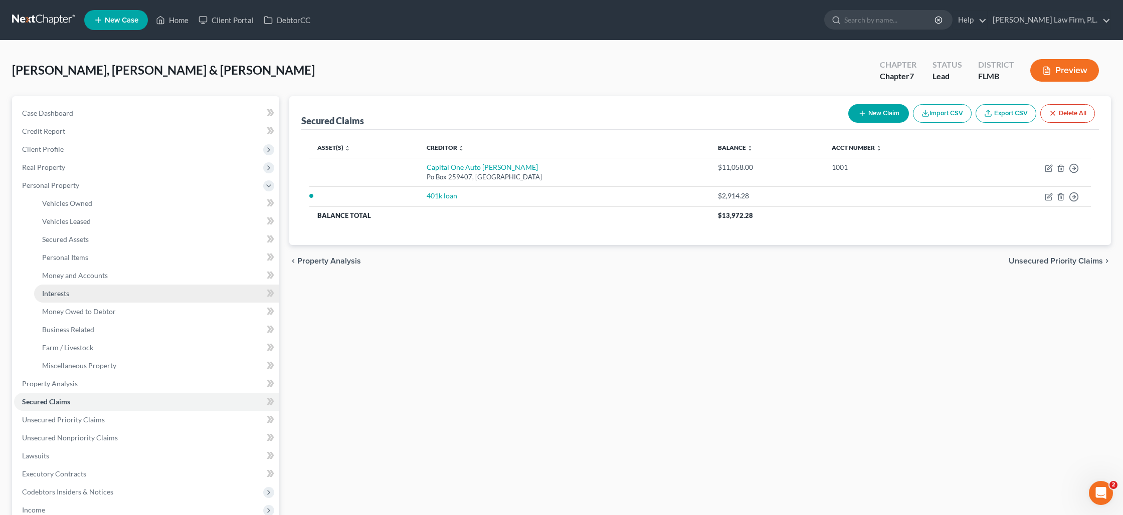
click at [76, 298] on link "Interests" at bounding box center [156, 294] width 245 height 18
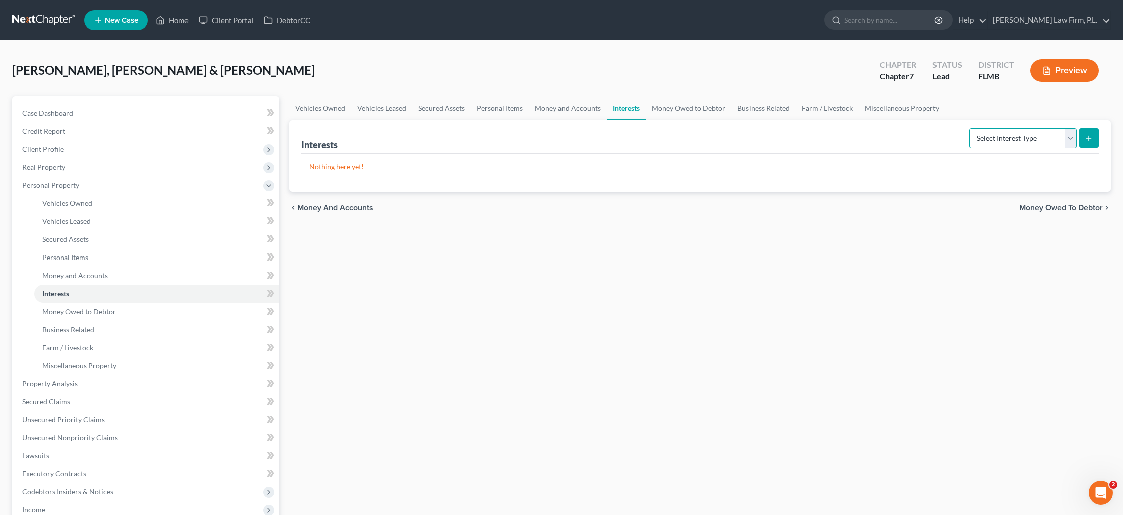
click at [1069, 143] on select "Select Interest Type 401K Annuity Bond Education IRA Government Bond Government…" at bounding box center [1023, 138] width 108 height 20
click at [970, 128] on select "Select Interest Type 401K Annuity Bond Education IRA Government Bond Government…" at bounding box center [1023, 138] width 108 height 20
click at [1087, 136] on icon "submit" at bounding box center [1089, 138] width 8 height 8
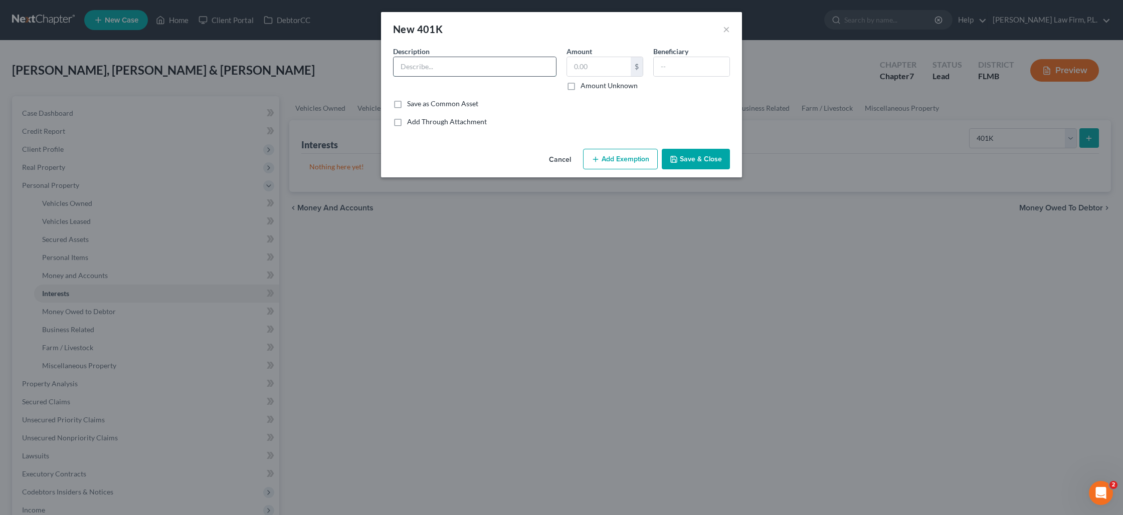
click at [447, 66] on input "text" at bounding box center [475, 66] width 162 height 19
drag, startPoint x: 569, startPoint y: 85, endPoint x: 582, endPoint y: 105, distance: 23.5
click at [580, 85] on label "Amount Unknown" at bounding box center [608, 86] width 57 height 10
click at [584, 85] on input "Amount Unknown" at bounding box center [587, 84] width 7 height 7
click at [691, 159] on button "Save & Close" at bounding box center [696, 159] width 68 height 21
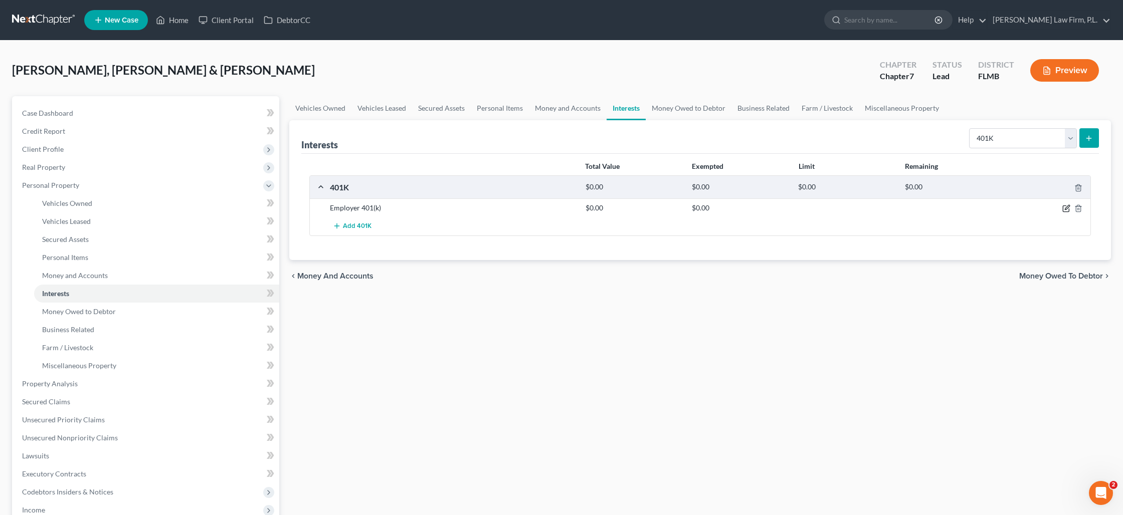
drag, startPoint x: 1067, startPoint y: 209, endPoint x: 990, endPoint y: 187, distance: 80.2
click at [1066, 209] on icon "button" at bounding box center [1066, 209] width 8 height 8
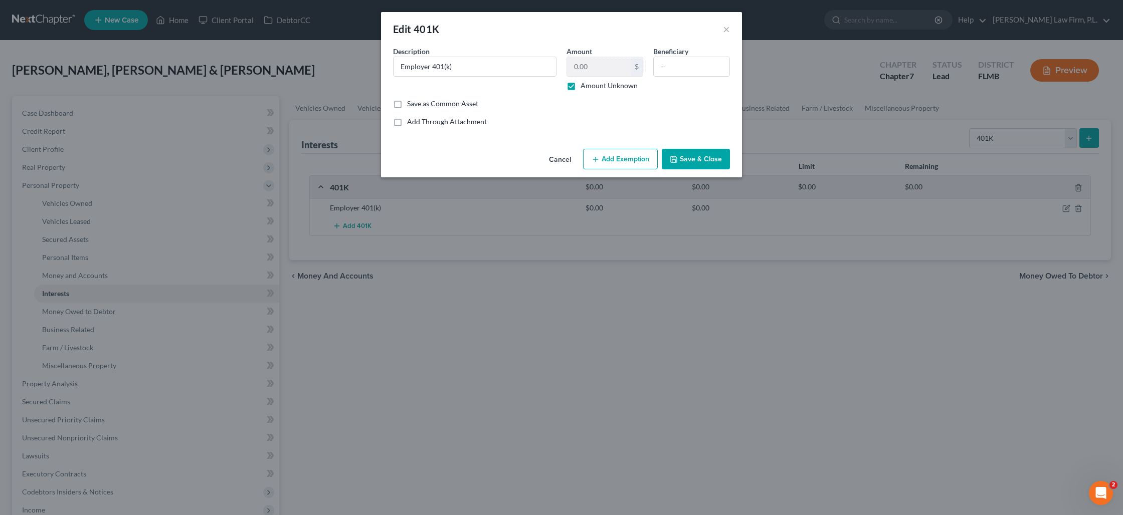
click at [690, 160] on button "Save & Close" at bounding box center [696, 159] width 68 height 21
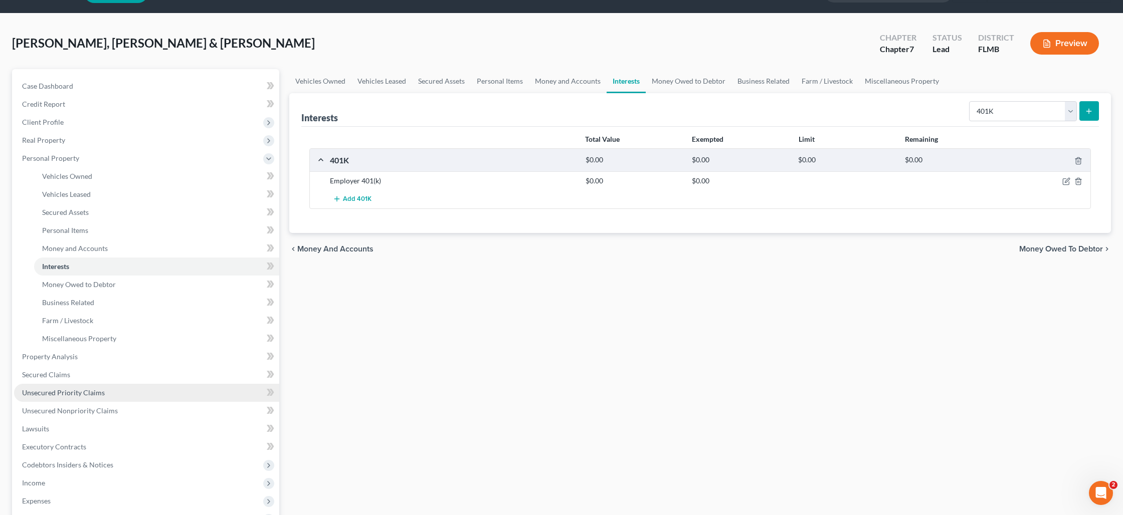
scroll to position [52, 0]
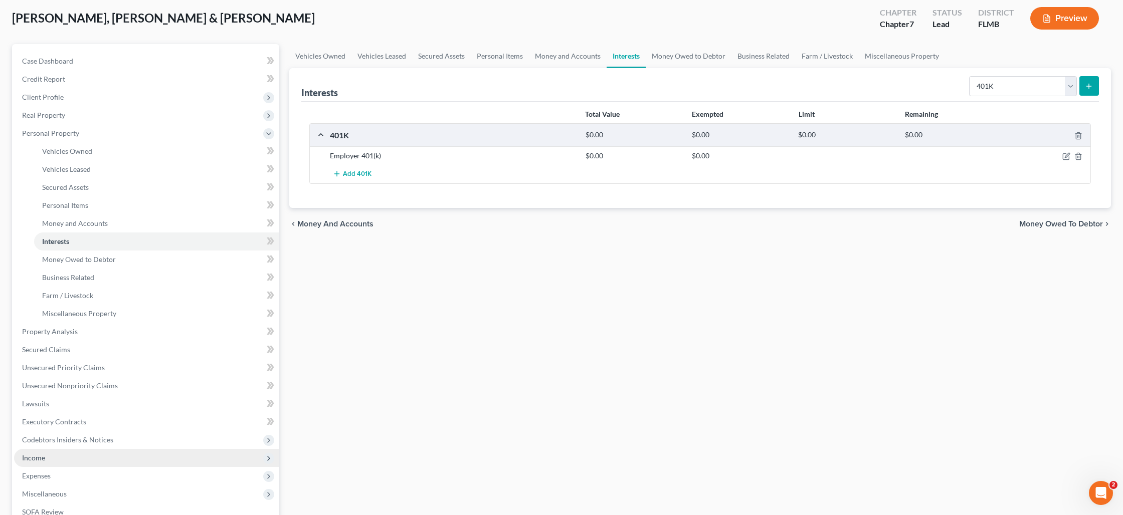
click at [55, 460] on span "Income" at bounding box center [146, 458] width 265 height 18
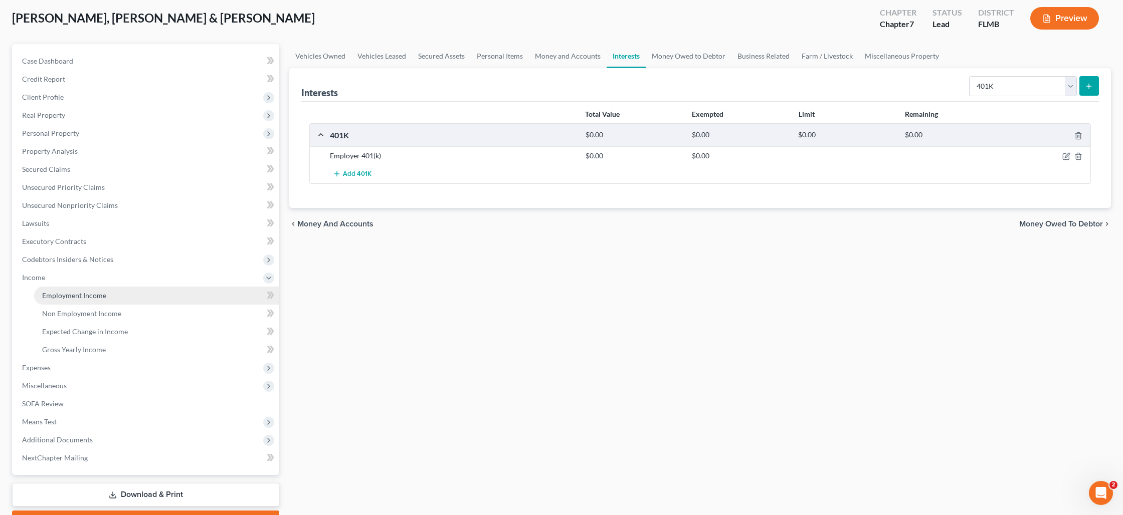
click at [62, 297] on span "Employment Income" at bounding box center [74, 295] width 64 height 9
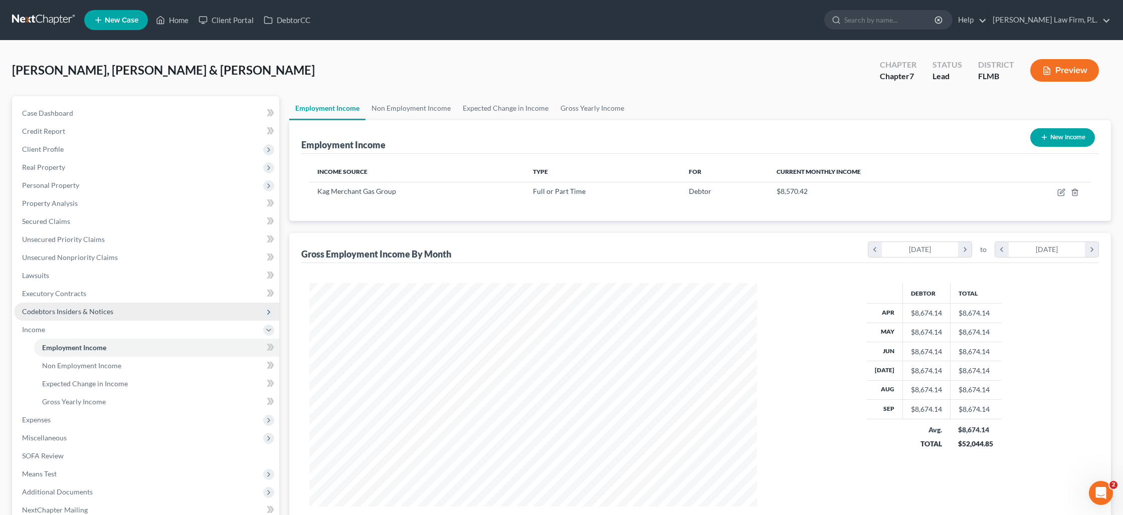
scroll to position [224, 467]
click at [1056, 142] on button "New Income" at bounding box center [1062, 137] width 65 height 19
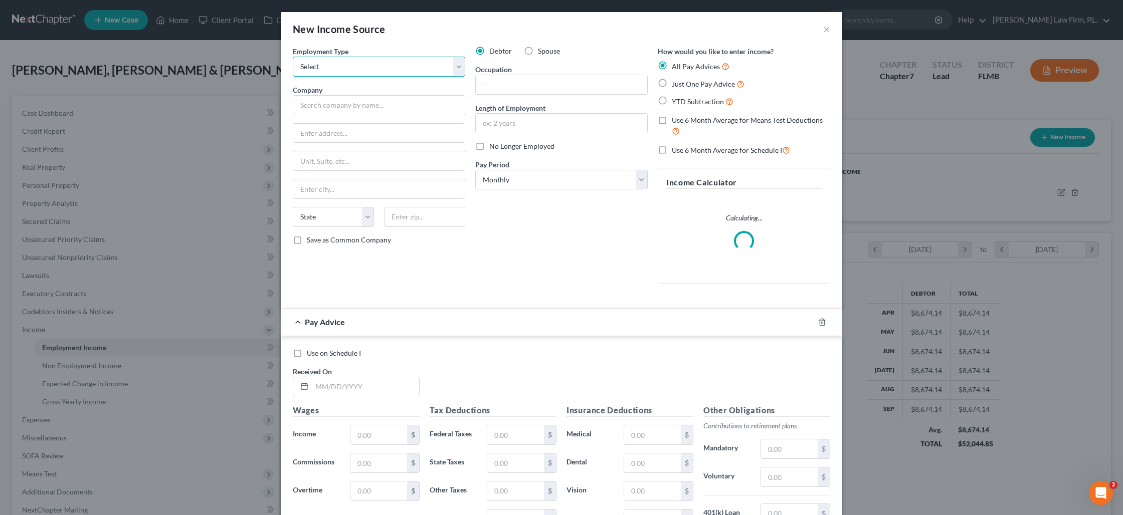
click at [358, 71] on select "Select Full or [DEMOGRAPHIC_DATA] Employment Self Employment" at bounding box center [379, 67] width 172 height 20
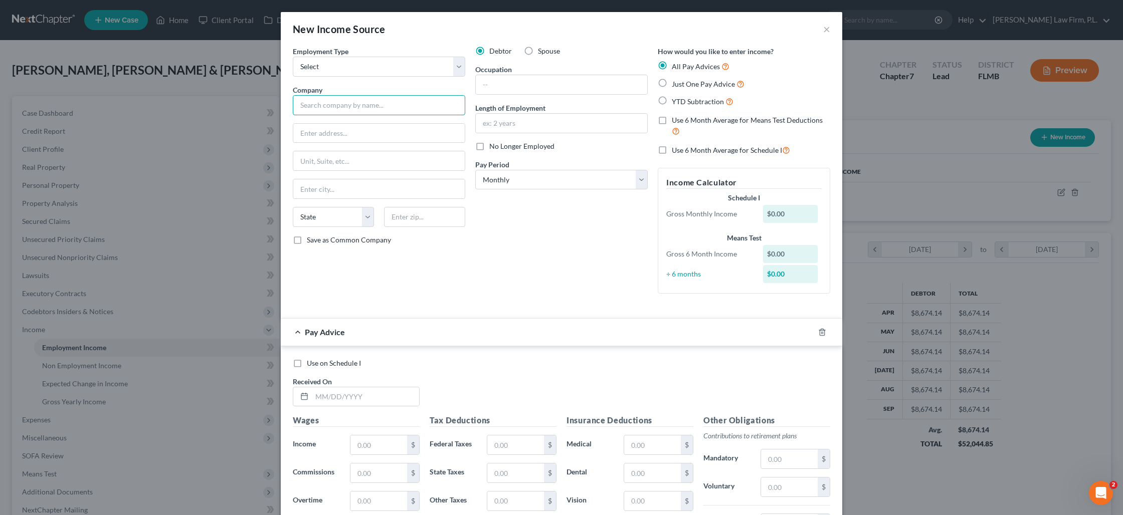
click at [378, 109] on input "text" at bounding box center [379, 105] width 172 height 20
click at [538, 50] on label "Spouse" at bounding box center [549, 51] width 22 height 10
click at [542, 50] on input "Spouse" at bounding box center [545, 49] width 7 height 7
click at [457, 70] on select "Select Full or [DEMOGRAPHIC_DATA] Employment Self Employment" at bounding box center [379, 67] width 172 height 20
click at [293, 57] on select "Select Full or [DEMOGRAPHIC_DATA] Employment Self Employment" at bounding box center [379, 67] width 172 height 20
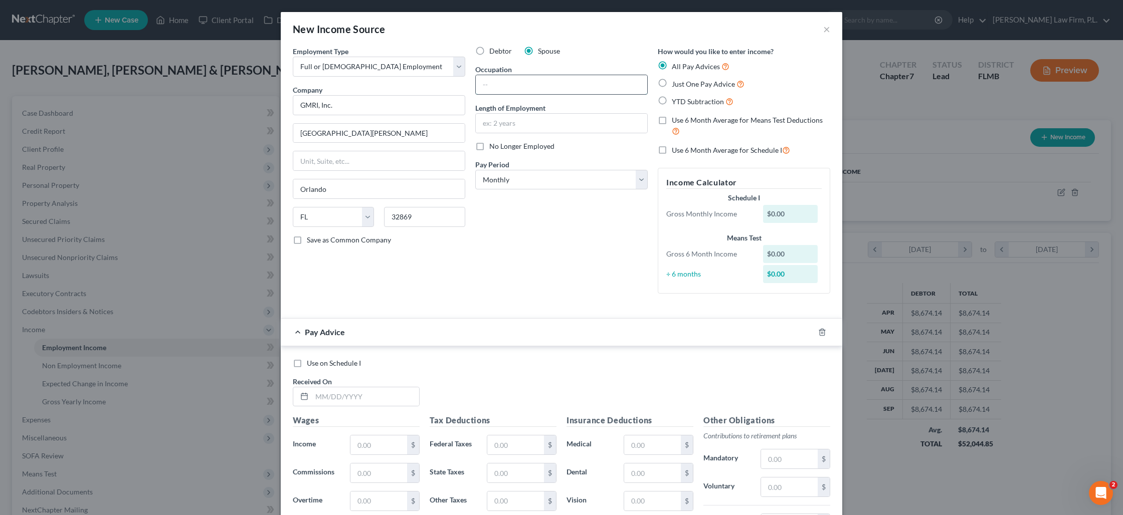
click at [504, 84] on input "text" at bounding box center [561, 84] width 171 height 19
click at [518, 176] on select "Select Monthly Twice Monthly Every Other Week Weekly" at bounding box center [561, 180] width 172 height 20
click at [475, 170] on select "Select Monthly Twice Monthly Every Other Week Weekly" at bounding box center [561, 180] width 172 height 20
click at [672, 102] on label "YTD Subtraction" at bounding box center [703, 102] width 62 height 12
click at [676, 102] on input "YTD Subtraction" at bounding box center [679, 99] width 7 height 7
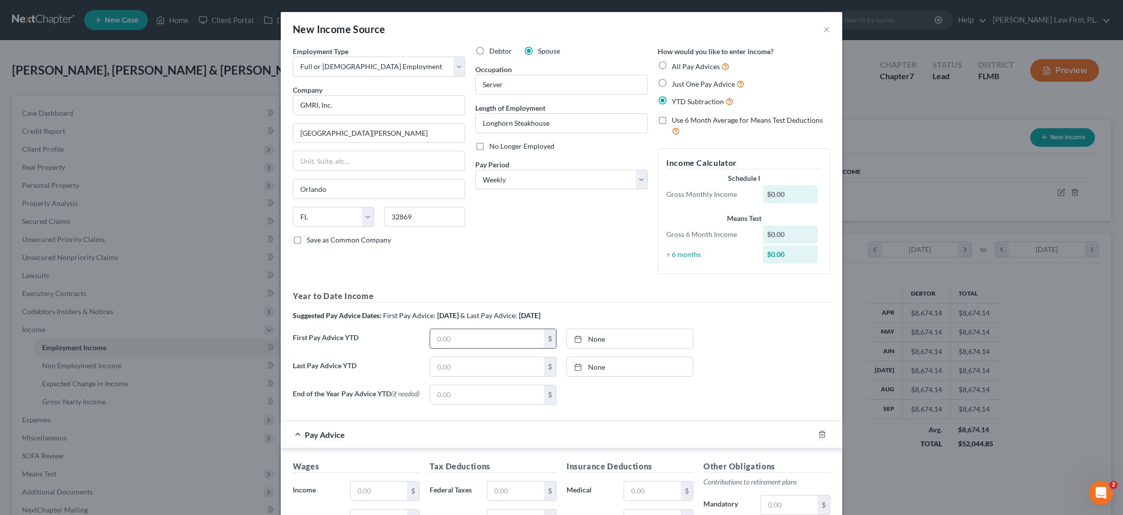
click at [445, 333] on input "text" at bounding box center [487, 338] width 114 height 19
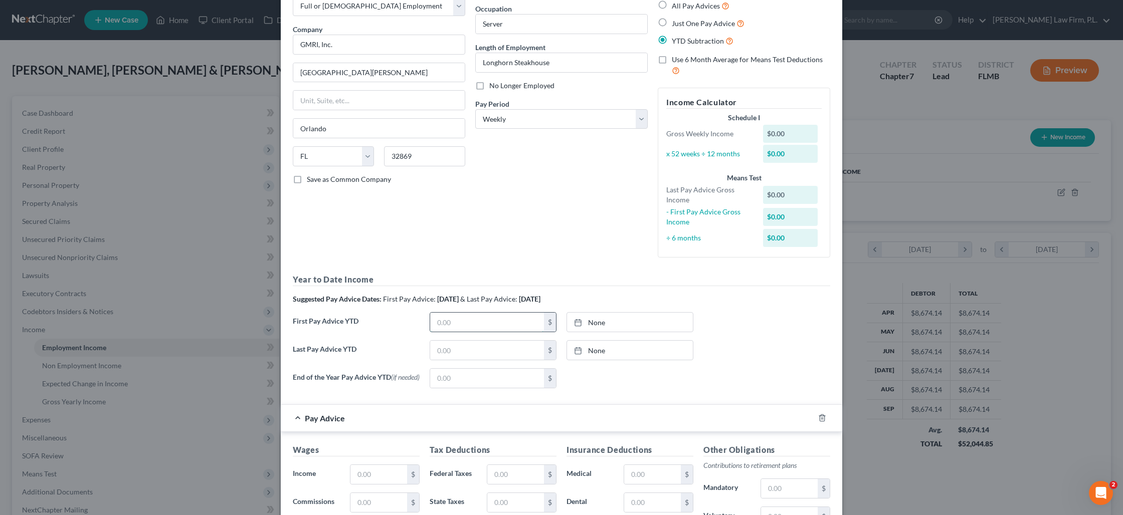
scroll to position [64, 0]
click at [592, 325] on link "None" at bounding box center [630, 319] width 126 height 19
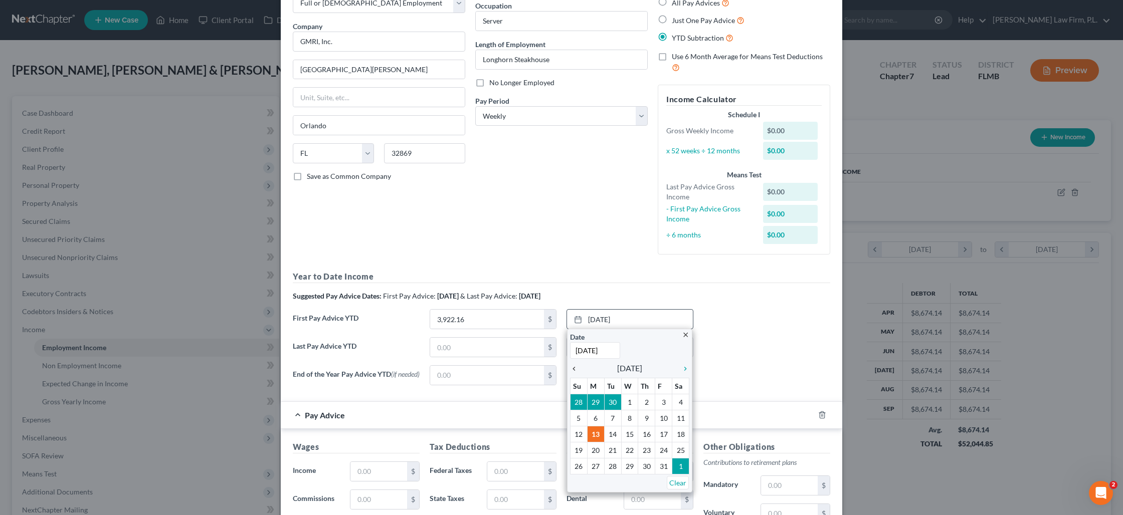
click at [575, 369] on icon "chevron_left" at bounding box center [576, 369] width 13 height 8
click at [574, 368] on icon "chevron_left" at bounding box center [576, 369] width 13 height 8
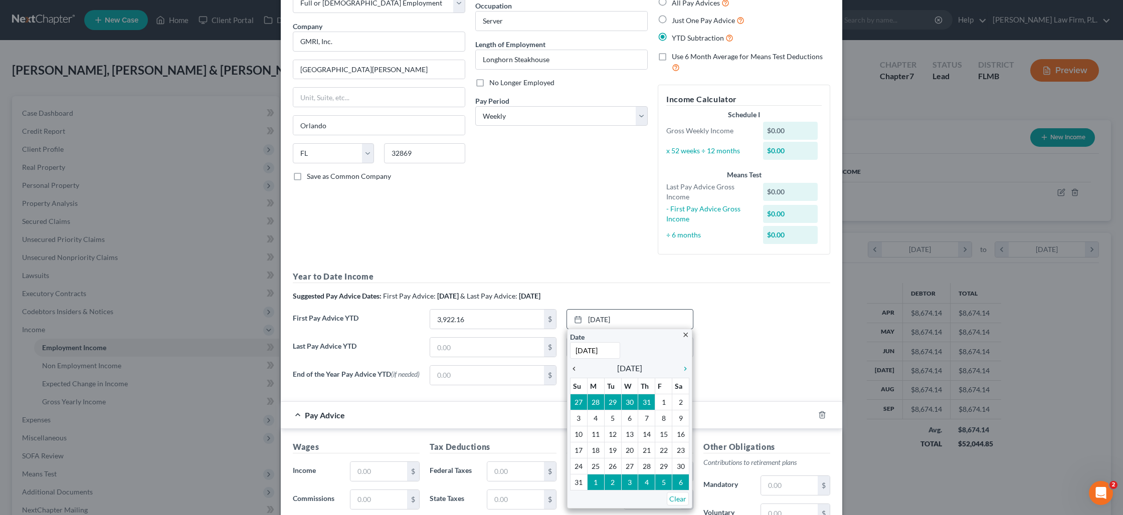
click at [574, 368] on icon "chevron_left" at bounding box center [576, 369] width 13 height 8
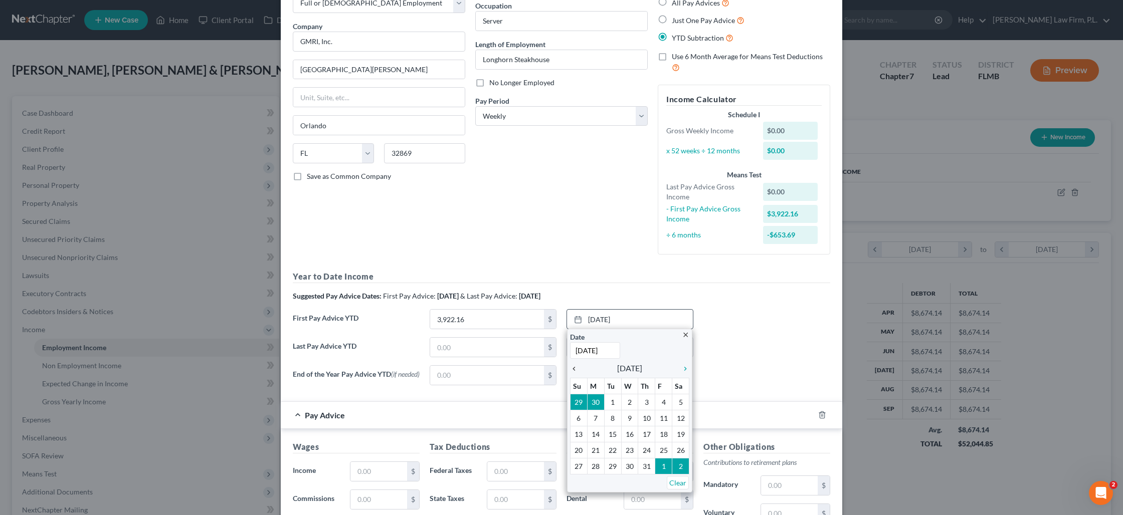
click at [574, 368] on icon "chevron_left" at bounding box center [576, 369] width 13 height 8
click at [575, 370] on icon "chevron_left" at bounding box center [576, 369] width 13 height 8
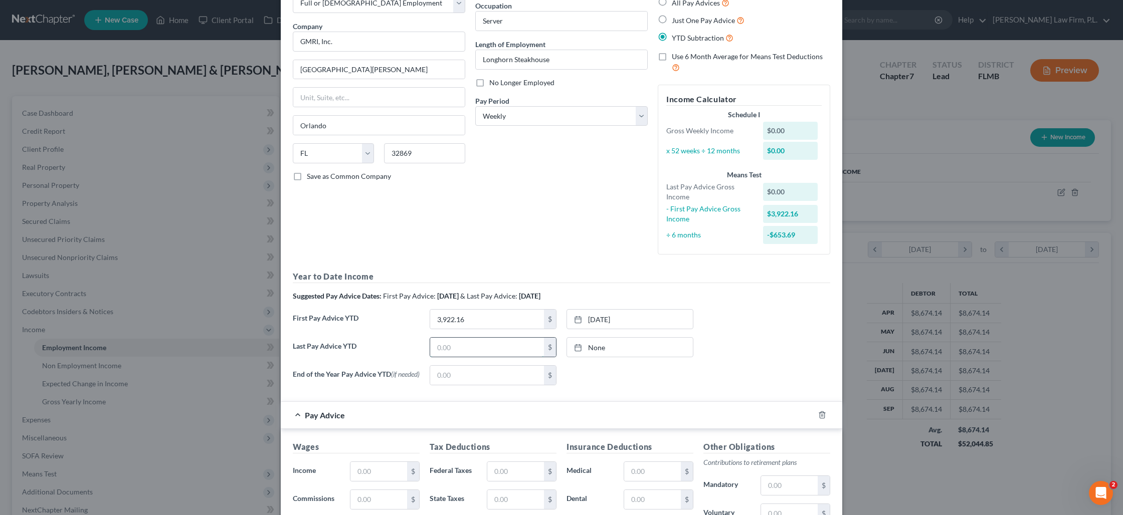
click at [481, 347] on input "text" at bounding box center [487, 347] width 114 height 19
click at [584, 347] on div at bounding box center [581, 347] width 14 height 9
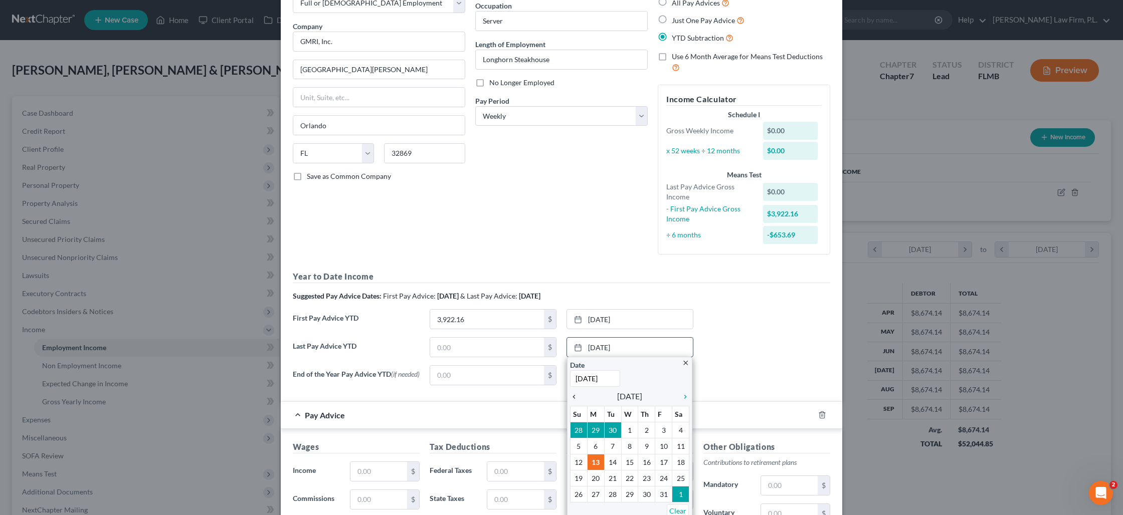
click at [572, 393] on div "chevron_left" at bounding box center [576, 397] width 13 height 10
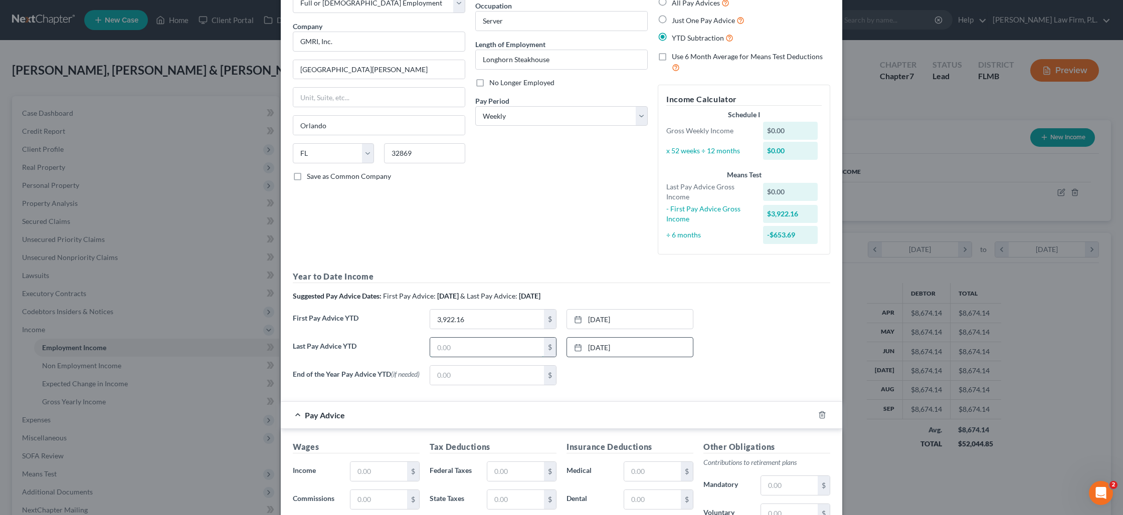
click at [459, 344] on input "text" at bounding box center [487, 347] width 114 height 19
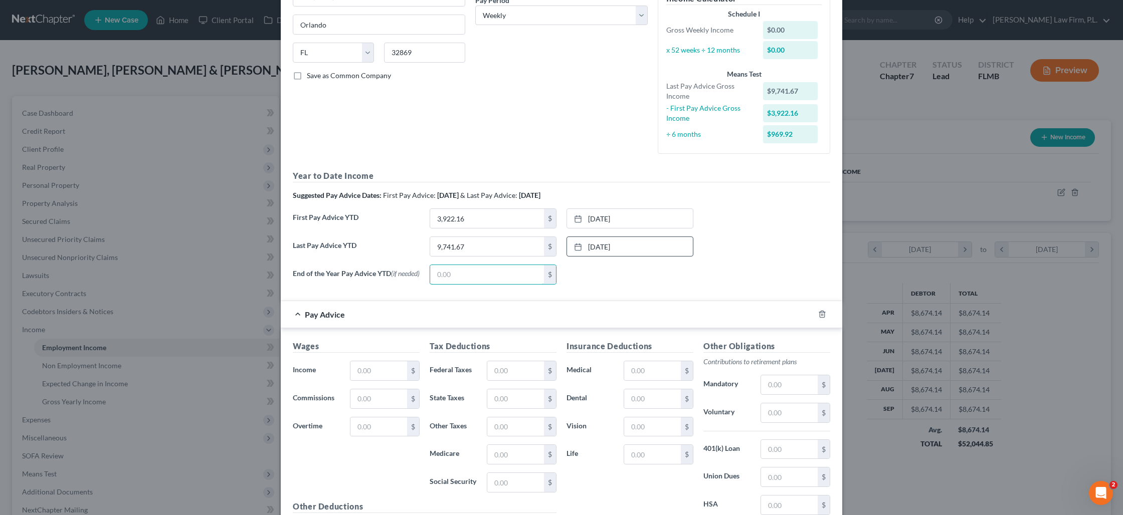
scroll to position [163, 0]
click at [366, 379] on input "text" at bounding box center [378, 371] width 57 height 19
click at [533, 380] on input "text" at bounding box center [515, 371] width 57 height 19
click at [655, 375] on input "text" at bounding box center [652, 371] width 57 height 19
drag, startPoint x: 636, startPoint y: 456, endPoint x: 649, endPoint y: 449, distance: 14.1
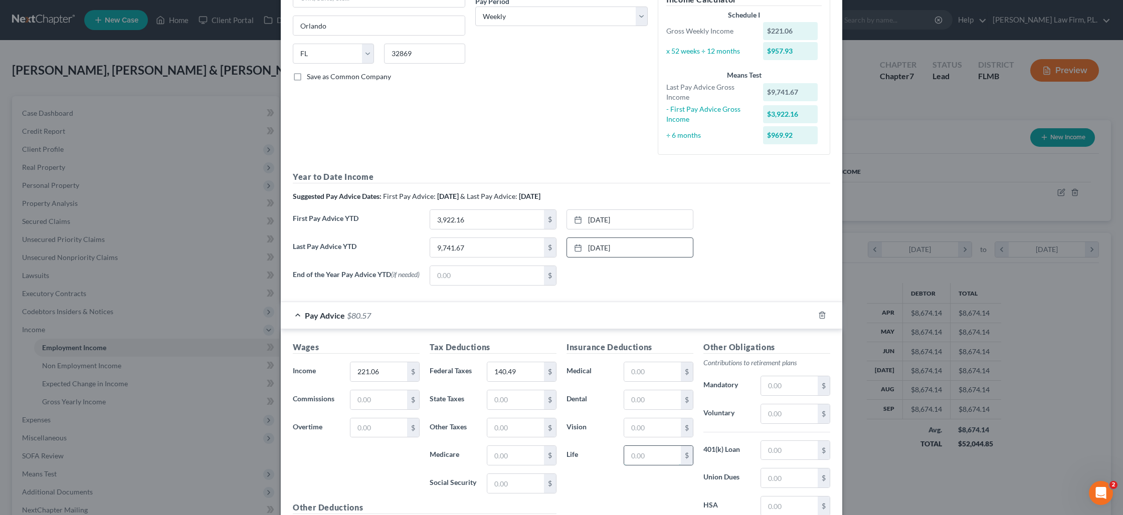
click at [636, 456] on input "text" at bounding box center [652, 455] width 57 height 19
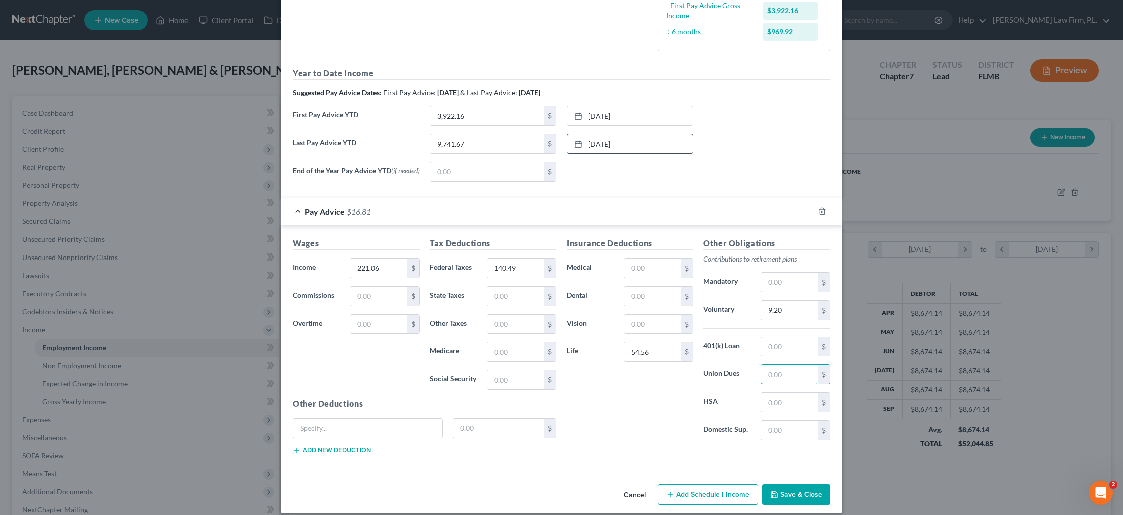
scroll to position [279, 0]
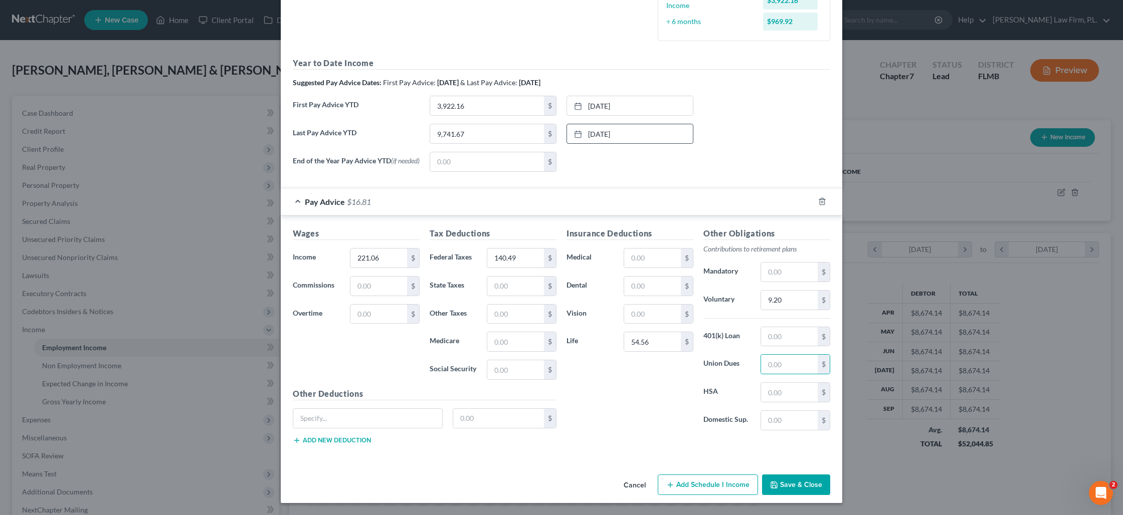
click at [787, 487] on button "Save & Close" at bounding box center [796, 485] width 68 height 21
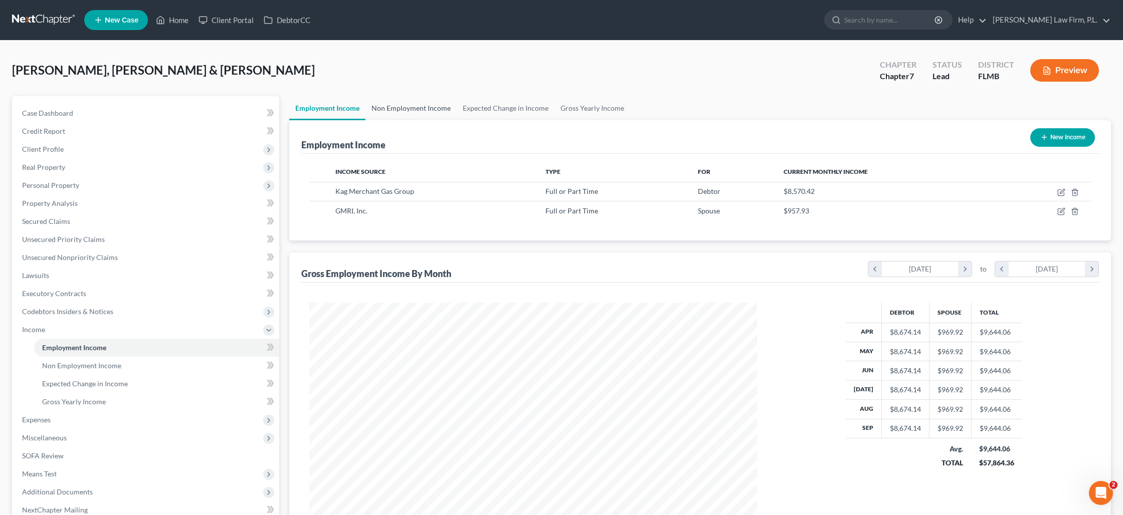
click at [438, 107] on link "Non Employment Income" at bounding box center [410, 108] width 91 height 24
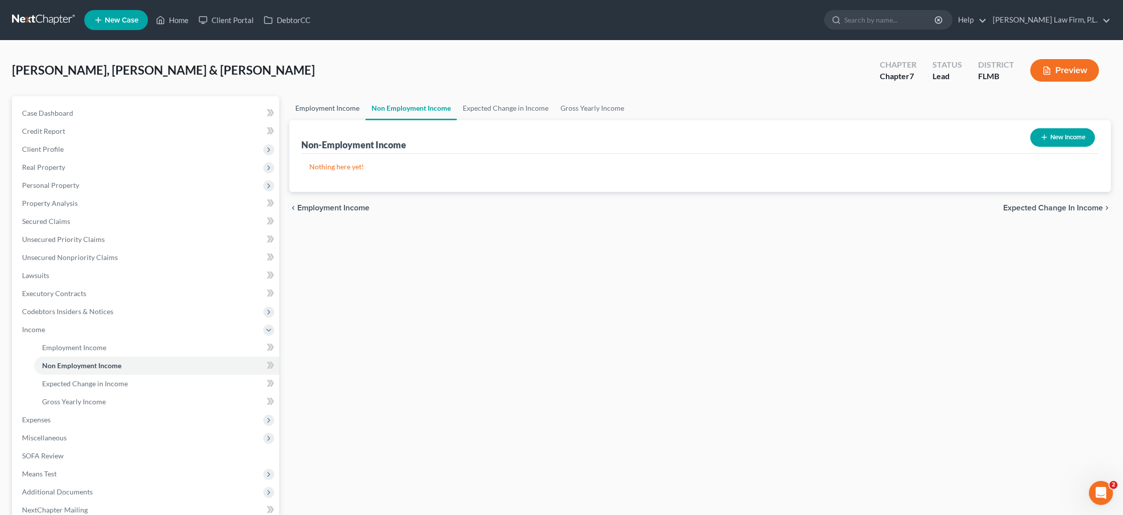
click at [336, 114] on link "Employment Income" at bounding box center [327, 108] width 76 height 24
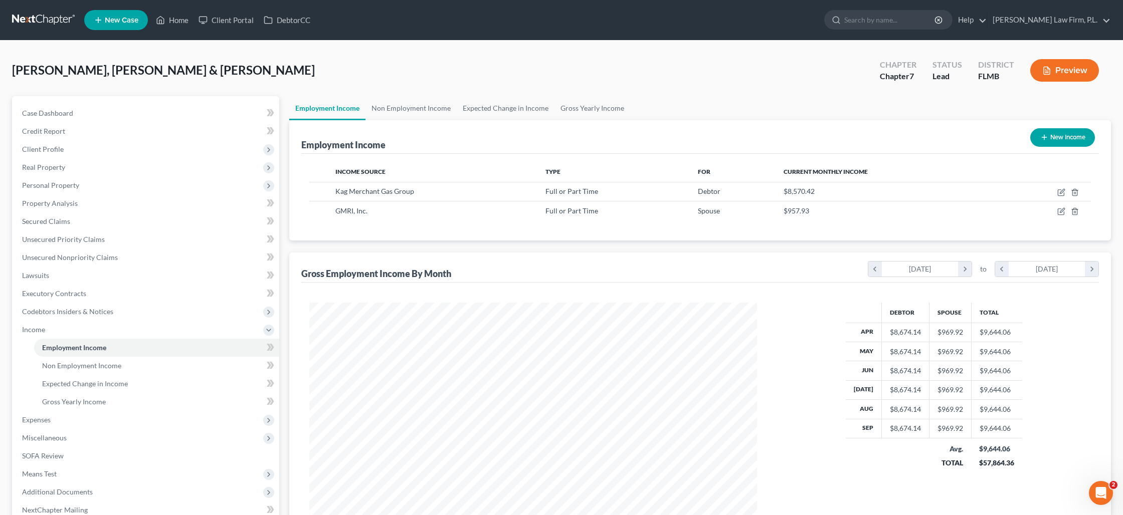
scroll to position [224, 467]
click at [579, 108] on link "Gross Yearly Income" at bounding box center [592, 108] width 76 height 24
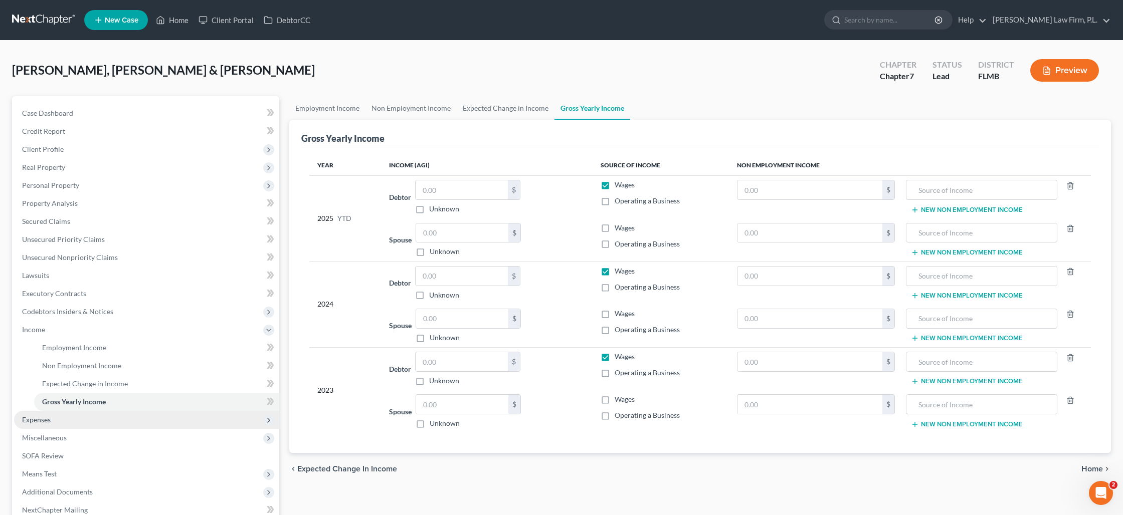
click at [58, 425] on span "Expenses" at bounding box center [146, 420] width 265 height 18
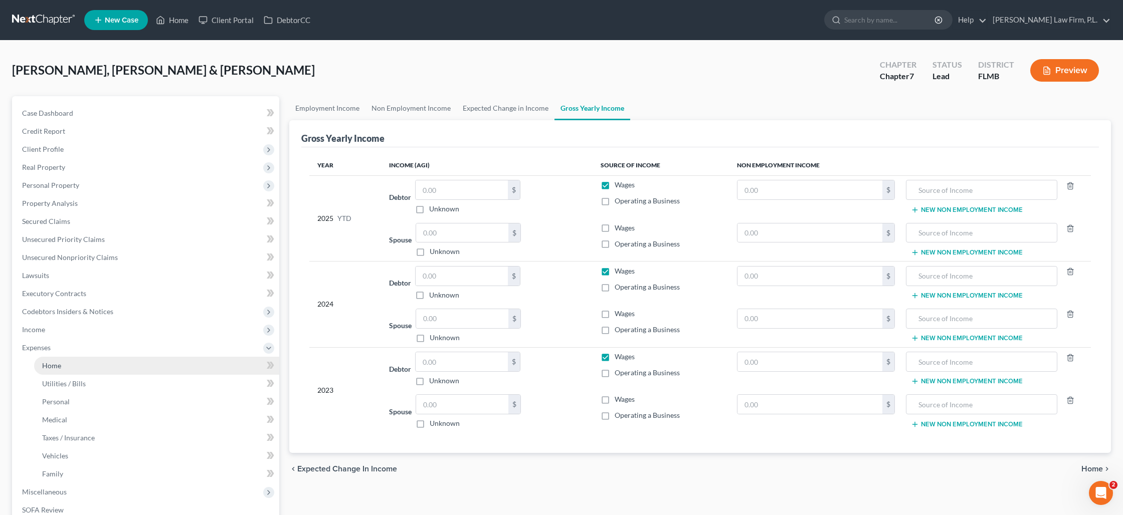
click at [62, 371] on link "Home" at bounding box center [156, 366] width 245 height 18
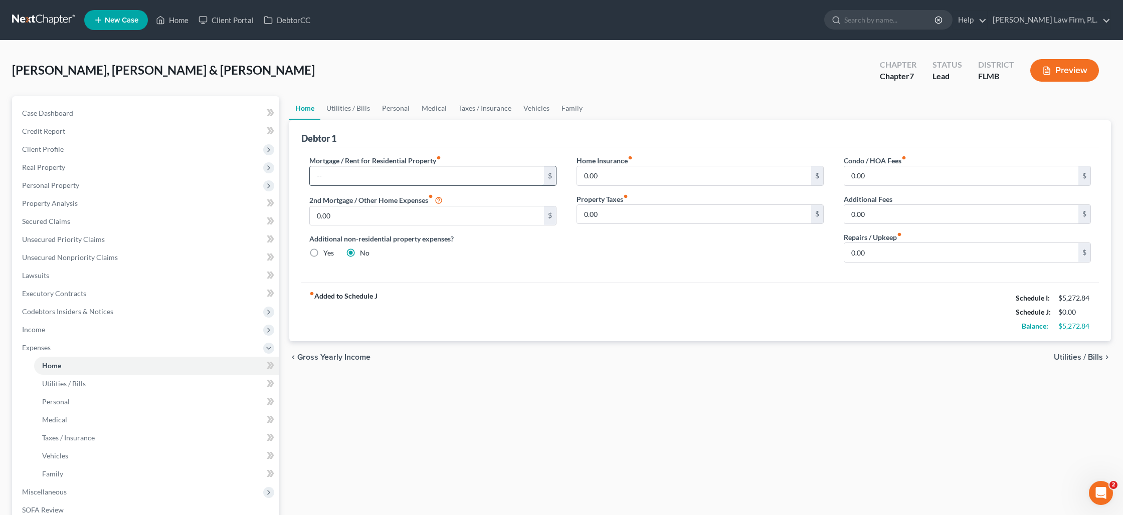
click at [459, 176] on input "text" at bounding box center [427, 175] width 234 height 19
click at [336, 106] on link "Utilities / Bills" at bounding box center [348, 108] width 56 height 24
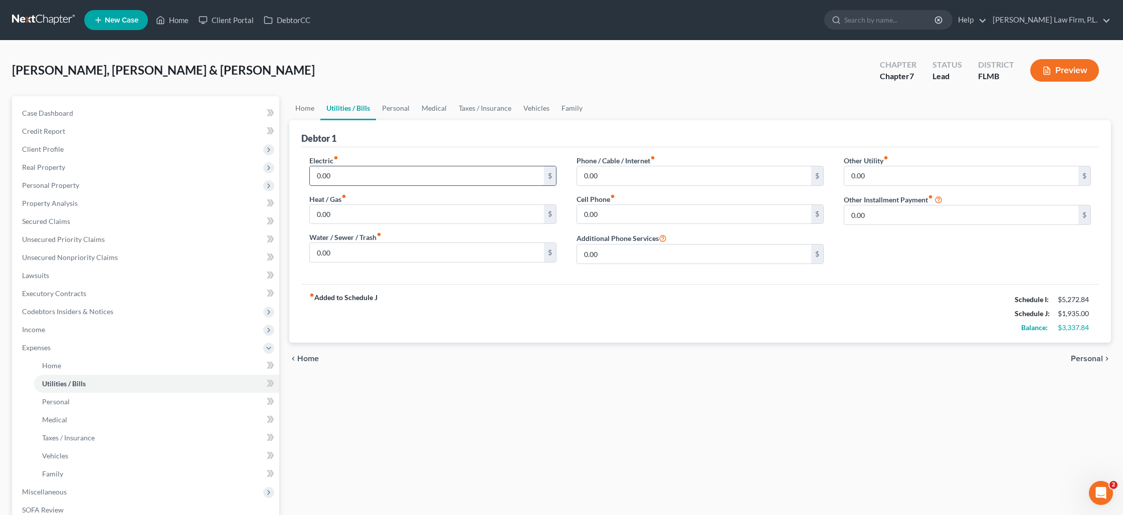
click at [345, 171] on input "0.00" at bounding box center [427, 175] width 234 height 19
click at [384, 109] on link "Personal" at bounding box center [396, 108] width 40 height 24
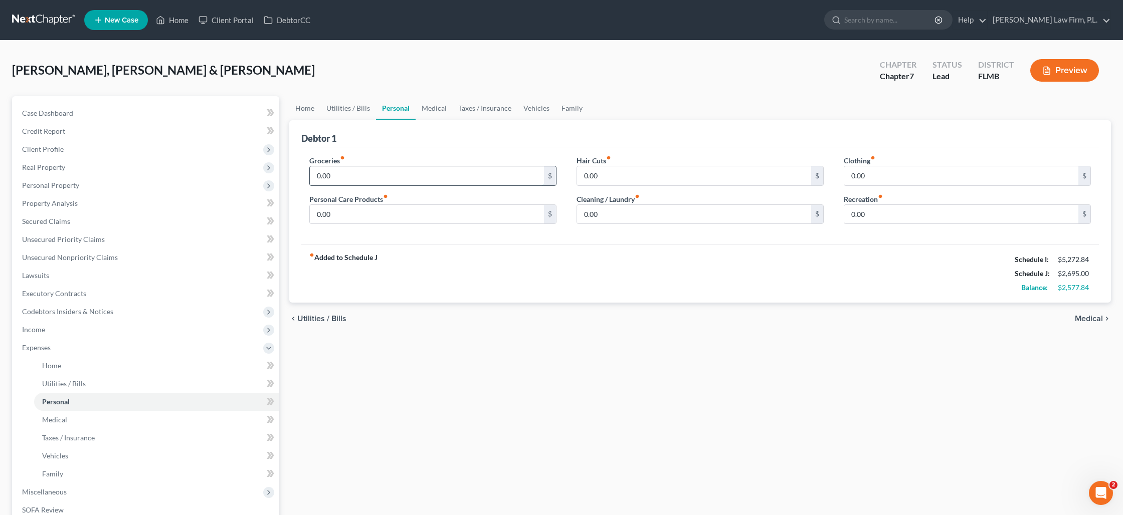
click at [343, 174] on input "0.00" at bounding box center [427, 175] width 234 height 19
click at [439, 112] on link "Medical" at bounding box center [434, 108] width 37 height 24
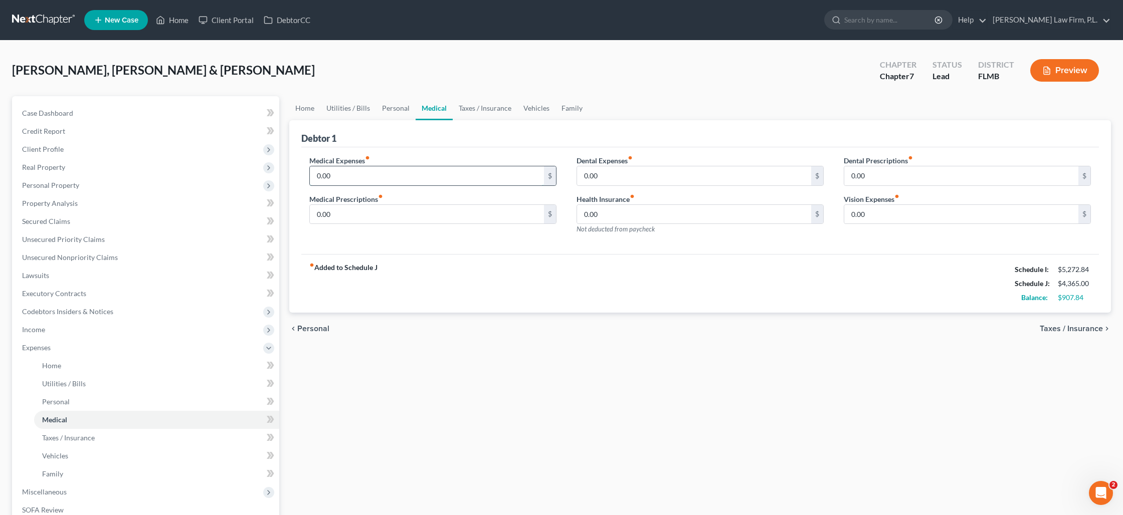
click at [352, 178] on input "0.00" at bounding box center [427, 175] width 234 height 19
click at [479, 111] on link "Taxes / Insurance" at bounding box center [485, 108] width 65 height 24
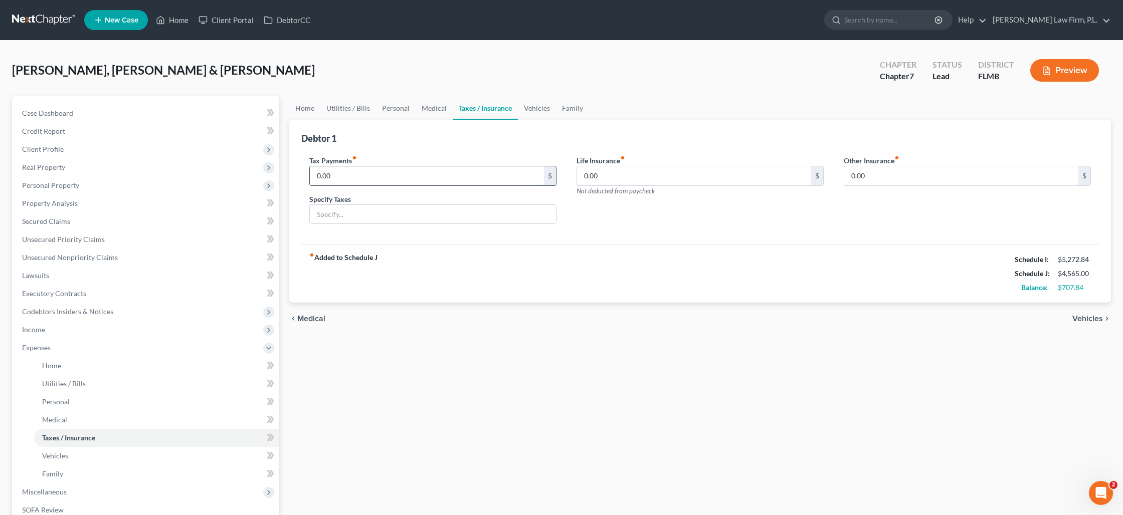
click at [357, 176] on input "0.00" at bounding box center [427, 175] width 234 height 19
click at [529, 109] on link "Vehicles" at bounding box center [537, 108] width 38 height 24
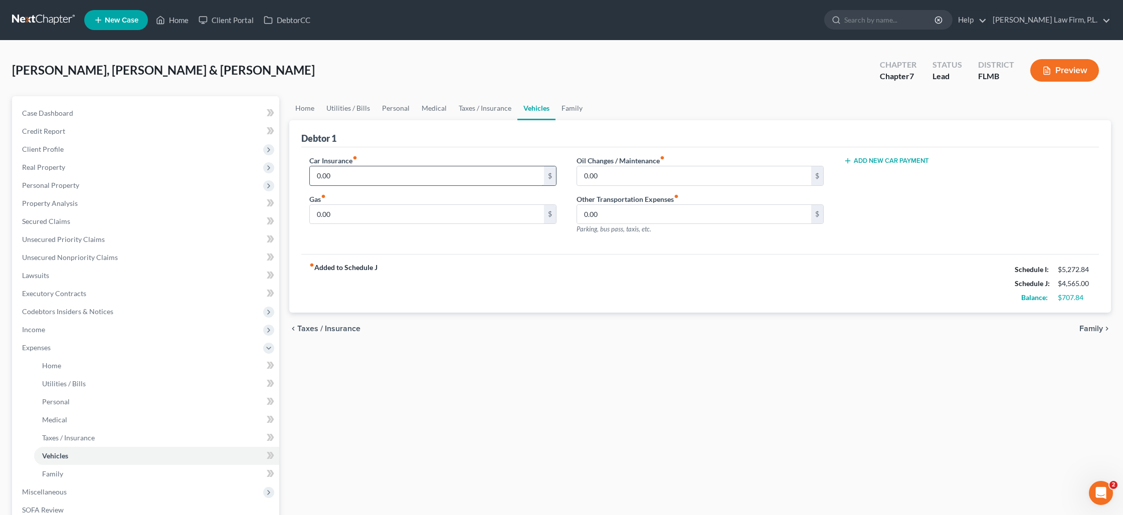
click at [328, 178] on input "0.00" at bounding box center [427, 175] width 234 height 19
click at [367, 176] on input "text" at bounding box center [427, 175] width 234 height 19
click at [607, 216] on input "0.00" at bounding box center [694, 214] width 234 height 19
click at [616, 210] on input "0.00" at bounding box center [694, 214] width 234 height 19
click at [572, 104] on link "Family" at bounding box center [571, 108] width 33 height 24
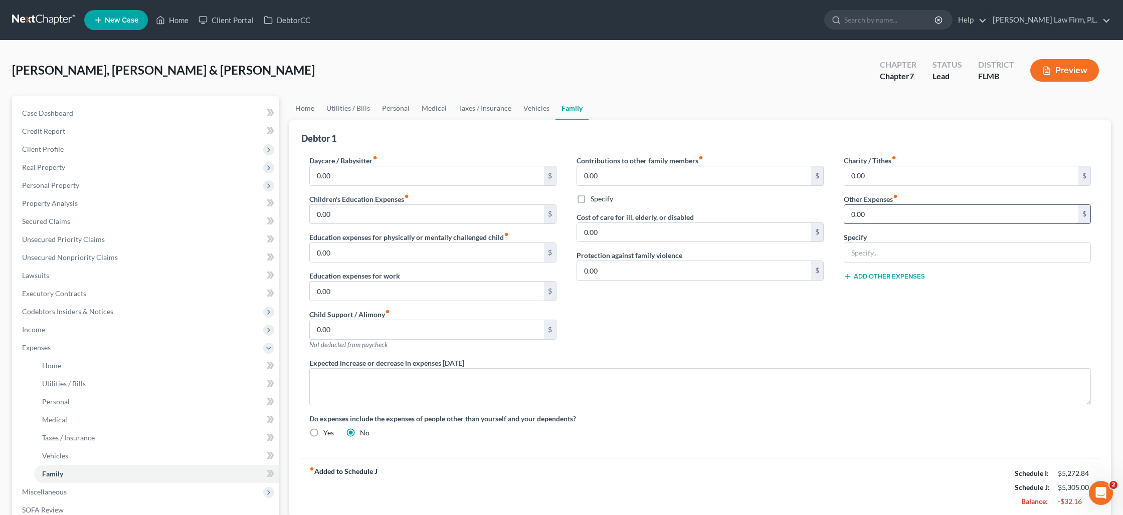
click at [868, 212] on input "0.00" at bounding box center [961, 214] width 234 height 19
click at [912, 180] on input "0.00" at bounding box center [961, 175] width 234 height 19
click at [310, 112] on link "Home" at bounding box center [304, 108] width 31 height 24
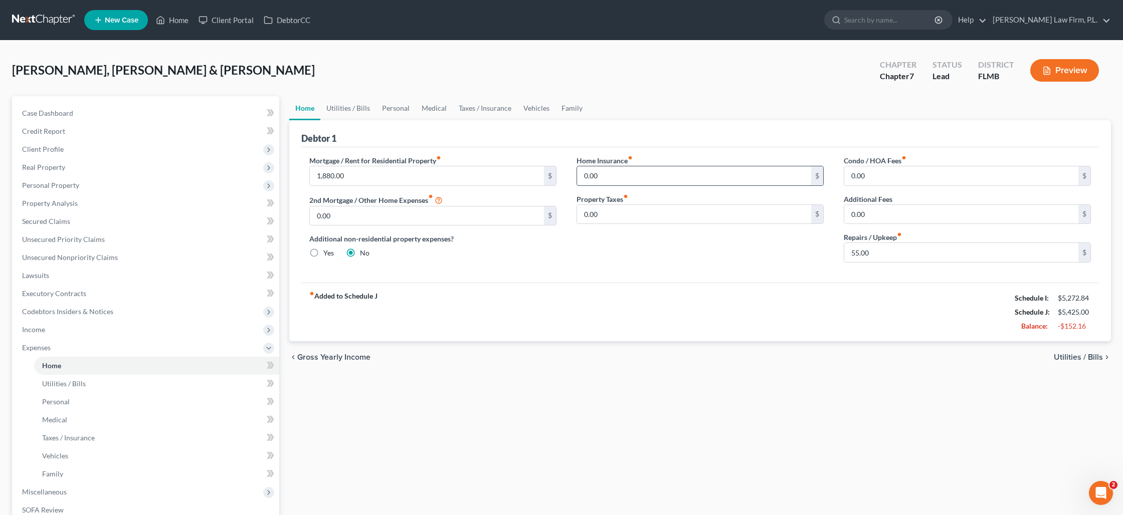
click at [611, 176] on input "0.00" at bounding box center [694, 175] width 234 height 19
click at [71, 217] on link "Secured Claims" at bounding box center [146, 222] width 265 height 18
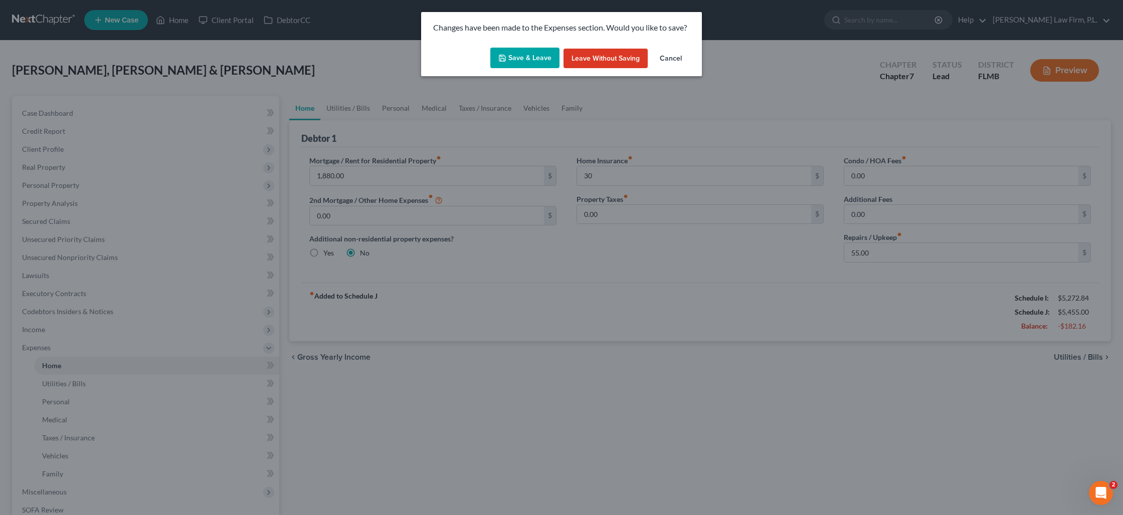
click at [540, 62] on button "Save & Leave" at bounding box center [524, 58] width 69 height 21
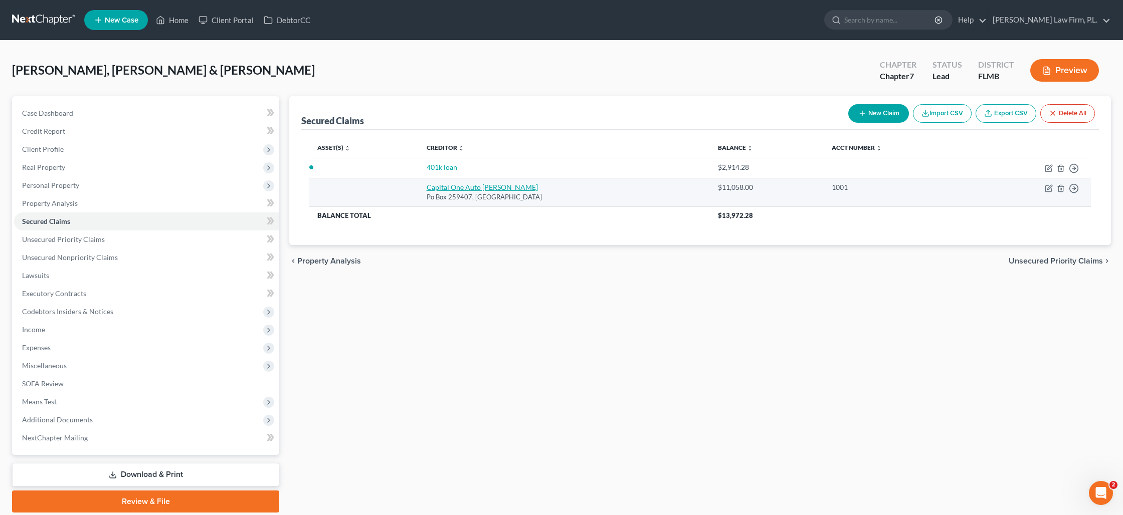
click at [480, 186] on link "Capital One Auto [PERSON_NAME]" at bounding box center [482, 187] width 111 height 9
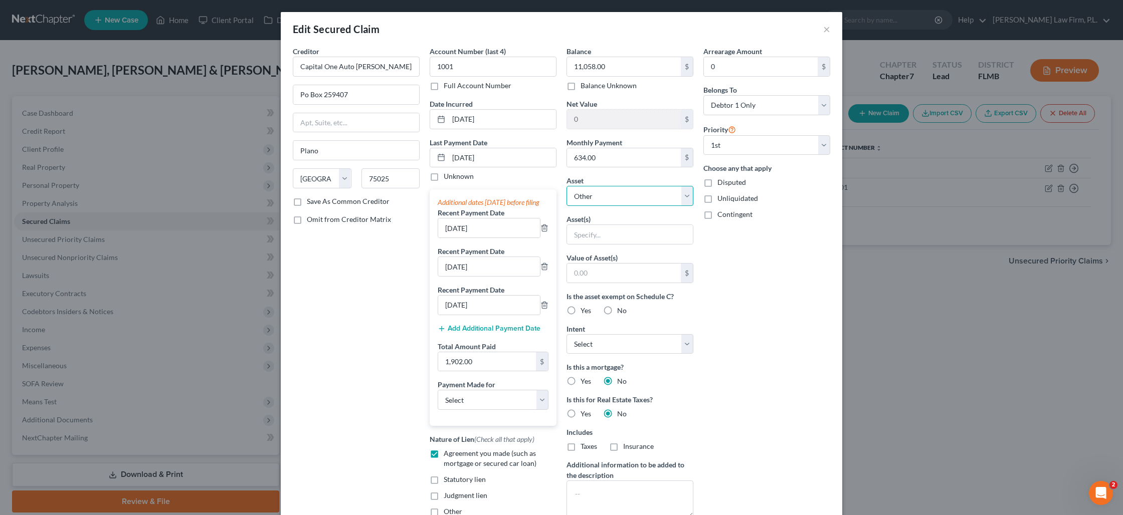
click at [593, 200] on select "Select Other Multiple Assets 2020 Dodge Charger - $0.0 Clothing - clothes - $10…" at bounding box center [629, 196] width 127 height 20
click at [566, 186] on select "Select Other Multiple Assets 2020 Dodge Charger - $0.0 Clothing - clothes - $10…" at bounding box center [629, 196] width 127 height 20
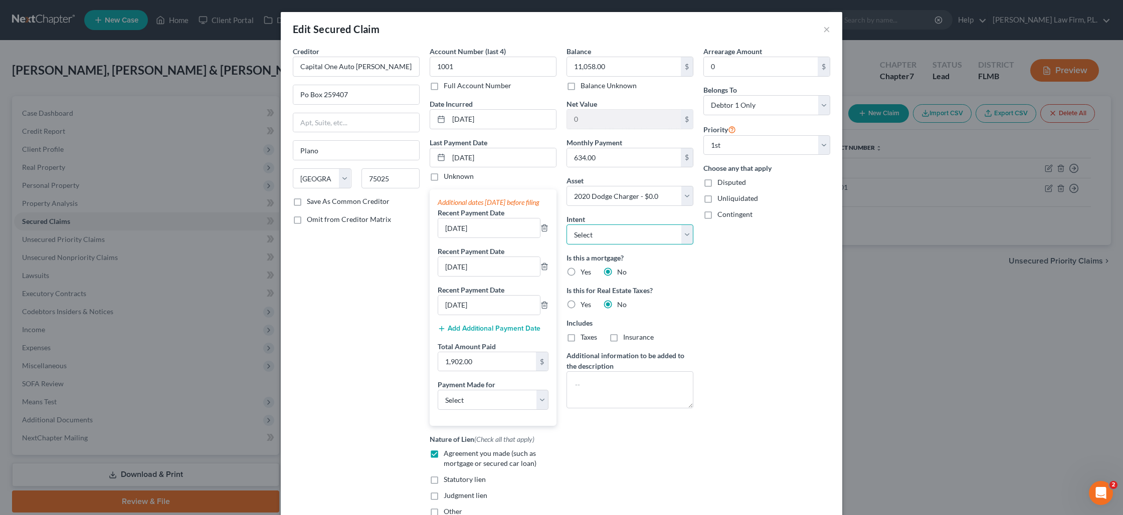
click at [583, 231] on select "Select Surrender Redeem Reaffirm Avoid Other" at bounding box center [629, 235] width 127 height 20
click at [566, 225] on select "Select Surrender Redeem Reaffirm Avoid Other" at bounding box center [629, 235] width 127 height 20
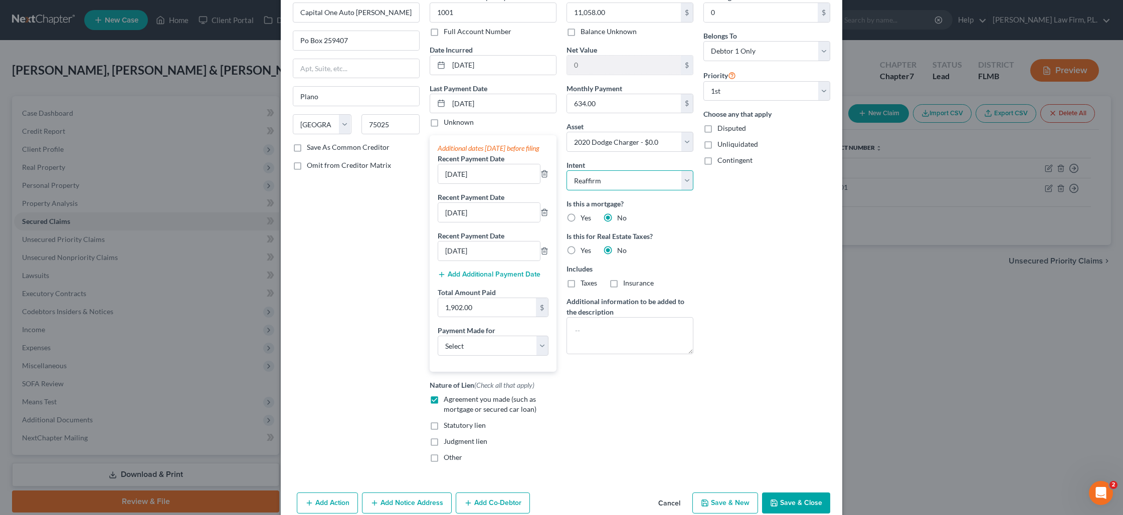
scroll to position [111, 0]
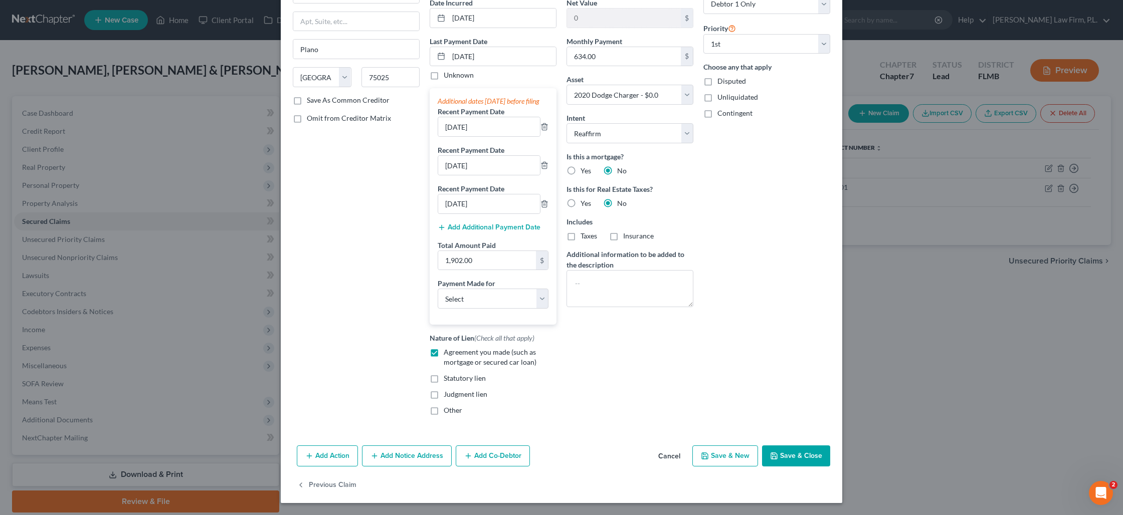
click at [796, 454] on button "Save & Close" at bounding box center [796, 456] width 68 height 21
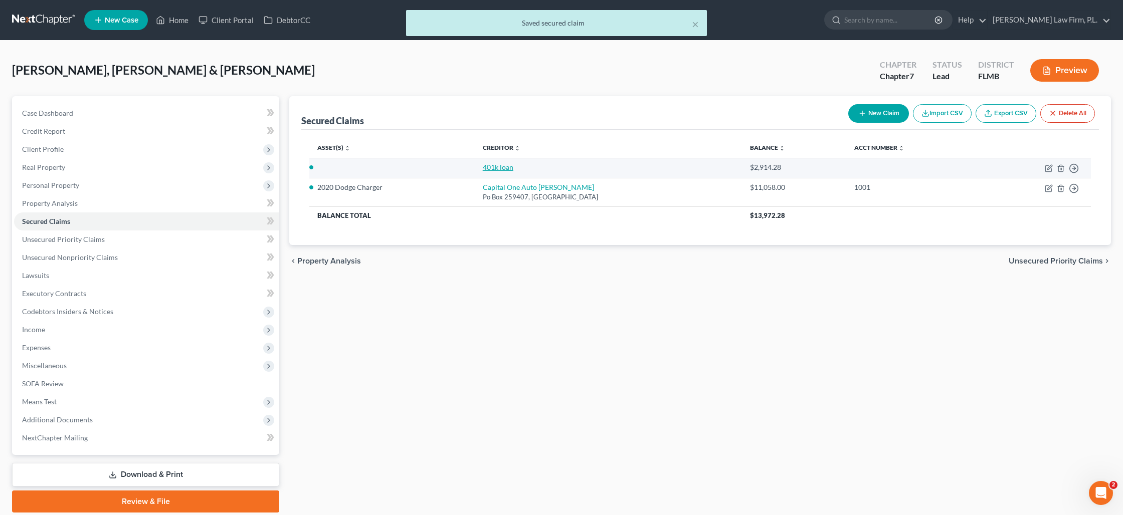
click at [513, 170] on link "401k loan" at bounding box center [498, 167] width 31 height 9
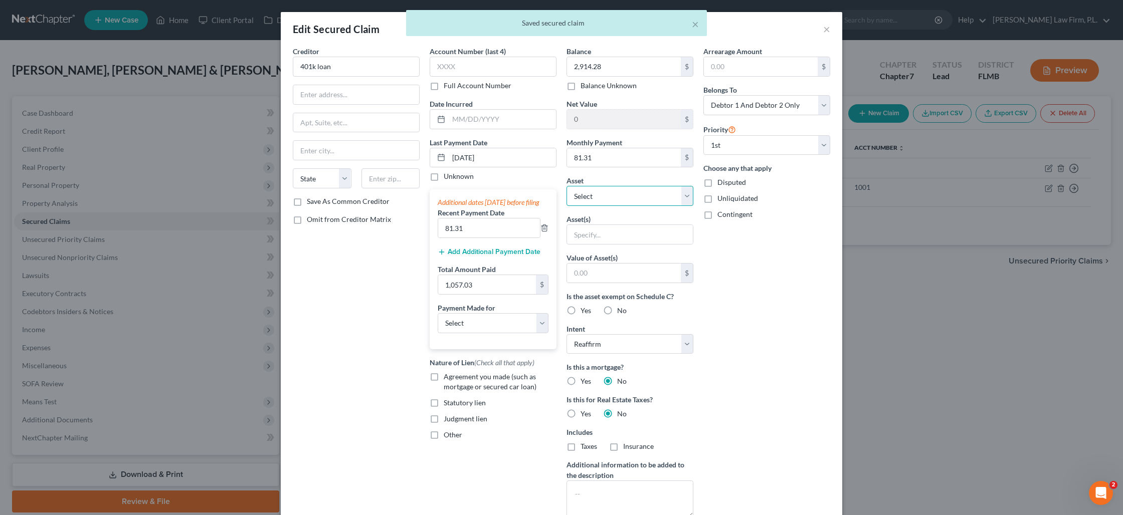
click at [598, 197] on select "Select Other Multiple Assets 2020 Dodge Charger - $0.0 Clothing - clothes - $10…" at bounding box center [629, 196] width 127 height 20
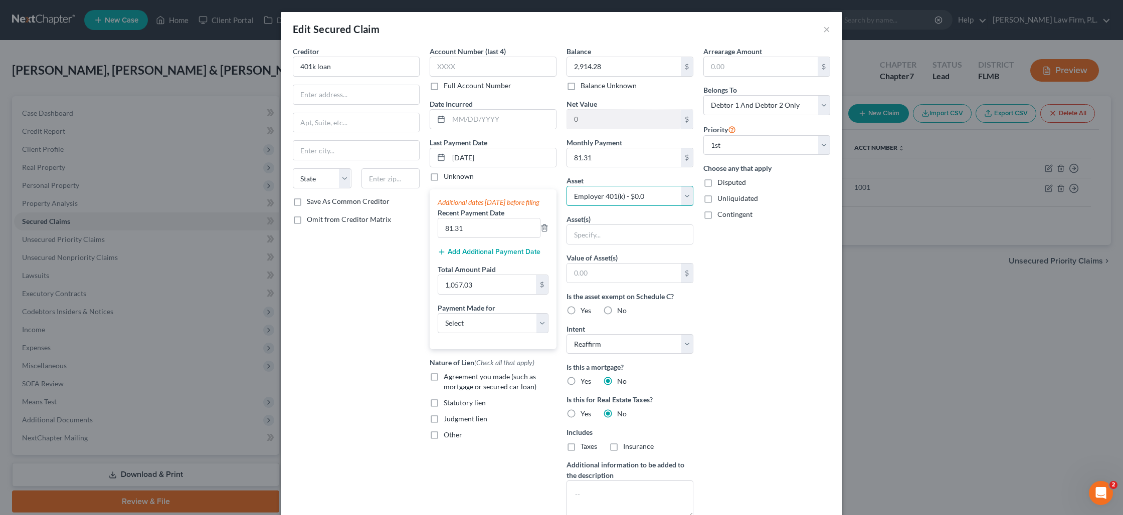
click at [566, 186] on select "Select Other Multiple Assets 2020 Dodge Charger - $0.0 Clothing - clothes - $10…" at bounding box center [629, 196] width 127 height 20
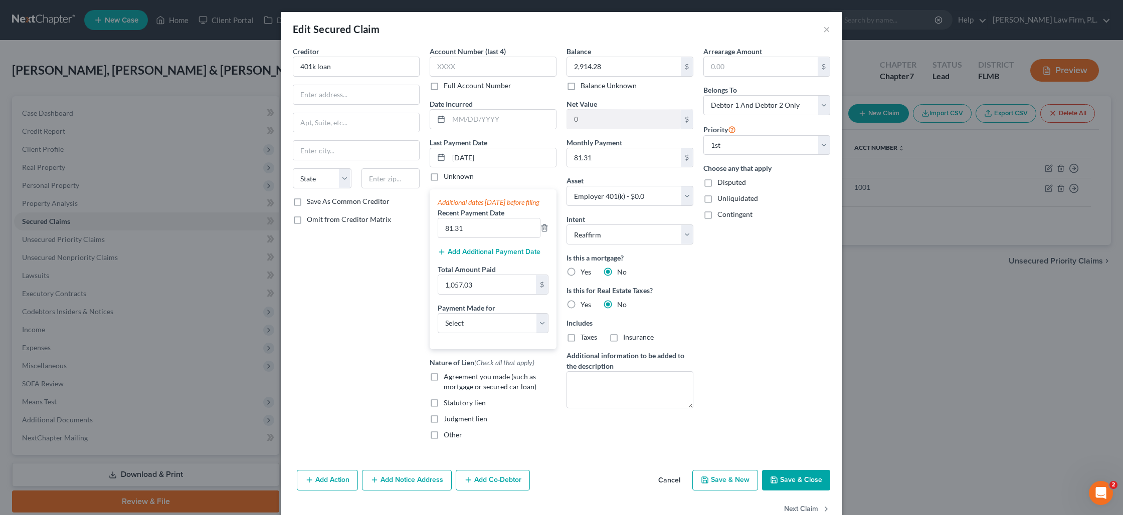
click at [811, 491] on button "Save & Close" at bounding box center [796, 480] width 68 height 21
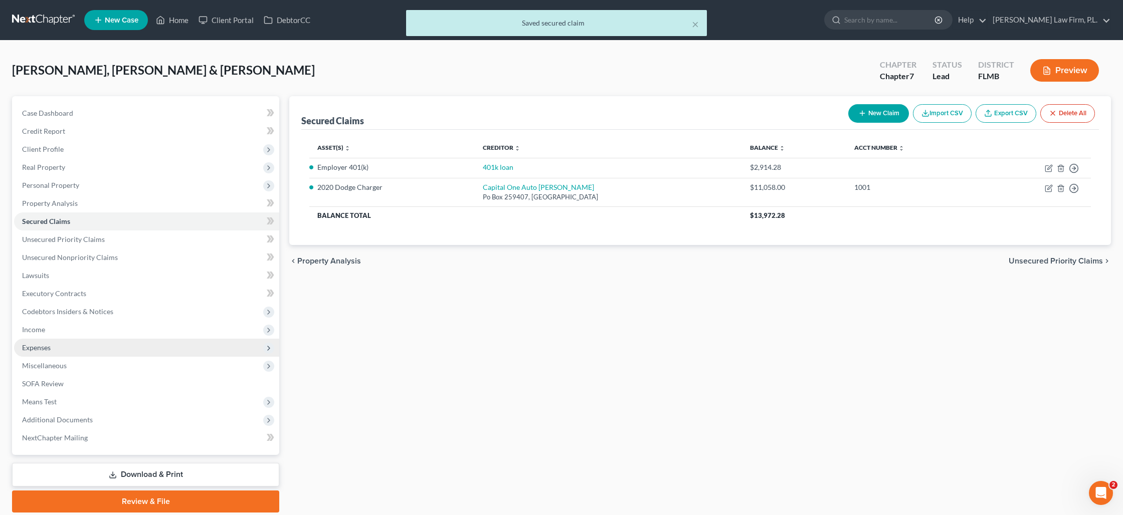
click at [98, 346] on span "Expenses" at bounding box center [146, 348] width 265 height 18
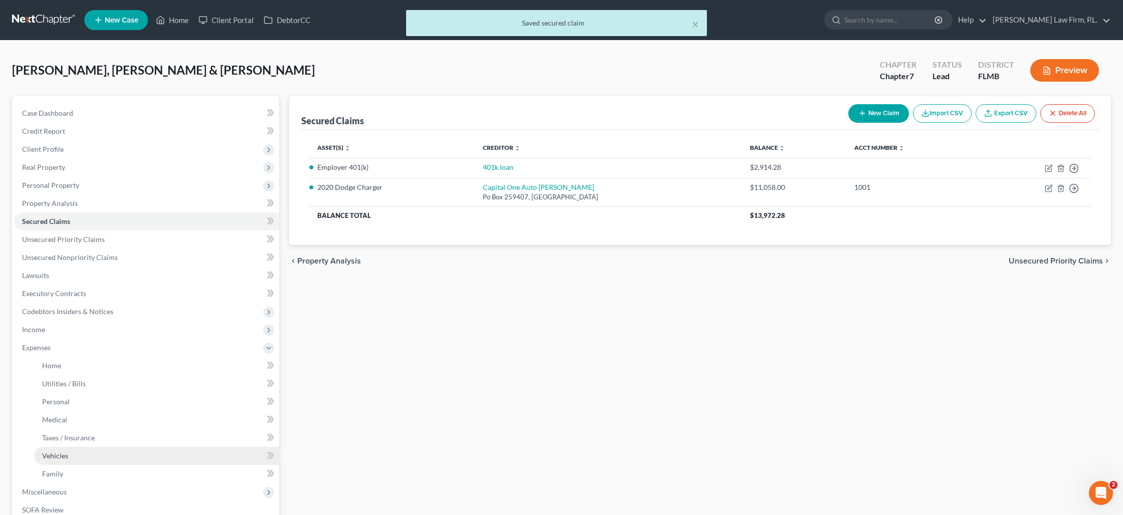
click at [114, 459] on link "Vehicles" at bounding box center [156, 456] width 245 height 18
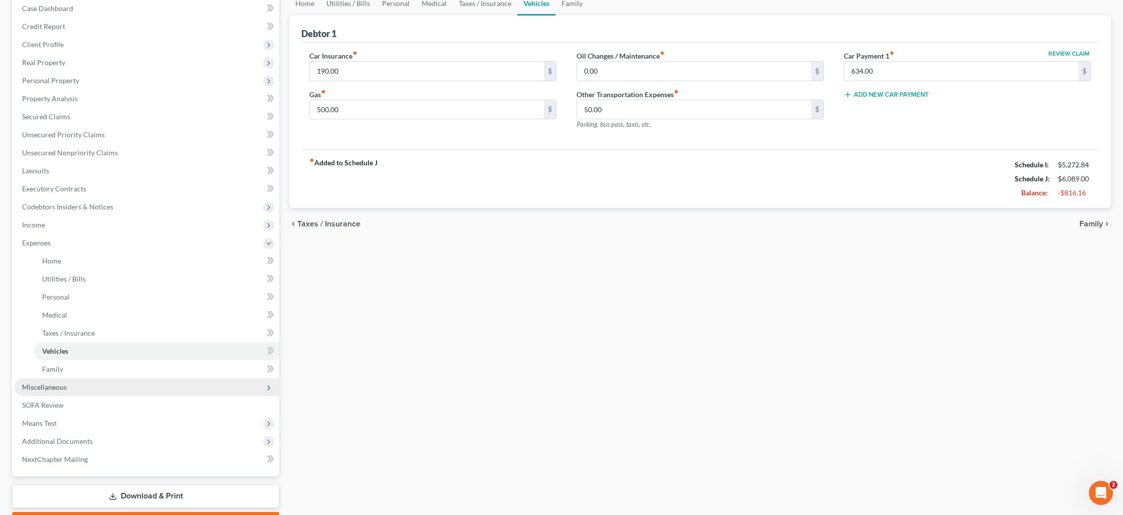
scroll to position [107, 0]
click at [135, 391] on span "Miscellaneous" at bounding box center [146, 385] width 265 height 18
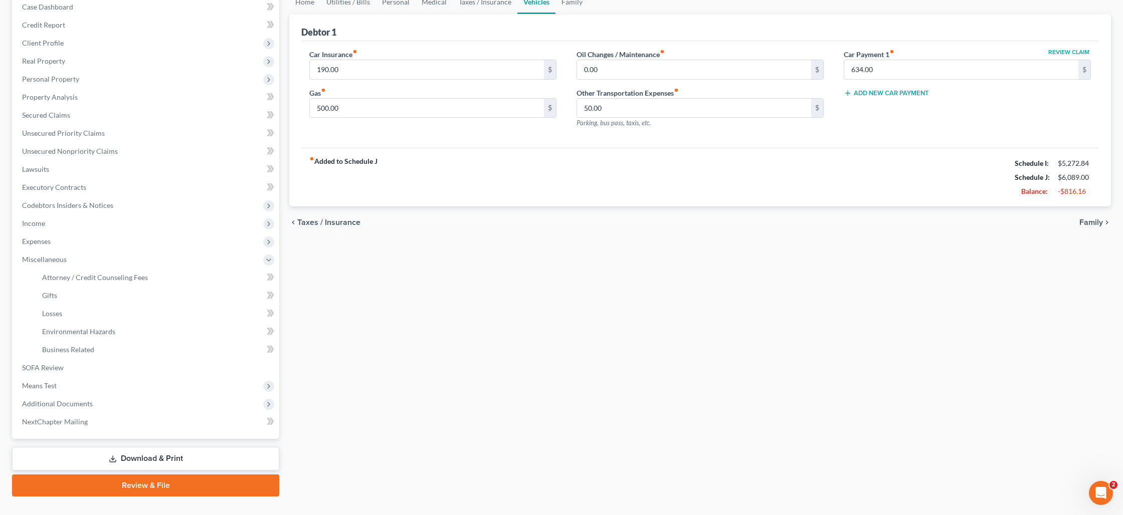
scroll to position [106, 0]
click at [102, 281] on span "Attorney / Credit Counseling Fees" at bounding box center [95, 278] width 106 height 9
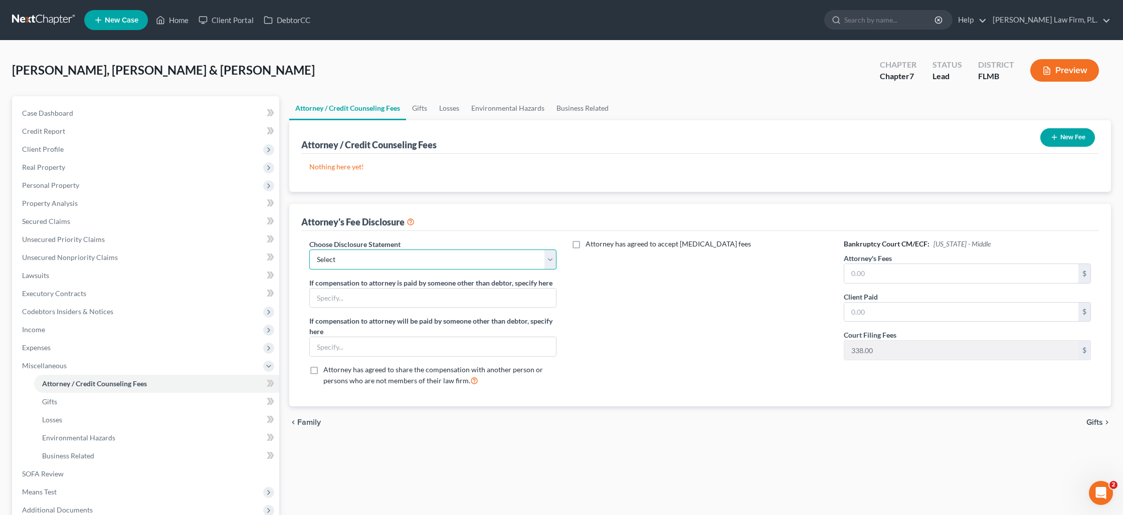
click at [487, 257] on select "Select JB- Standard Disclosure Disclosure" at bounding box center [432, 260] width 247 height 20
click at [309, 250] on select "Select JB- Standard Disclosure Disclosure" at bounding box center [432, 260] width 247 height 20
click at [853, 269] on input "text" at bounding box center [961, 273] width 234 height 19
click at [1072, 133] on button "New Fee" at bounding box center [1067, 137] width 55 height 19
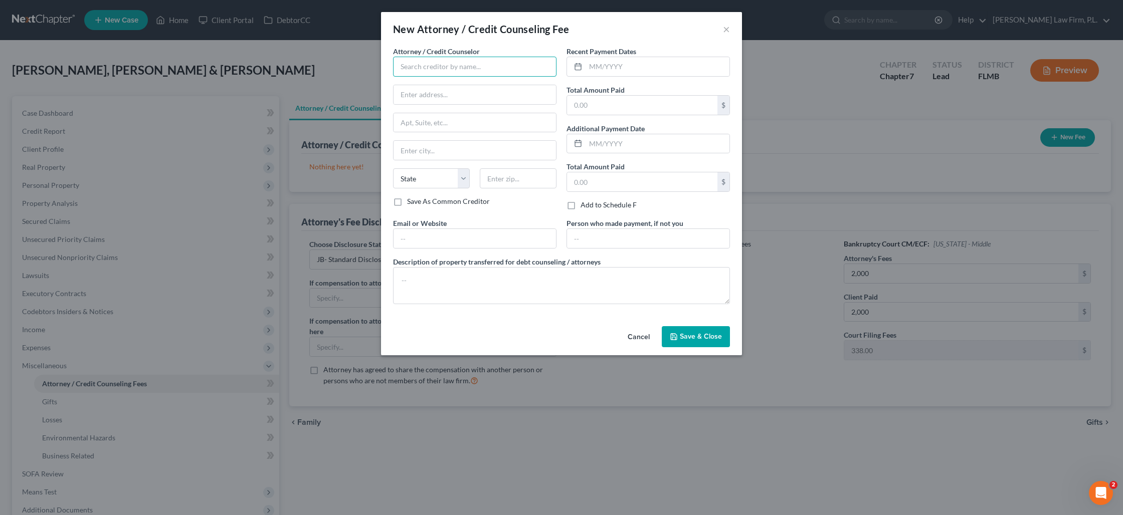
click at [481, 67] on input "text" at bounding box center [474, 67] width 163 height 20
click at [620, 187] on input "text" at bounding box center [642, 181] width 150 height 19
click at [519, 234] on input "text" at bounding box center [475, 238] width 162 height 19
click at [686, 341] on button "Save & Close" at bounding box center [696, 336] width 68 height 21
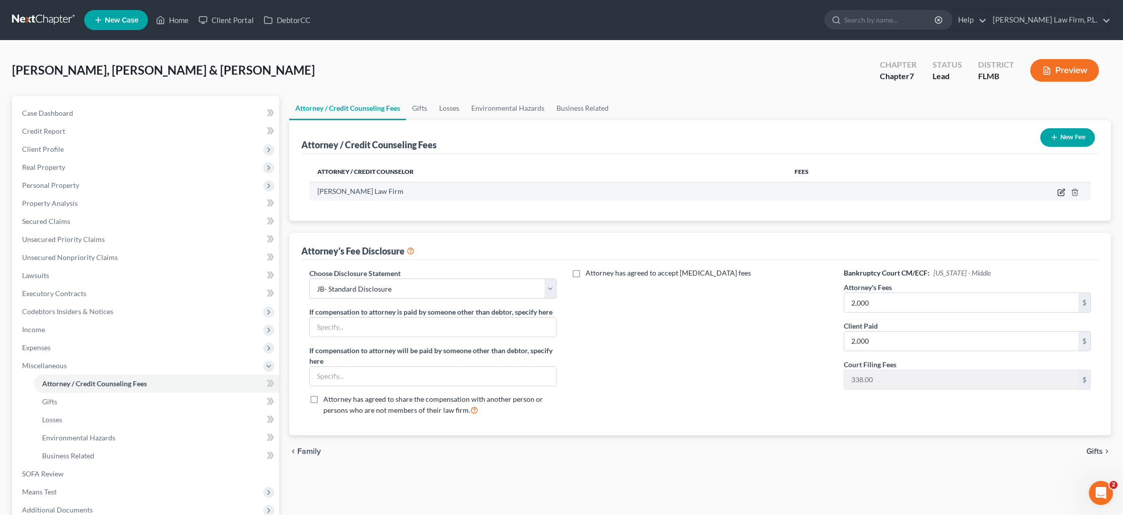
click at [1059, 191] on icon "button" at bounding box center [1061, 192] width 8 height 8
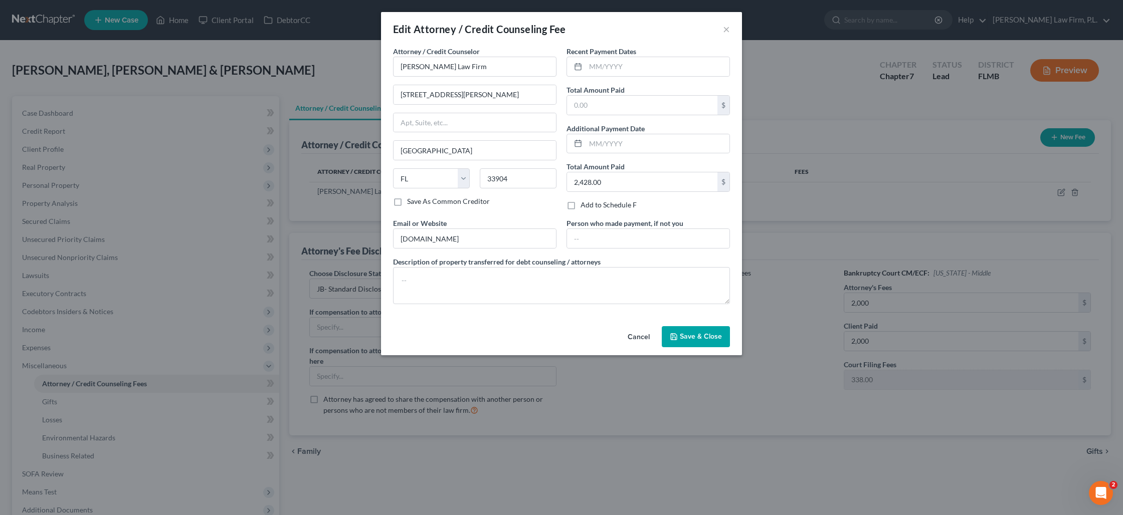
drag, startPoint x: 717, startPoint y: 334, endPoint x: 874, endPoint y: 301, distance: 160.0
click at [718, 334] on span "Save & Close" at bounding box center [701, 336] width 42 height 9
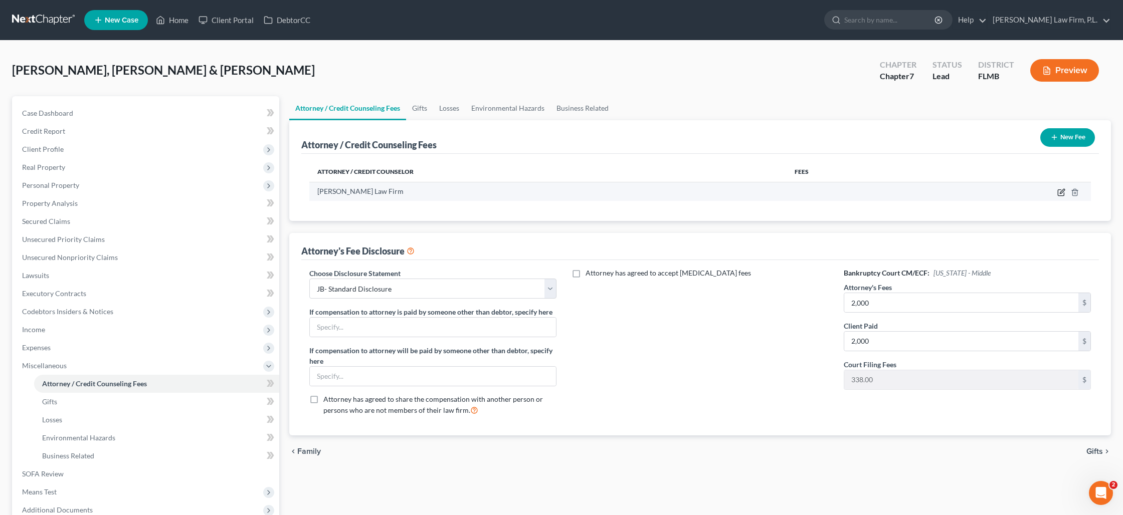
click at [1058, 191] on icon "button" at bounding box center [1061, 192] width 8 height 8
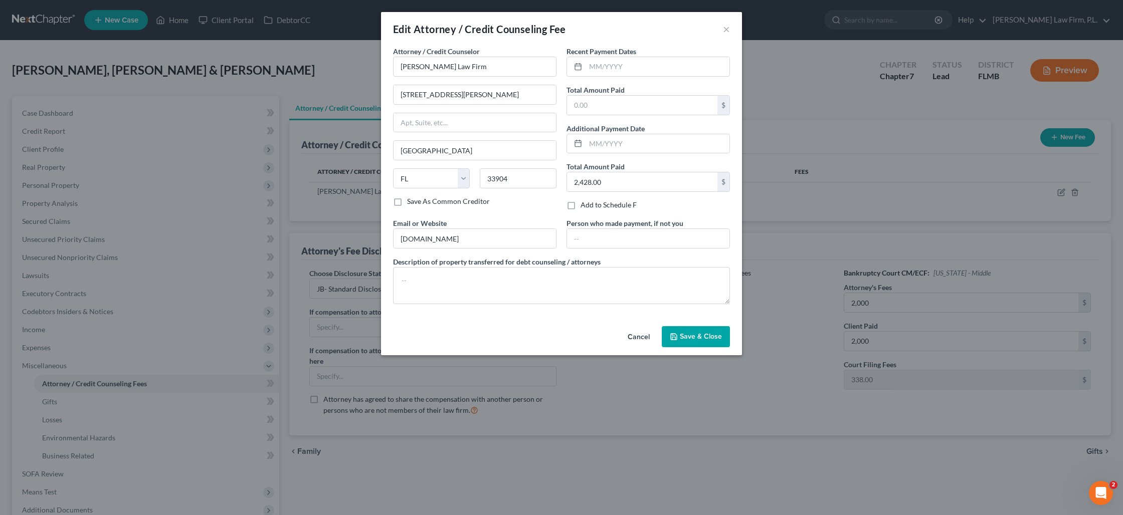
click at [641, 332] on button "Cancel" at bounding box center [639, 337] width 38 height 20
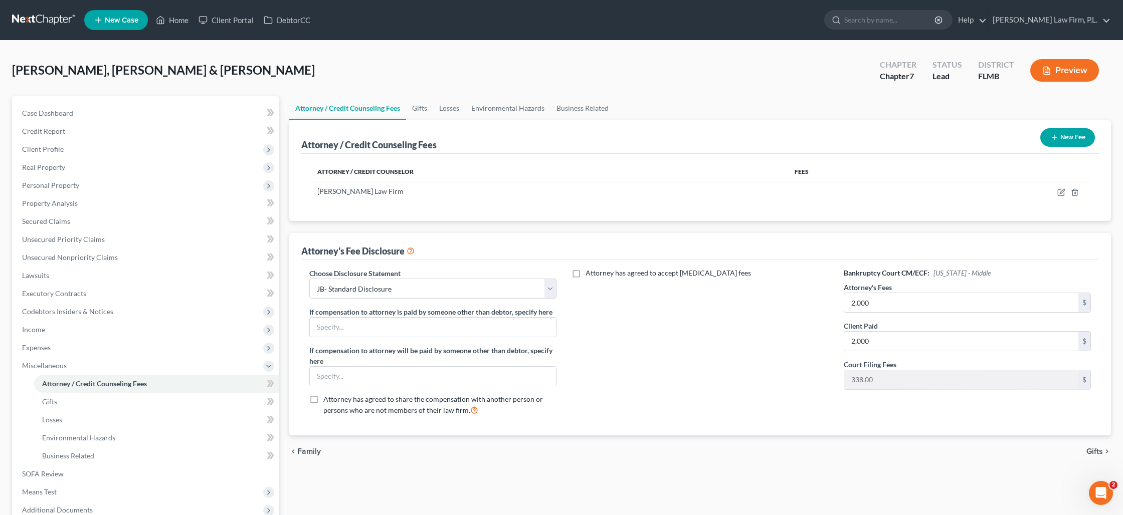
click at [1056, 140] on icon "button" at bounding box center [1054, 137] width 8 height 8
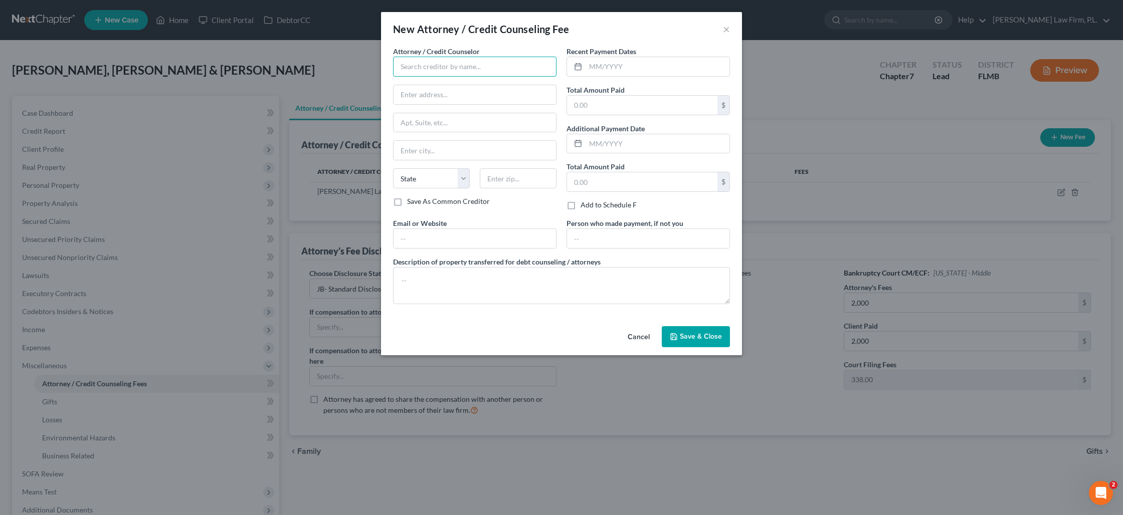
click at [422, 70] on input "text" at bounding box center [474, 67] width 163 height 20
click at [590, 181] on input "text" at bounding box center [642, 181] width 150 height 19
click at [696, 337] on span "Save & Close" at bounding box center [701, 336] width 42 height 9
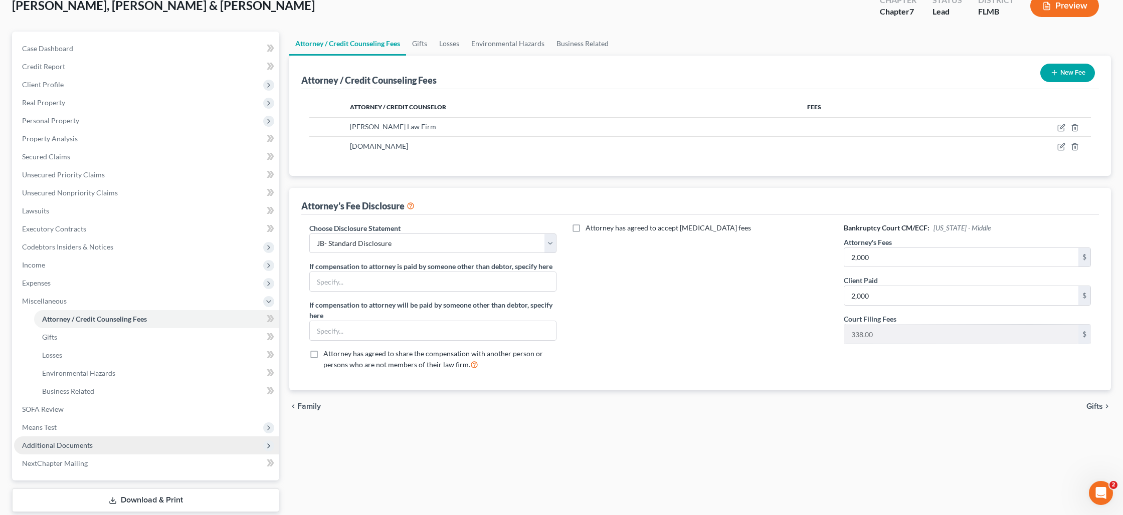
scroll to position [125, 0]
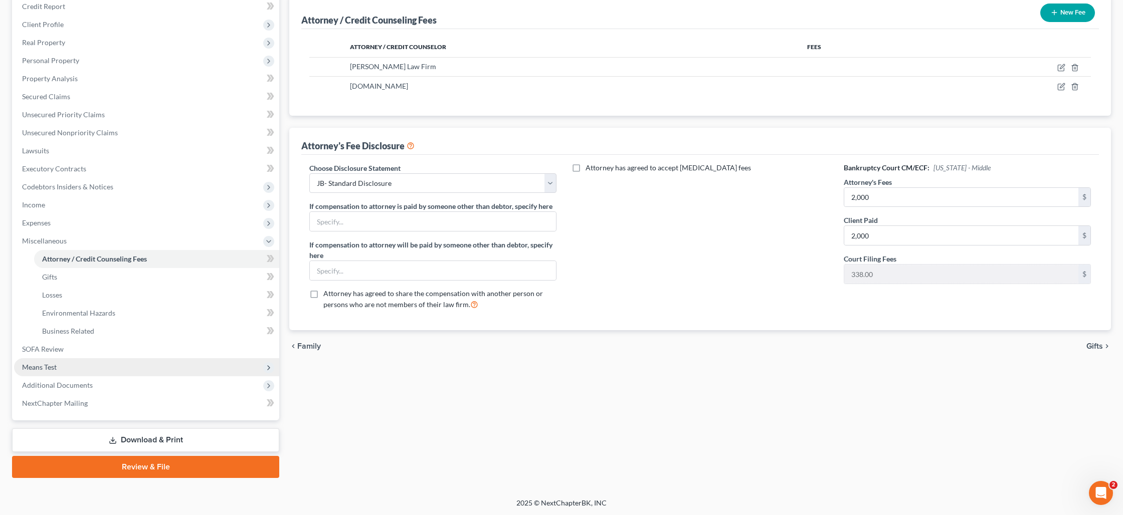
click at [65, 369] on span "Means Test" at bounding box center [146, 367] width 265 height 18
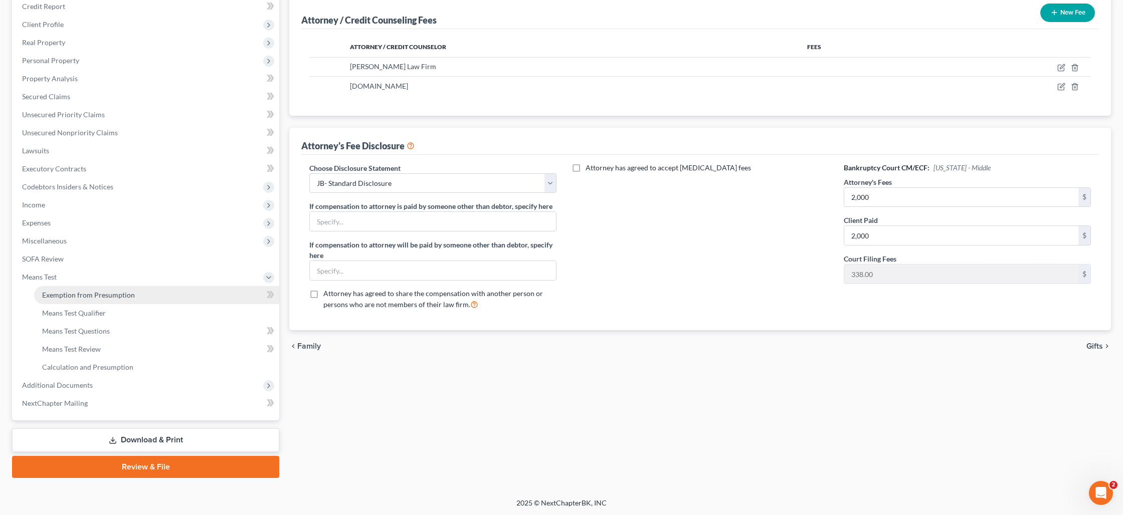
click at [86, 290] on link "Exemption from Presumption" at bounding box center [156, 295] width 245 height 18
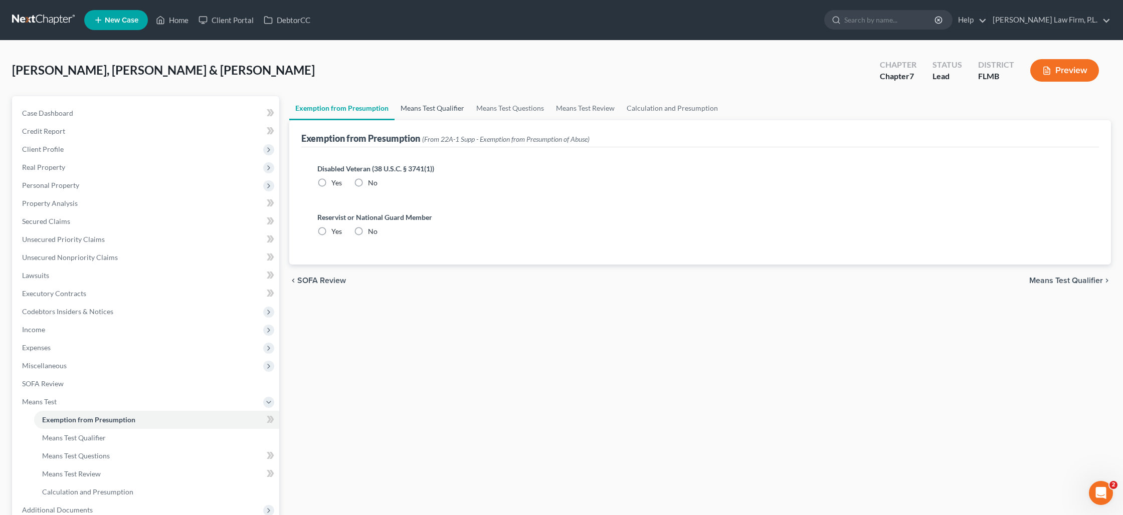
click at [418, 107] on link "Means Test Qualifier" at bounding box center [433, 108] width 76 height 24
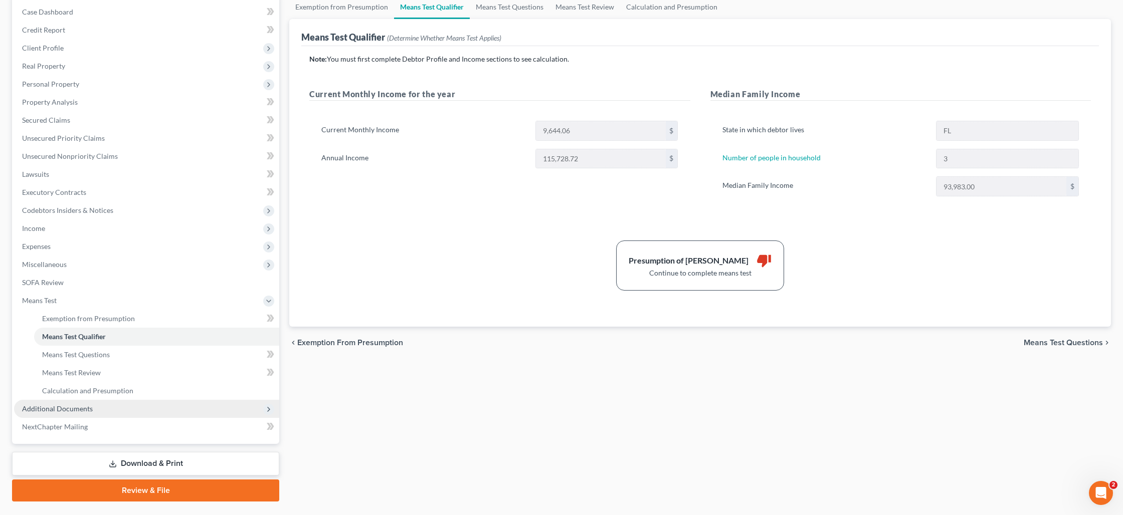
scroll to position [125, 0]
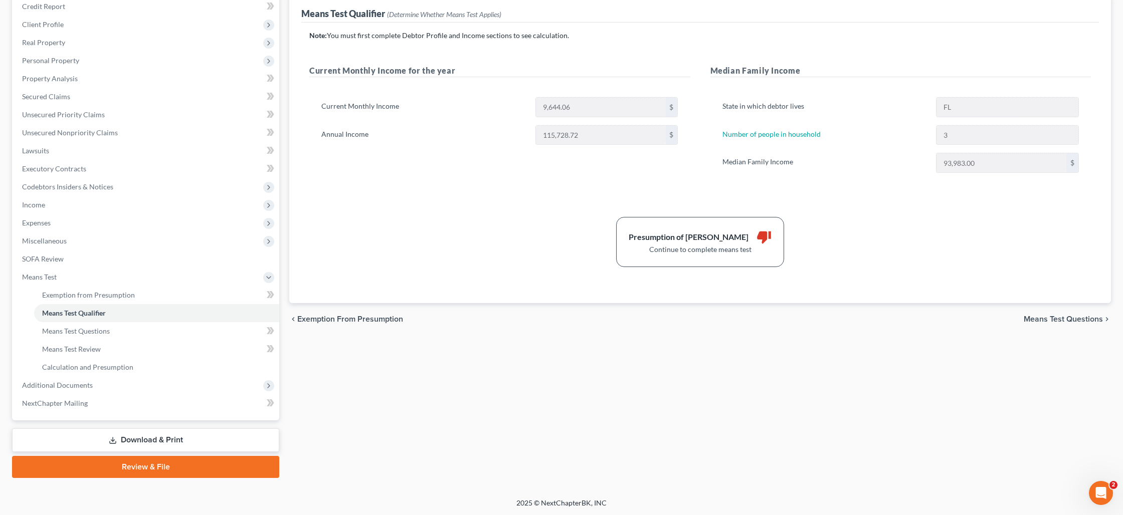
drag, startPoint x: 153, startPoint y: 445, endPoint x: 160, endPoint y: 441, distance: 8.3
click at [153, 445] on link "Download & Print" at bounding box center [145, 441] width 267 height 24
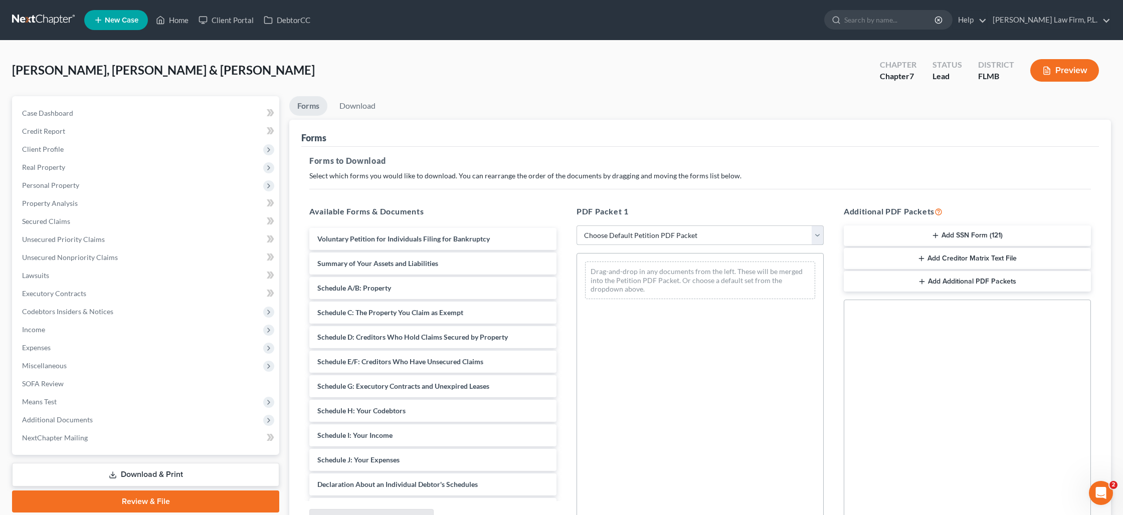
click at [785, 233] on select "Choose Default Petition PDF Packet Complete Bankruptcy Petition (all forms and …" at bounding box center [699, 236] width 247 height 20
click at [576, 226] on select "Choose Default Petition PDF Packet Complete Bankruptcy Petition (all forms and …" at bounding box center [699, 236] width 247 height 20
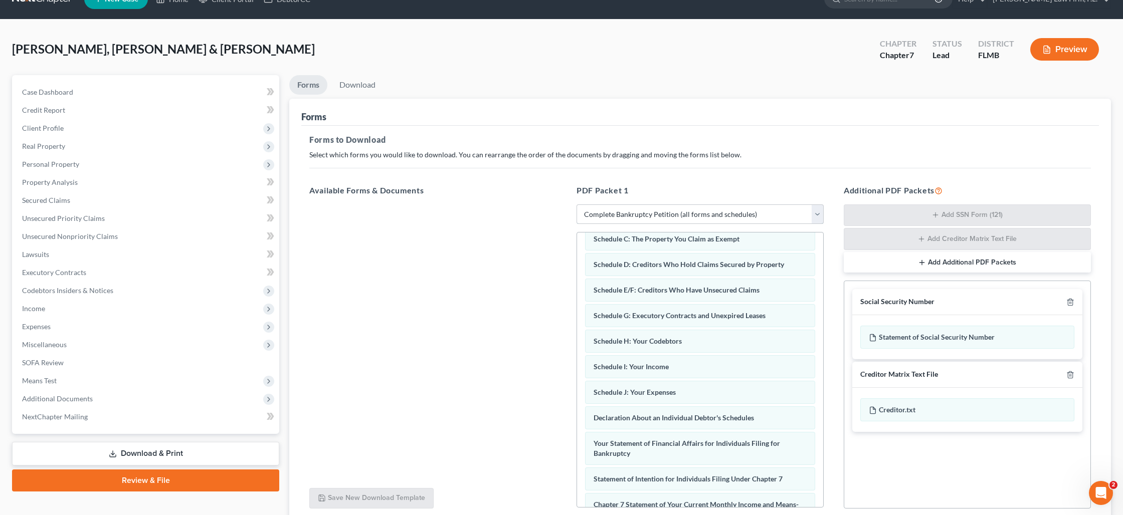
scroll to position [104, 0]
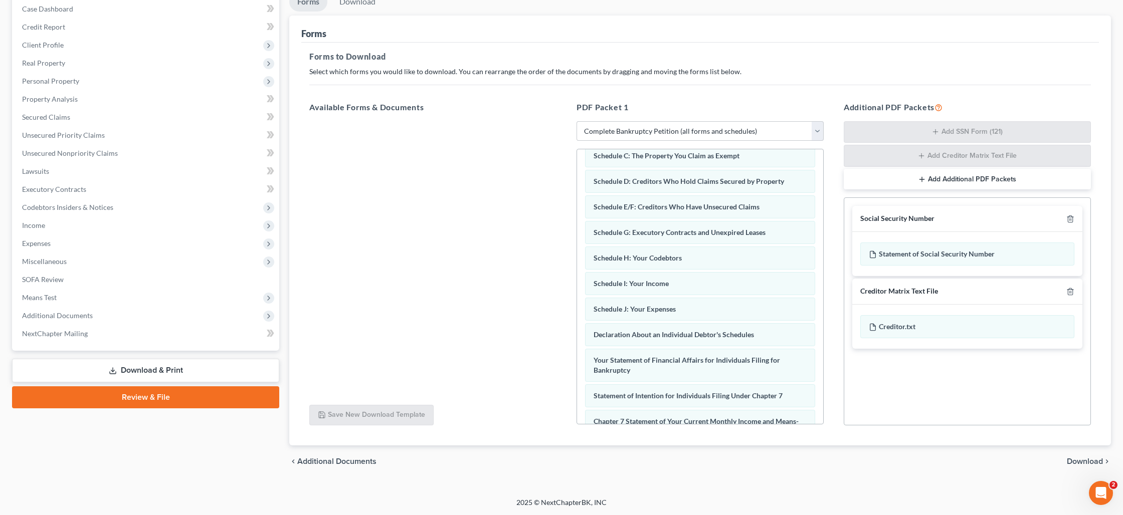
click at [1091, 461] on span "Download" at bounding box center [1085, 462] width 36 height 8
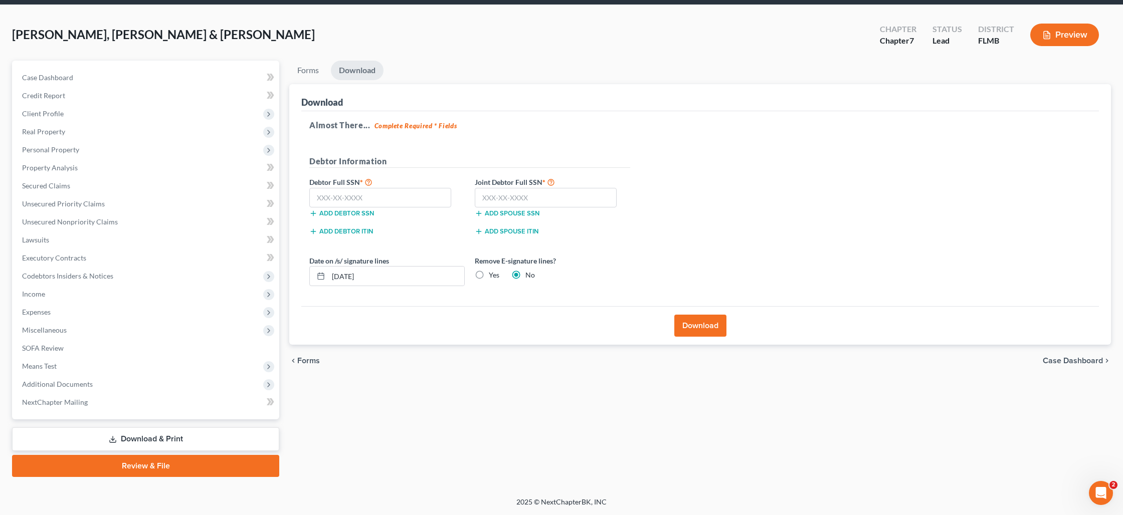
scroll to position [35, 0]
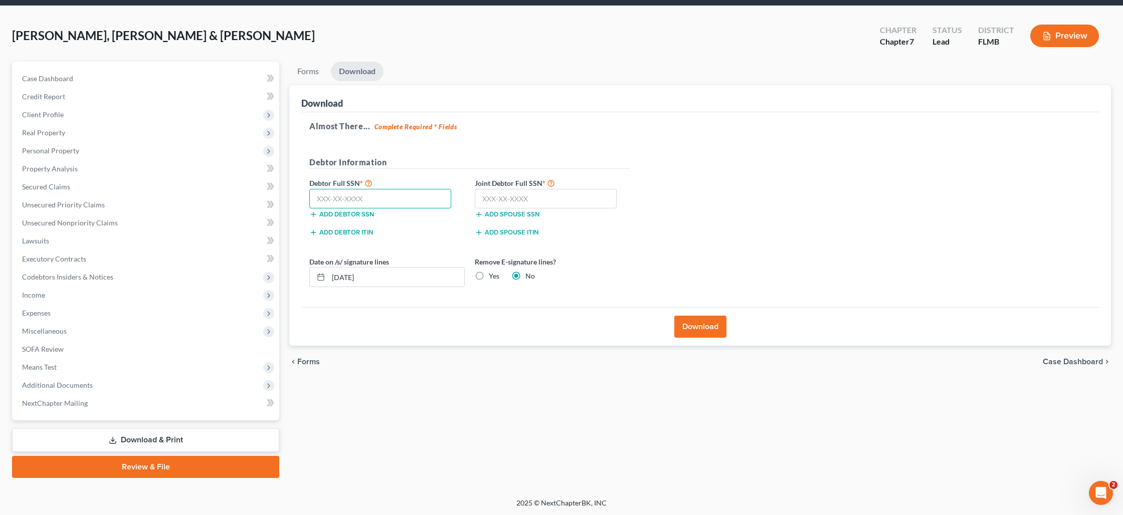
click at [358, 198] on input "text" at bounding box center [380, 199] width 142 height 20
click at [366, 281] on input "[DATE]" at bounding box center [396, 277] width 136 height 19
click at [365, 282] on input "[DATE]" at bounding box center [396, 277] width 136 height 19
click at [364, 279] on input "[DATE]" at bounding box center [396, 277] width 136 height 19
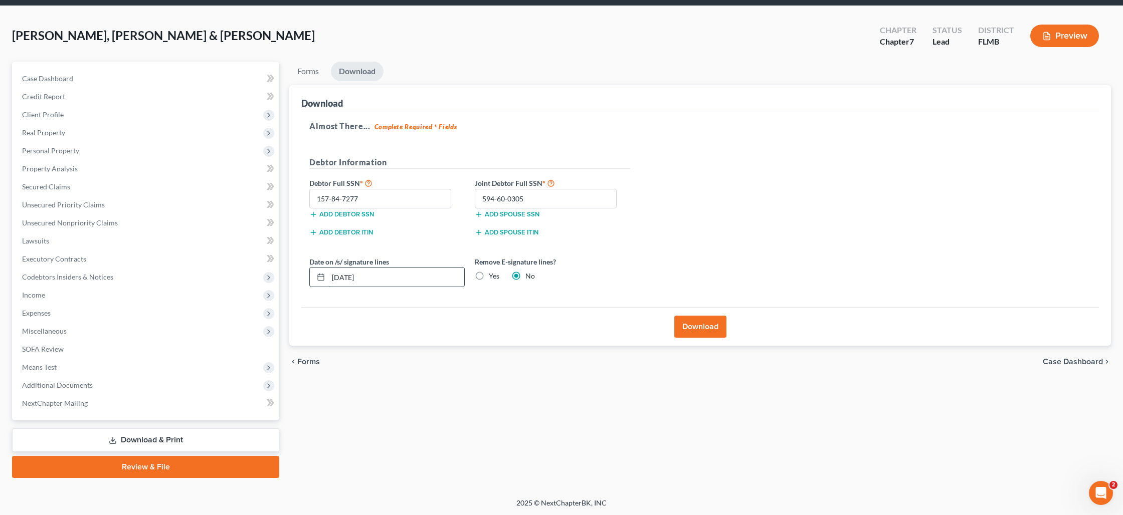
click at [363, 277] on input "[DATE]" at bounding box center [396, 277] width 136 height 19
click at [362, 278] on input "[DATE]" at bounding box center [396, 277] width 136 height 19
click at [376, 273] on input "[DATE]" at bounding box center [396, 277] width 136 height 19
drag, startPoint x: 335, startPoint y: 270, endPoint x: 318, endPoint y: 269, distance: 17.1
click at [318, 269] on div "[DATE]" at bounding box center [386, 277] width 155 height 20
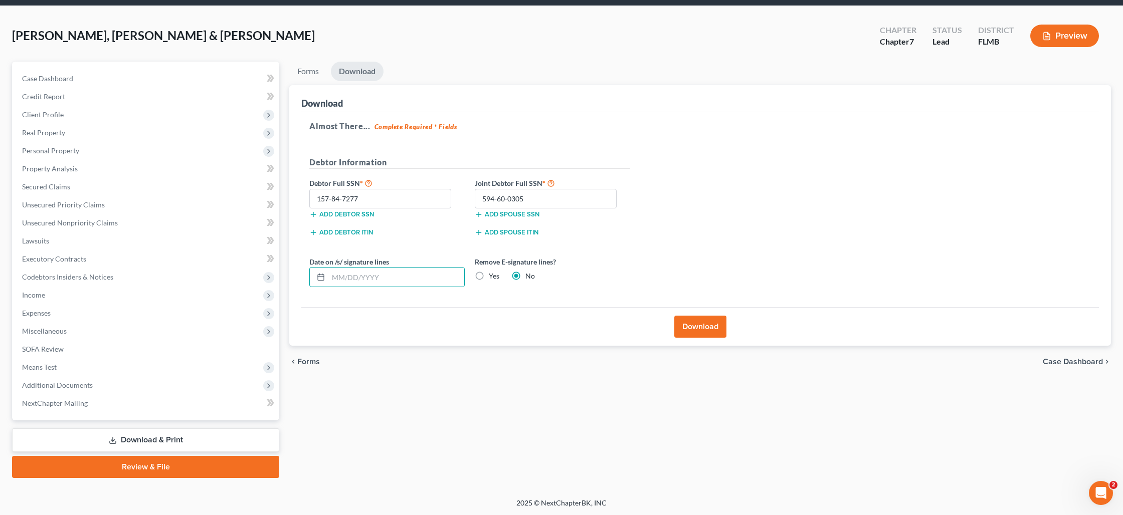
click at [489, 275] on label "Yes" at bounding box center [494, 276] width 11 height 10
click at [493, 275] on input "Yes" at bounding box center [496, 274] width 7 height 7
click at [698, 329] on button "Download" at bounding box center [700, 327] width 52 height 22
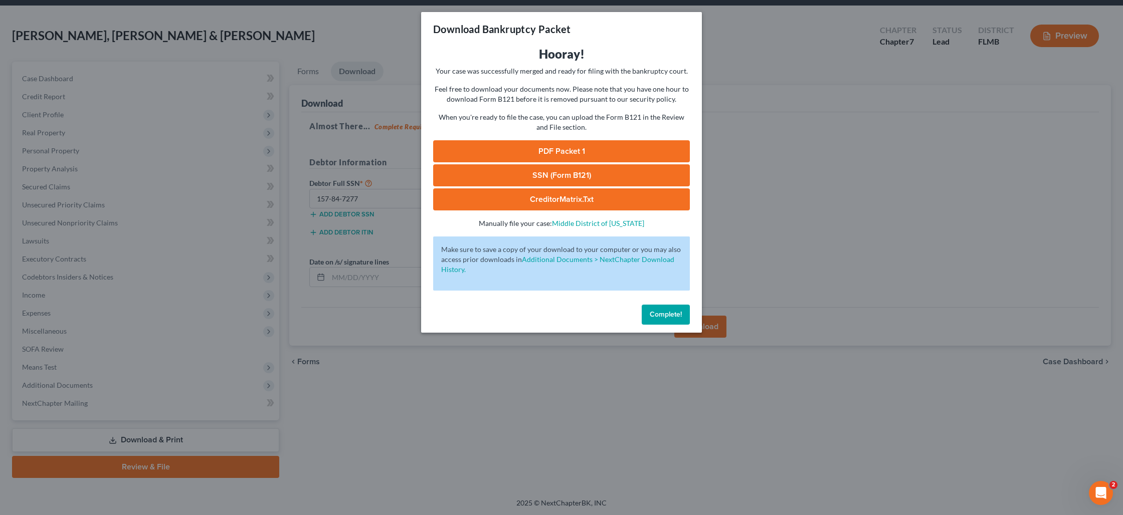
click at [544, 145] on link "PDF Packet 1" at bounding box center [561, 151] width 257 height 22
click at [533, 175] on link "SSN (Form B121)" at bounding box center [561, 175] width 257 height 22
click at [532, 198] on link "CreditorMatrix.txt" at bounding box center [561, 199] width 257 height 22
click at [671, 319] on button "Complete!" at bounding box center [666, 315] width 48 height 20
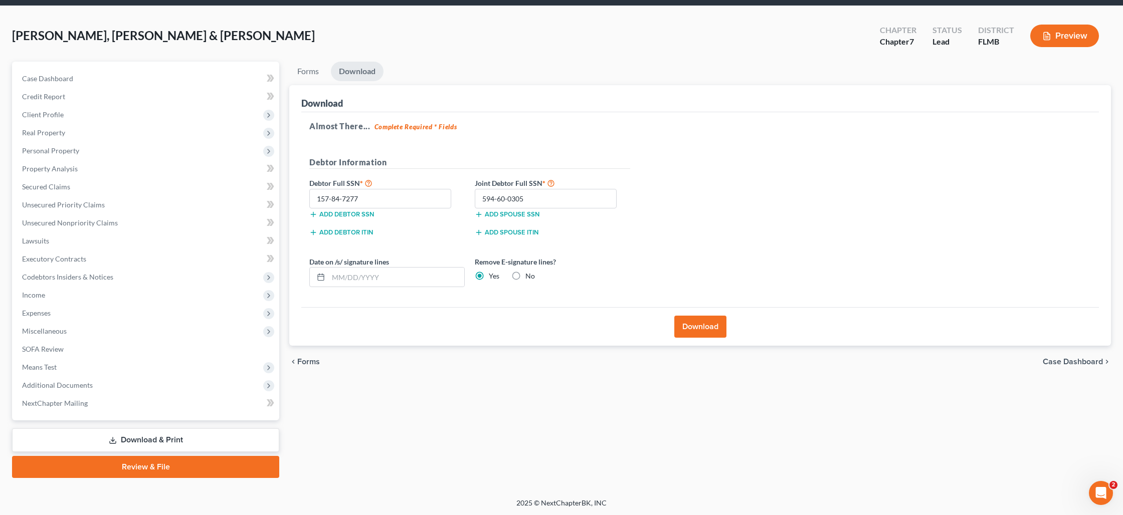
scroll to position [0, 0]
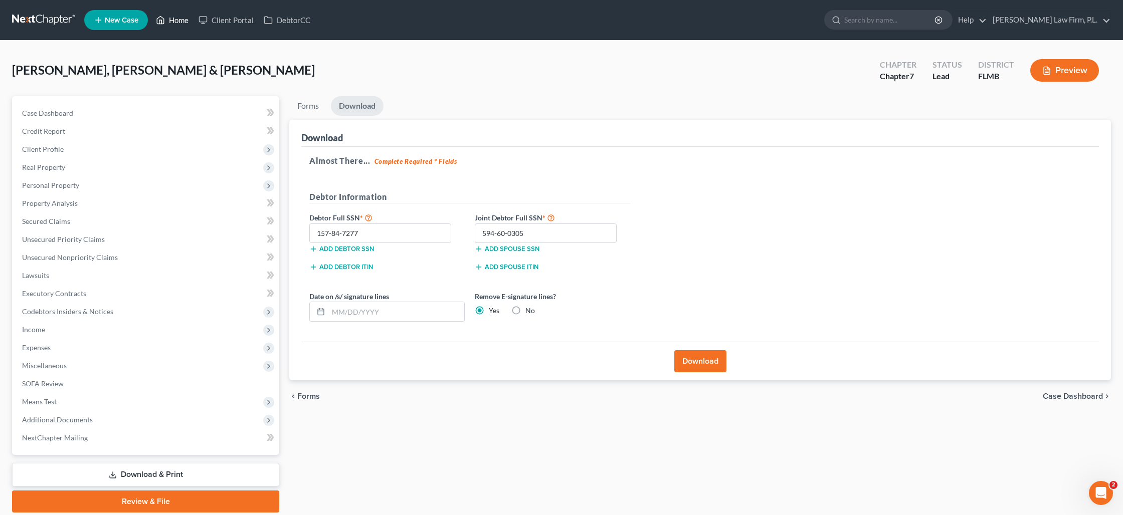
click at [179, 26] on link "Home" at bounding box center [172, 20] width 43 height 18
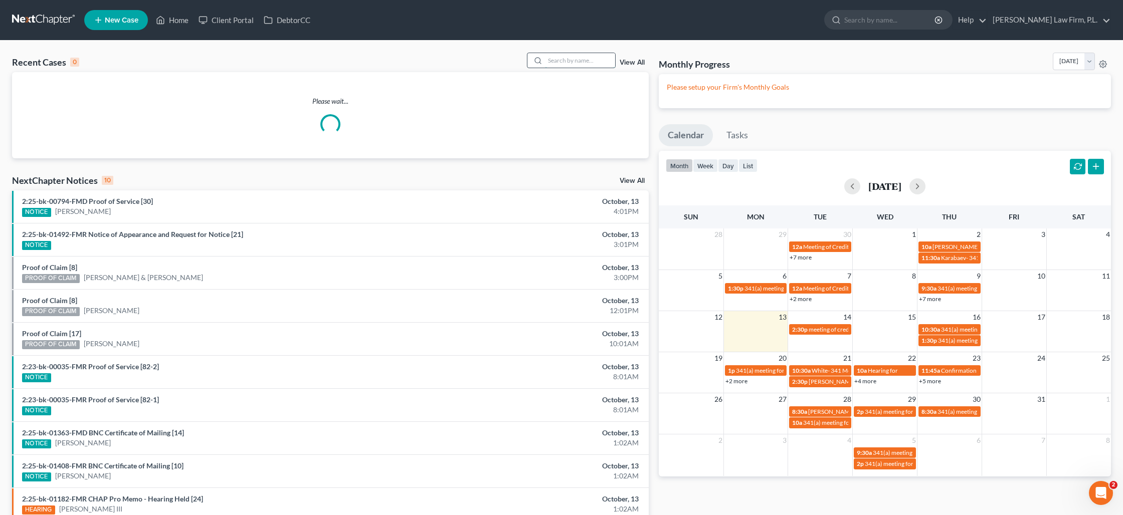
click at [576, 60] on input "search" at bounding box center [580, 60] width 70 height 15
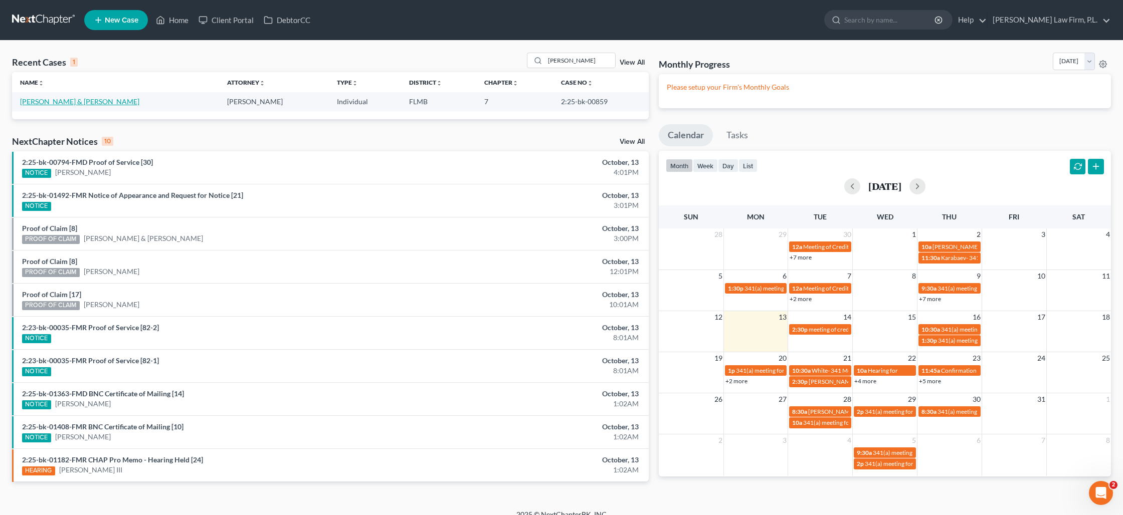
click at [82, 104] on link "[PERSON_NAME] & [PERSON_NAME]" at bounding box center [79, 101] width 119 height 9
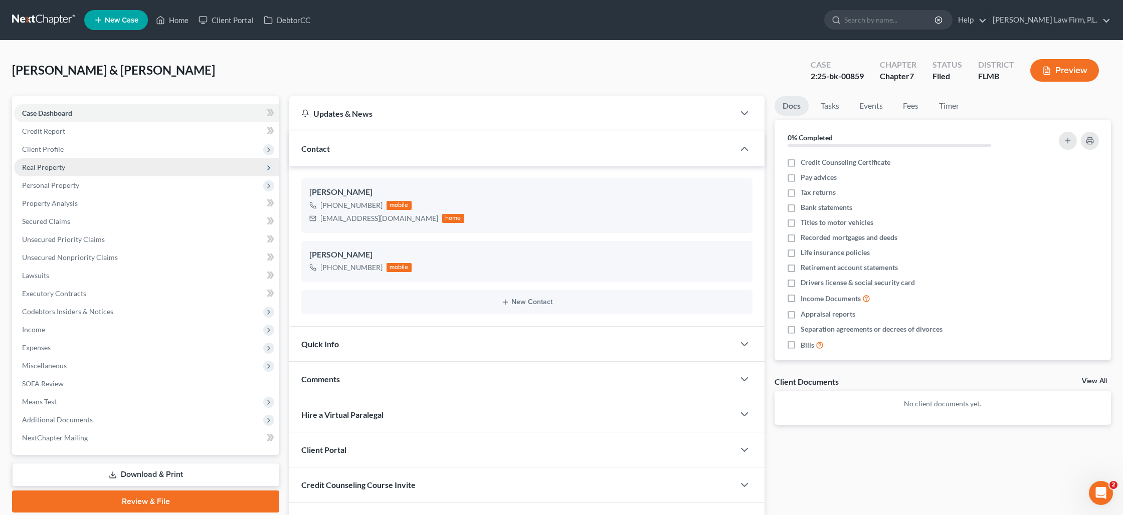
click at [64, 169] on span "Real Property" at bounding box center [43, 167] width 43 height 9
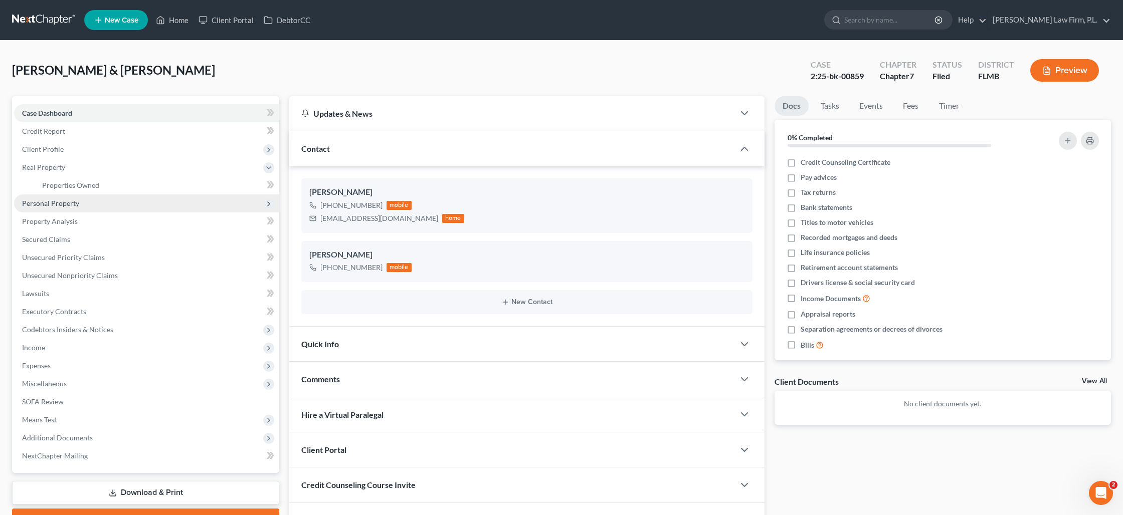
click at [64, 194] on span "Personal Property" at bounding box center [146, 203] width 265 height 18
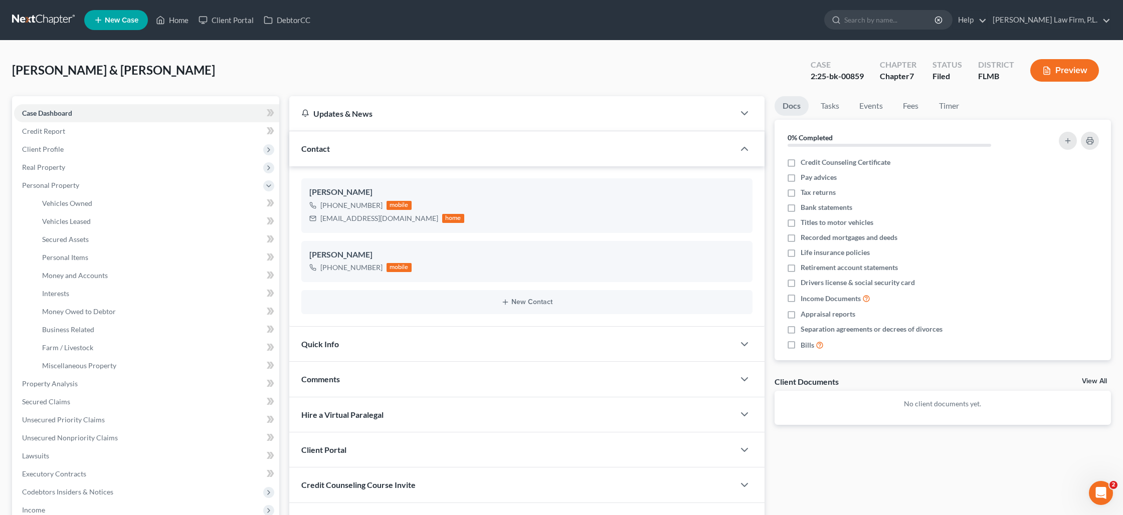
click at [65, 187] on span "Personal Property" at bounding box center [50, 185] width 57 height 9
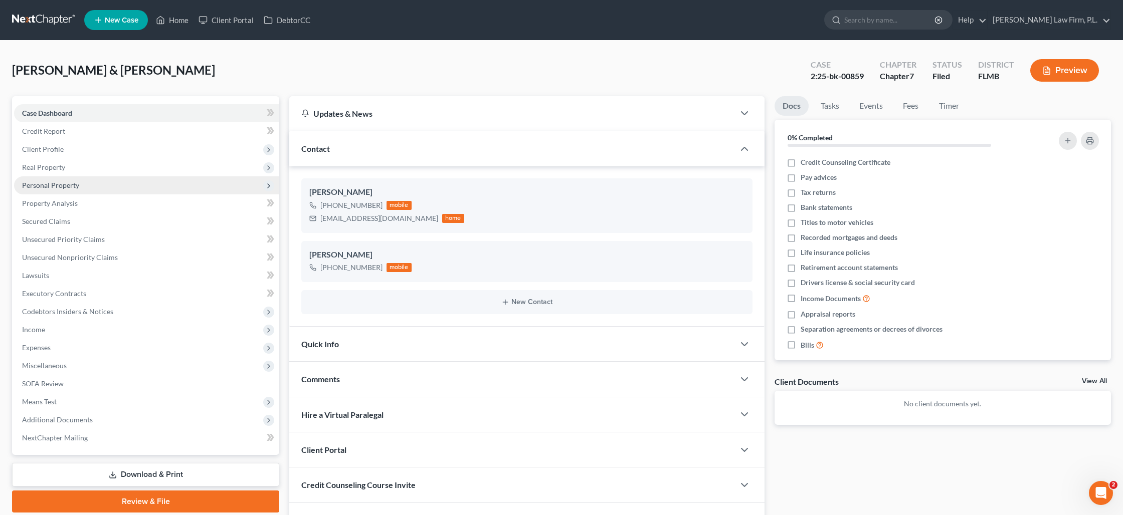
drag, startPoint x: 64, startPoint y: 162, endPoint x: 64, endPoint y: 179, distance: 17.0
click at [64, 163] on span "Real Property" at bounding box center [43, 167] width 43 height 9
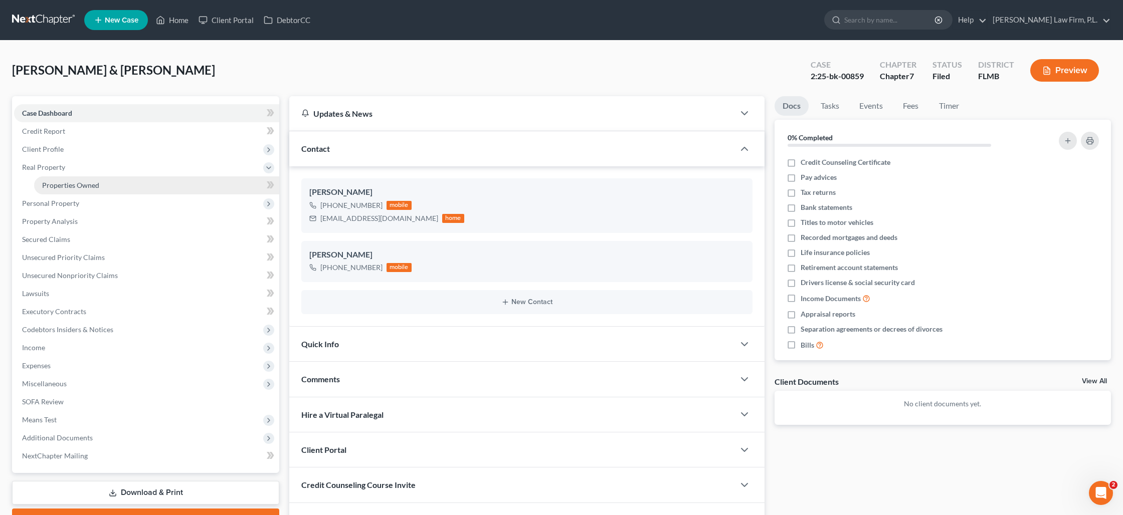
click at [65, 182] on span "Properties Owned" at bounding box center [70, 185] width 57 height 9
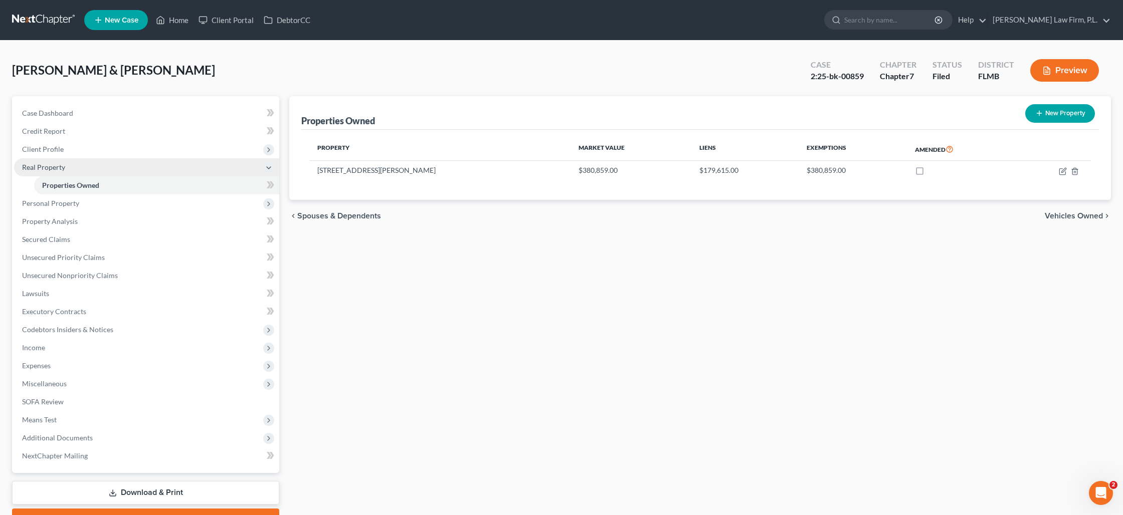
click at [56, 168] on span "Real Property" at bounding box center [43, 167] width 43 height 9
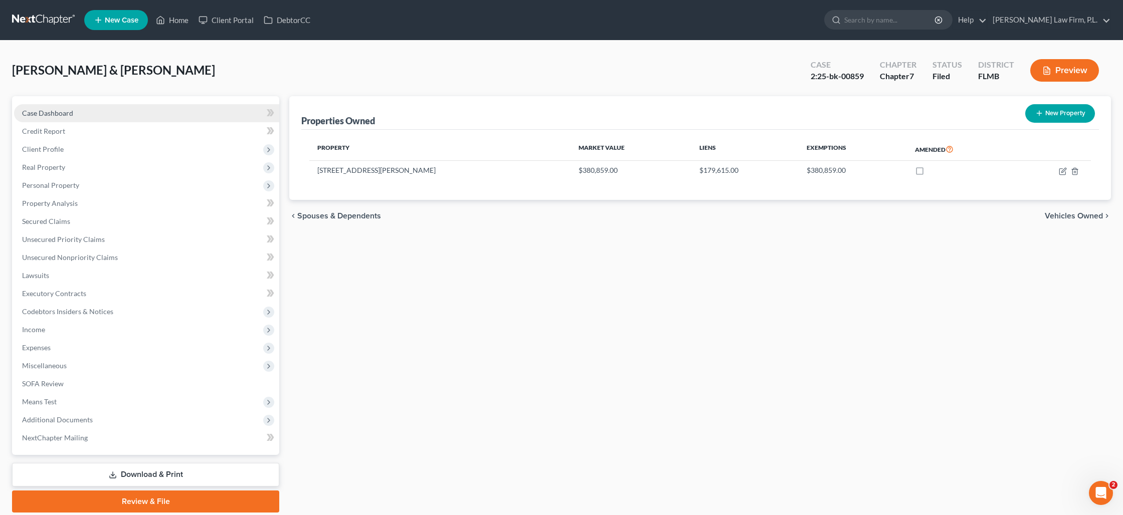
click at [76, 109] on link "Case Dashboard" at bounding box center [146, 113] width 265 height 18
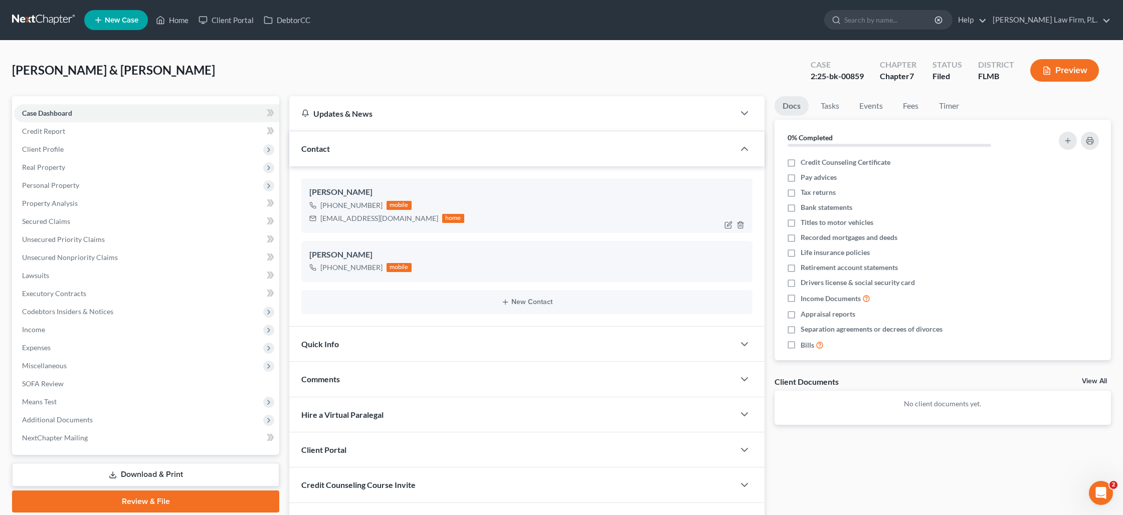
drag, startPoint x: 329, startPoint y: 203, endPoint x: 377, endPoint y: 208, distance: 48.4
click at [377, 208] on div "[PHONE_NUMBER]" at bounding box center [351, 206] width 62 height 10
copy div "[PHONE_NUMBER]"
click at [45, 223] on span "Secured Claims" at bounding box center [46, 221] width 48 height 9
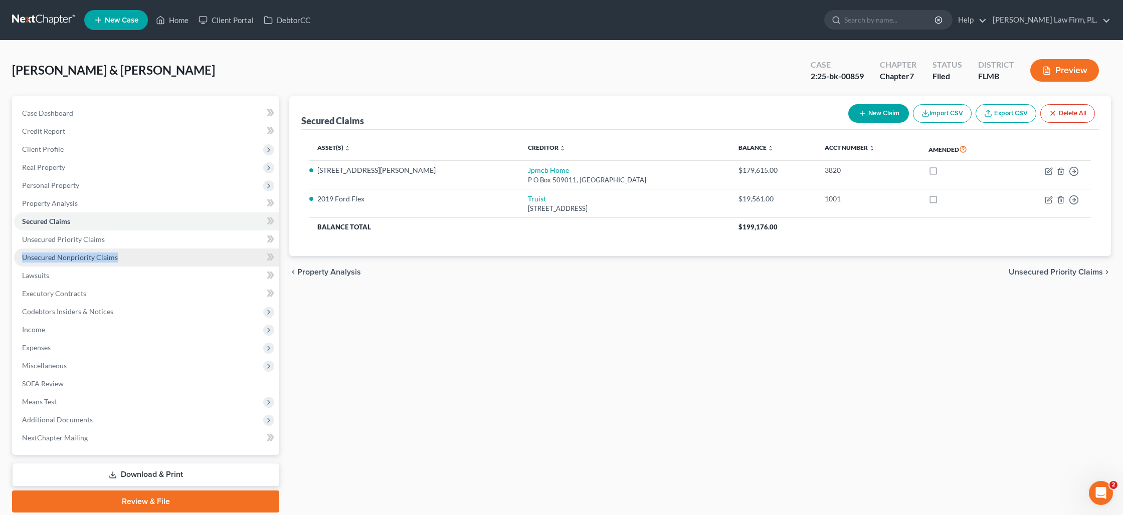
click at [38, 259] on span "Unsecured Nonpriority Claims" at bounding box center [70, 257] width 96 height 9
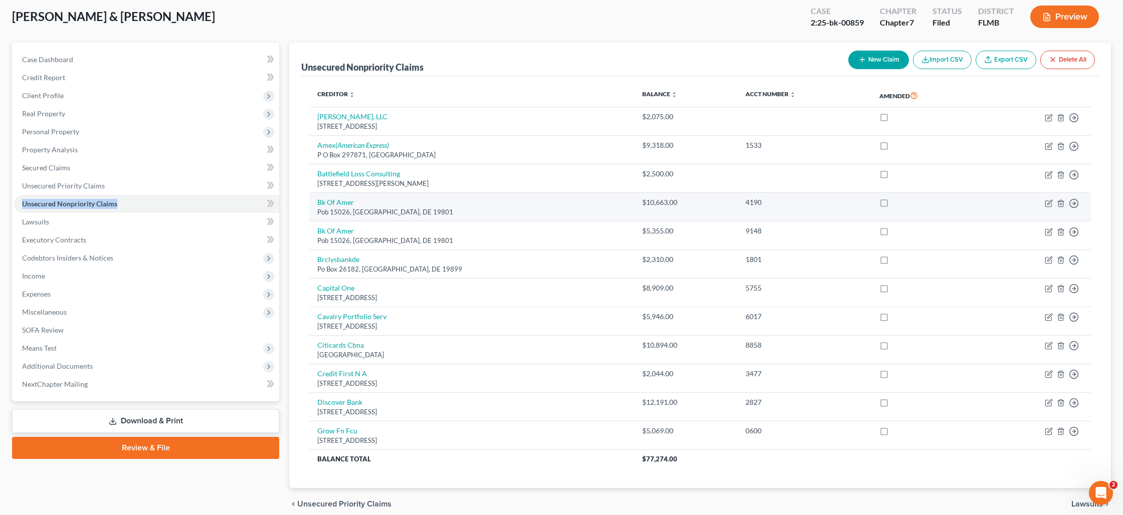
scroll to position [53, 0]
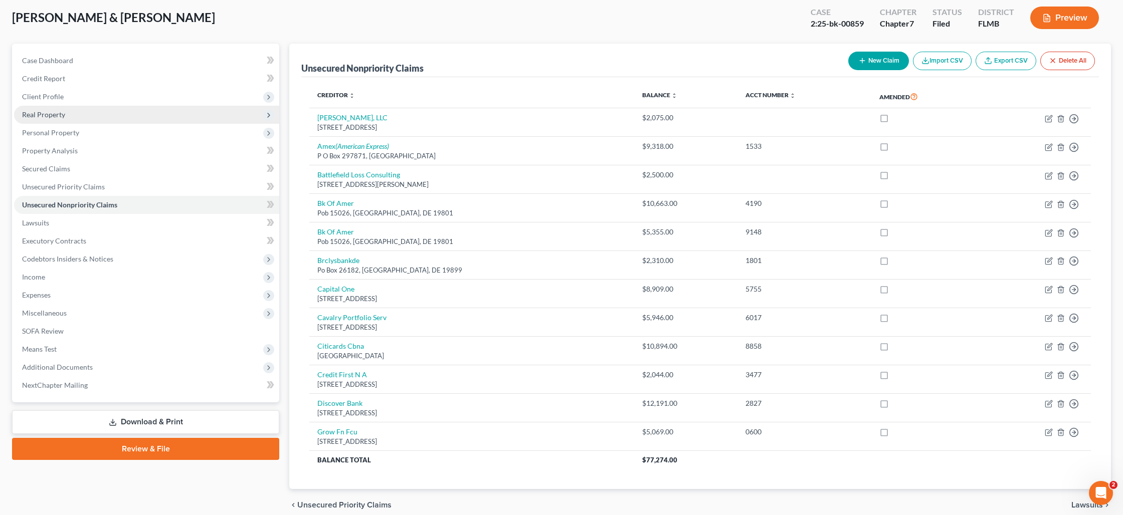
click at [61, 115] on span "Real Property" at bounding box center [43, 114] width 43 height 9
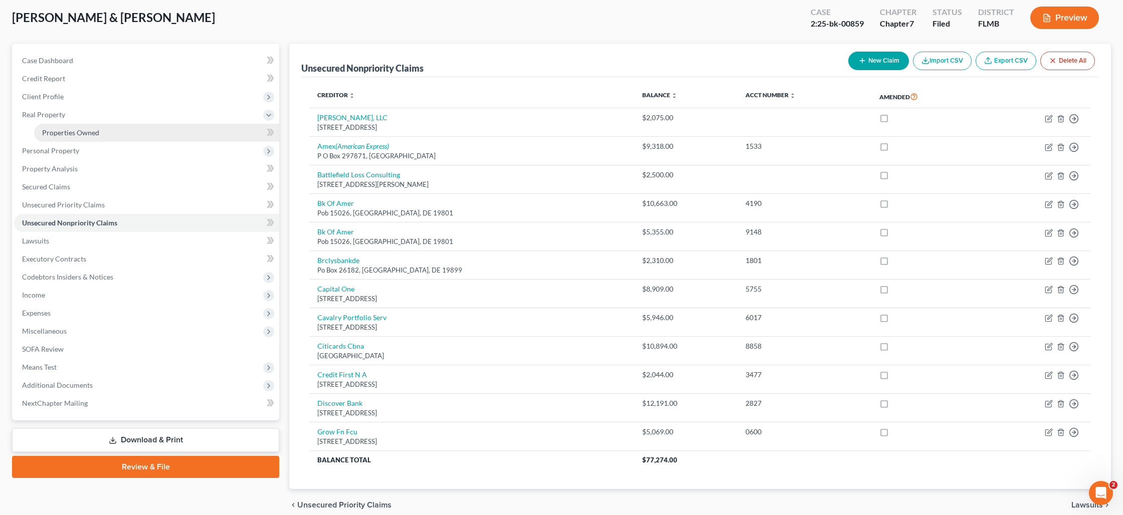
click at [63, 133] on span "Properties Owned" at bounding box center [70, 132] width 57 height 9
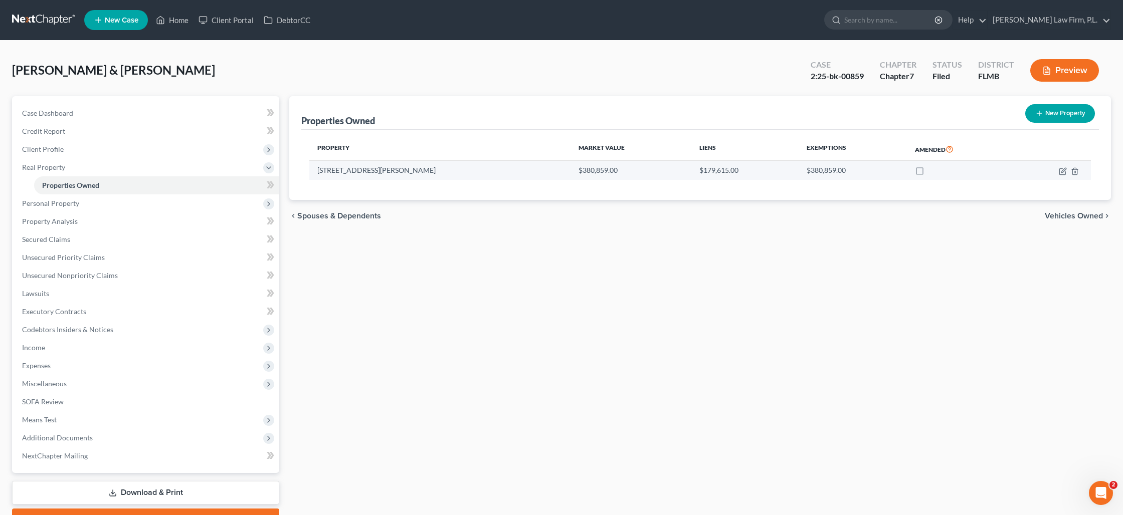
click at [1062, 166] on td at bounding box center [1052, 170] width 78 height 19
click at [1062, 169] on icon "button" at bounding box center [1063, 171] width 8 height 8
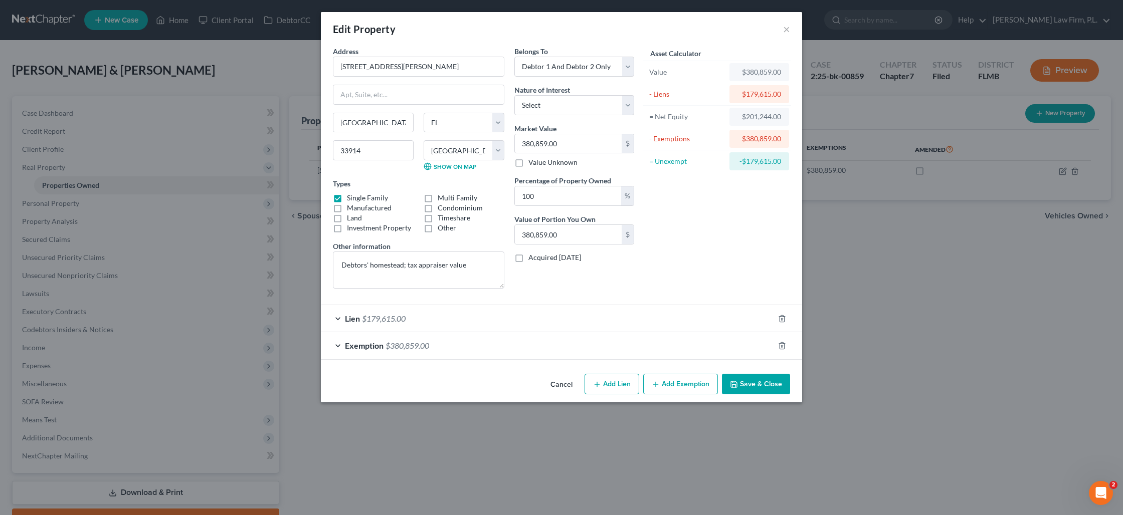
click at [500, 345] on div "Exemption $380,859.00" at bounding box center [547, 345] width 453 height 27
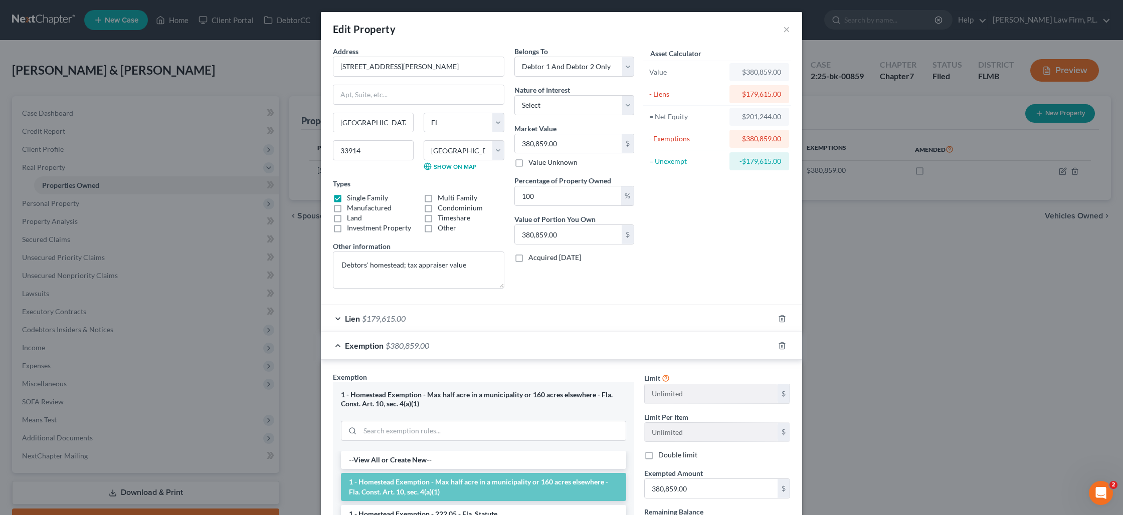
click at [504, 324] on div "Lien $179,615.00" at bounding box center [547, 318] width 453 height 27
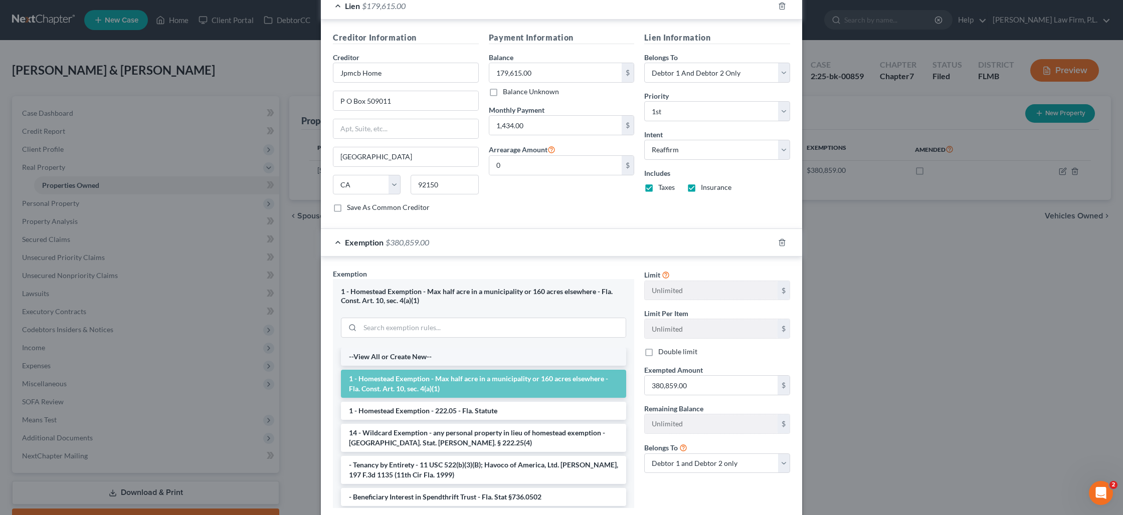
scroll to position [377, 0]
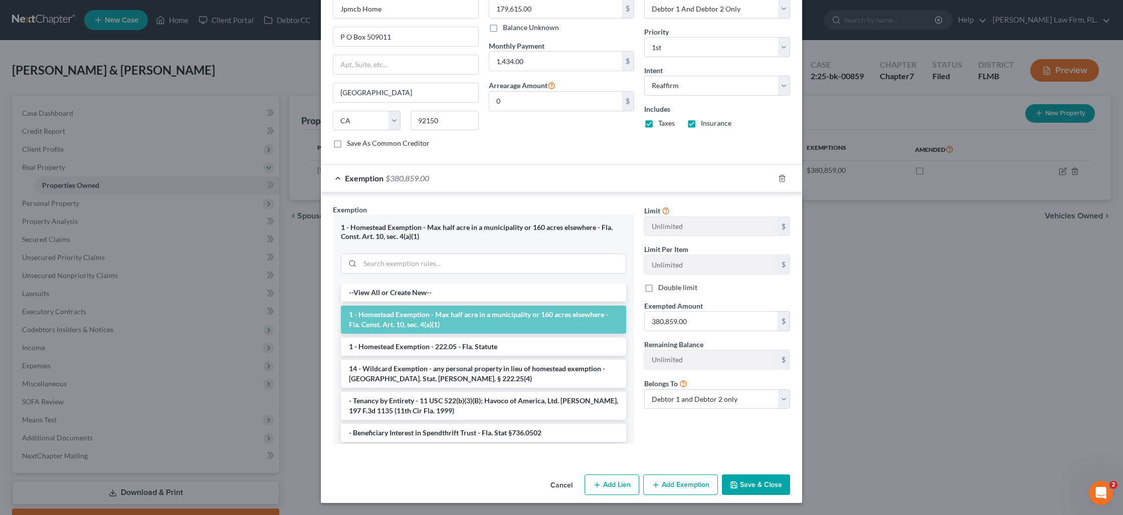
click at [754, 489] on button "Save & Close" at bounding box center [756, 485] width 68 height 21
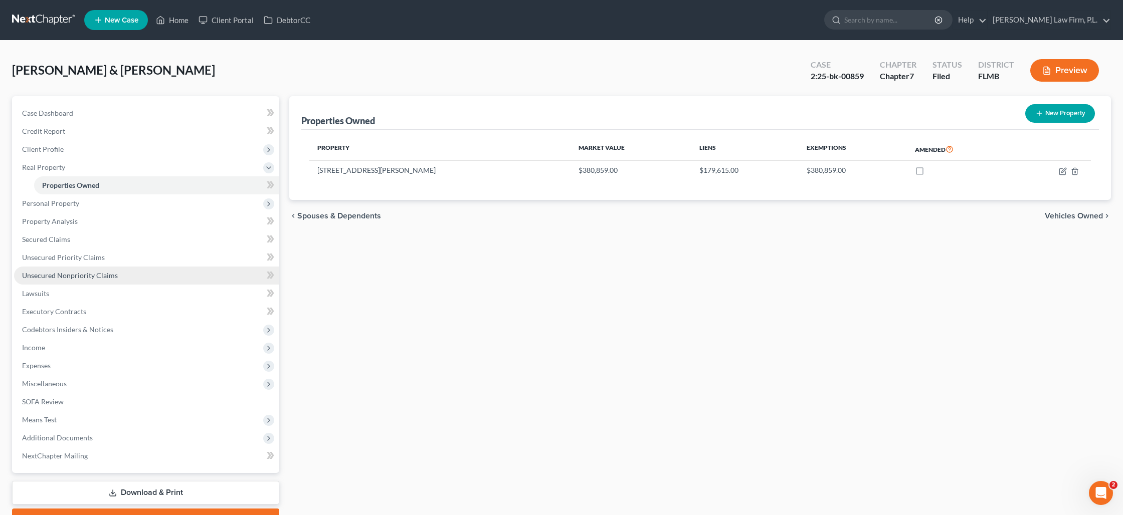
scroll to position [1, 0]
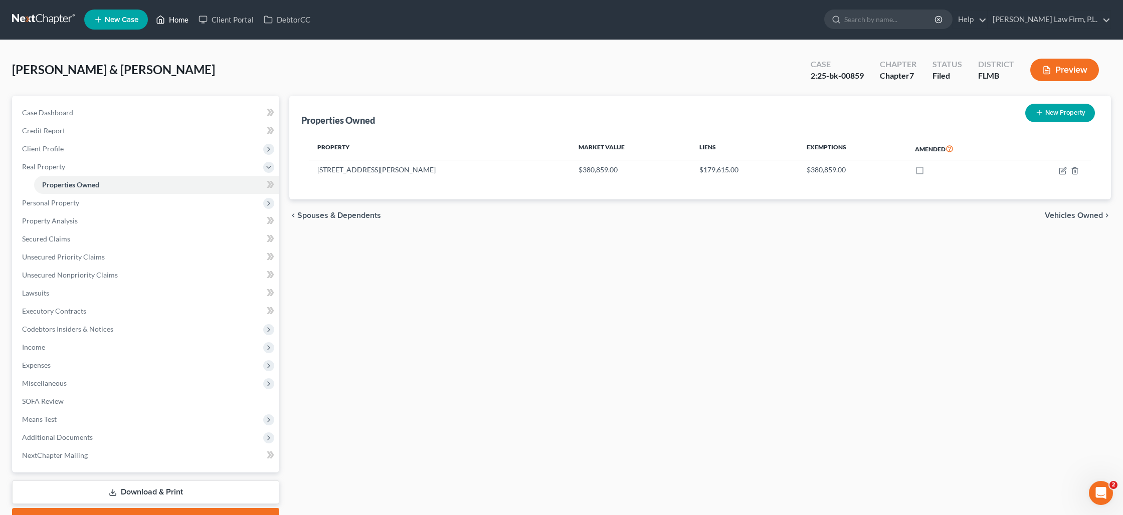
click at [179, 25] on link "Home" at bounding box center [172, 20] width 43 height 18
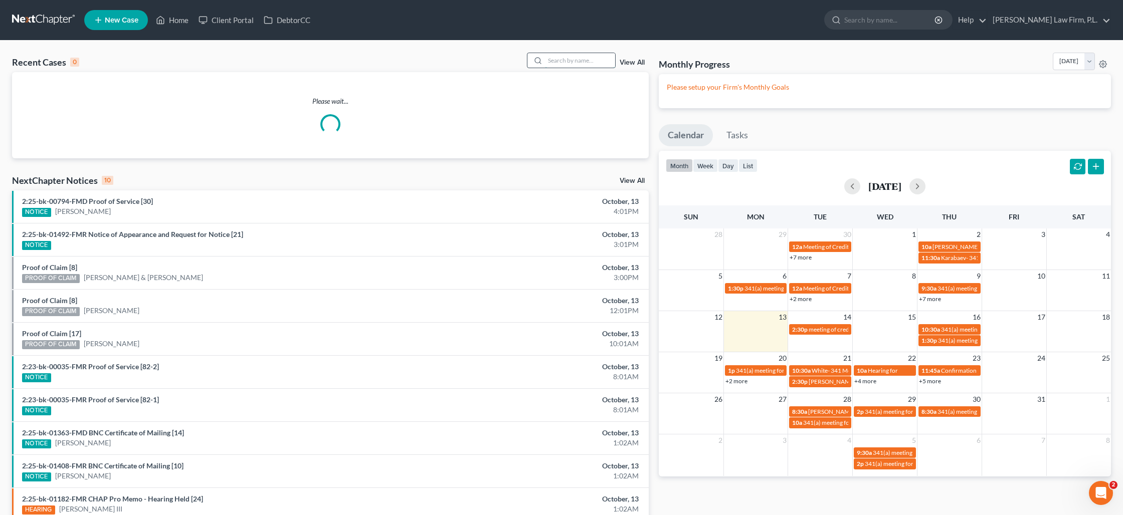
click at [553, 60] on input "search" at bounding box center [580, 60] width 70 height 15
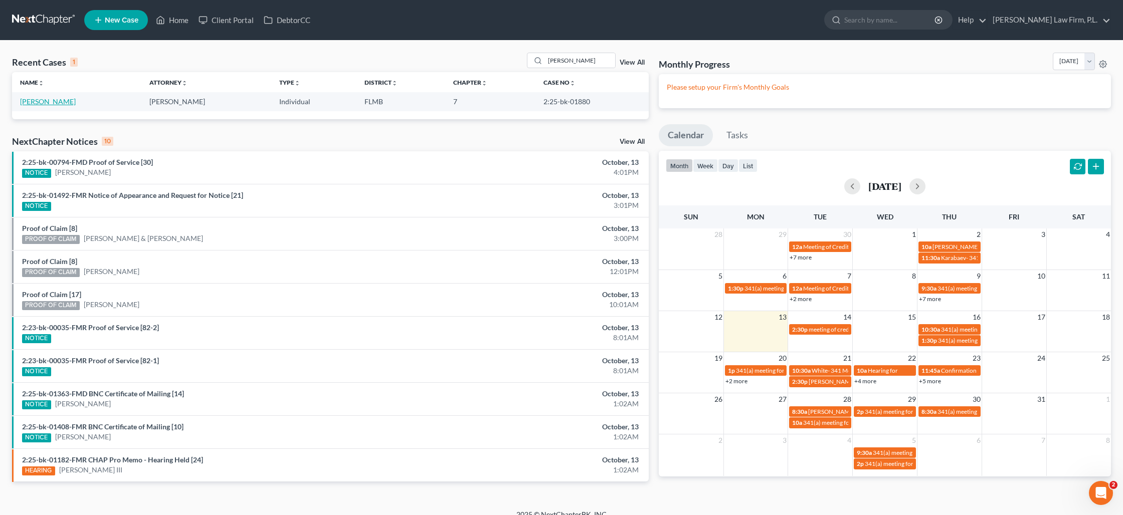
click at [65, 105] on link "[PERSON_NAME]" at bounding box center [48, 101] width 56 height 9
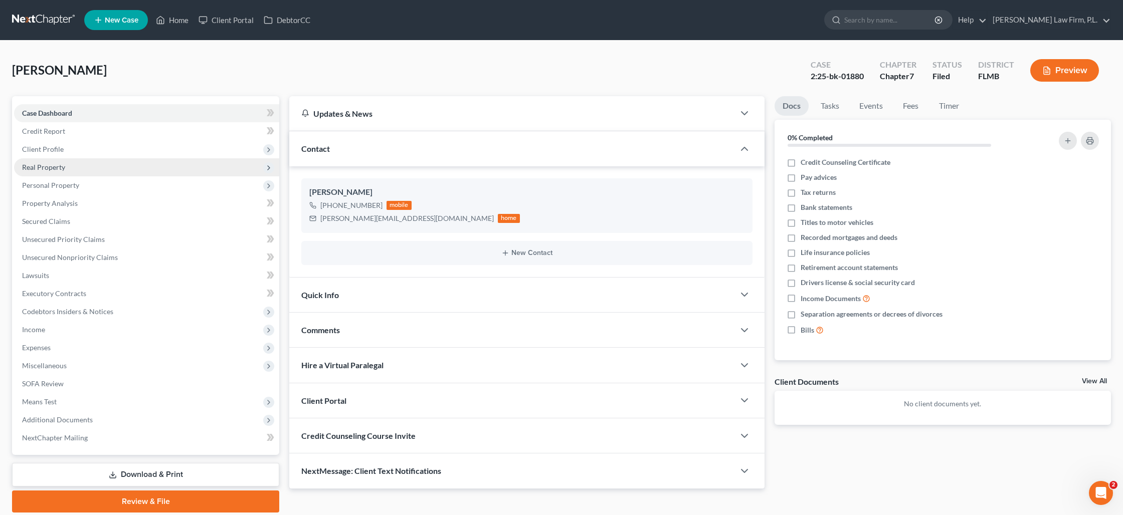
click at [39, 171] on span "Real Property" at bounding box center [43, 167] width 43 height 9
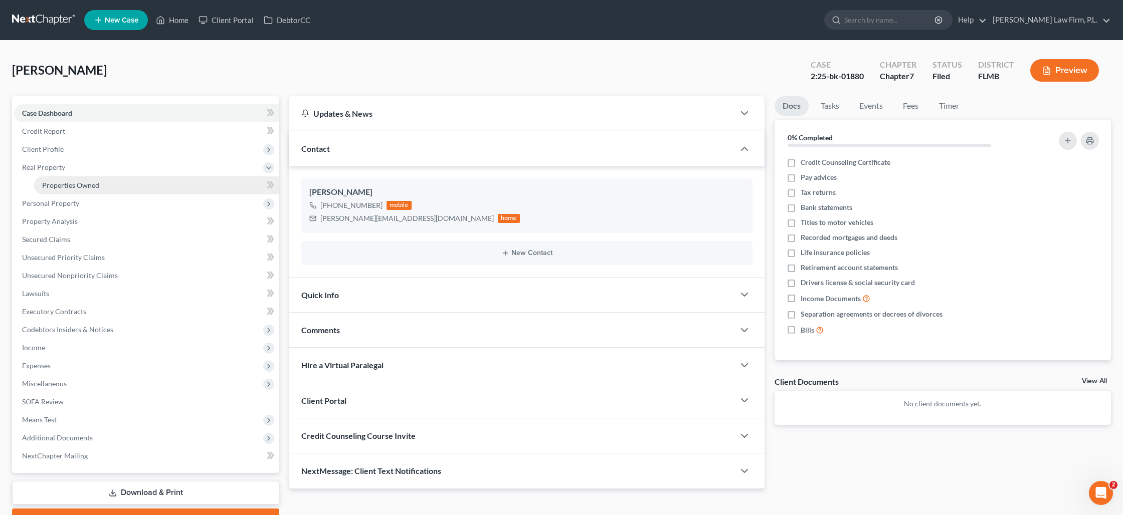
click at [58, 184] on span "Properties Owned" at bounding box center [70, 185] width 57 height 9
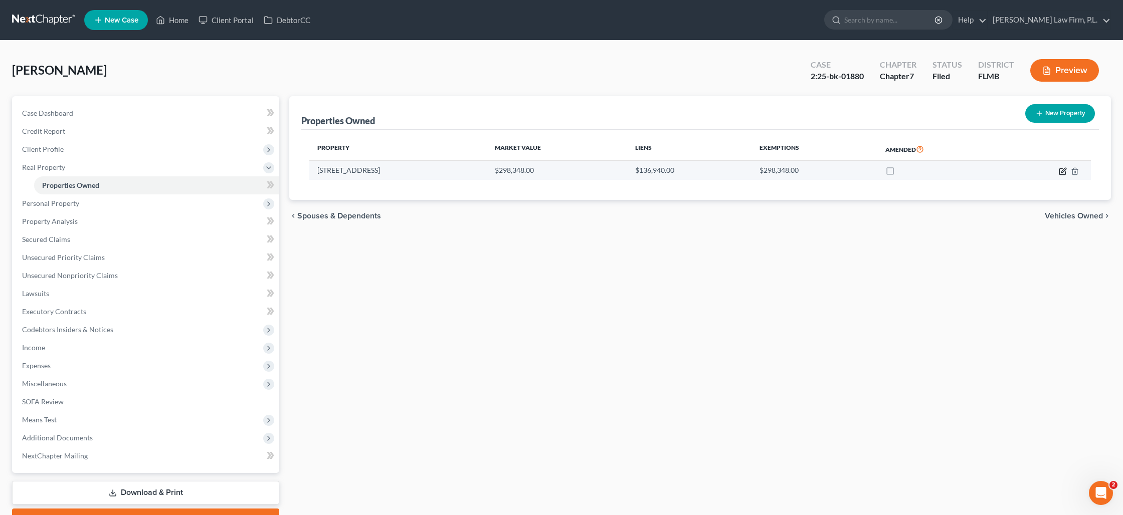
click at [1061, 172] on icon "button" at bounding box center [1063, 170] width 5 height 5
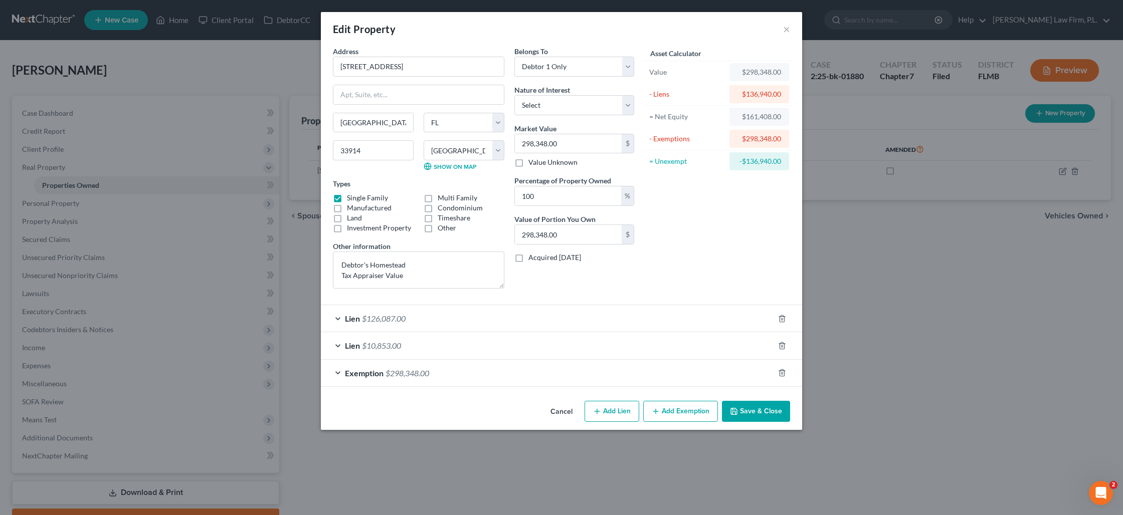
click at [750, 408] on button "Save & Close" at bounding box center [756, 411] width 68 height 21
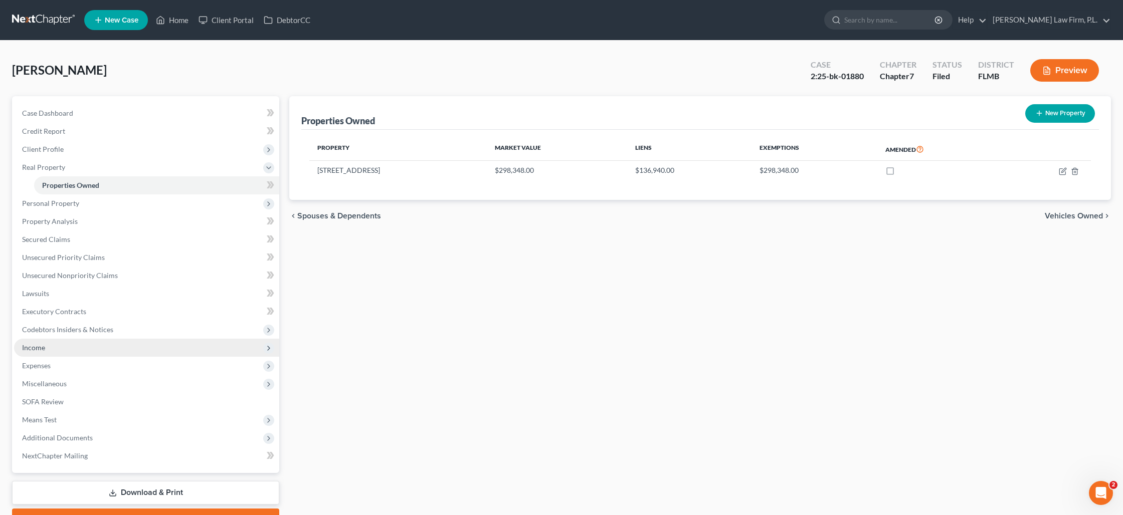
click at [64, 346] on span "Income" at bounding box center [146, 348] width 265 height 18
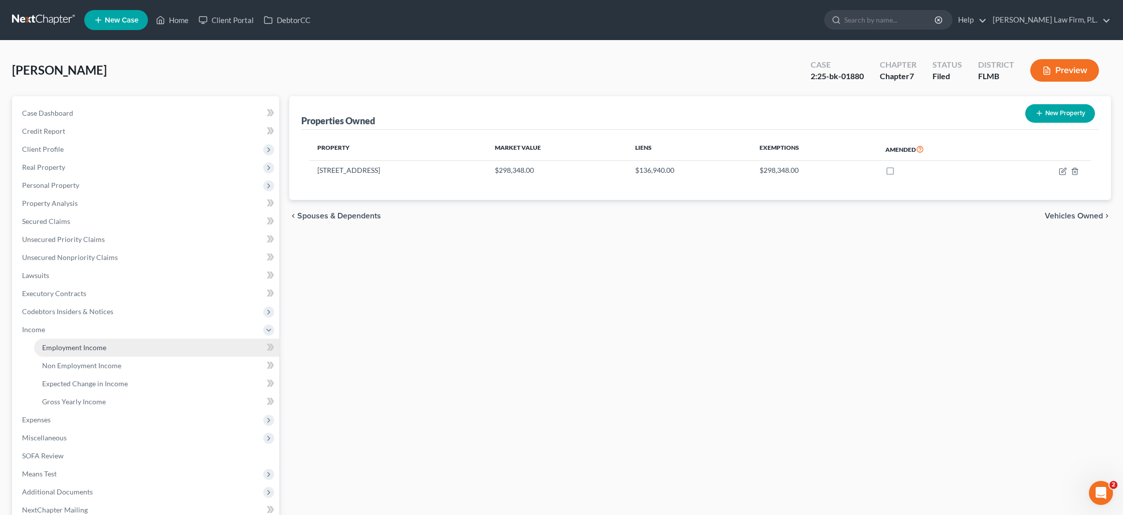
click at [79, 349] on span "Employment Income" at bounding box center [74, 347] width 64 height 9
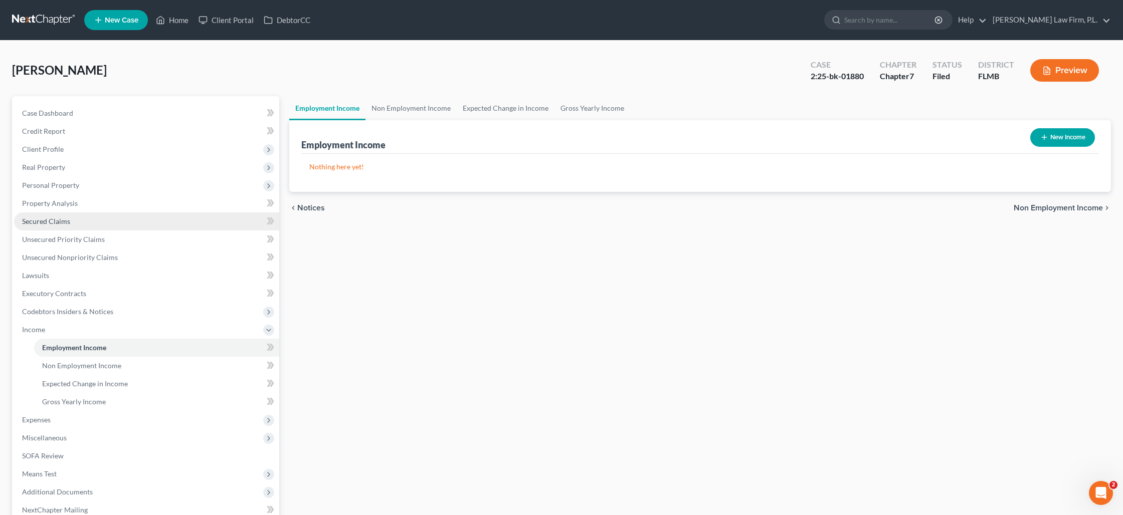
click at [58, 225] on span "Secured Claims" at bounding box center [46, 221] width 48 height 9
